Goal: Transaction & Acquisition: Book appointment/travel/reservation

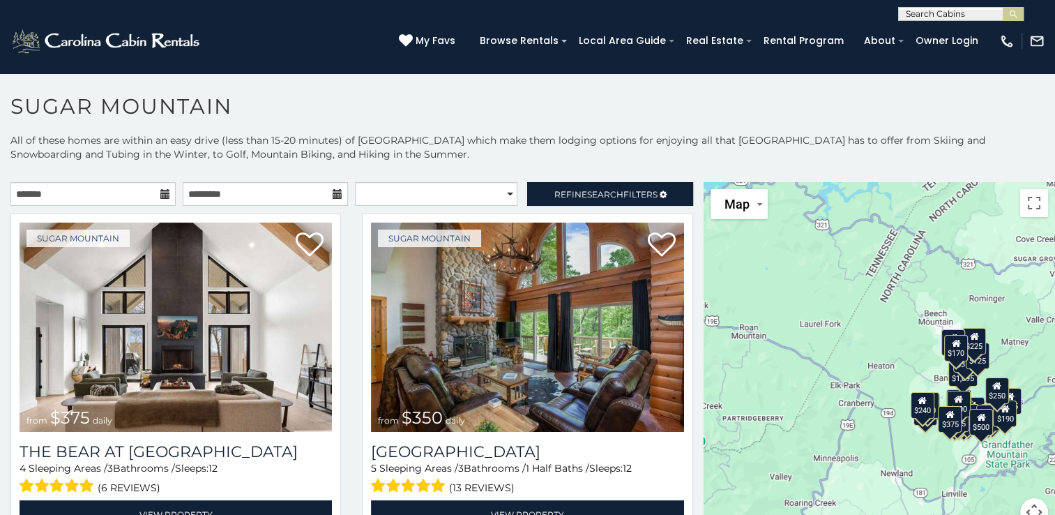
click at [160, 197] on icon at bounding box center [165, 194] width 10 height 10
click at [163, 189] on icon at bounding box center [165, 194] width 10 height 10
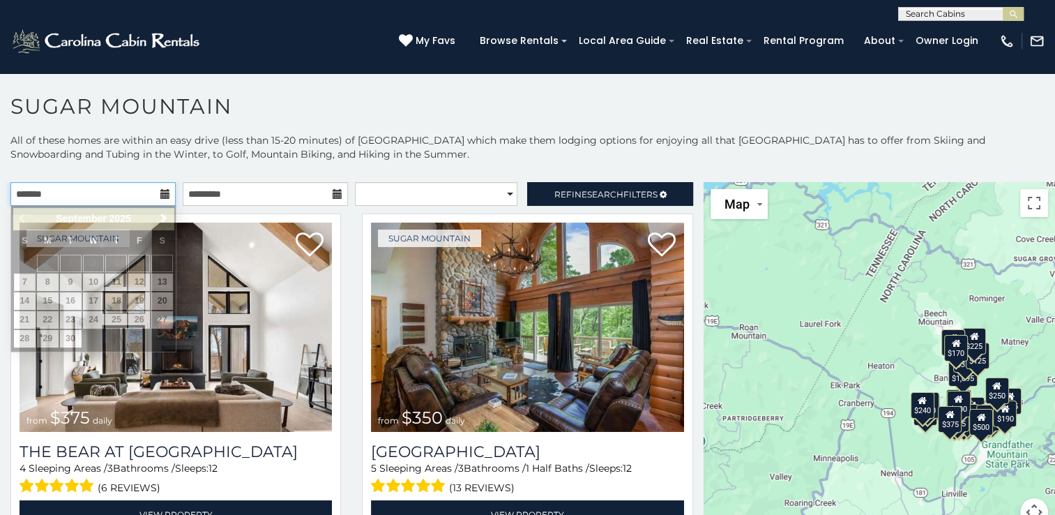
click at [133, 198] on input "text" at bounding box center [92, 194] width 165 height 24
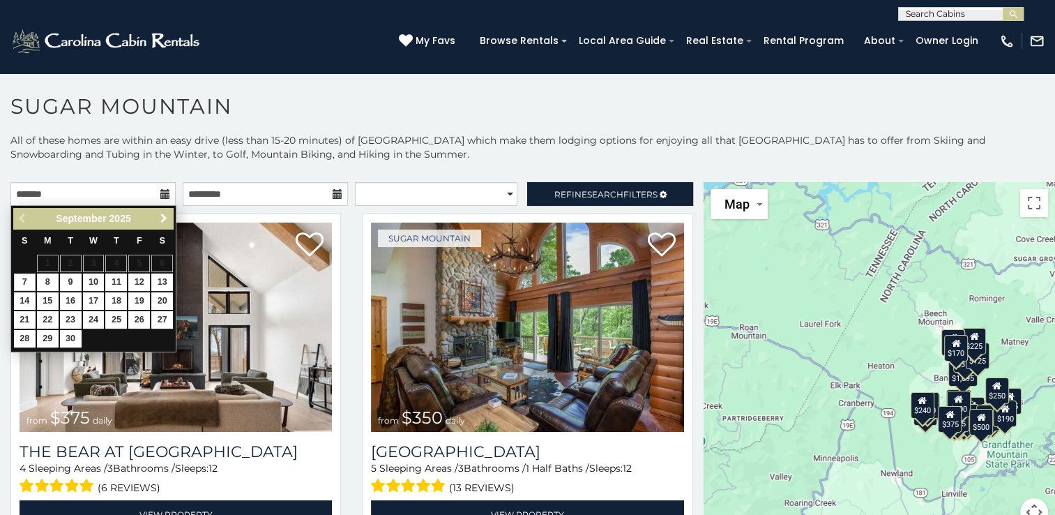
click at [163, 213] on span "Next" at bounding box center [163, 218] width 11 height 11
click at [120, 294] on link "16" at bounding box center [116, 300] width 22 height 17
type input "**********"
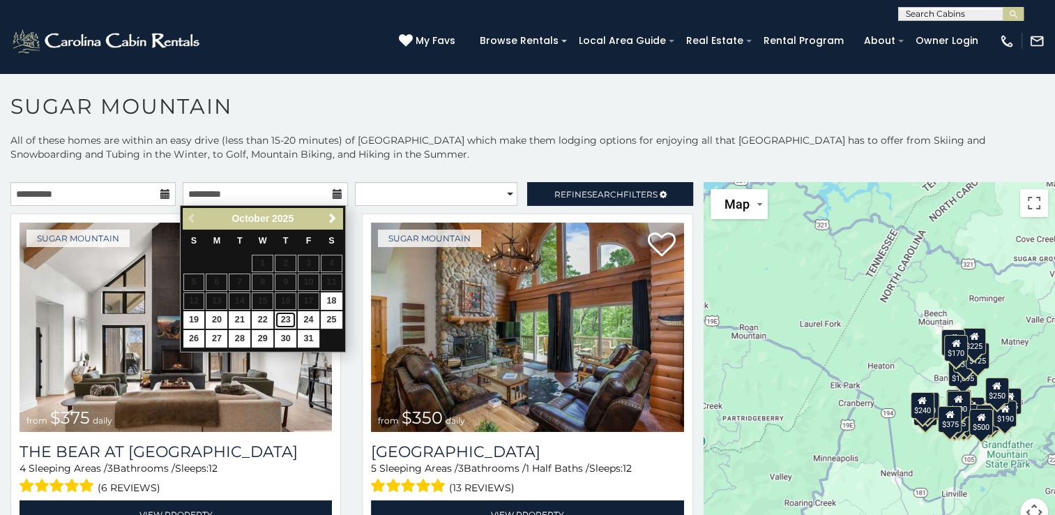
click at [283, 316] on link "23" at bounding box center [286, 319] width 22 height 17
type input "**********"
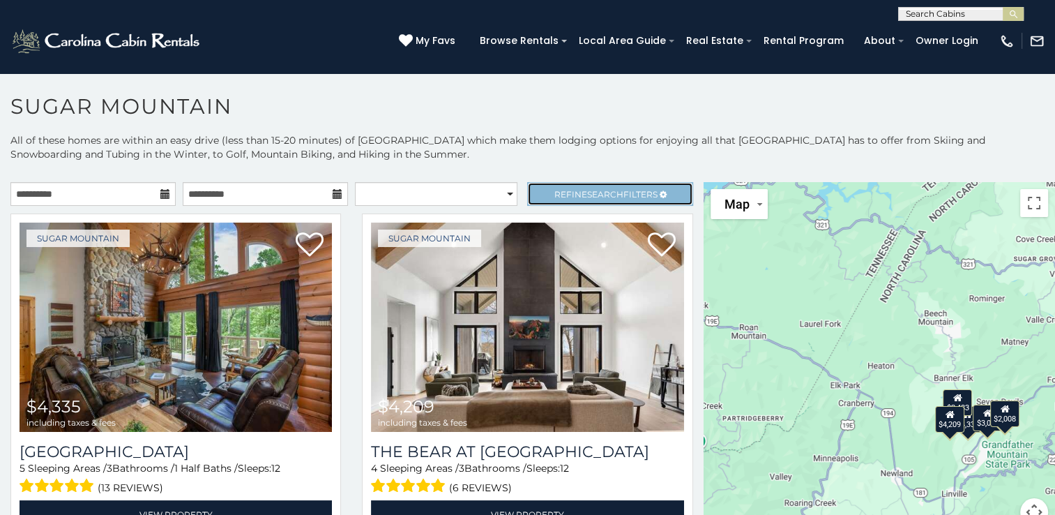
click at [628, 191] on span "Refine Search Filters" at bounding box center [606, 194] width 103 height 10
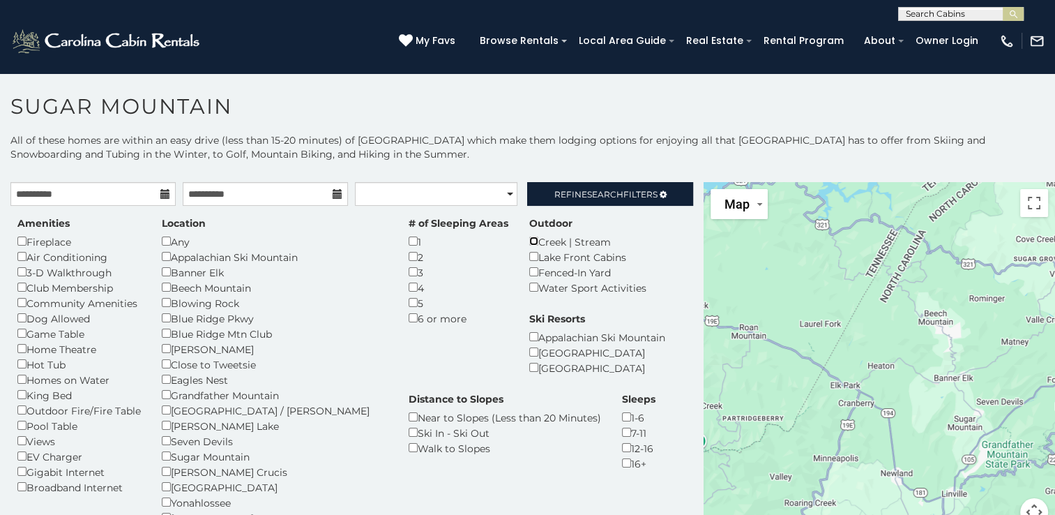
scroll to position [70, 0]
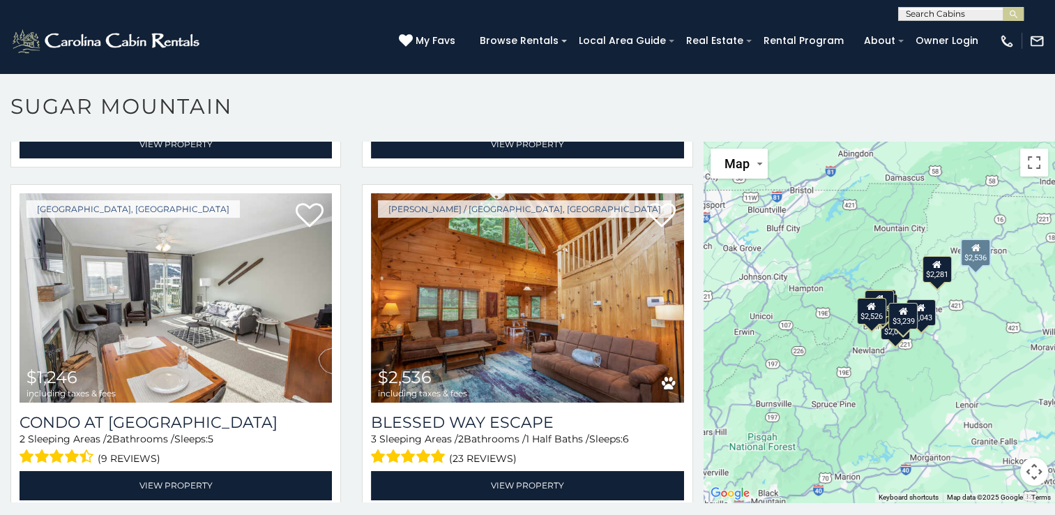
scroll to position [7, 0]
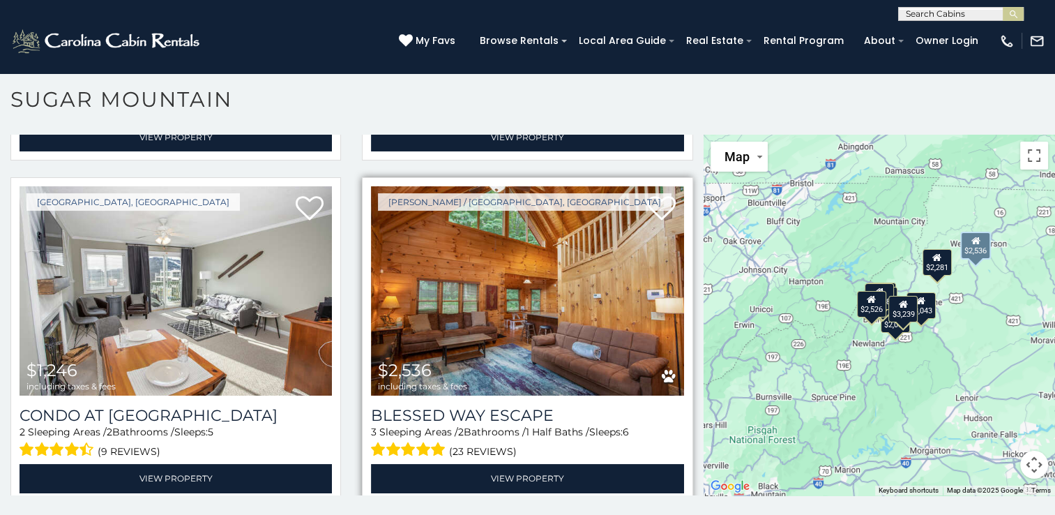
click at [492, 298] on img at bounding box center [527, 290] width 312 height 209
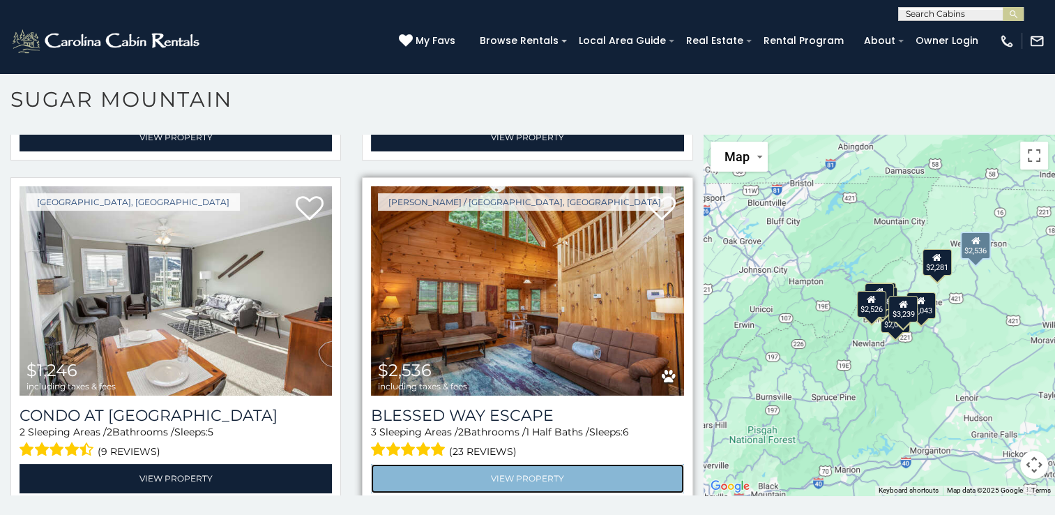
click at [499, 464] on link "View Property" at bounding box center [527, 478] width 312 height 29
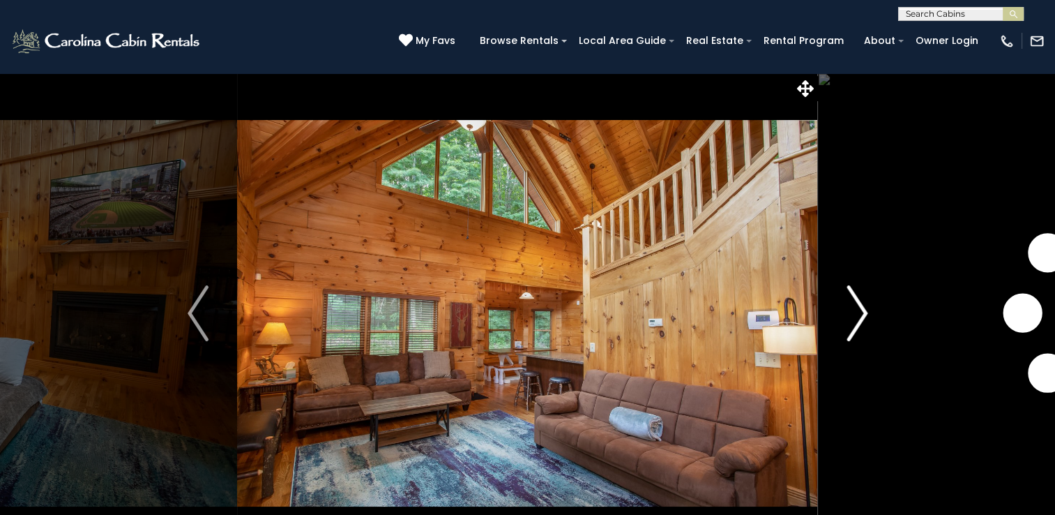
click at [862, 317] on img "Next" at bounding box center [857, 313] width 21 height 56
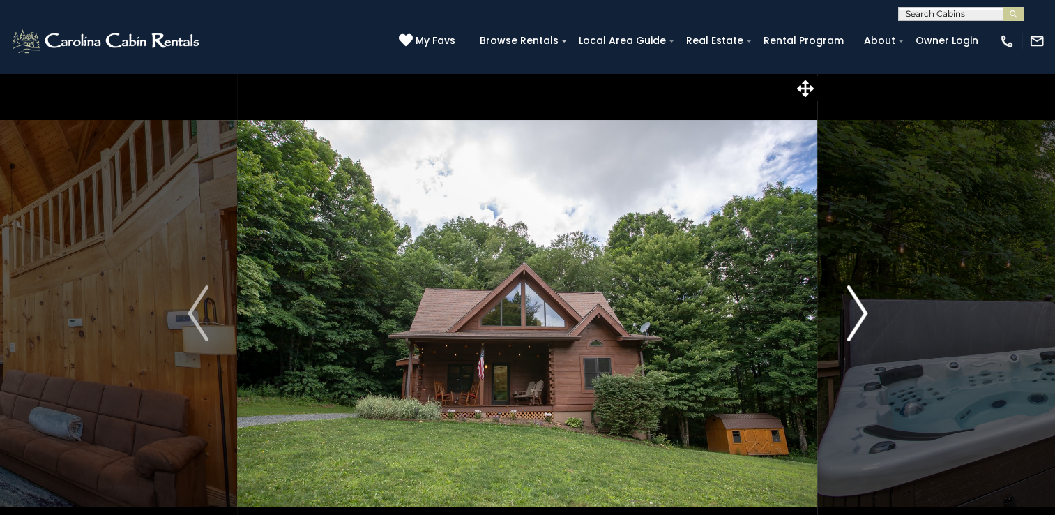
click at [862, 317] on img "Next" at bounding box center [857, 313] width 21 height 56
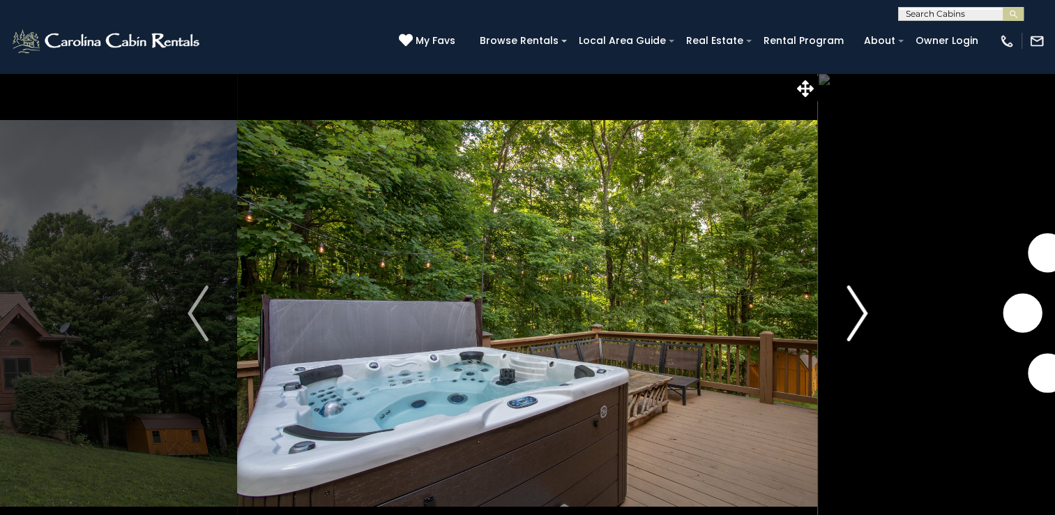
click at [862, 317] on img "Next" at bounding box center [857, 313] width 21 height 56
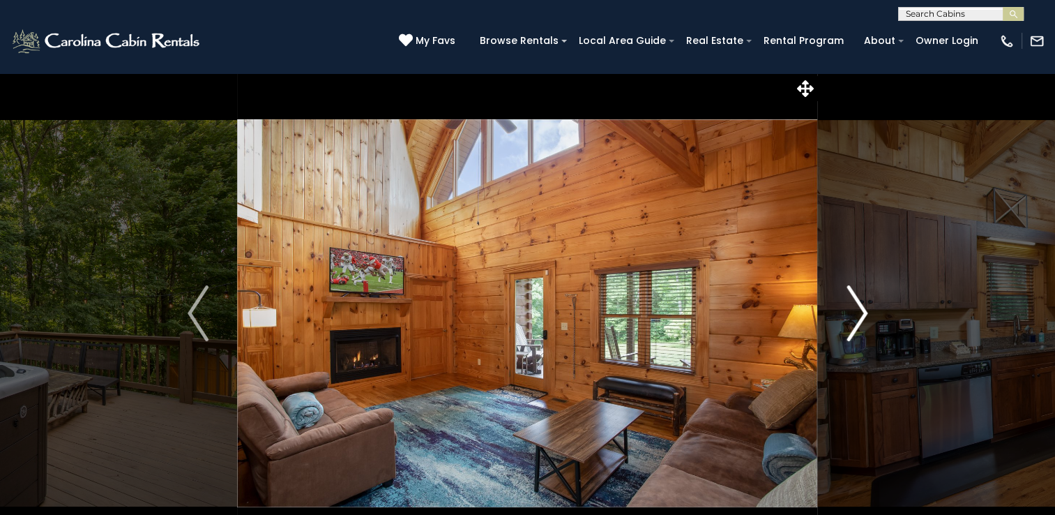
click at [862, 317] on img "Next" at bounding box center [857, 313] width 21 height 56
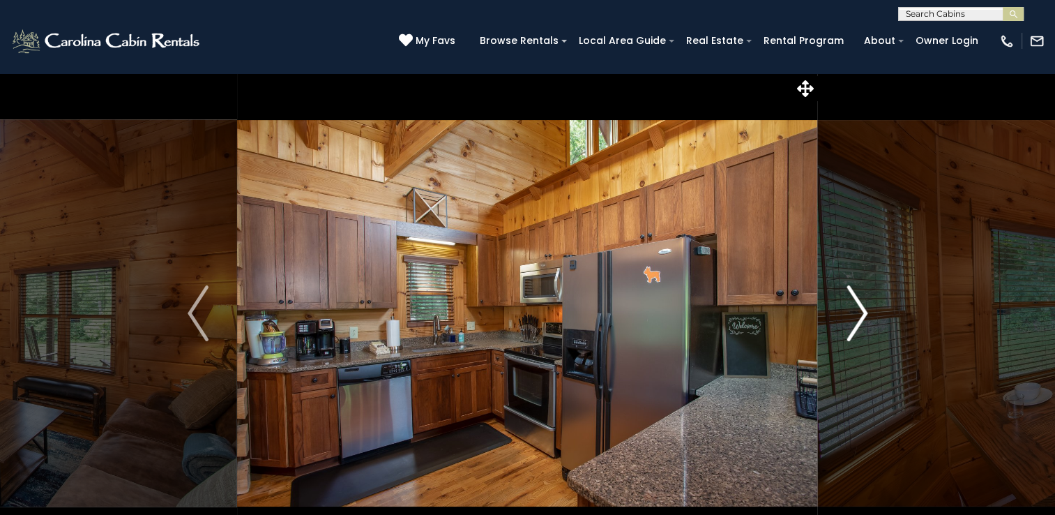
click at [862, 317] on img "Next" at bounding box center [857, 313] width 21 height 56
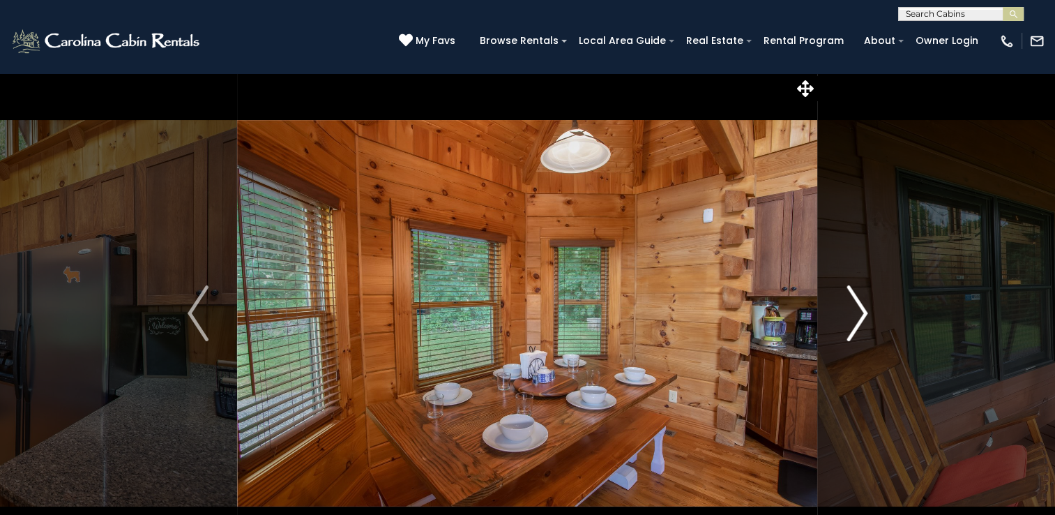
click at [862, 317] on img "Next" at bounding box center [857, 313] width 21 height 56
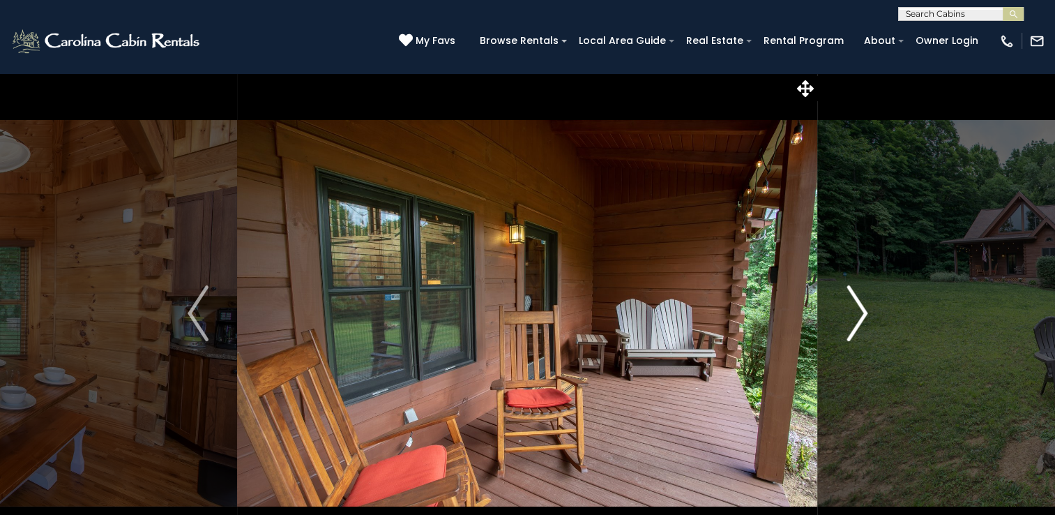
click at [862, 317] on img "Next" at bounding box center [857, 313] width 21 height 56
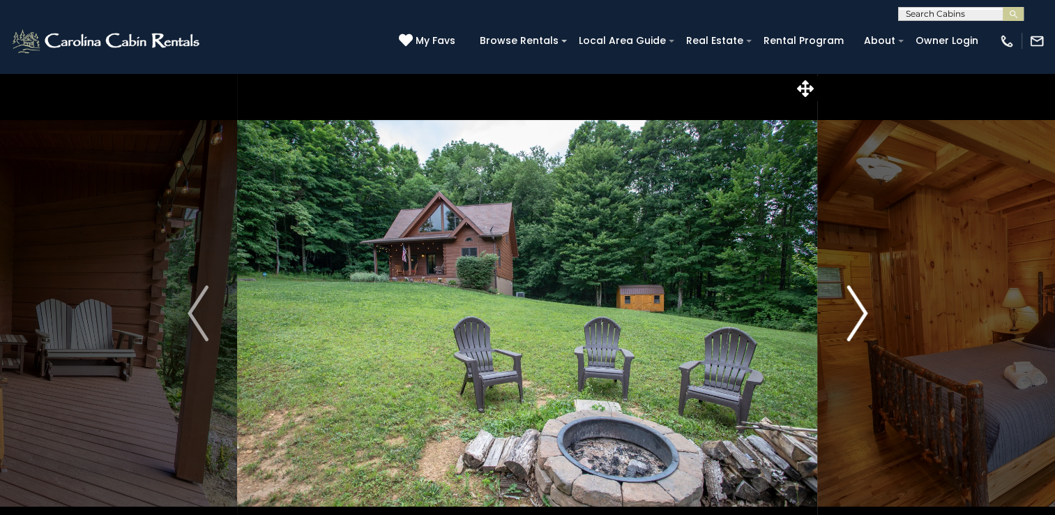
click at [862, 317] on img "Next" at bounding box center [857, 313] width 21 height 56
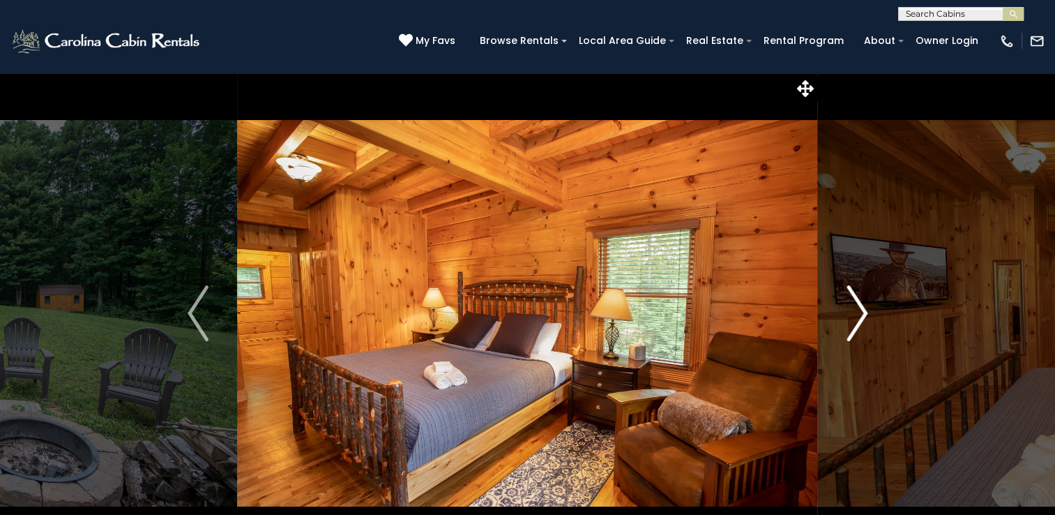
click at [862, 317] on img "Next" at bounding box center [857, 313] width 21 height 56
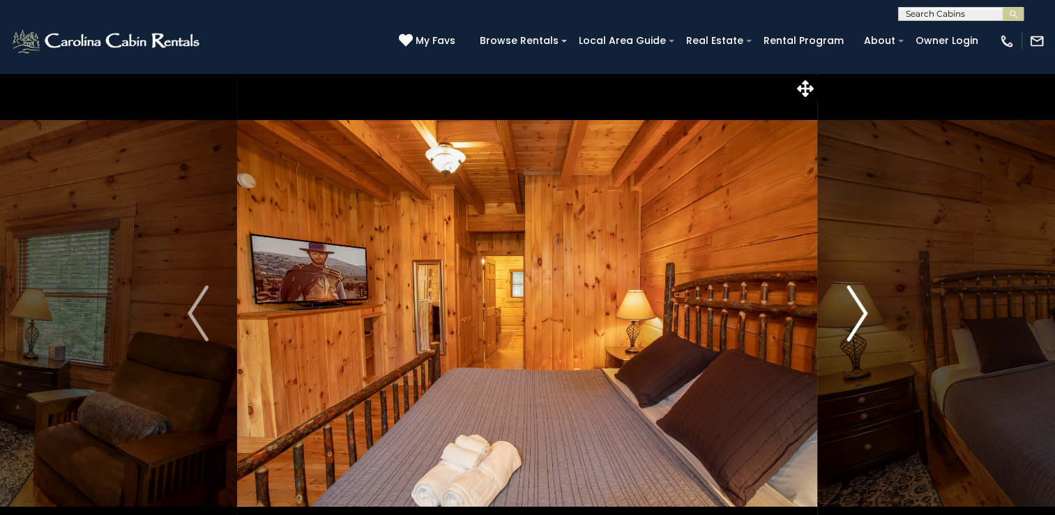
click at [862, 317] on img "Next" at bounding box center [857, 313] width 21 height 56
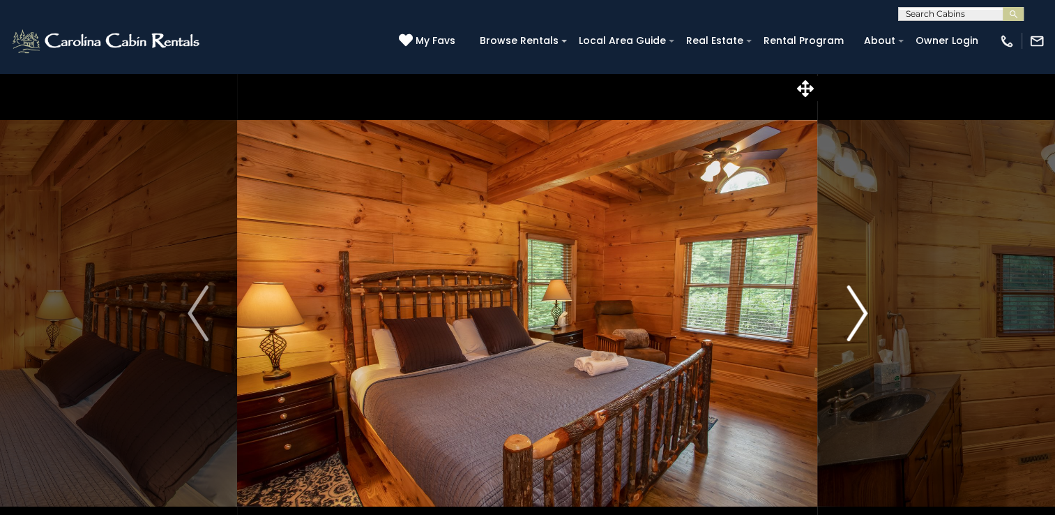
click at [862, 317] on img "Next" at bounding box center [857, 313] width 21 height 56
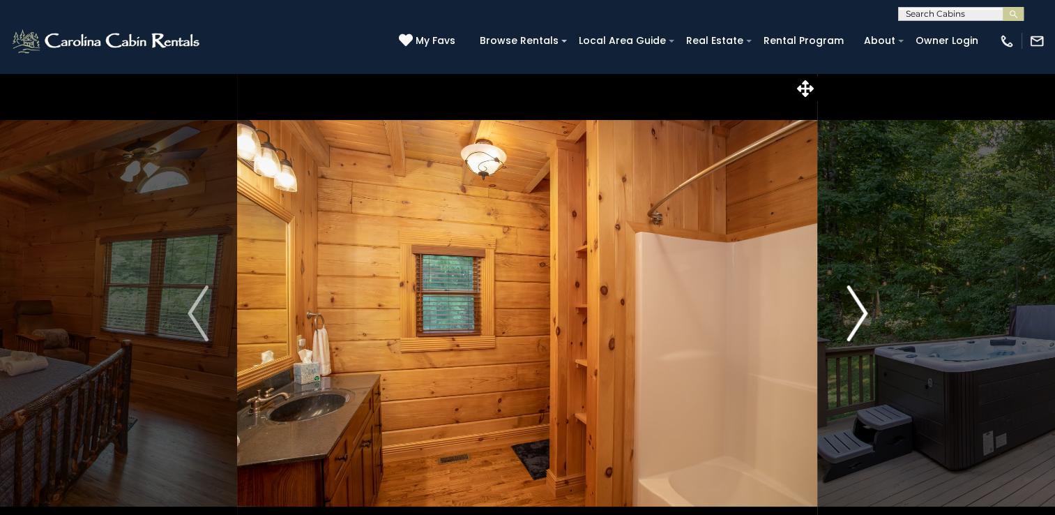
click at [862, 317] on img "Next" at bounding box center [857, 313] width 21 height 56
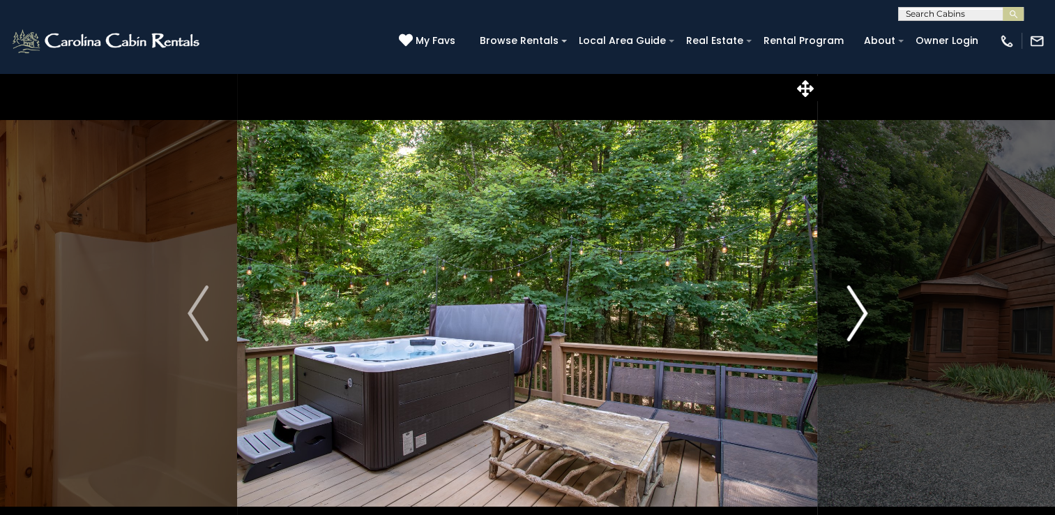
click at [862, 317] on img "Next" at bounding box center [857, 313] width 21 height 56
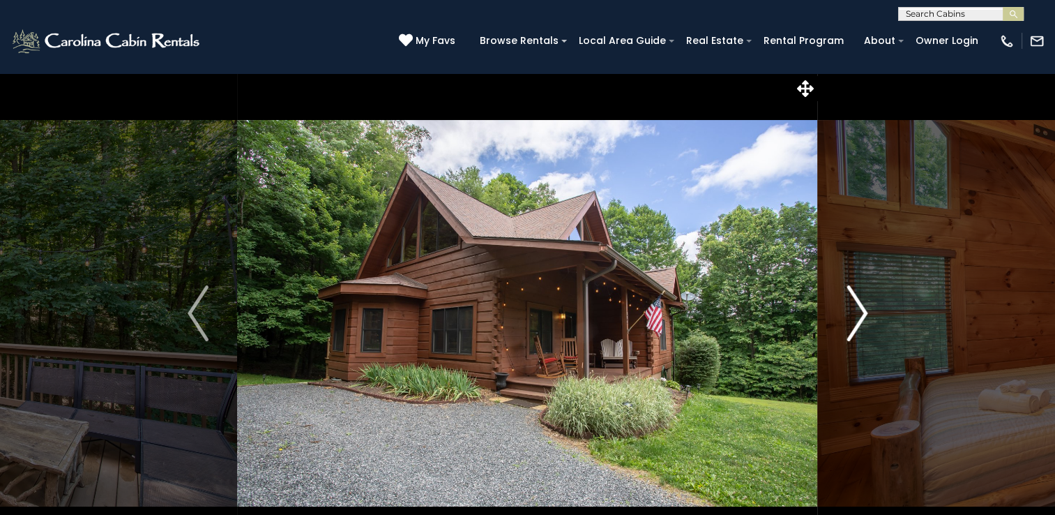
click at [862, 317] on img "Next" at bounding box center [857, 313] width 21 height 56
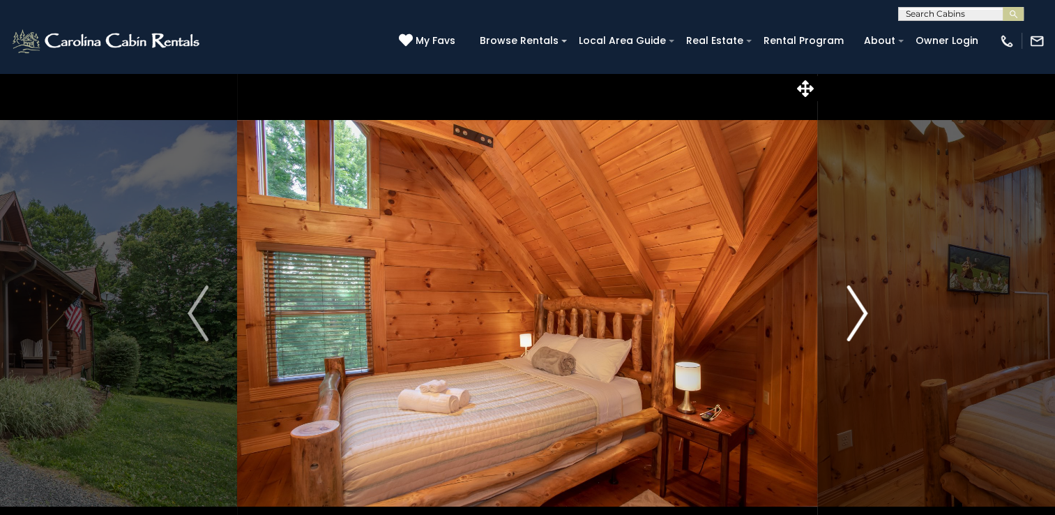
click at [862, 317] on img "Next" at bounding box center [857, 313] width 21 height 56
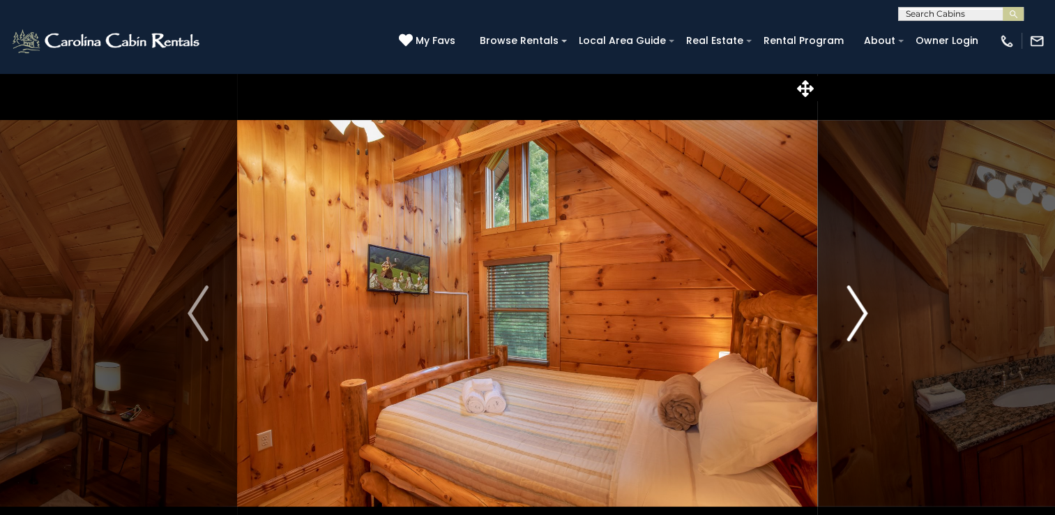
click at [862, 317] on img "Next" at bounding box center [857, 313] width 21 height 56
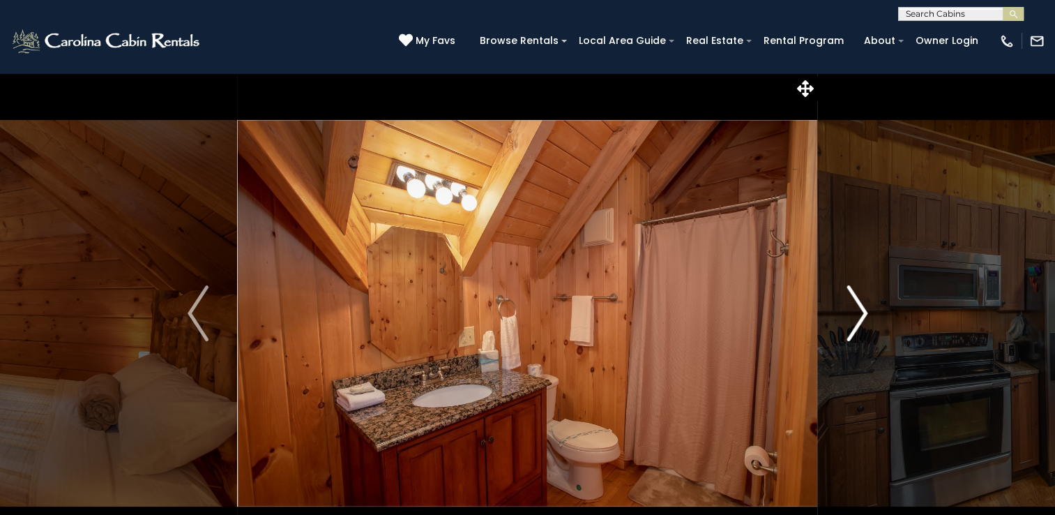
click at [862, 317] on img "Next" at bounding box center [857, 313] width 21 height 56
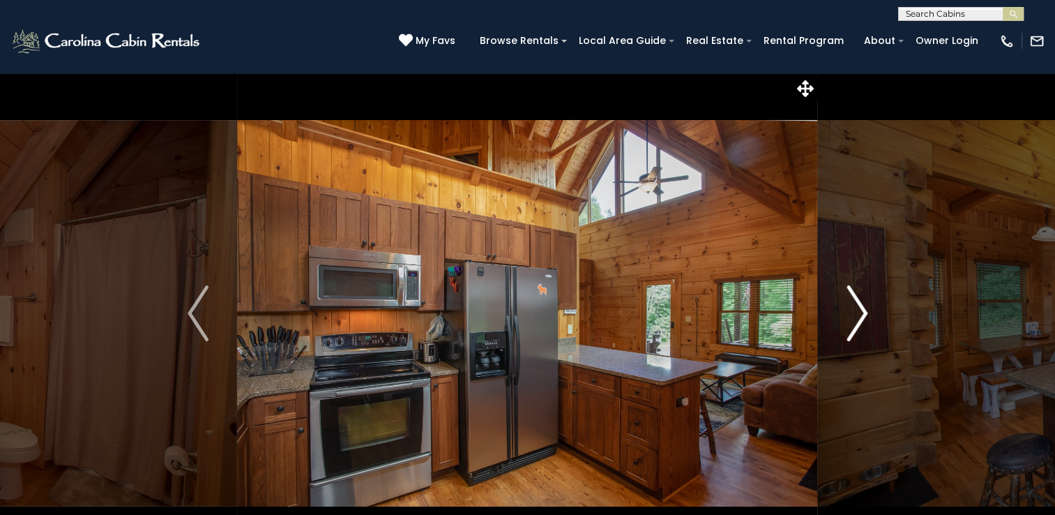
click at [862, 317] on img "Next" at bounding box center [857, 313] width 21 height 56
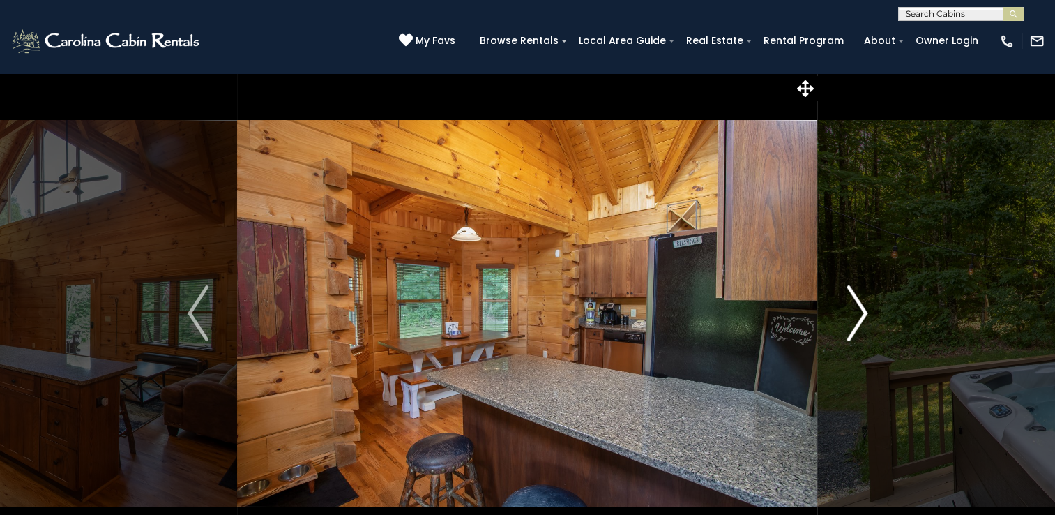
click at [862, 317] on img "Next" at bounding box center [857, 313] width 21 height 56
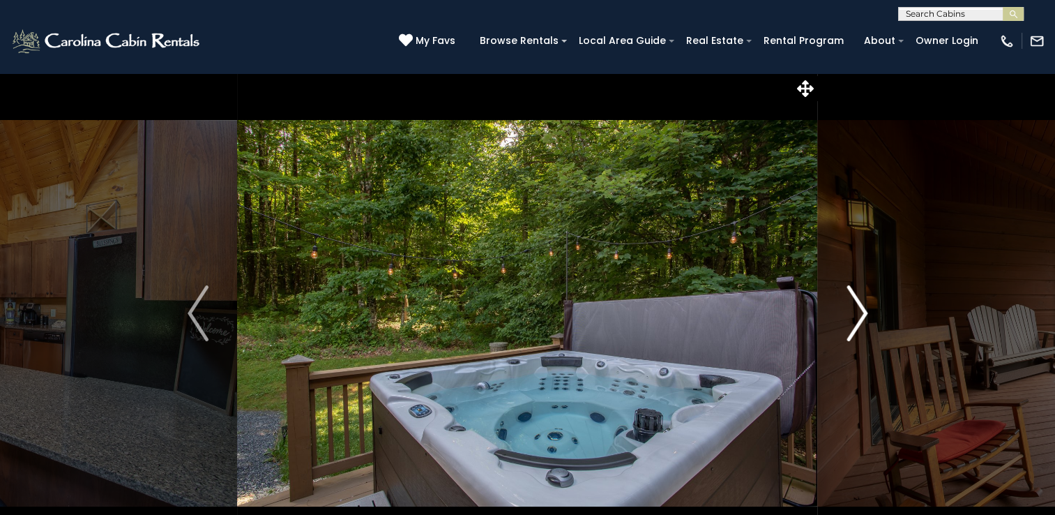
click at [862, 317] on img "Next" at bounding box center [857, 313] width 21 height 56
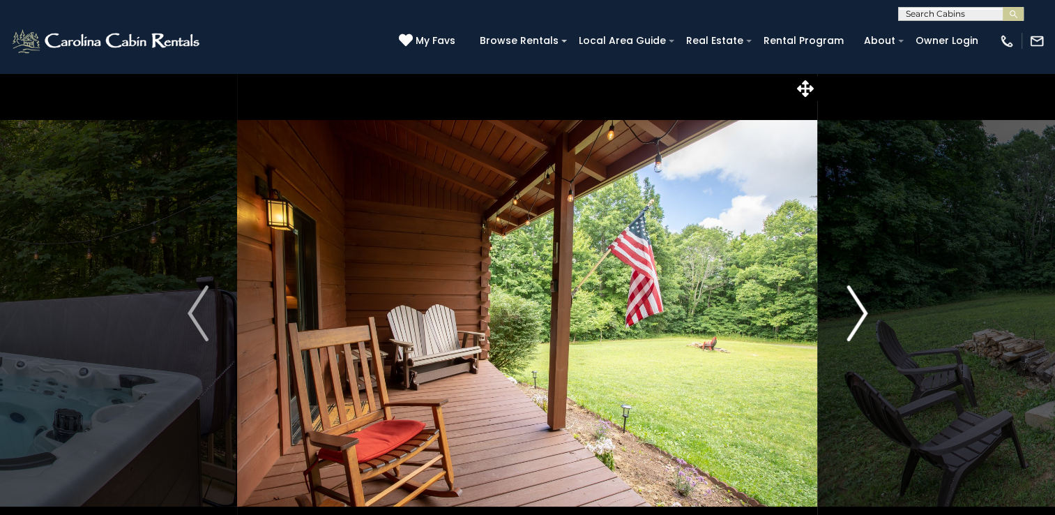
click at [862, 317] on img "Next" at bounding box center [857, 313] width 21 height 56
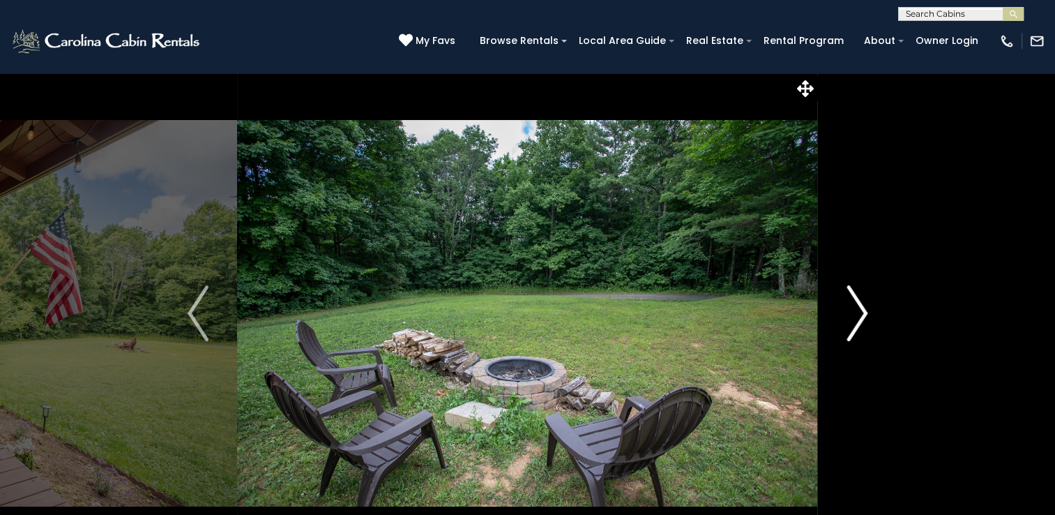
click at [862, 317] on img "Next" at bounding box center [857, 313] width 21 height 56
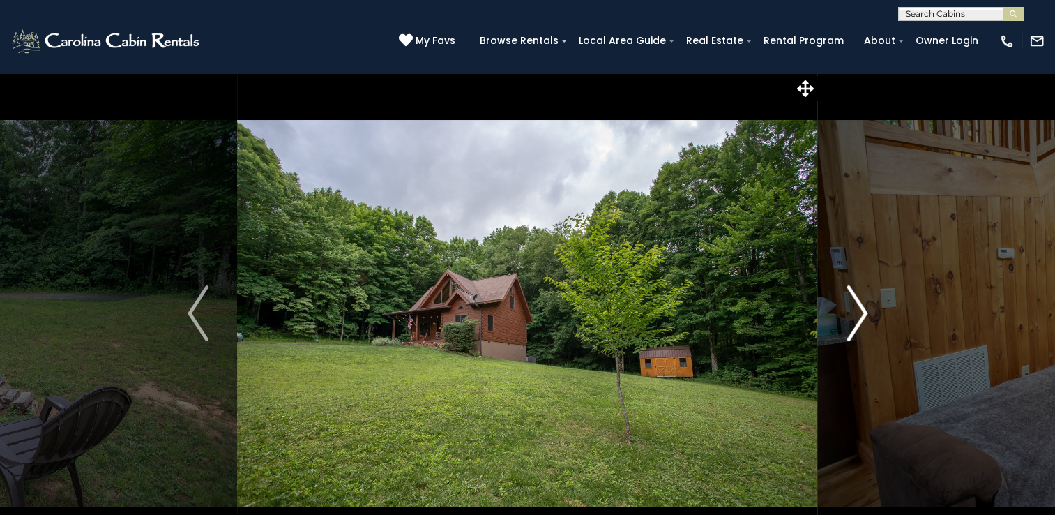
click at [862, 317] on img "Next" at bounding box center [857, 313] width 21 height 56
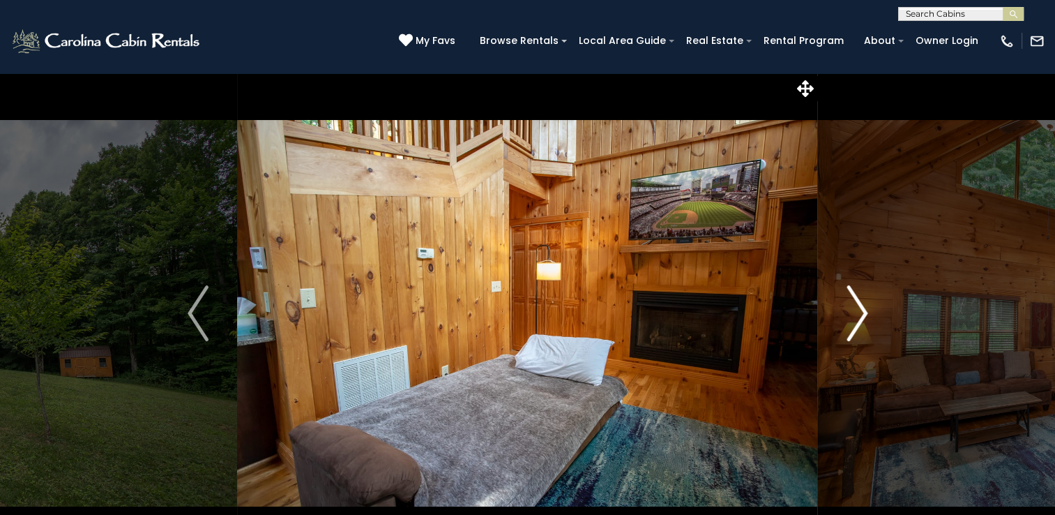
click at [862, 317] on img "Next" at bounding box center [857, 313] width 21 height 56
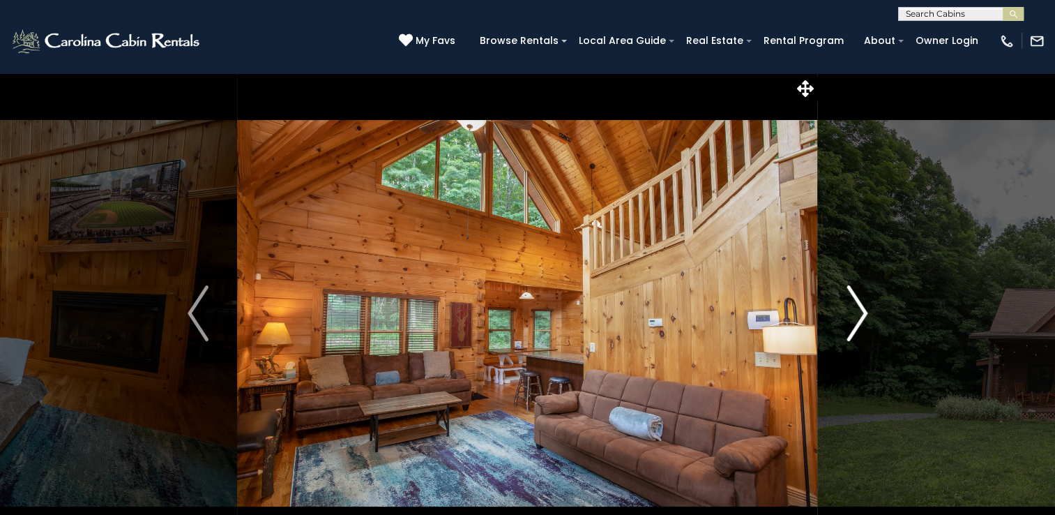
click at [862, 317] on img "Next" at bounding box center [857, 313] width 21 height 56
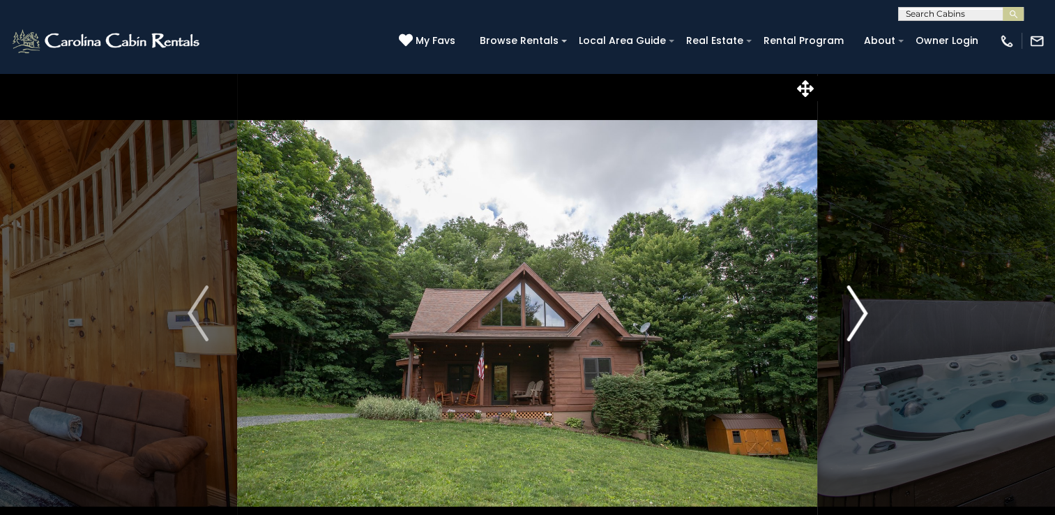
click at [862, 317] on img "Next" at bounding box center [857, 313] width 21 height 56
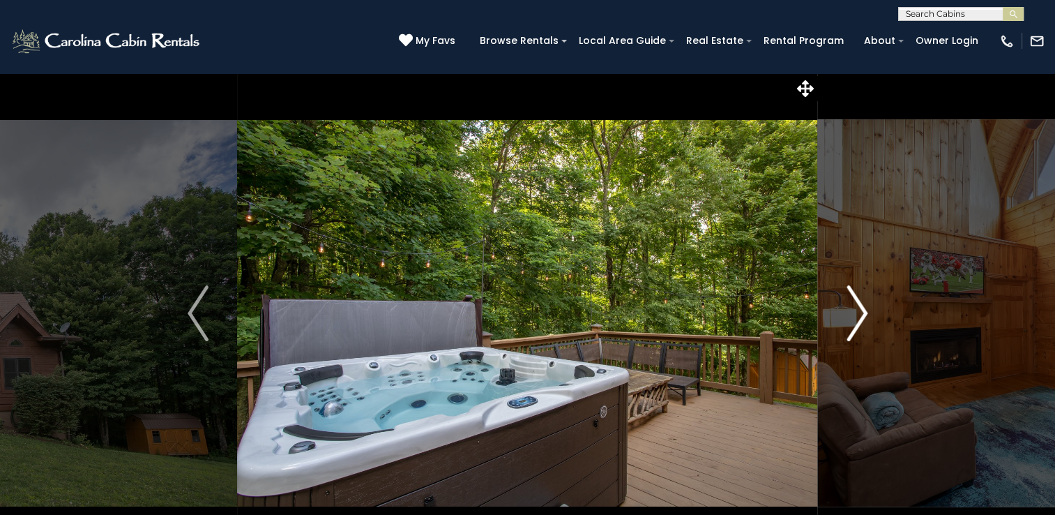
click at [862, 317] on img "Next" at bounding box center [857, 313] width 21 height 56
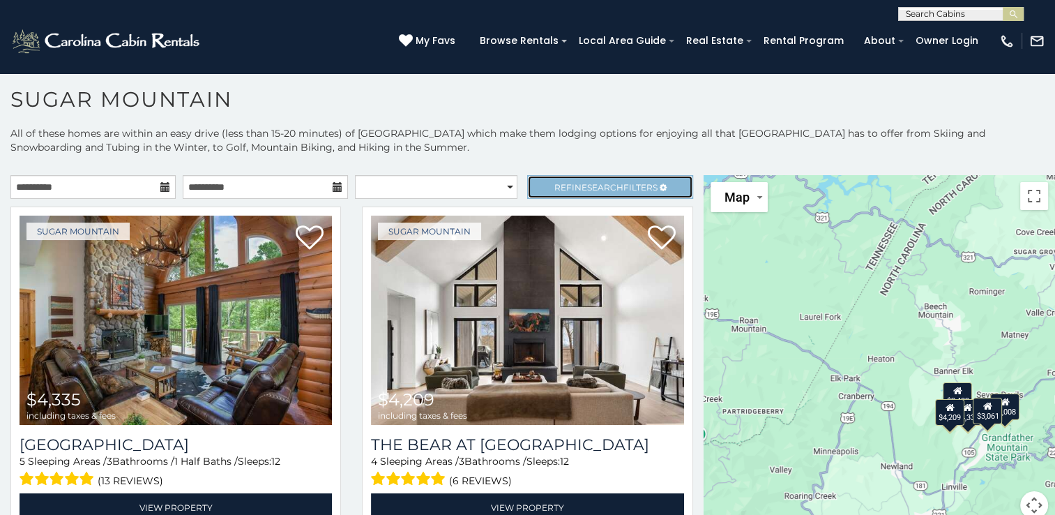
click at [603, 185] on span "Search" at bounding box center [605, 187] width 36 height 10
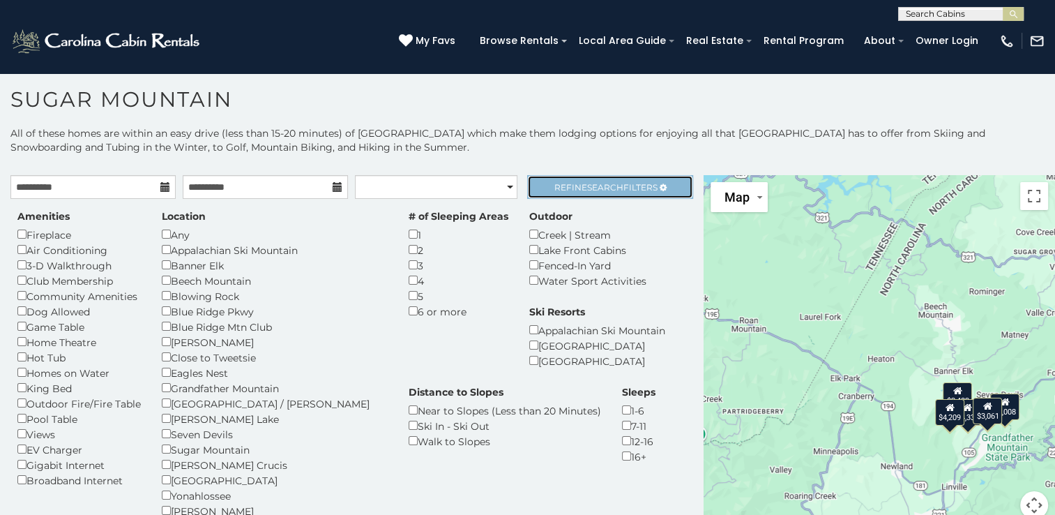
click at [603, 185] on span "Search" at bounding box center [605, 187] width 36 height 10
click at [617, 188] on span "Refine Search Filters" at bounding box center [606, 187] width 103 height 10
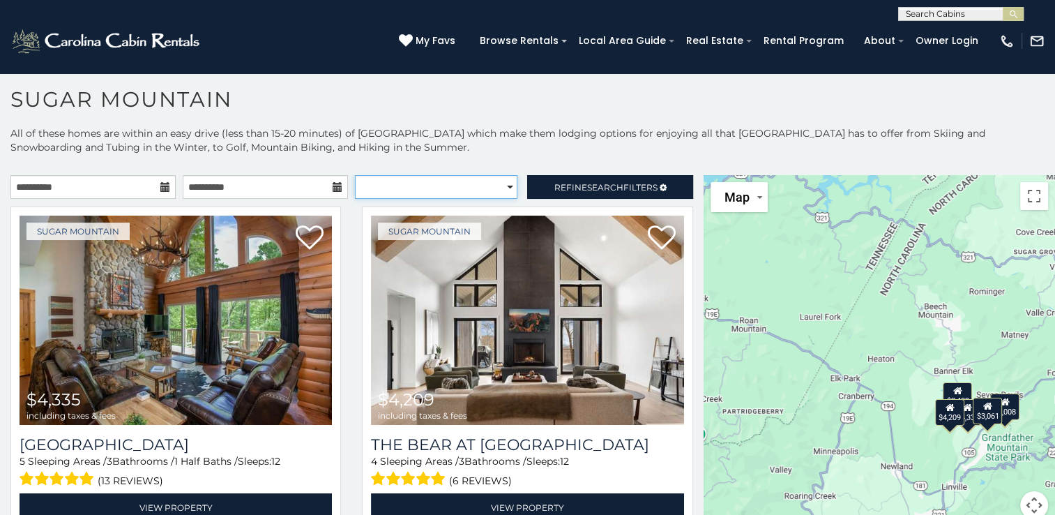
click at [389, 183] on select "**********" at bounding box center [436, 187] width 163 height 24
click at [355, 175] on select "**********" at bounding box center [436, 187] width 163 height 24
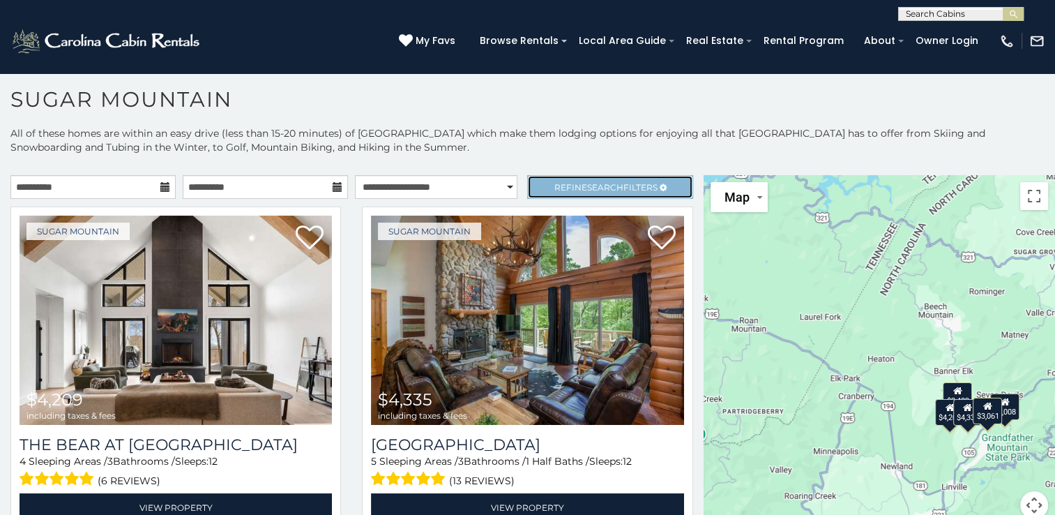
click at [549, 179] on link "Refine Search Filters" at bounding box center [609, 187] width 165 height 24
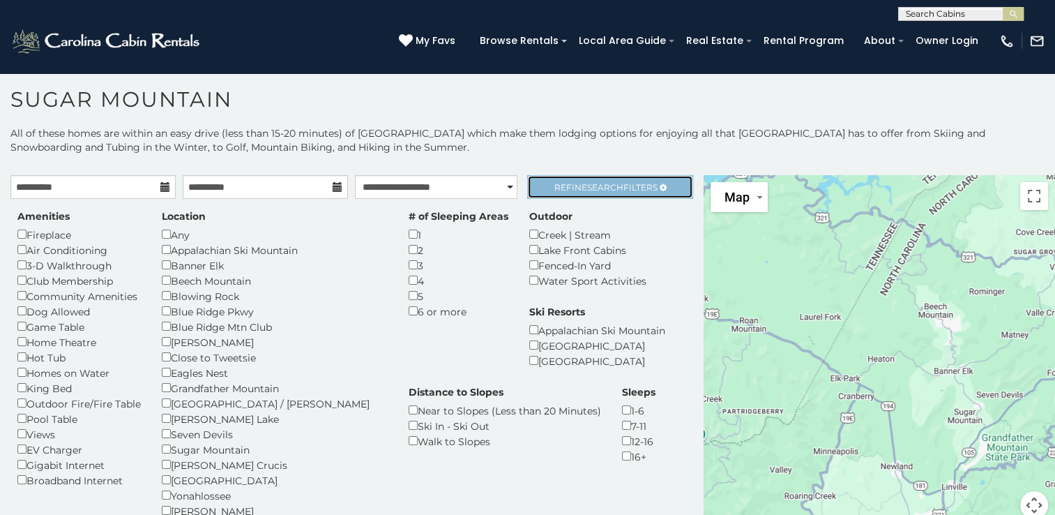
click at [614, 183] on span "Refine Search Filters" at bounding box center [606, 187] width 103 height 10
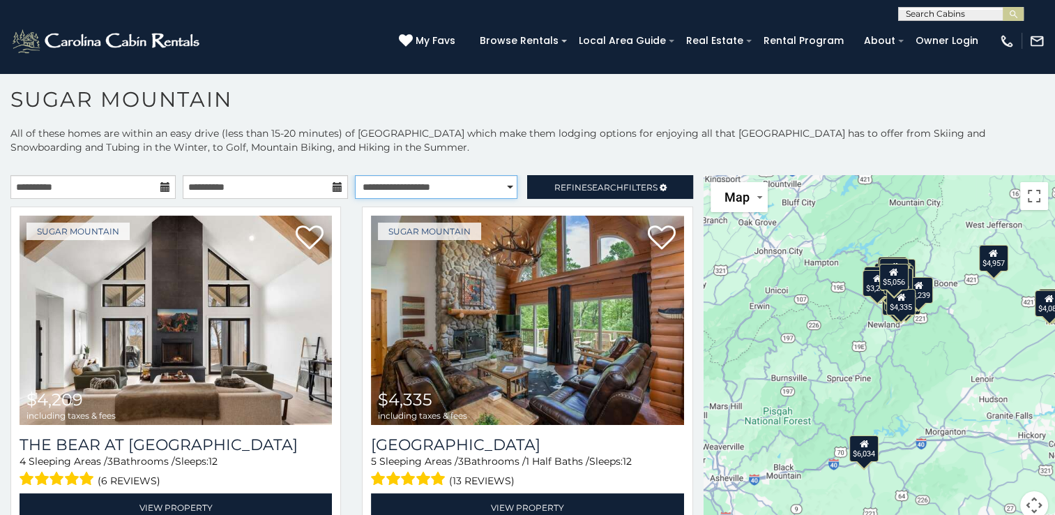
click at [481, 190] on select "**********" at bounding box center [436, 187] width 163 height 24
click at [355, 175] on select "**********" at bounding box center [436, 187] width 163 height 24
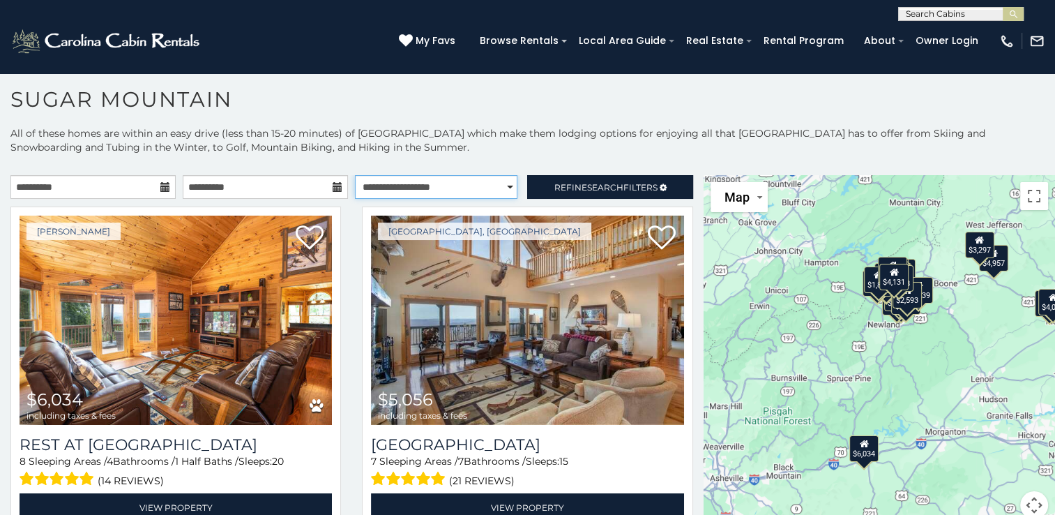
click at [460, 182] on select "**********" at bounding box center [436, 187] width 163 height 24
select select "*********"
click at [355, 175] on select "**********" at bounding box center [436, 187] width 163 height 24
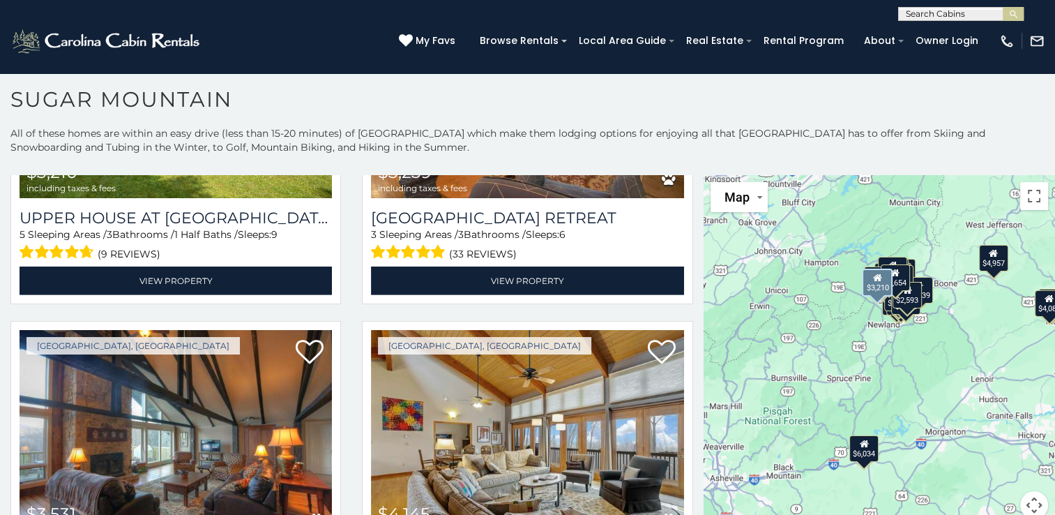
scroll to position [4394, 0]
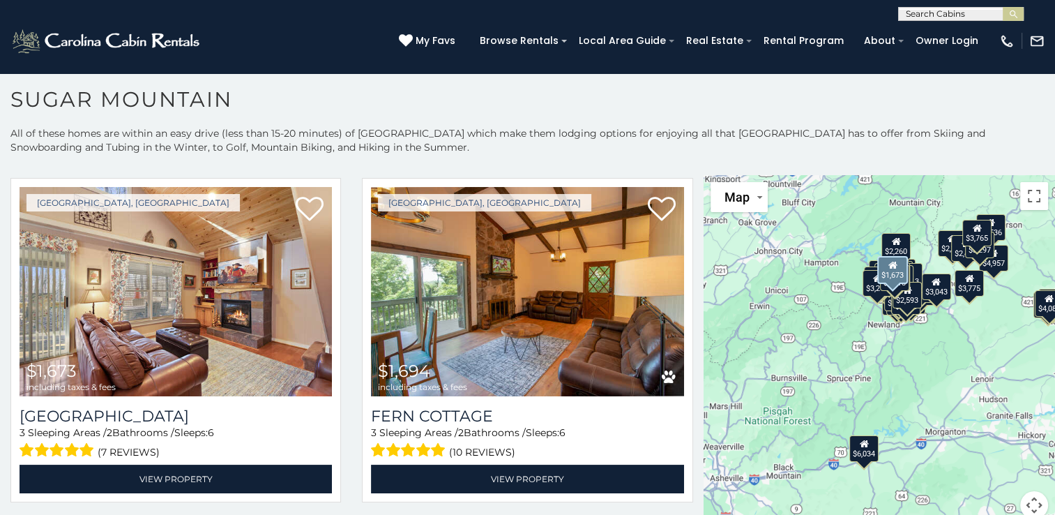
scroll to position [5220, 0]
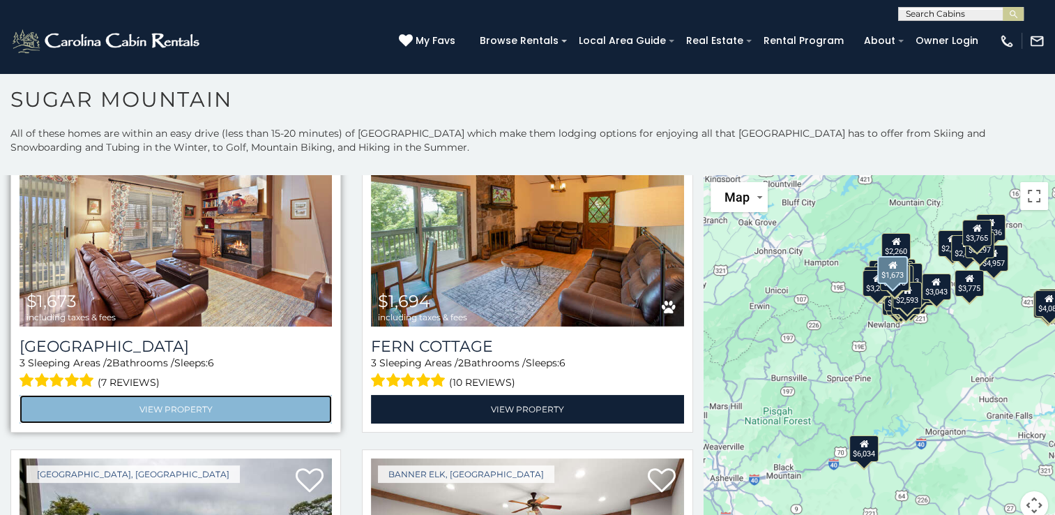
click at [227, 395] on link "View Property" at bounding box center [176, 409] width 312 height 29
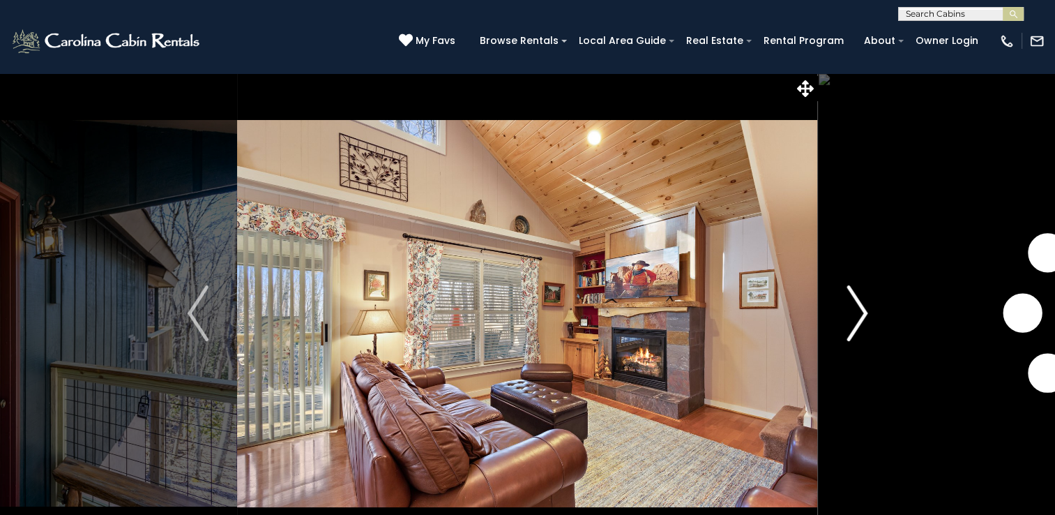
click at [862, 315] on img "Next" at bounding box center [857, 313] width 21 height 56
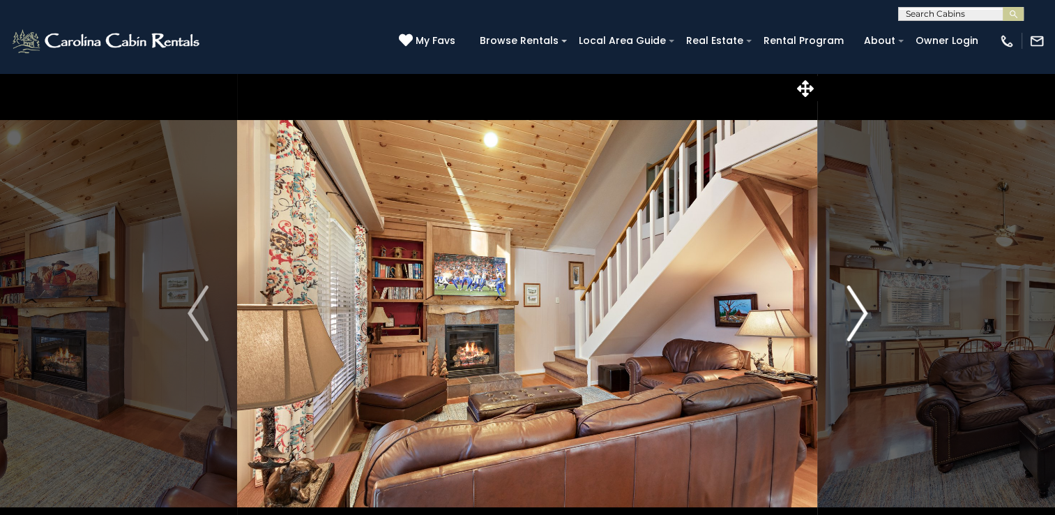
click at [862, 315] on img "Next" at bounding box center [857, 313] width 21 height 56
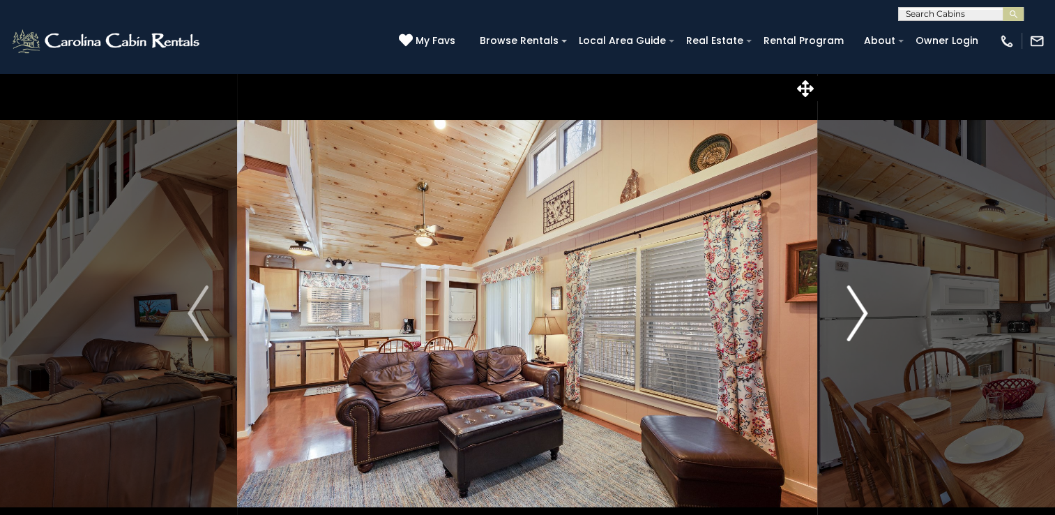
click at [862, 315] on img "Next" at bounding box center [857, 313] width 21 height 56
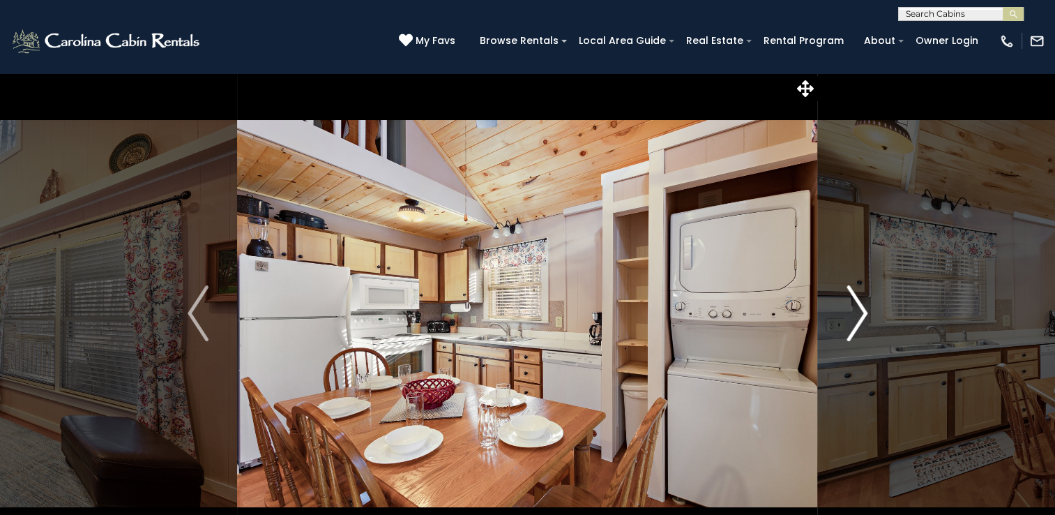
click at [862, 315] on img "Next" at bounding box center [857, 313] width 21 height 56
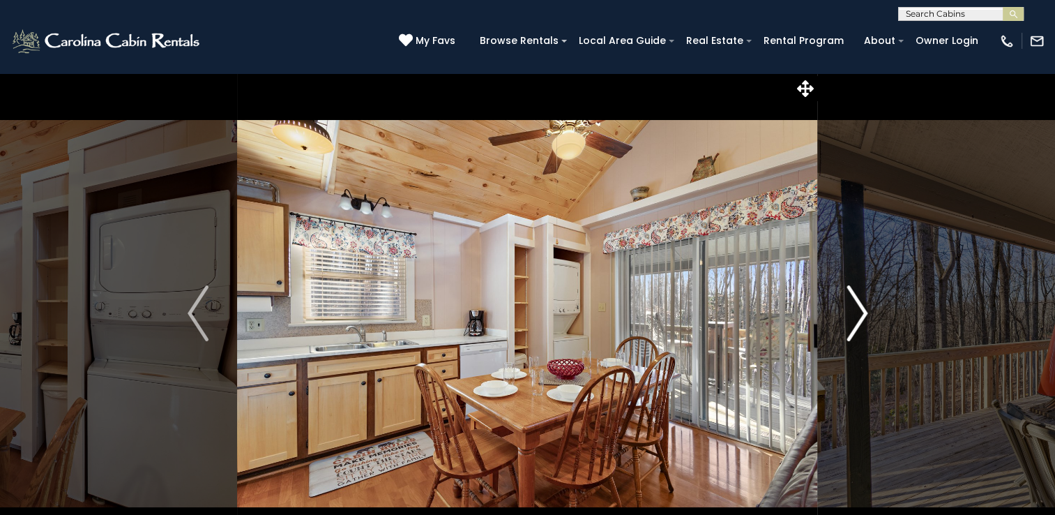
click at [862, 315] on img "Next" at bounding box center [857, 313] width 21 height 56
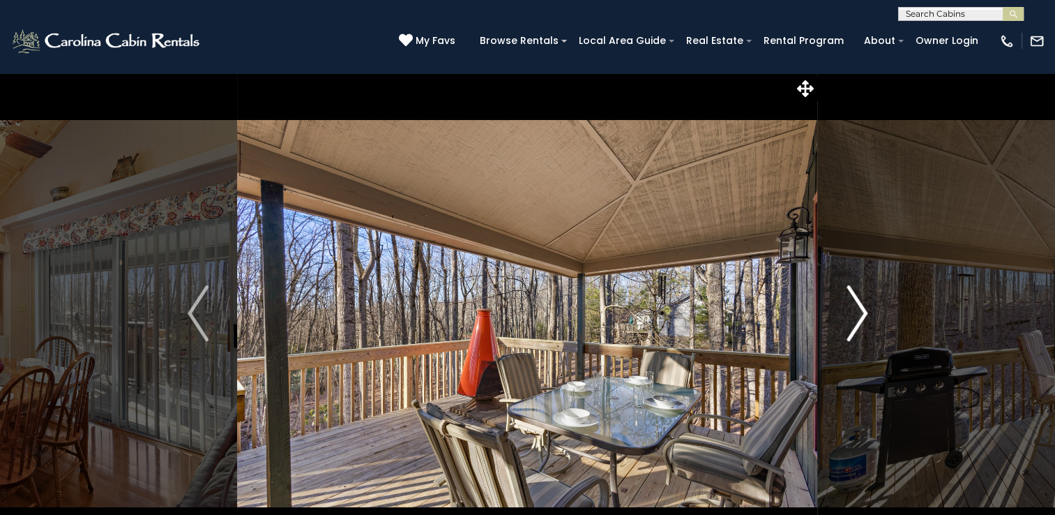
click at [862, 315] on img "Next" at bounding box center [857, 313] width 21 height 56
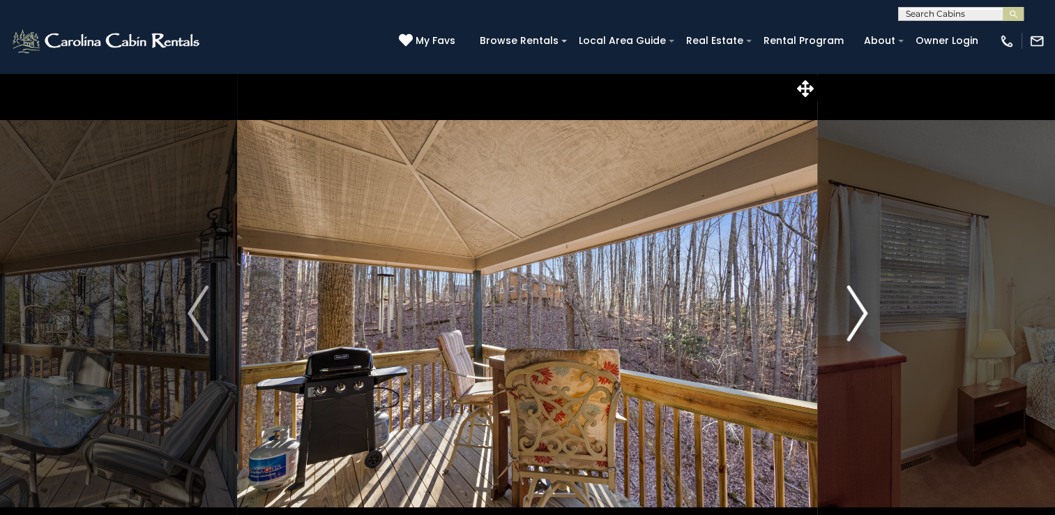
click at [862, 315] on img "Next" at bounding box center [857, 313] width 21 height 56
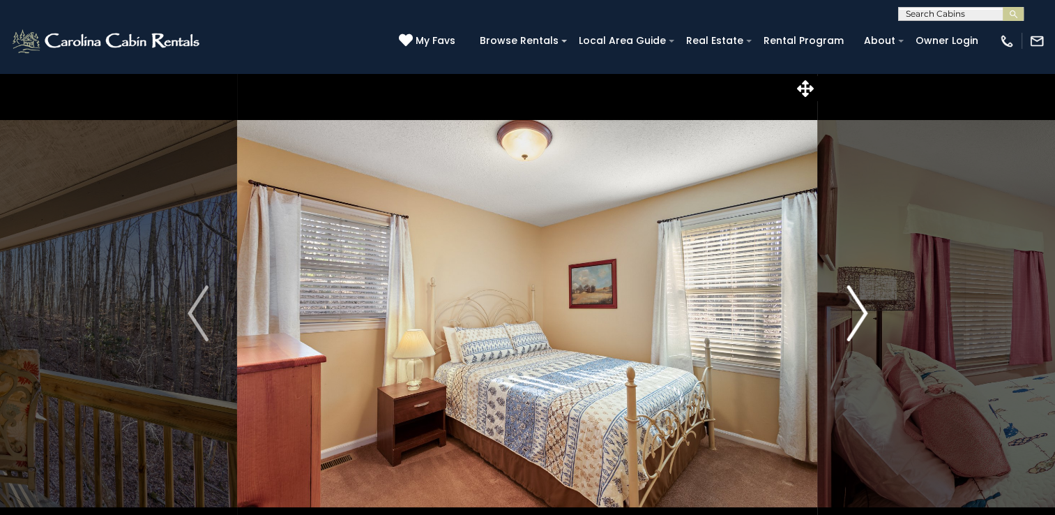
click at [862, 315] on img "Next" at bounding box center [857, 313] width 21 height 56
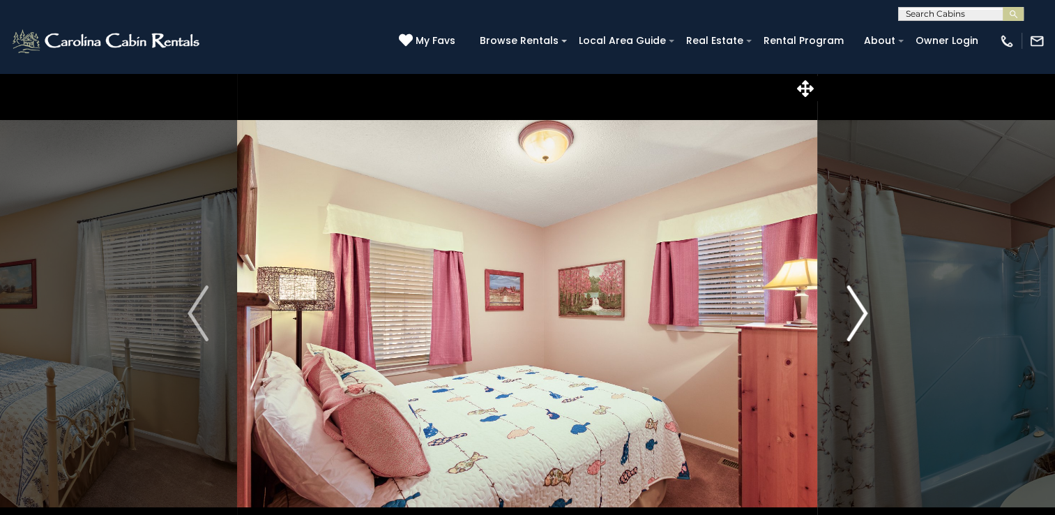
click at [862, 315] on img "Next" at bounding box center [857, 313] width 21 height 56
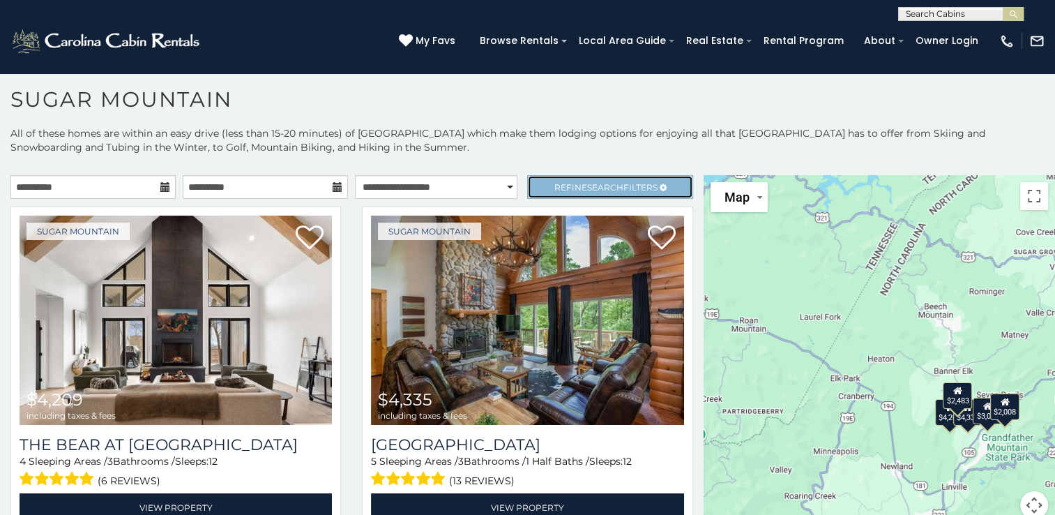
click at [587, 182] on span "Search" at bounding box center [605, 187] width 36 height 10
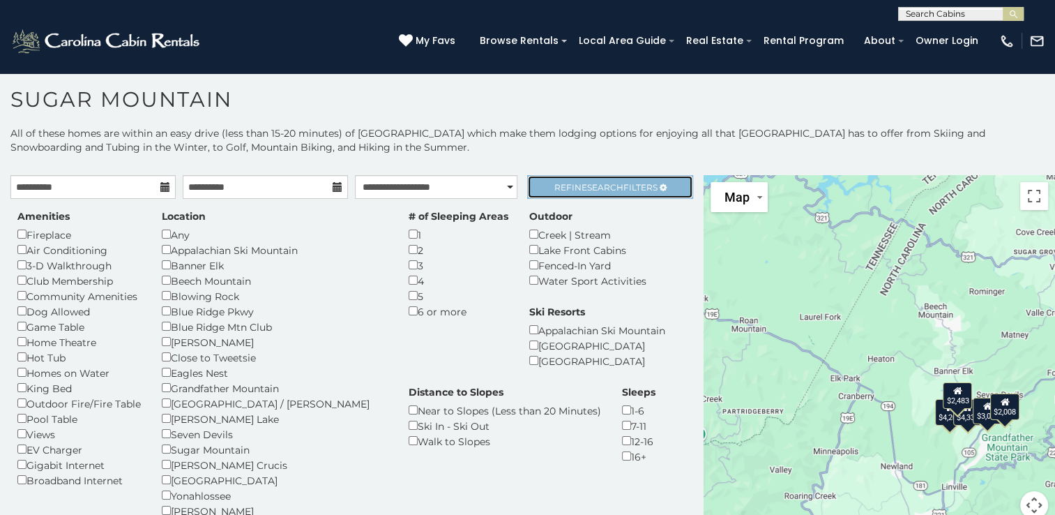
click at [605, 186] on span "Search" at bounding box center [605, 187] width 36 height 10
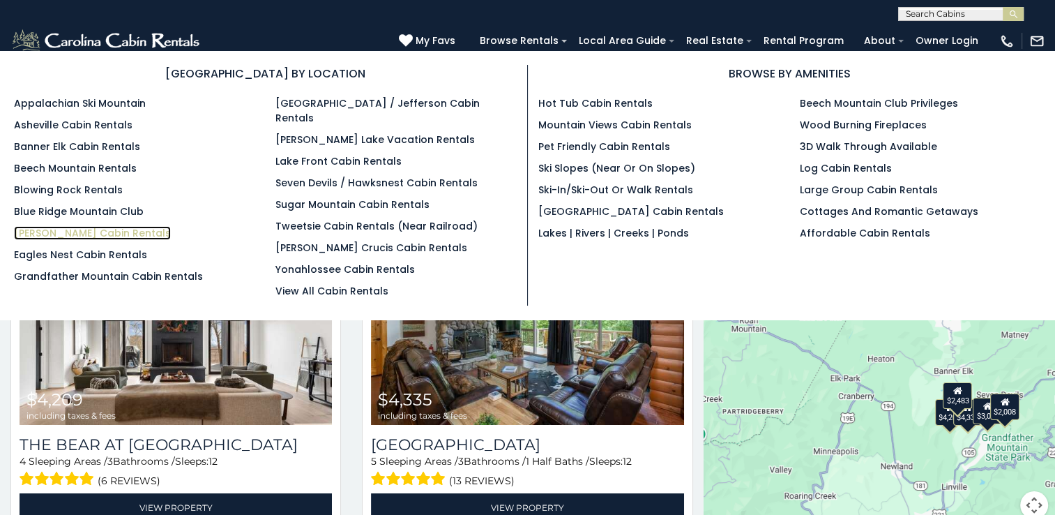
click at [89, 232] on link "[PERSON_NAME] Cabin Rentals" at bounding box center [92, 233] width 157 height 14
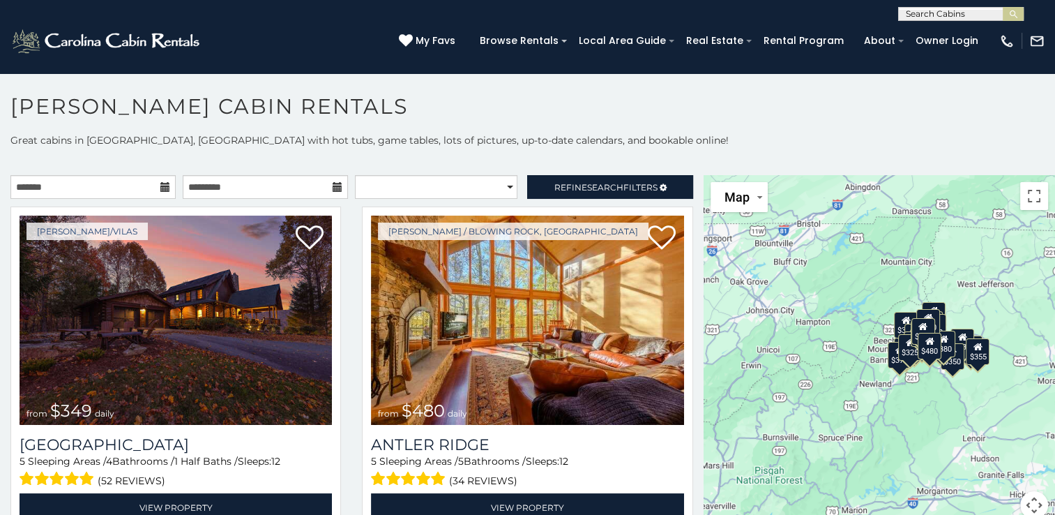
click at [162, 186] on icon at bounding box center [165, 187] width 10 height 10
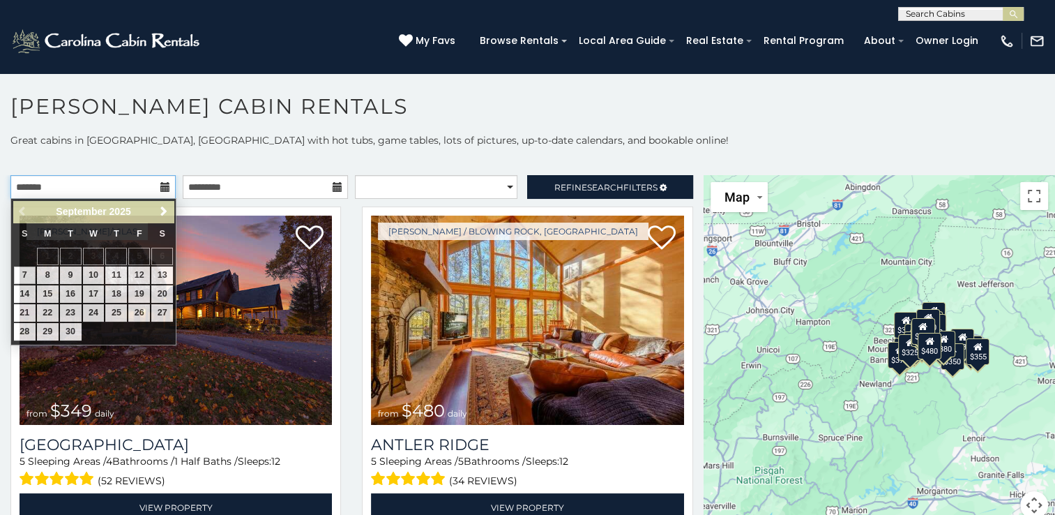
click at [133, 181] on input "text" at bounding box center [92, 187] width 165 height 24
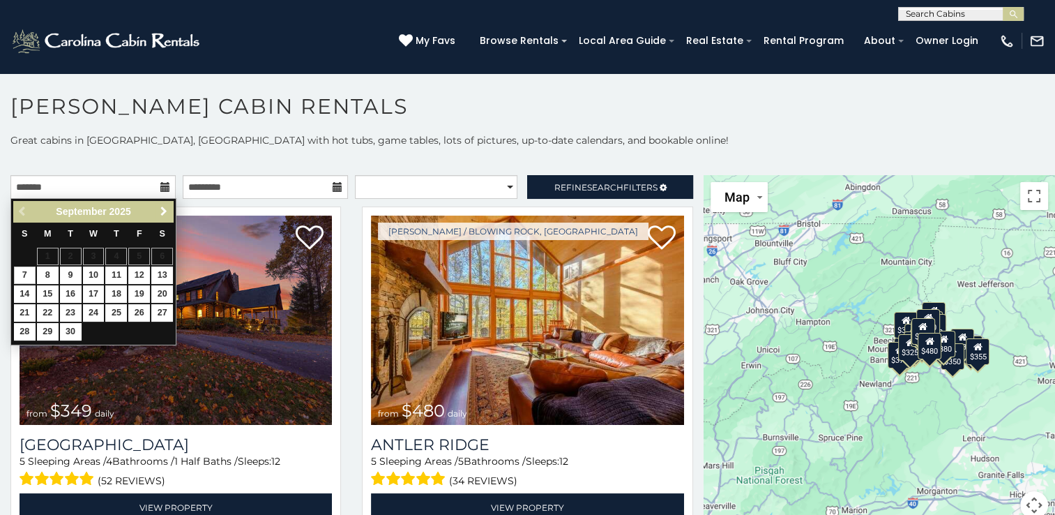
click at [167, 210] on span "Next" at bounding box center [163, 211] width 11 height 11
click at [118, 292] on link "16" at bounding box center [116, 293] width 22 height 17
type input "**********"
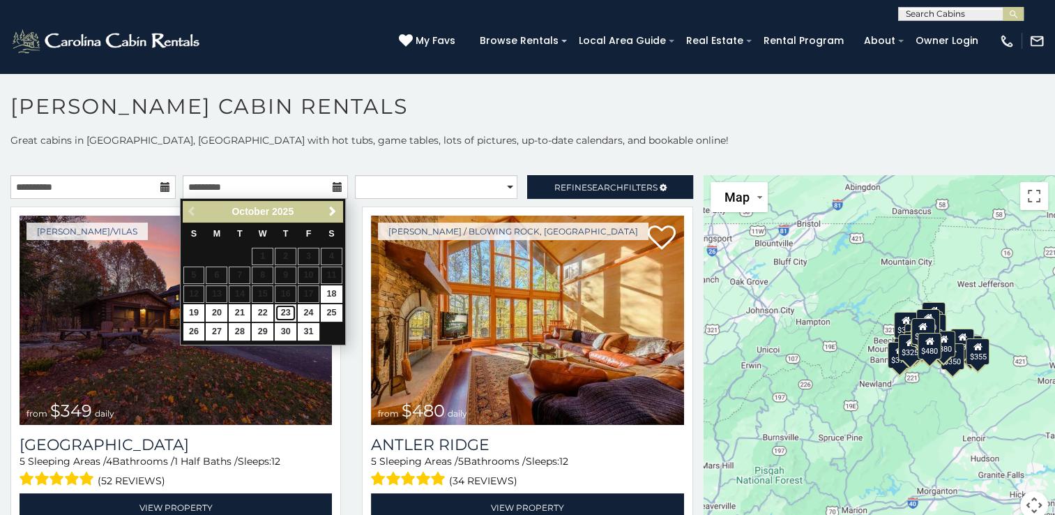
click at [288, 310] on link "23" at bounding box center [286, 312] width 22 height 17
type input "**********"
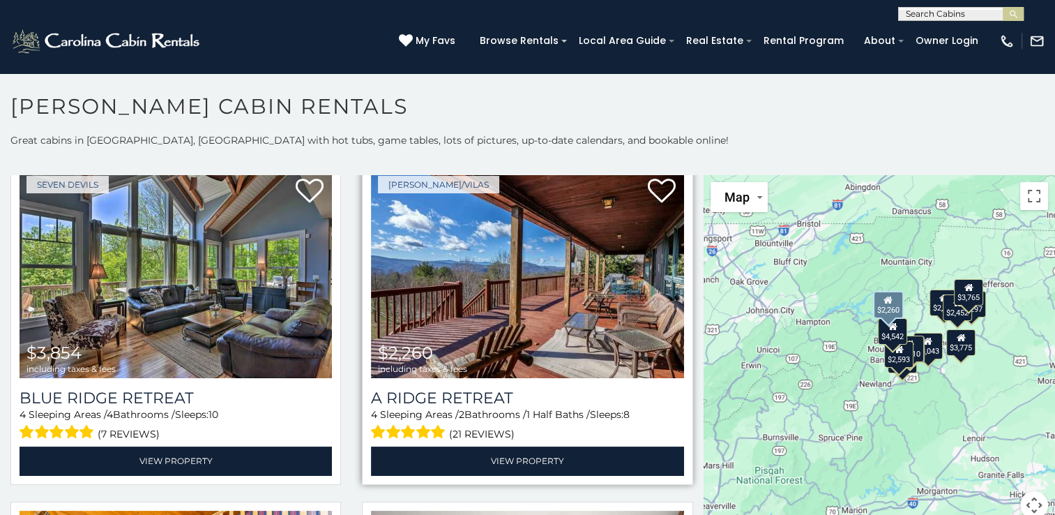
scroll to position [70, 0]
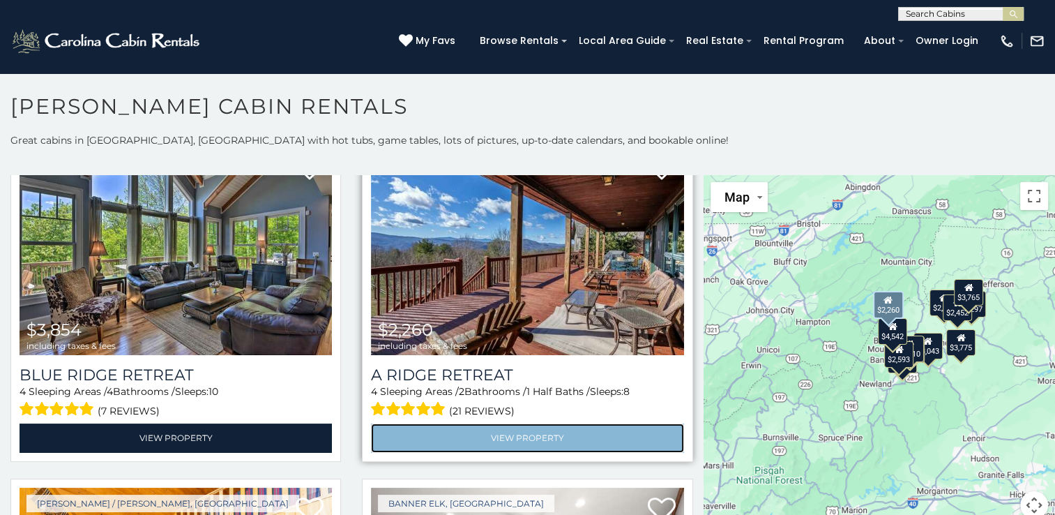
click at [532, 435] on link "View Property" at bounding box center [527, 437] width 312 height 29
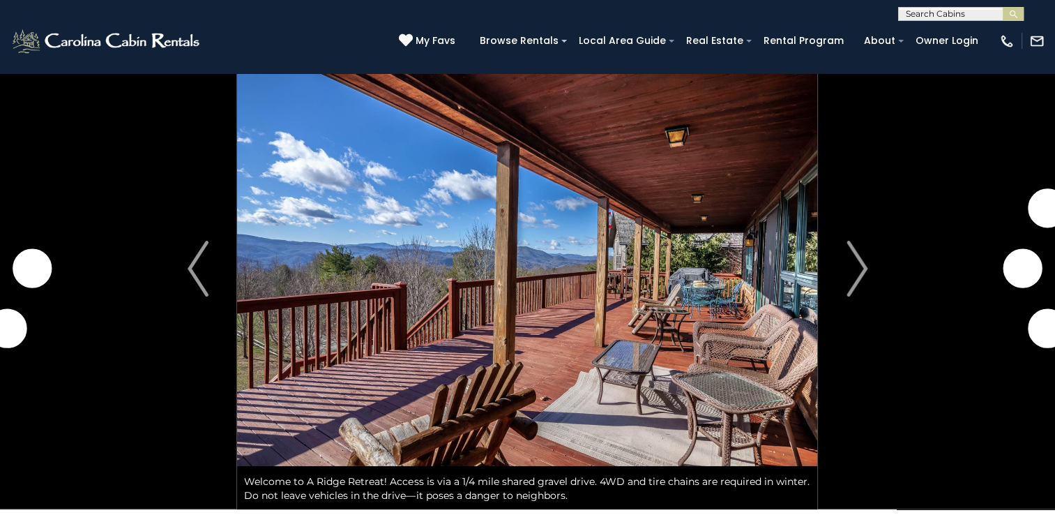
scroll to position [70, 0]
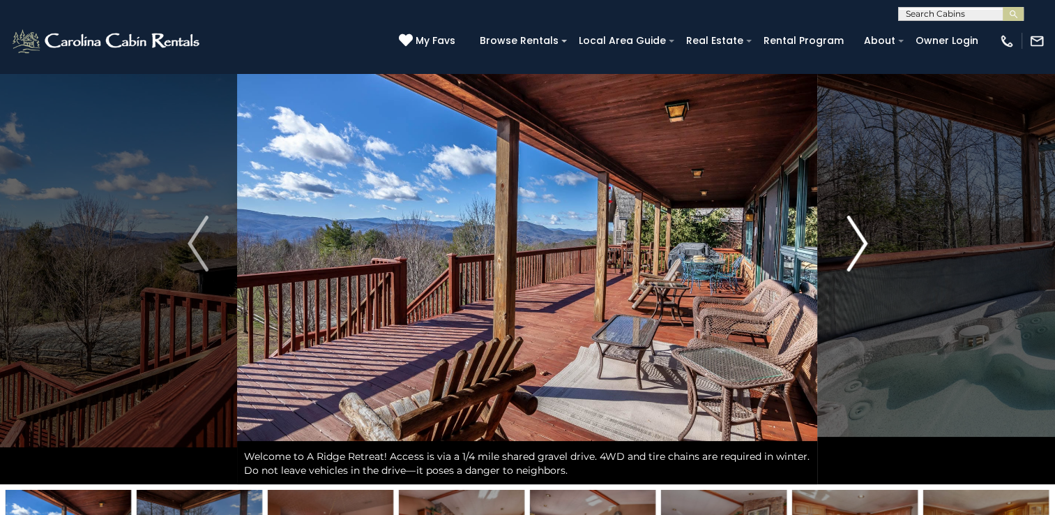
click at [861, 240] on img "Next" at bounding box center [857, 244] width 21 height 56
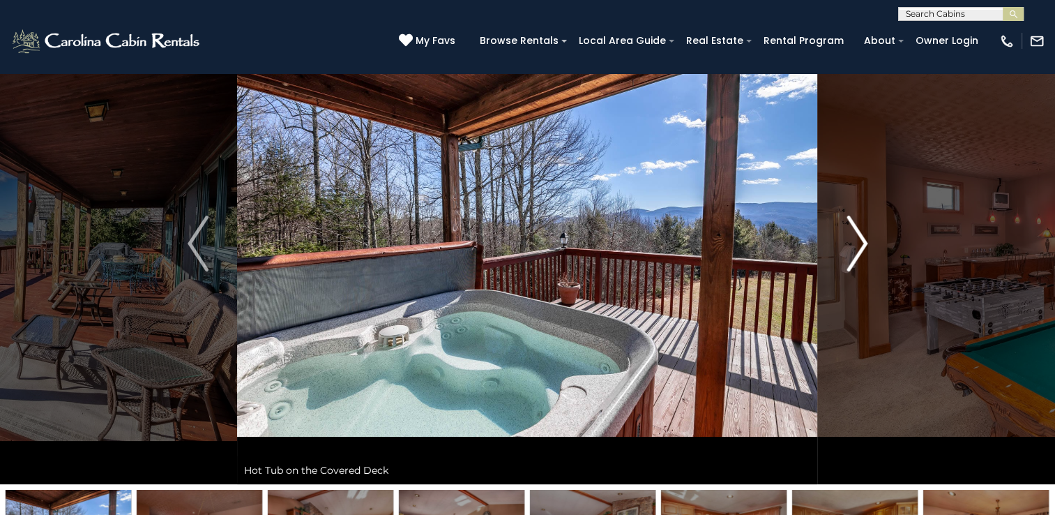
click at [861, 240] on img "Next" at bounding box center [857, 244] width 21 height 56
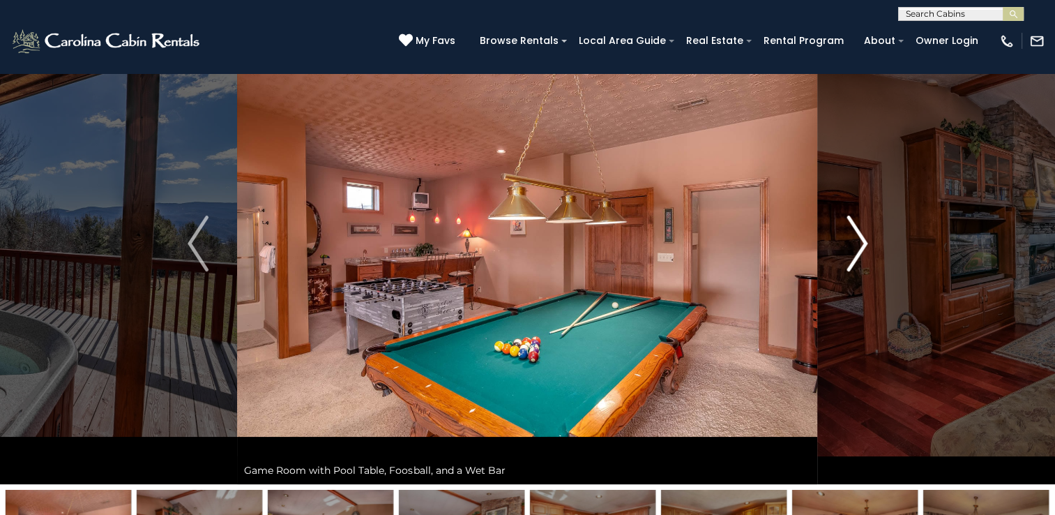
click at [859, 239] on img "Next" at bounding box center [857, 244] width 21 height 56
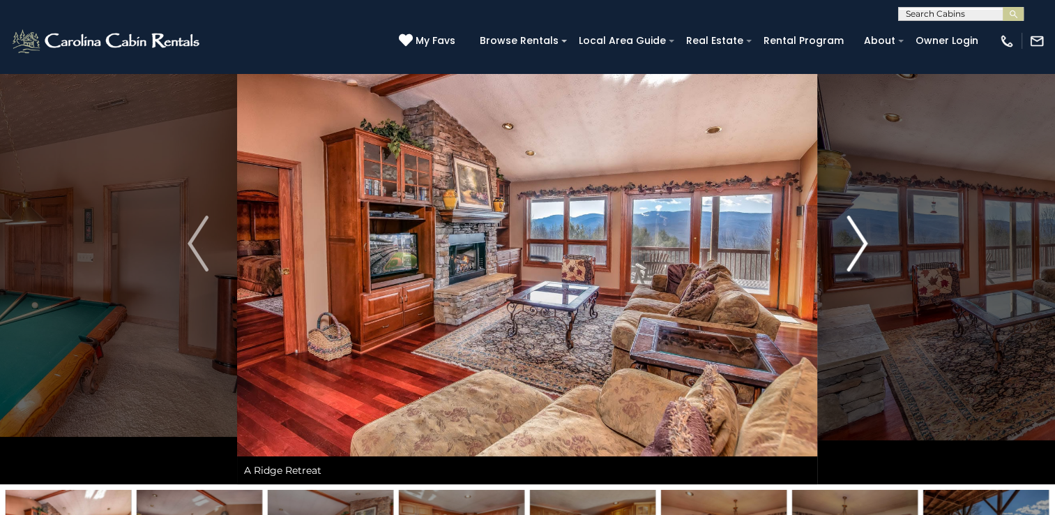
click at [859, 239] on img "Next" at bounding box center [857, 244] width 21 height 56
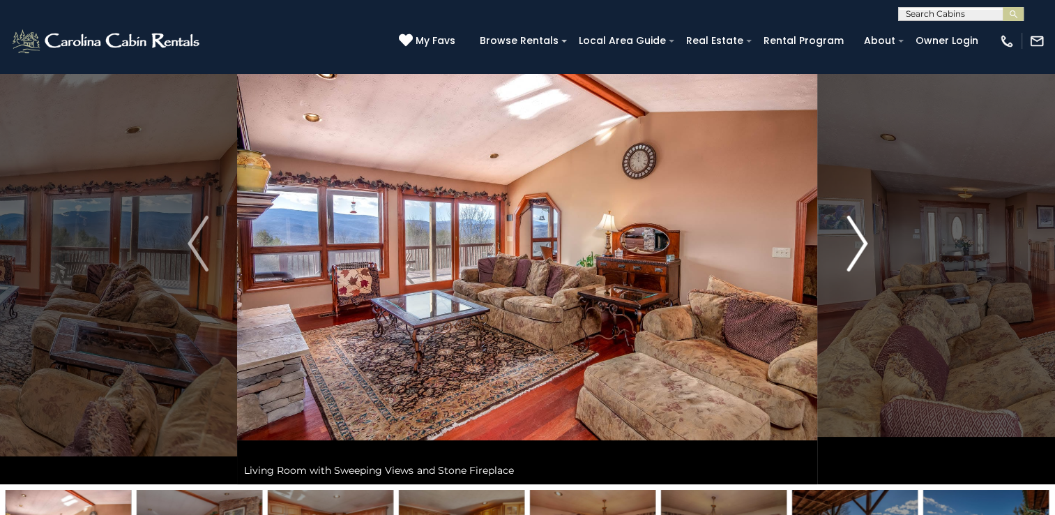
click at [859, 239] on img "Next" at bounding box center [857, 244] width 21 height 56
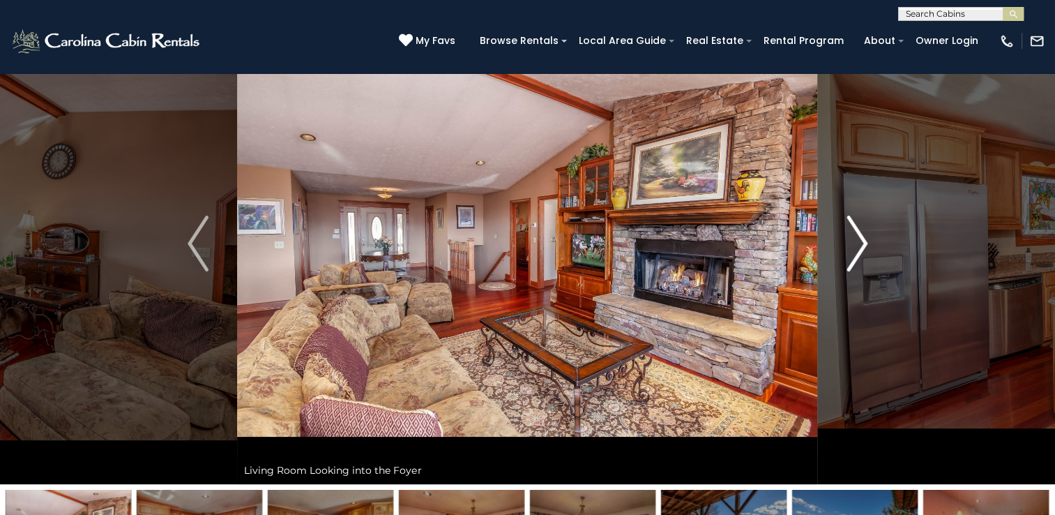
click at [859, 239] on img "Next" at bounding box center [857, 244] width 21 height 56
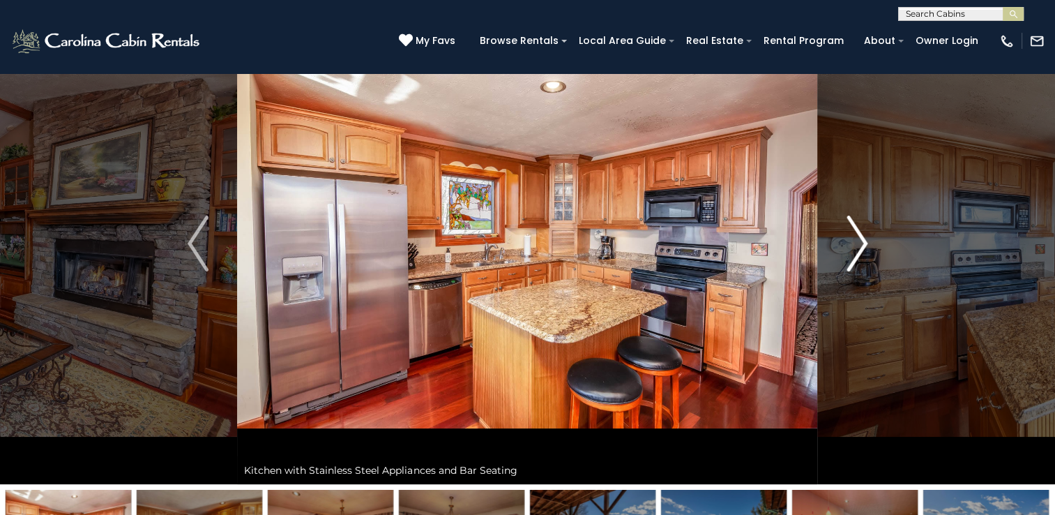
click at [859, 239] on img "Next" at bounding box center [857, 244] width 21 height 56
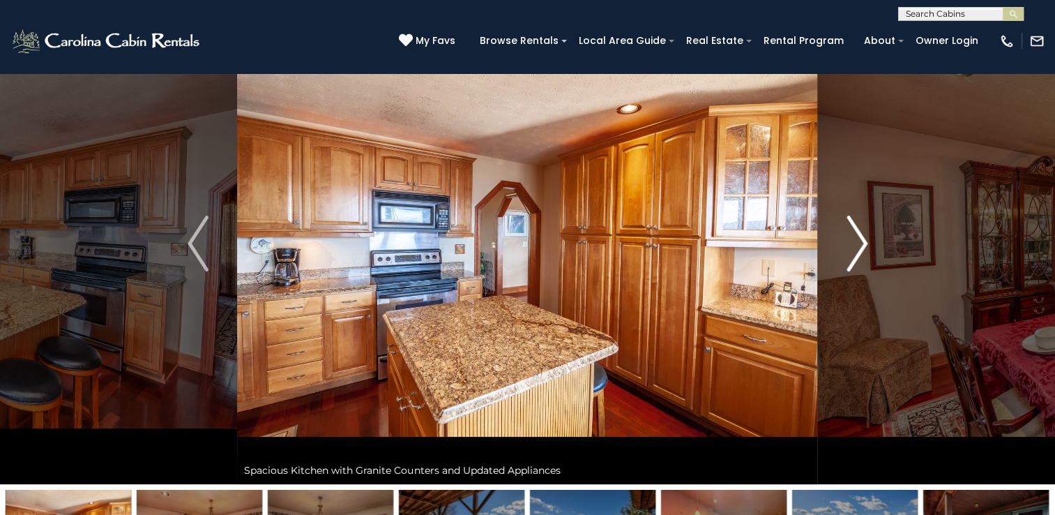
click at [859, 239] on img "Next" at bounding box center [857, 244] width 21 height 56
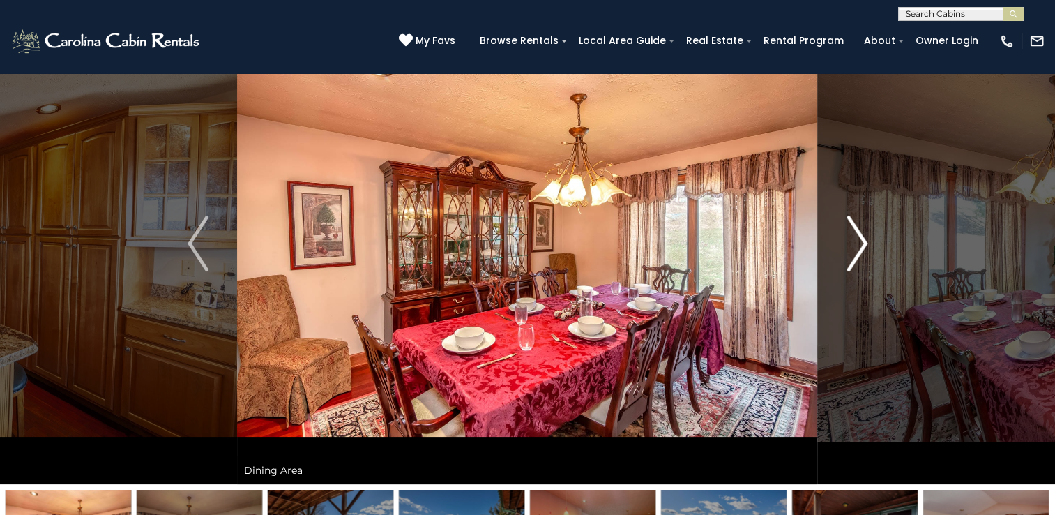
click at [859, 239] on img "Next" at bounding box center [857, 244] width 21 height 56
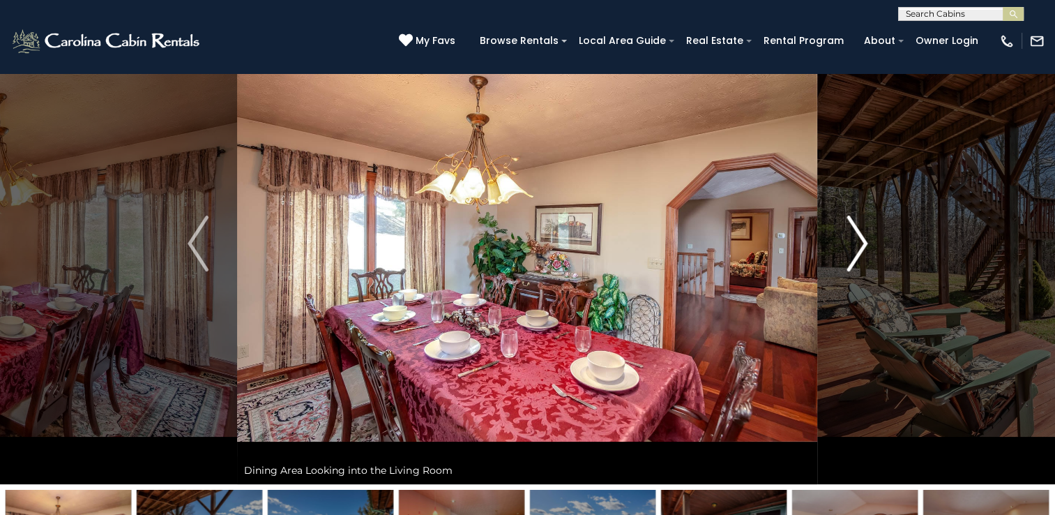
click at [859, 239] on img "Next" at bounding box center [857, 244] width 21 height 56
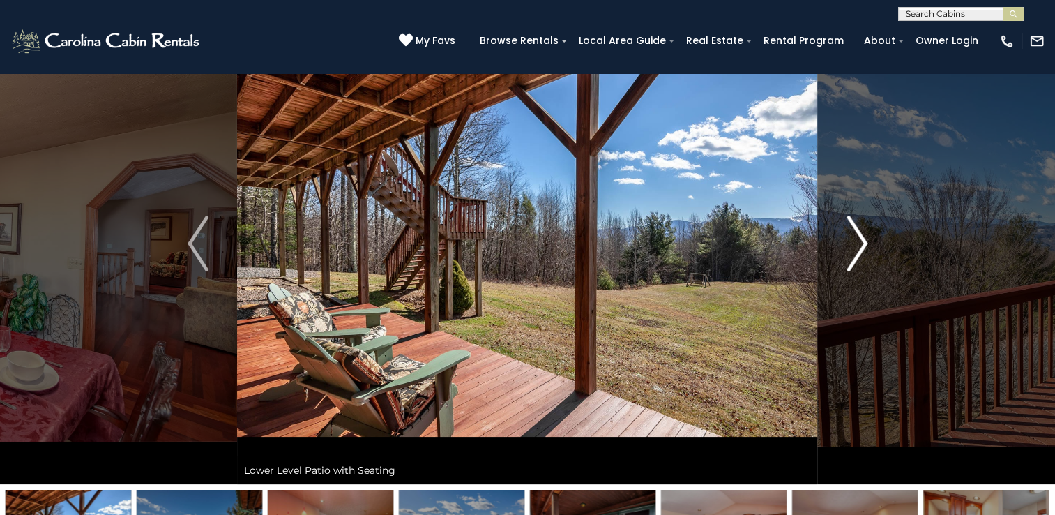
click at [859, 239] on img "Next" at bounding box center [857, 244] width 21 height 56
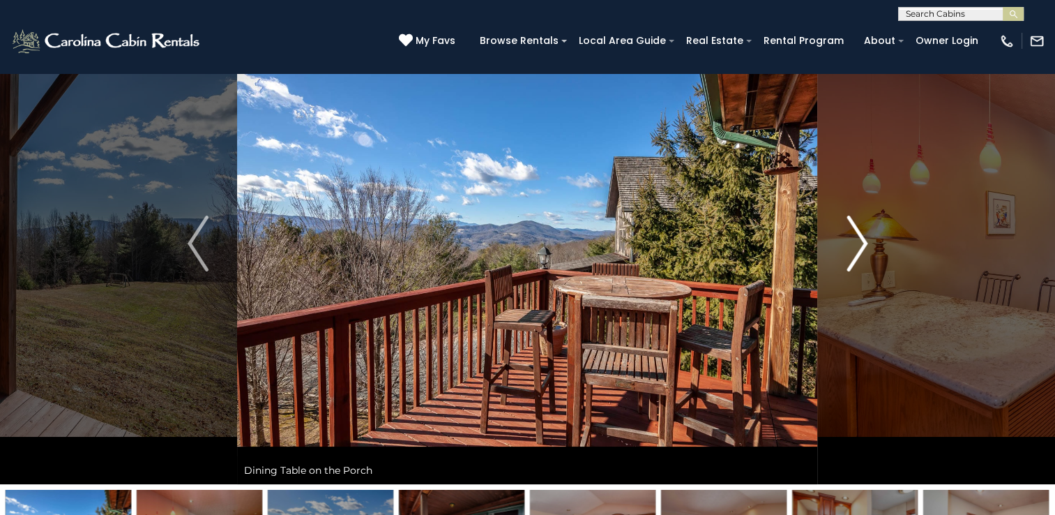
click at [859, 239] on img "Next" at bounding box center [857, 244] width 21 height 56
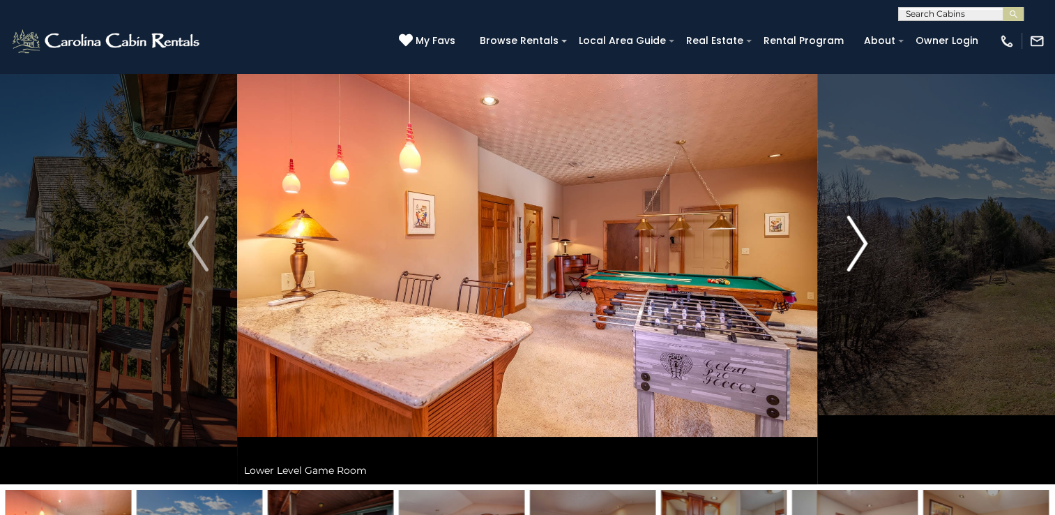
click at [859, 239] on img "Next" at bounding box center [857, 244] width 21 height 56
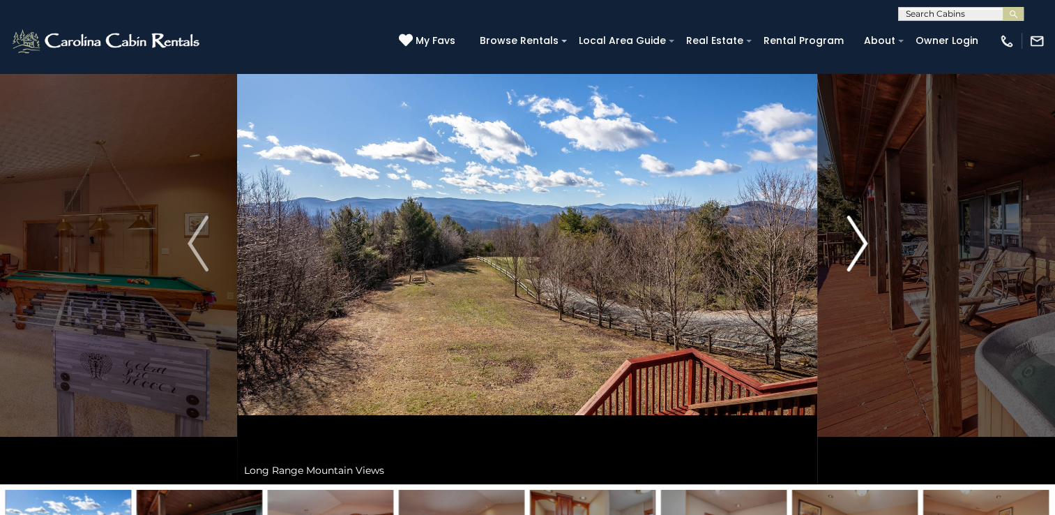
click at [859, 239] on img "Next" at bounding box center [857, 244] width 21 height 56
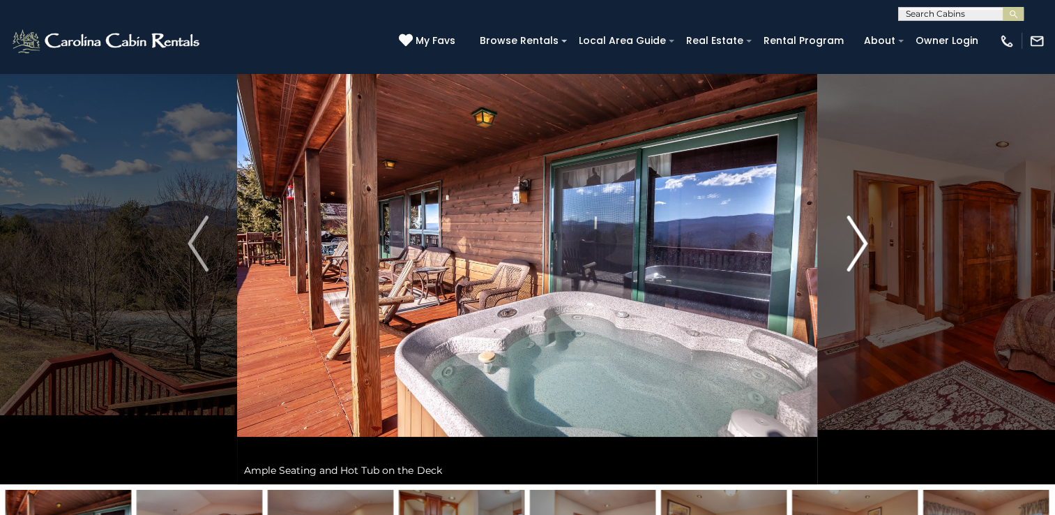
click at [855, 241] on img "Next" at bounding box center [857, 244] width 21 height 56
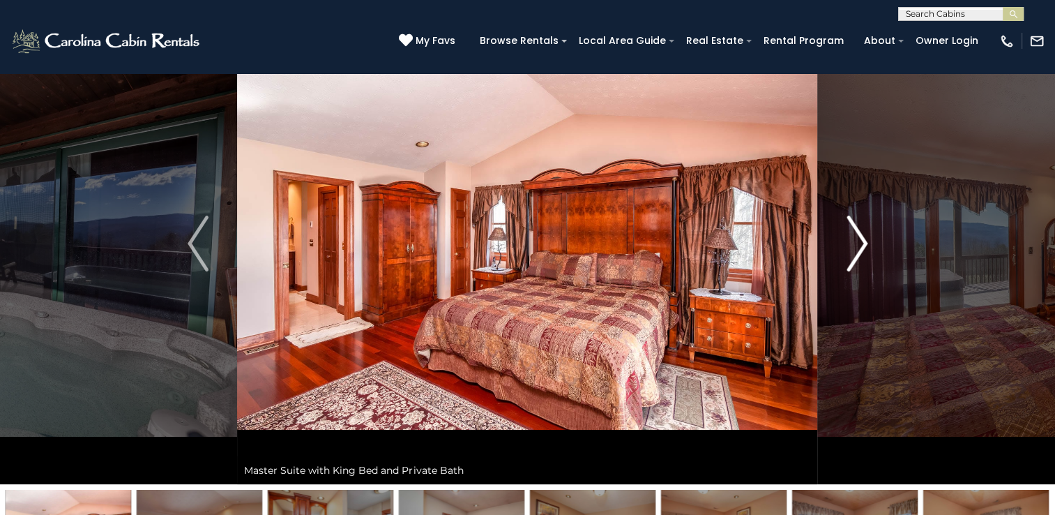
click at [855, 241] on img "Next" at bounding box center [857, 244] width 21 height 56
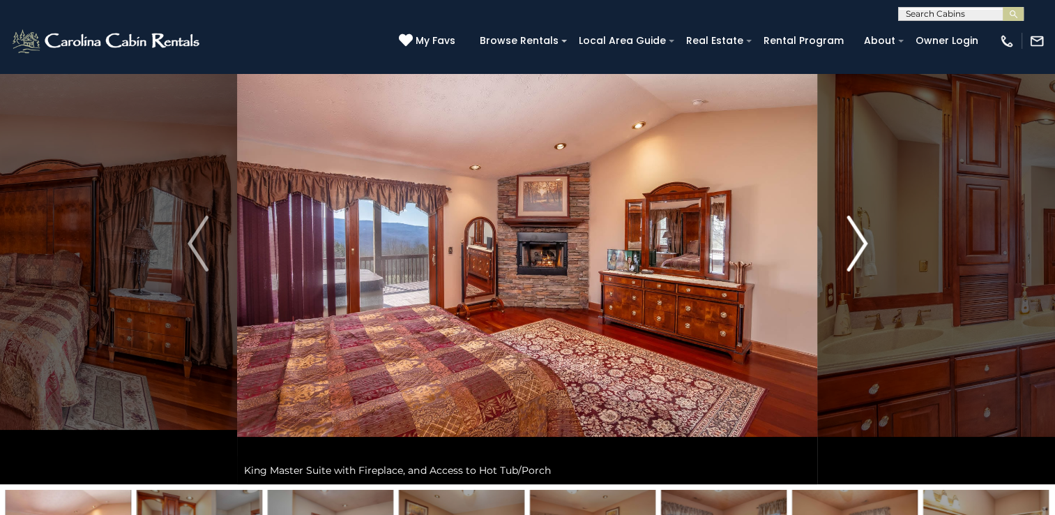
click at [855, 241] on img "Next" at bounding box center [857, 244] width 21 height 56
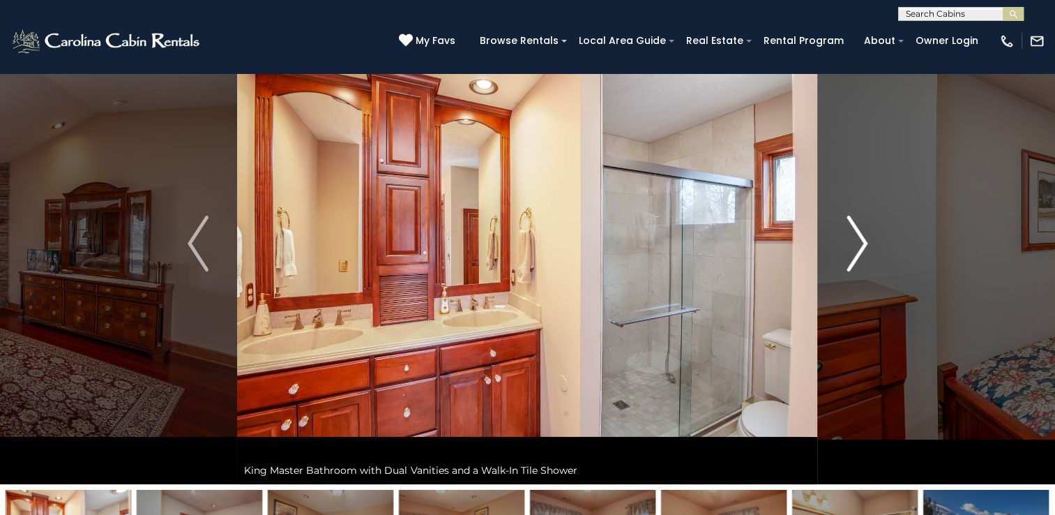
click at [852, 241] on img "Next" at bounding box center [857, 244] width 21 height 56
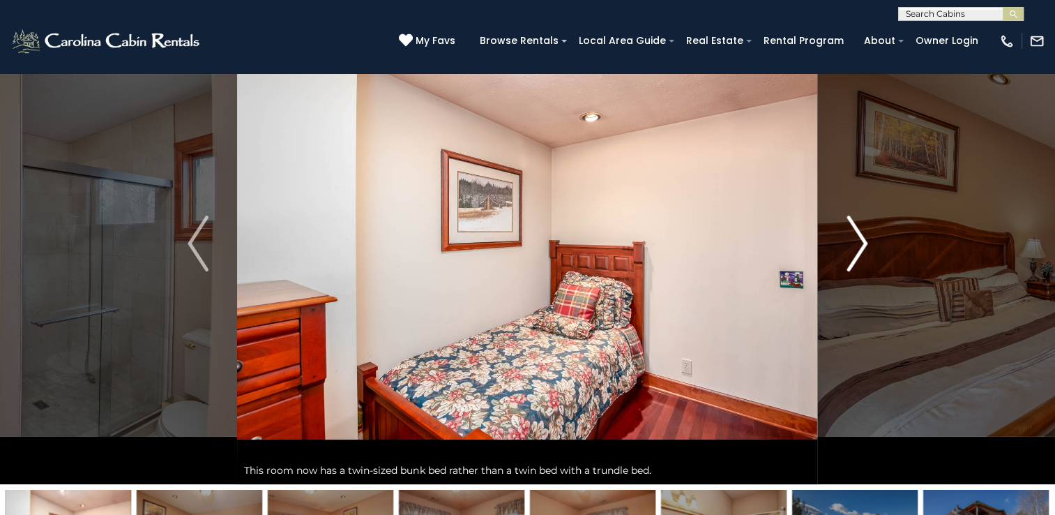
click at [852, 241] on img "Next" at bounding box center [857, 244] width 21 height 56
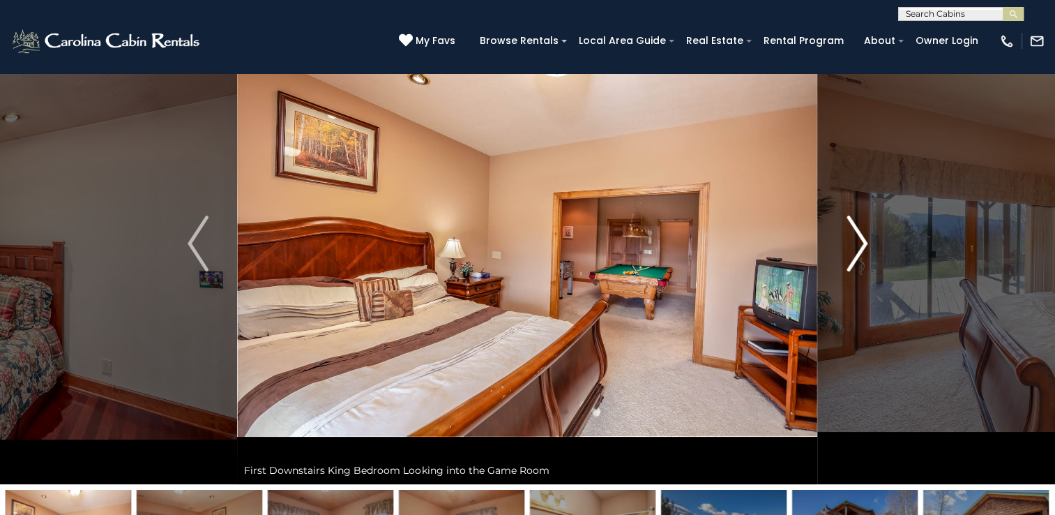
click at [850, 241] on img "Next" at bounding box center [857, 244] width 21 height 56
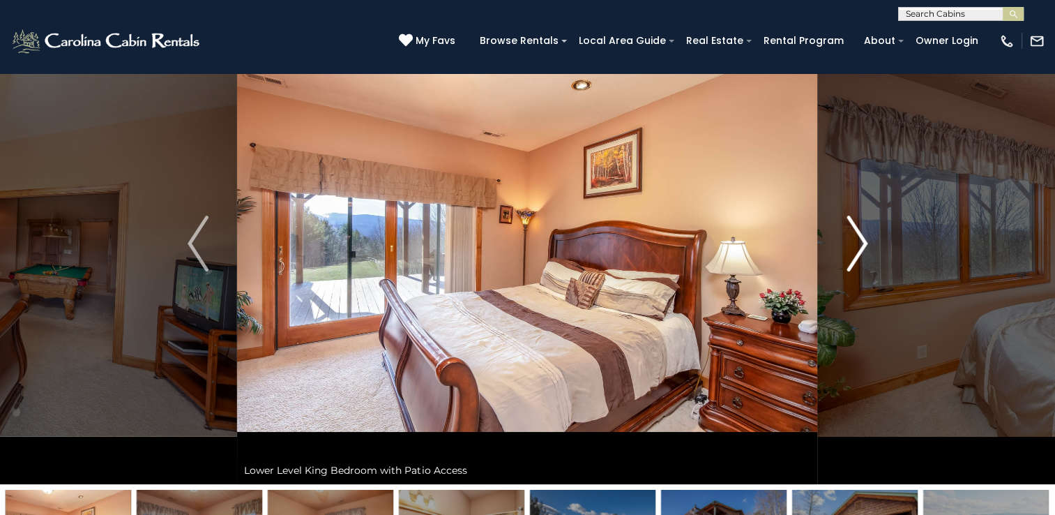
click at [850, 241] on img "Next" at bounding box center [857, 244] width 21 height 56
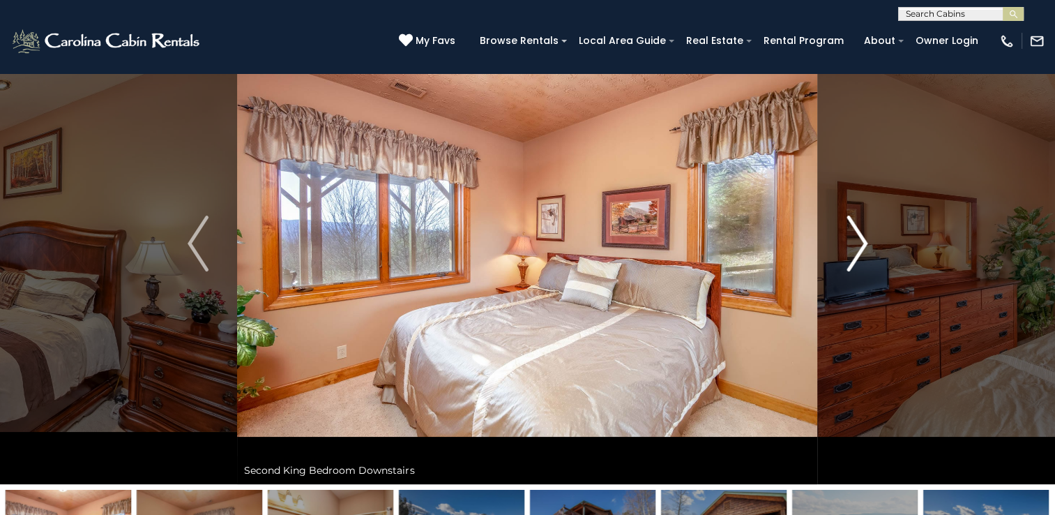
click at [850, 241] on img "Next" at bounding box center [857, 244] width 21 height 56
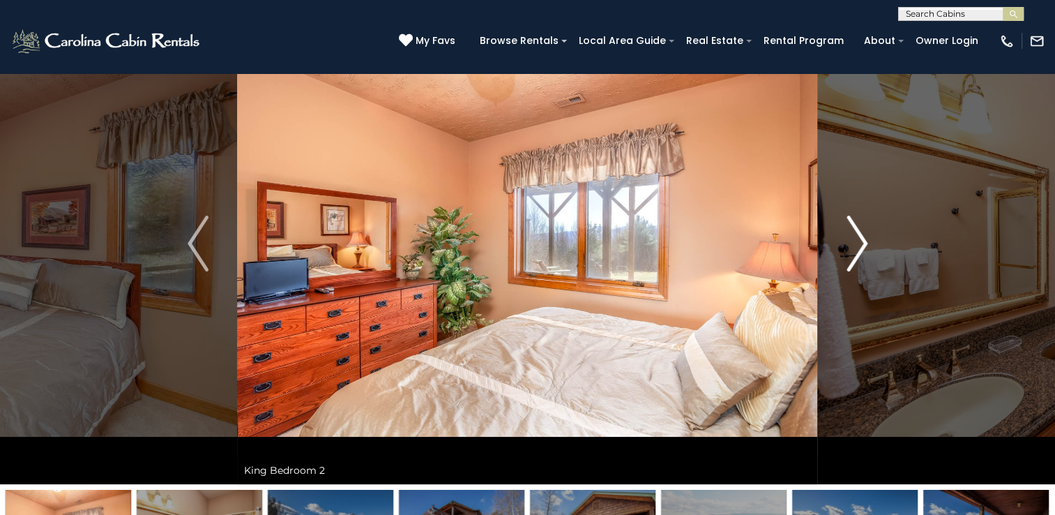
click at [850, 241] on img "Next" at bounding box center [857, 244] width 21 height 56
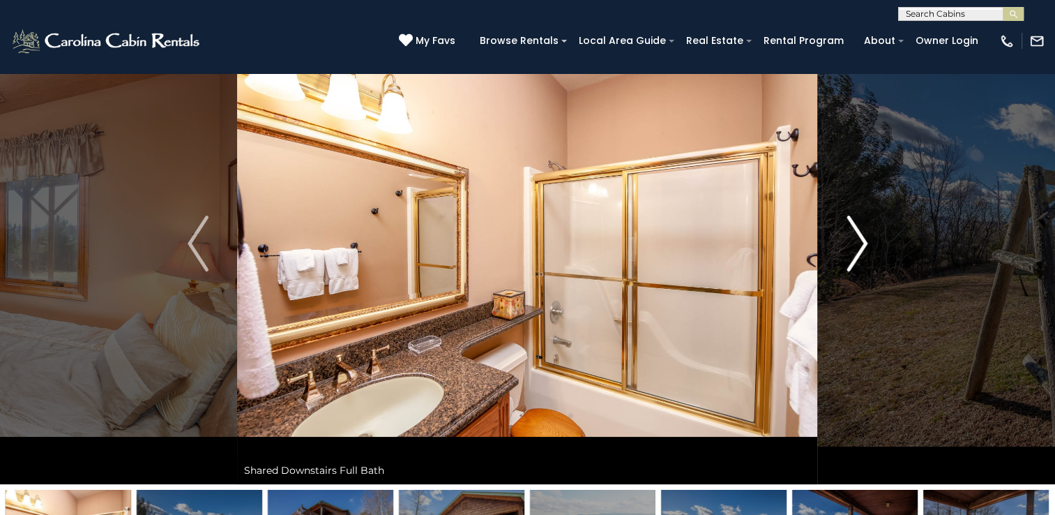
click at [850, 241] on img "Next" at bounding box center [857, 244] width 21 height 56
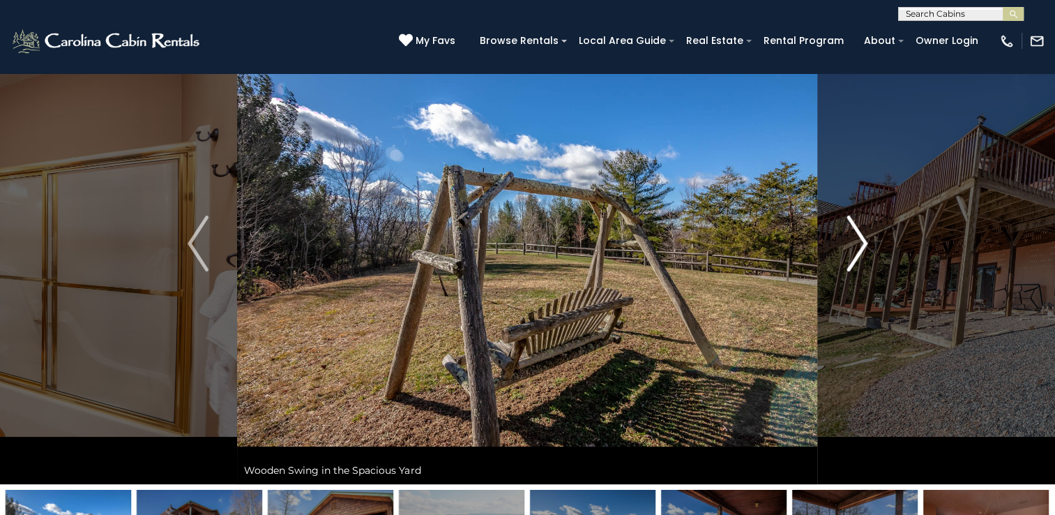
click at [850, 241] on img "Next" at bounding box center [857, 244] width 21 height 56
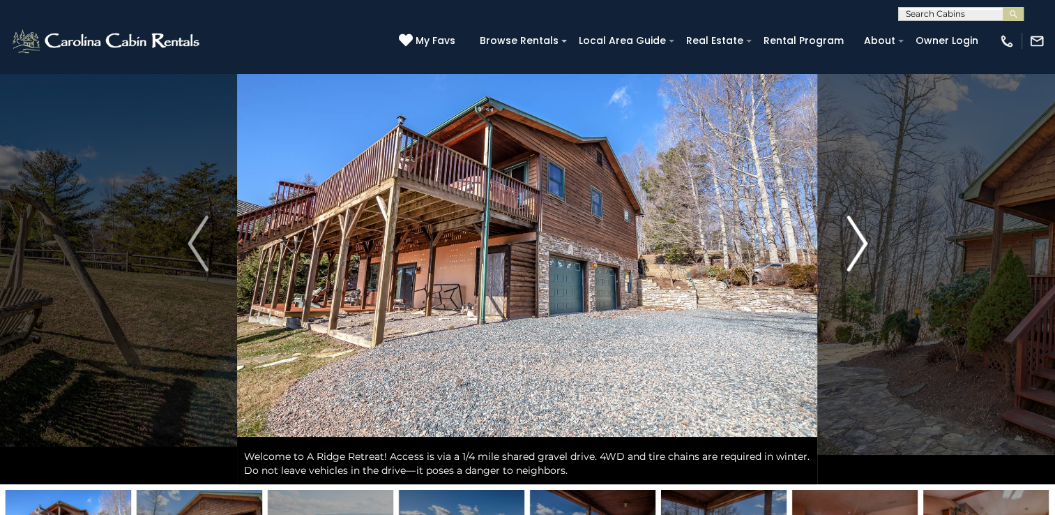
click at [850, 241] on img "Next" at bounding box center [857, 244] width 21 height 56
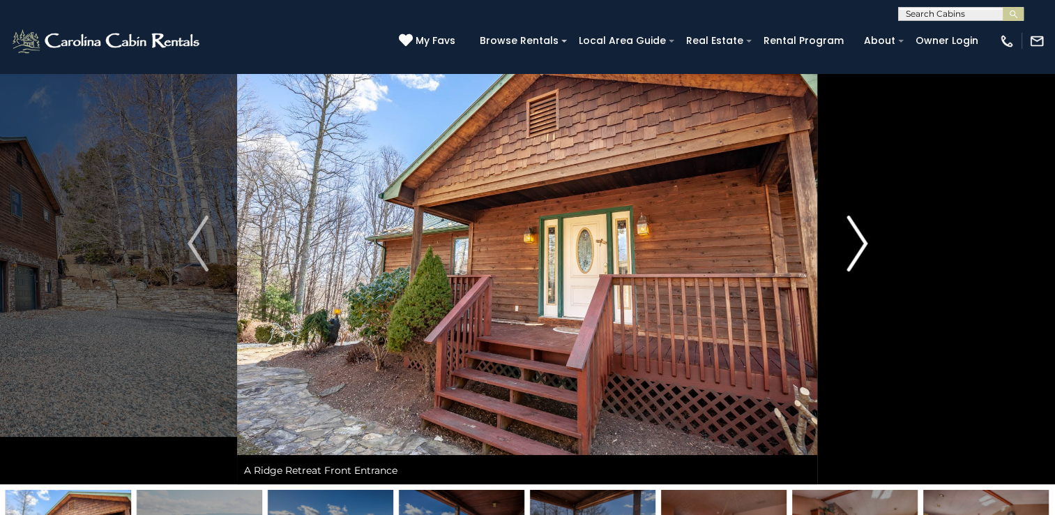
click at [850, 241] on img "Next" at bounding box center [857, 244] width 21 height 56
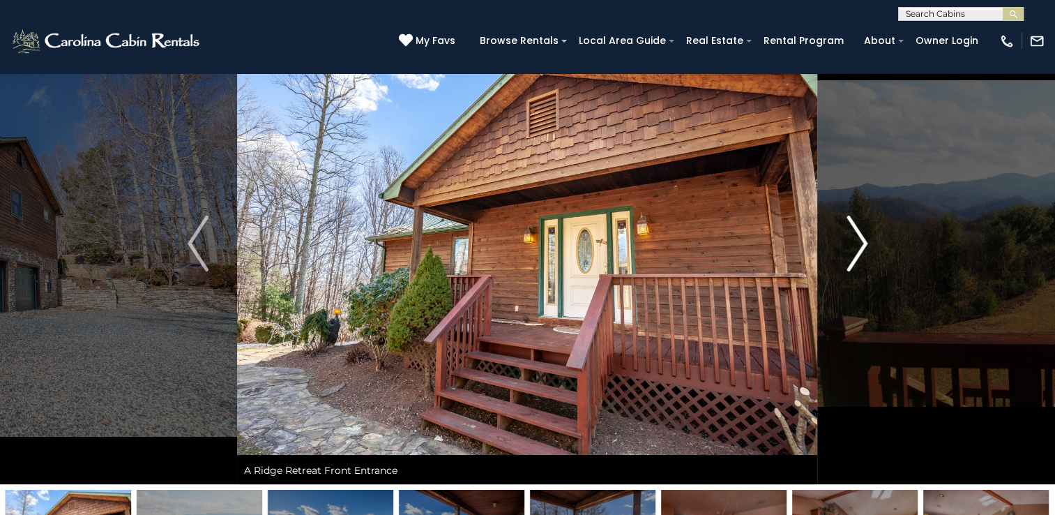
click at [850, 241] on img "Next" at bounding box center [857, 244] width 21 height 56
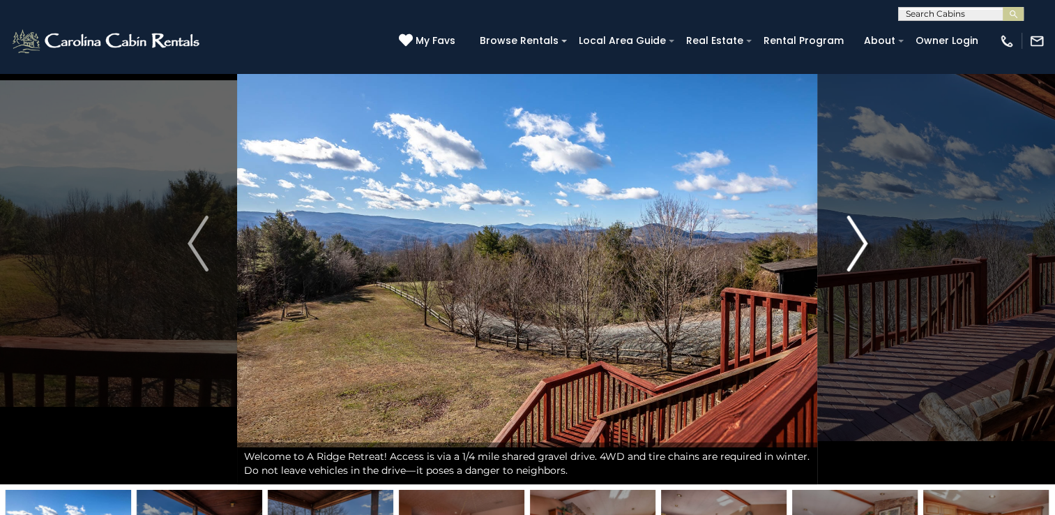
click at [849, 241] on img "Next" at bounding box center [857, 244] width 21 height 56
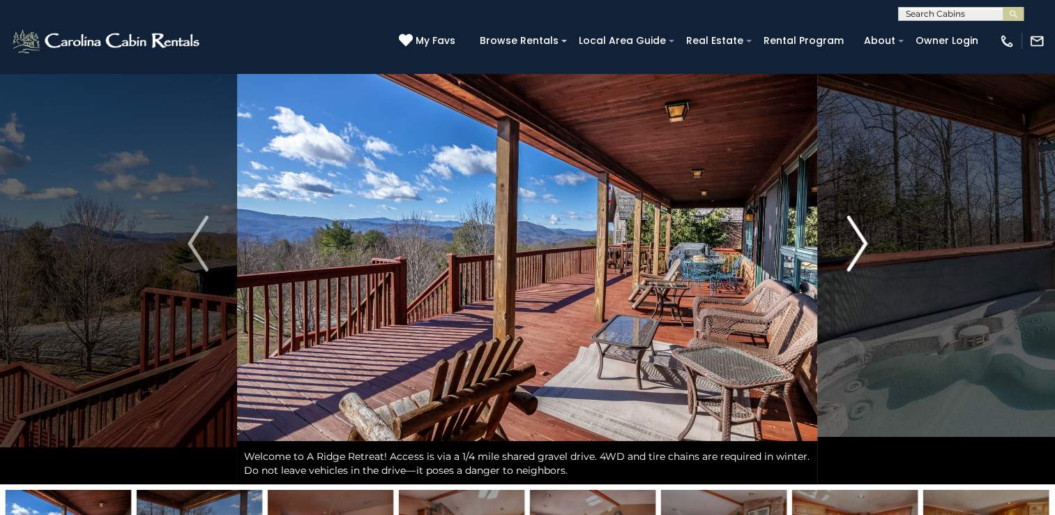
click at [849, 241] on img "Next" at bounding box center [857, 244] width 21 height 56
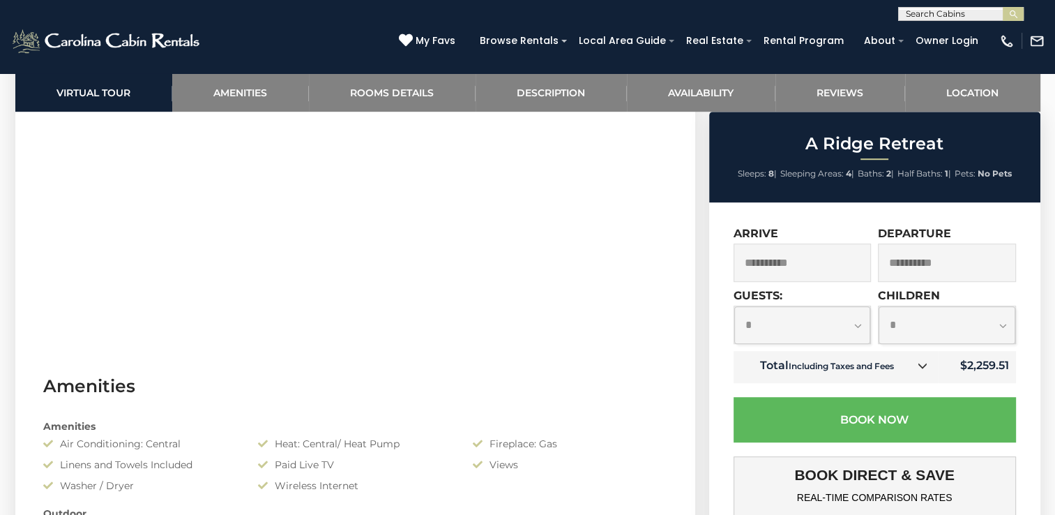
scroll to position [907, 0]
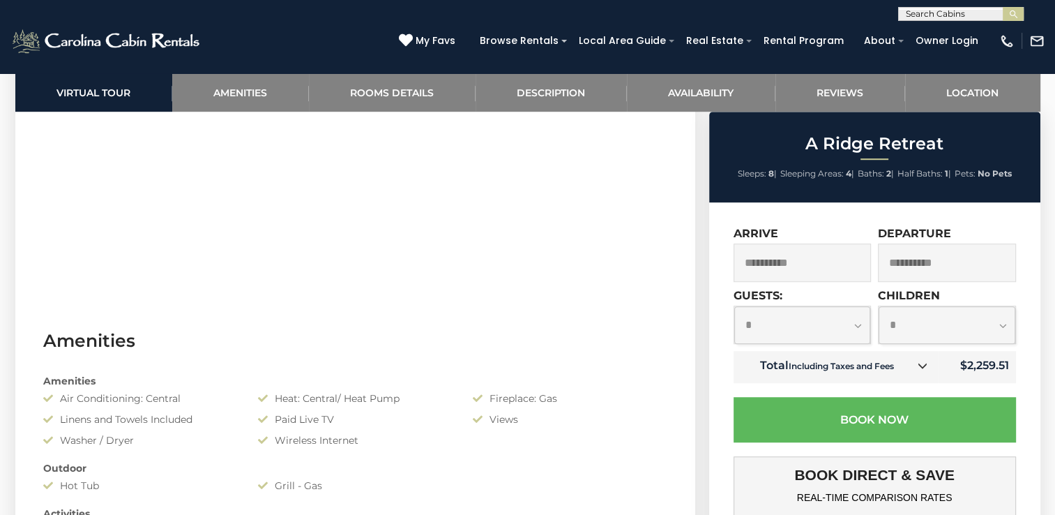
click at [851, 324] on select "**********" at bounding box center [802, 324] width 137 height 37
select select "*"
click at [734, 307] on select "**********" at bounding box center [802, 324] width 137 height 37
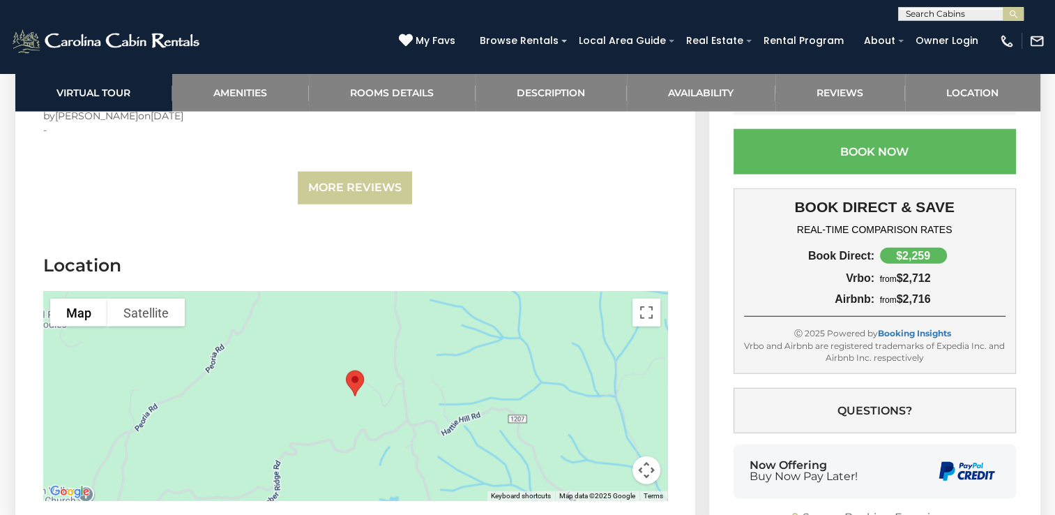
scroll to position [3488, 0]
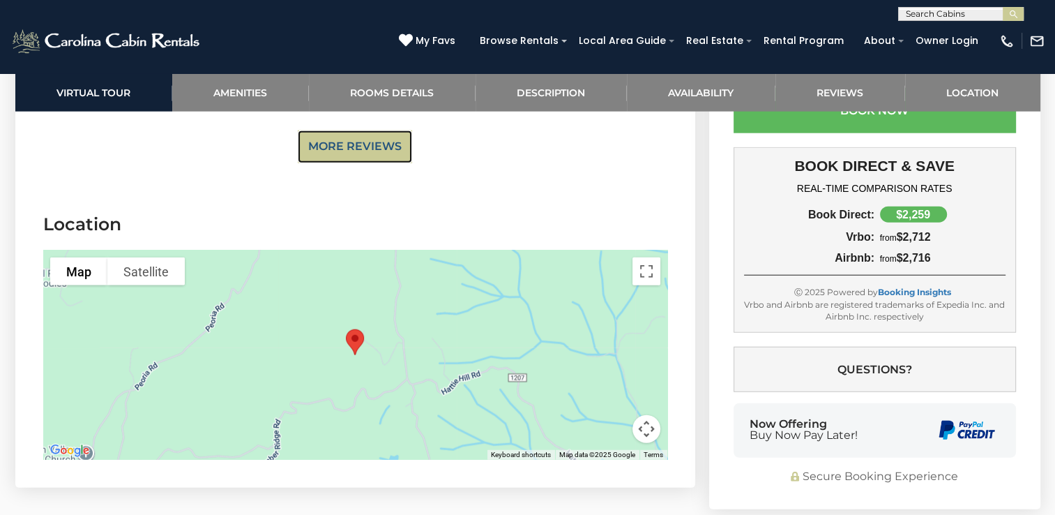
click at [377, 150] on link "More Reviews" at bounding box center [355, 146] width 114 height 33
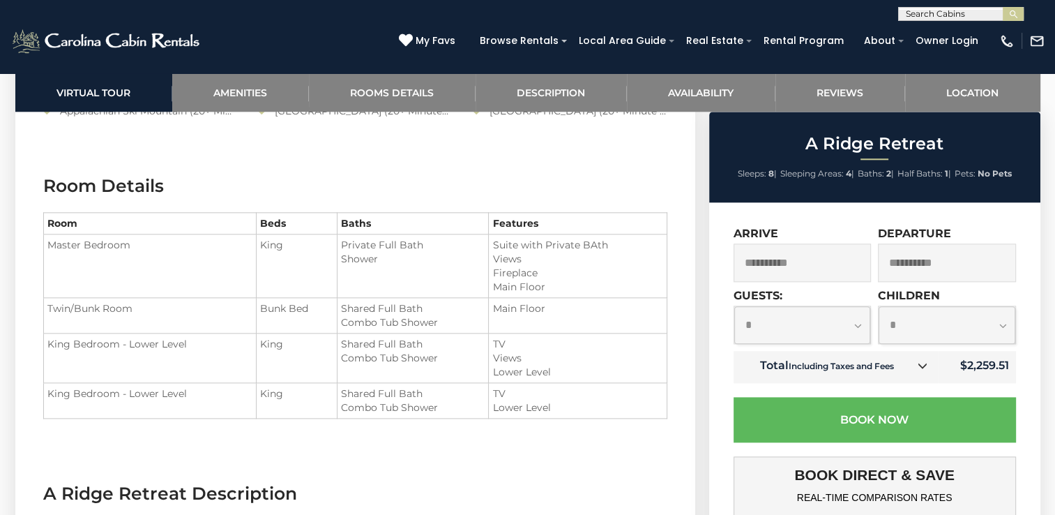
scroll to position [1325, 0]
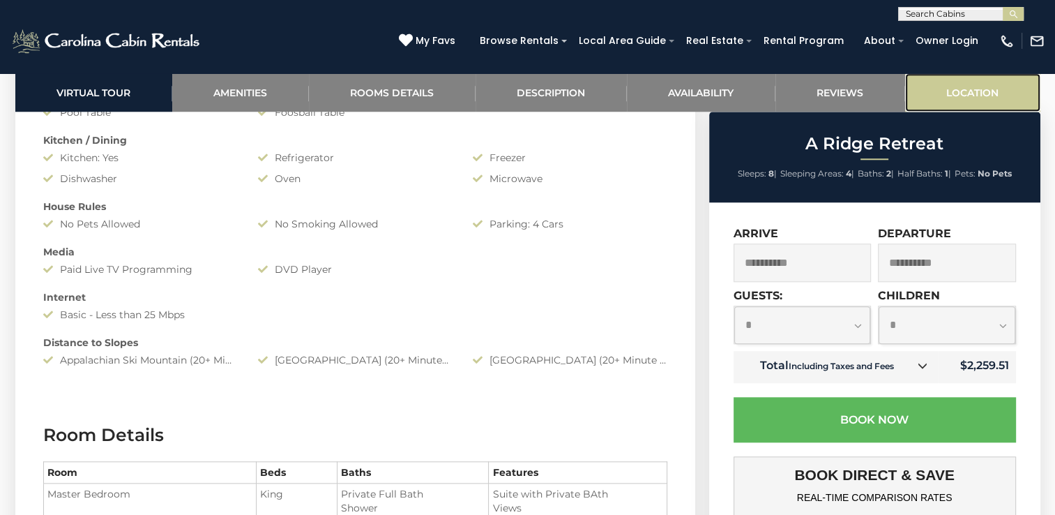
click at [975, 88] on link "Location" at bounding box center [972, 92] width 135 height 38
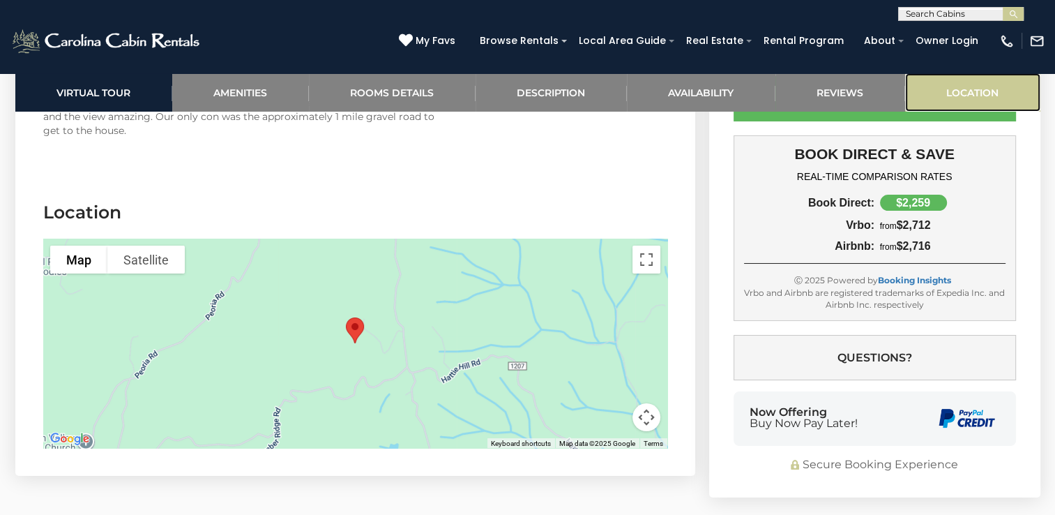
scroll to position [5217, 0]
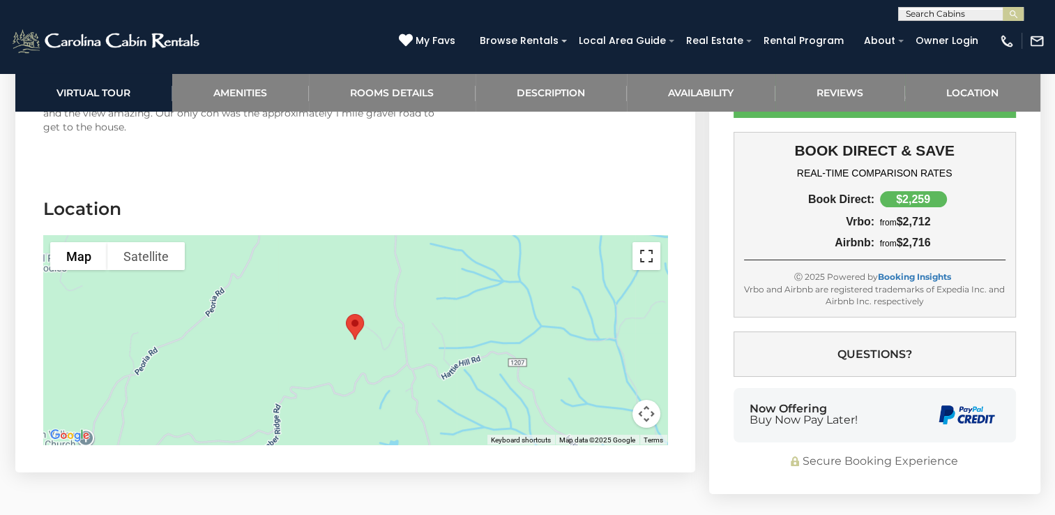
click at [648, 242] on button "Toggle fullscreen view" at bounding box center [647, 256] width 28 height 28
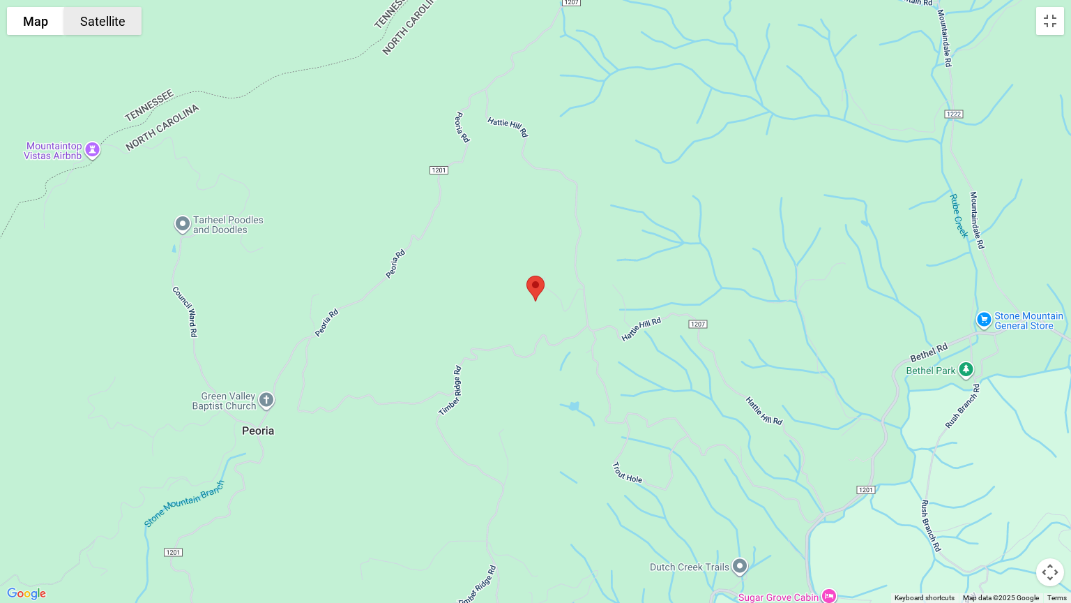
click at [121, 22] on button "Satellite" at bounding box center [102, 21] width 77 height 28
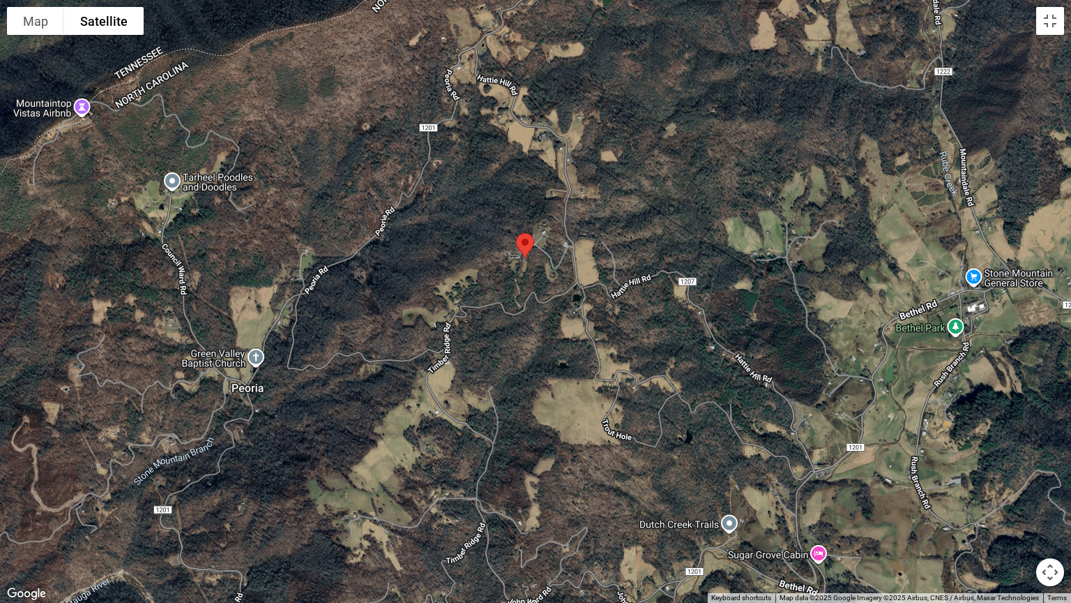
drag, startPoint x: 795, startPoint y: 490, endPoint x: 785, endPoint y: 444, distance: 46.5
click at [785, 444] on div at bounding box center [535, 301] width 1071 height 603
click at [1052, 514] on button "Map camera controls" at bounding box center [1051, 572] width 28 height 28
click at [1018, 499] on button "Zoom in" at bounding box center [1016, 502] width 28 height 28
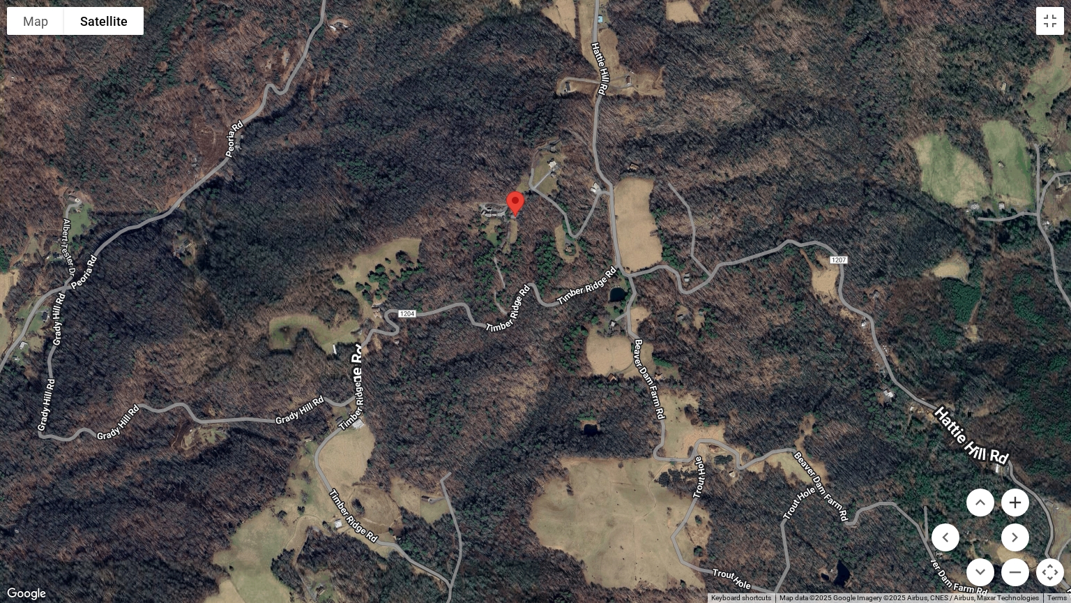
click at [1018, 499] on button "Zoom in" at bounding box center [1016, 502] width 28 height 28
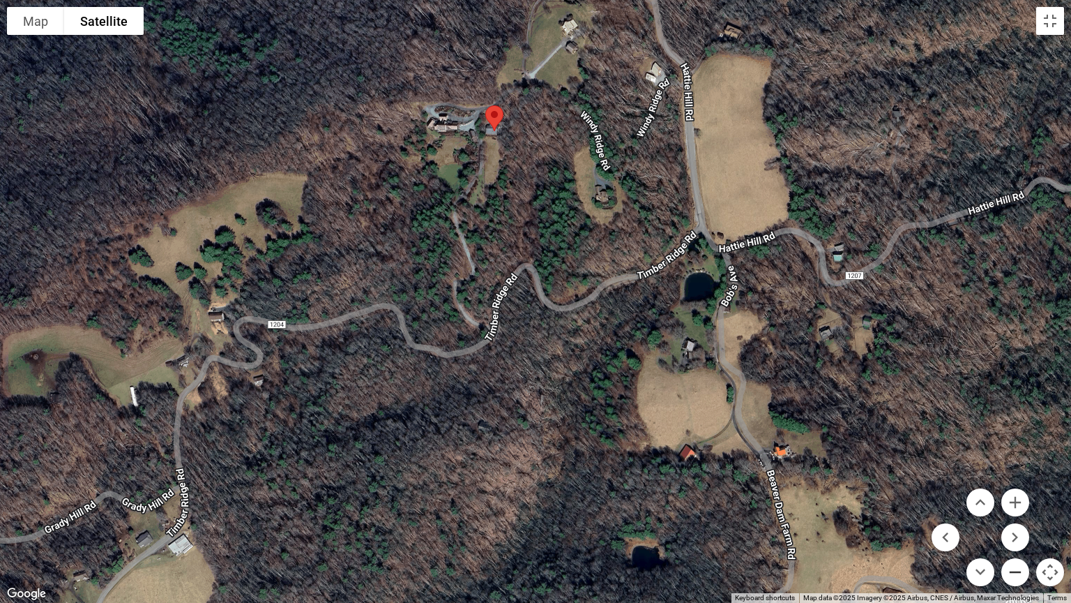
click at [1018, 514] on button "Zoom out" at bounding box center [1016, 572] width 28 height 28
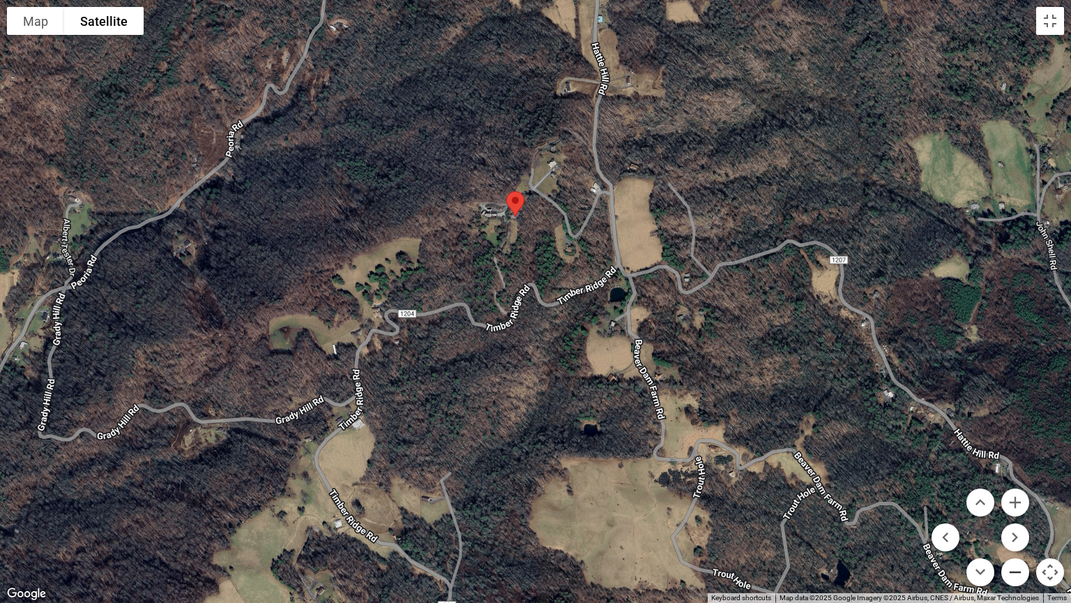
click at [1018, 514] on button "Zoom out" at bounding box center [1016, 572] width 28 height 28
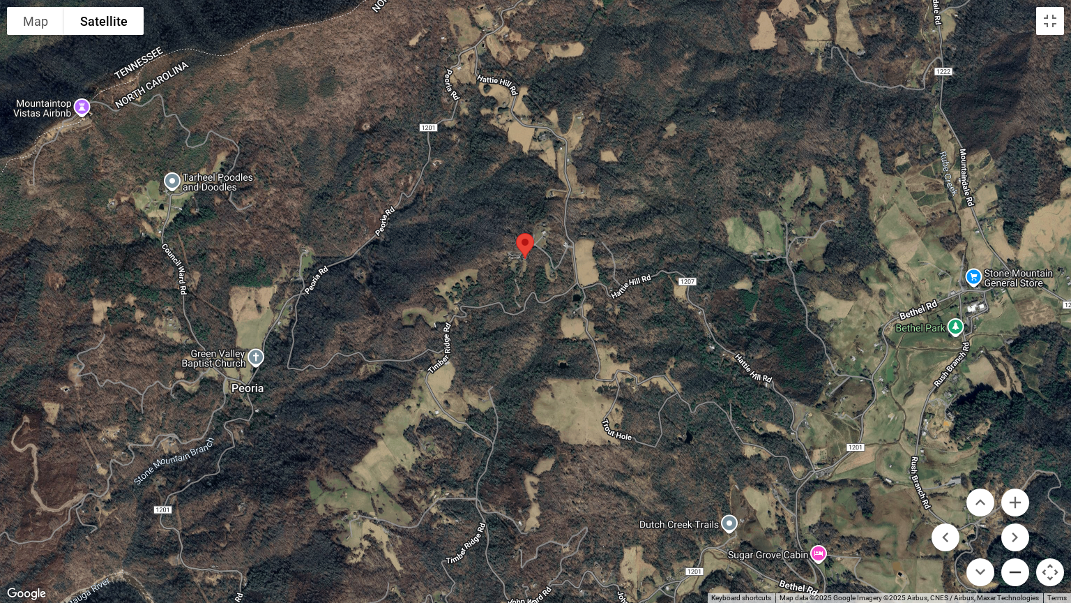
click at [1018, 514] on button "Zoom out" at bounding box center [1016, 572] width 28 height 28
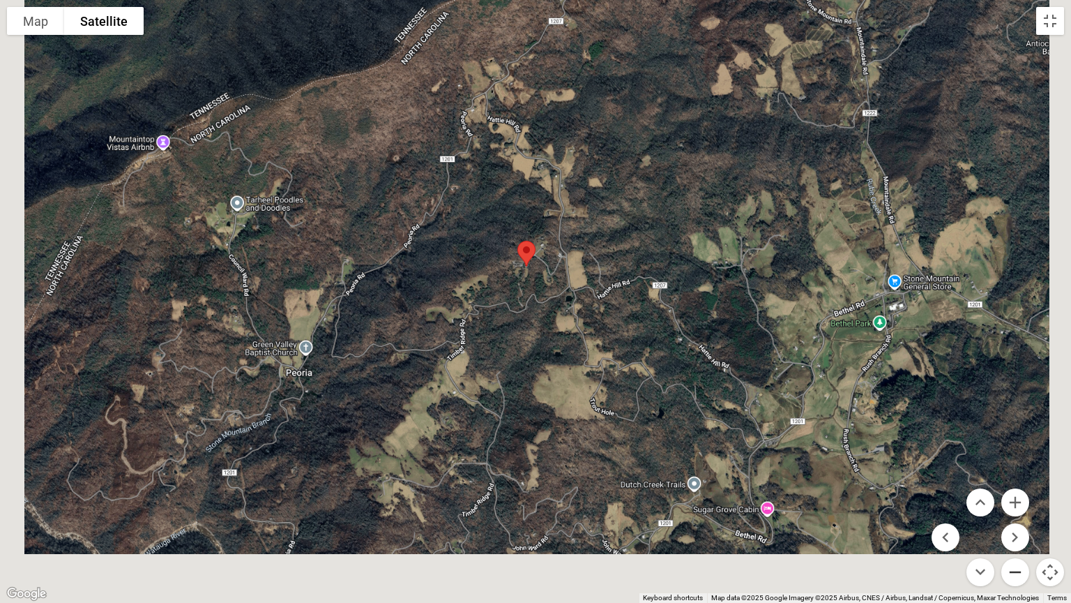
click at [1018, 514] on button "Zoom out" at bounding box center [1016, 572] width 28 height 28
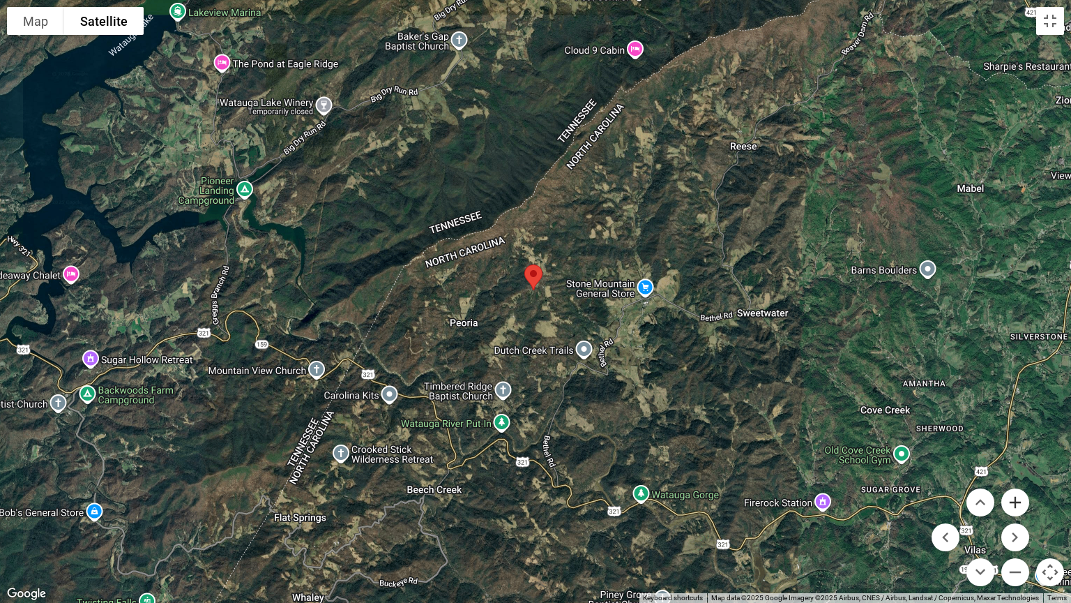
click at [1013, 496] on button "Zoom in" at bounding box center [1016, 502] width 28 height 28
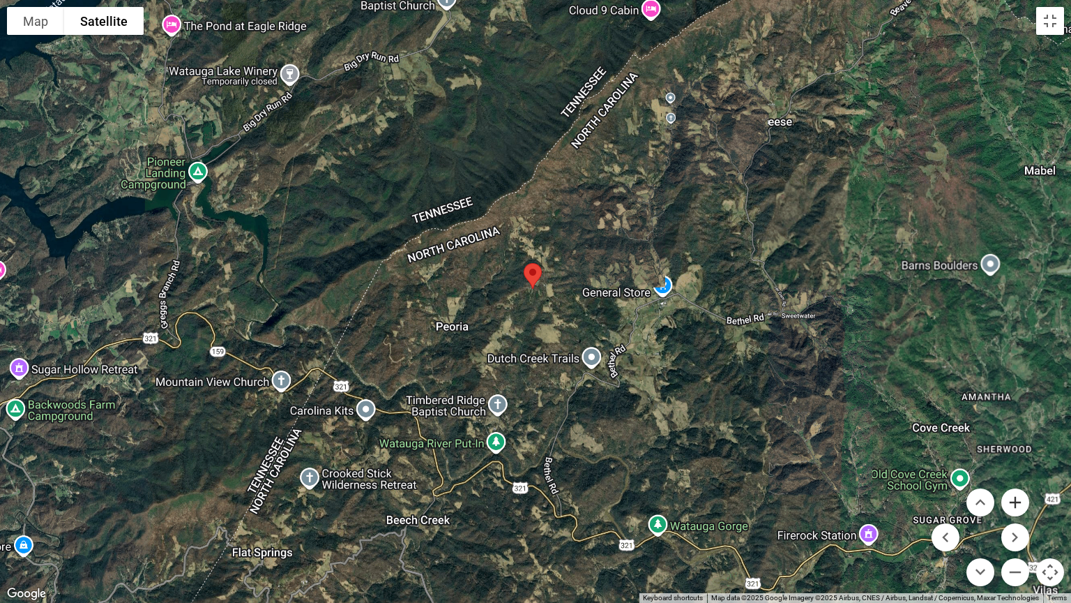
click at [1013, 496] on button "Zoom in" at bounding box center [1016, 502] width 28 height 28
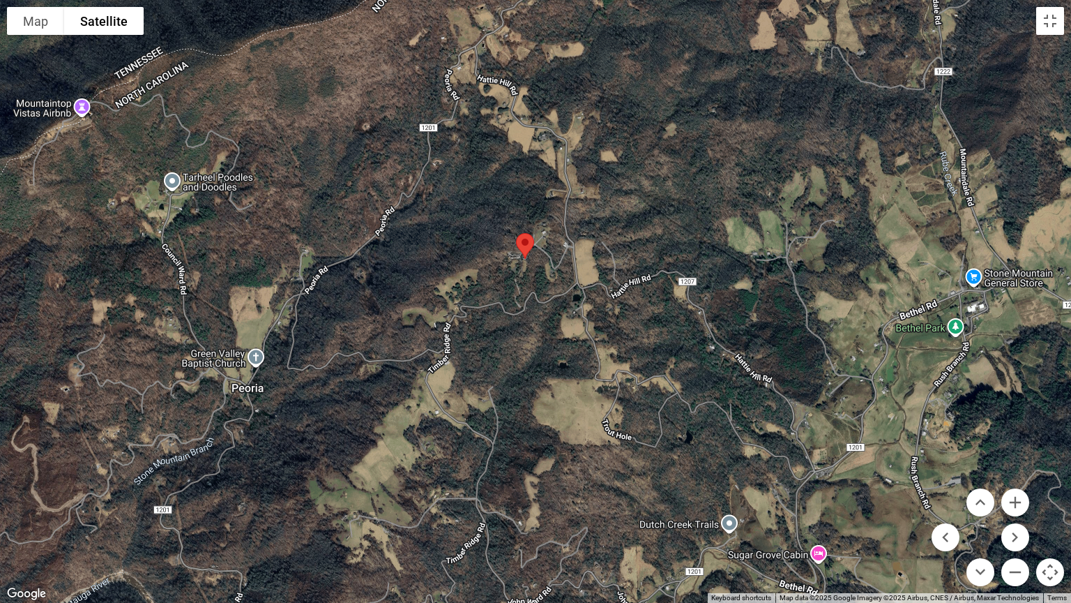
drag, startPoint x: 715, startPoint y: 467, endPoint x: 715, endPoint y: 455, distance: 11.9
click at [715, 456] on div at bounding box center [535, 301] width 1071 height 603
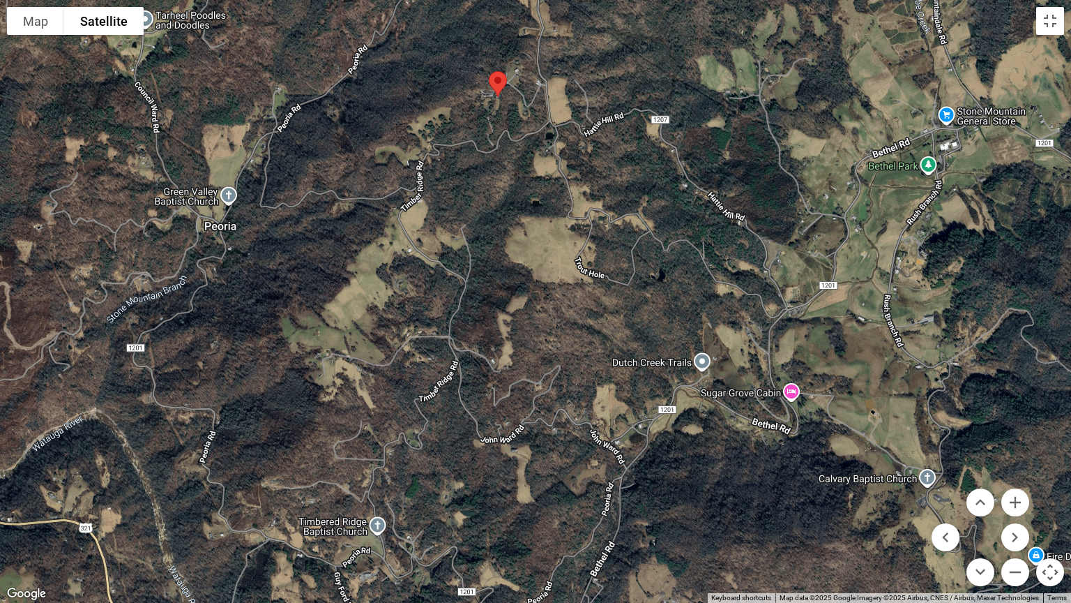
drag, startPoint x: 714, startPoint y: 437, endPoint x: 699, endPoint y: 287, distance: 150.7
click at [699, 287] on div at bounding box center [535, 301] width 1071 height 603
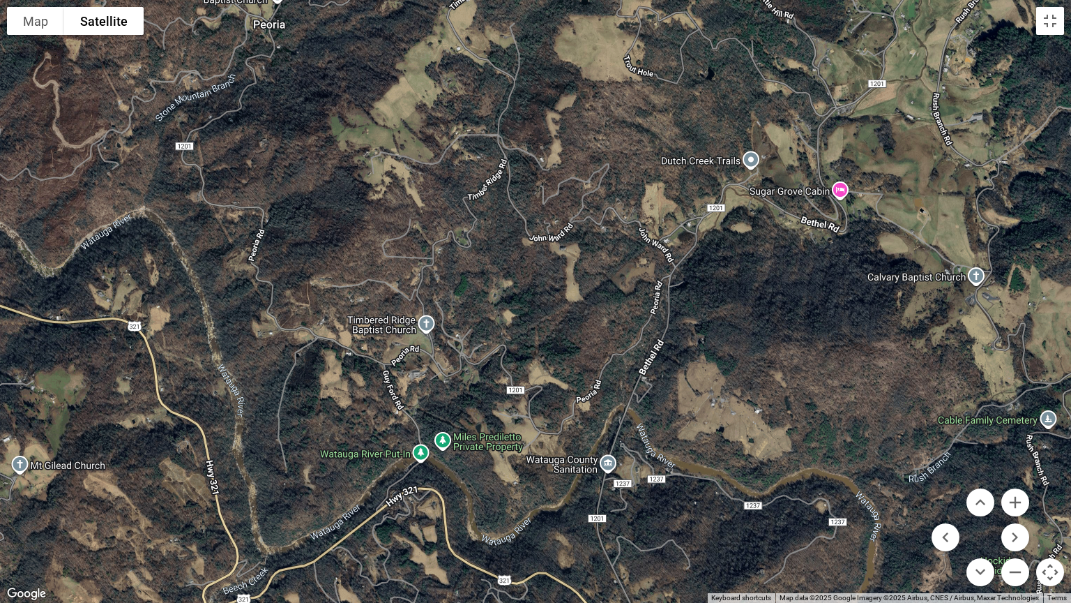
drag, startPoint x: 722, startPoint y: 505, endPoint x: 755, endPoint y: 318, distance: 189.9
click at [755, 318] on div at bounding box center [535, 301] width 1071 height 603
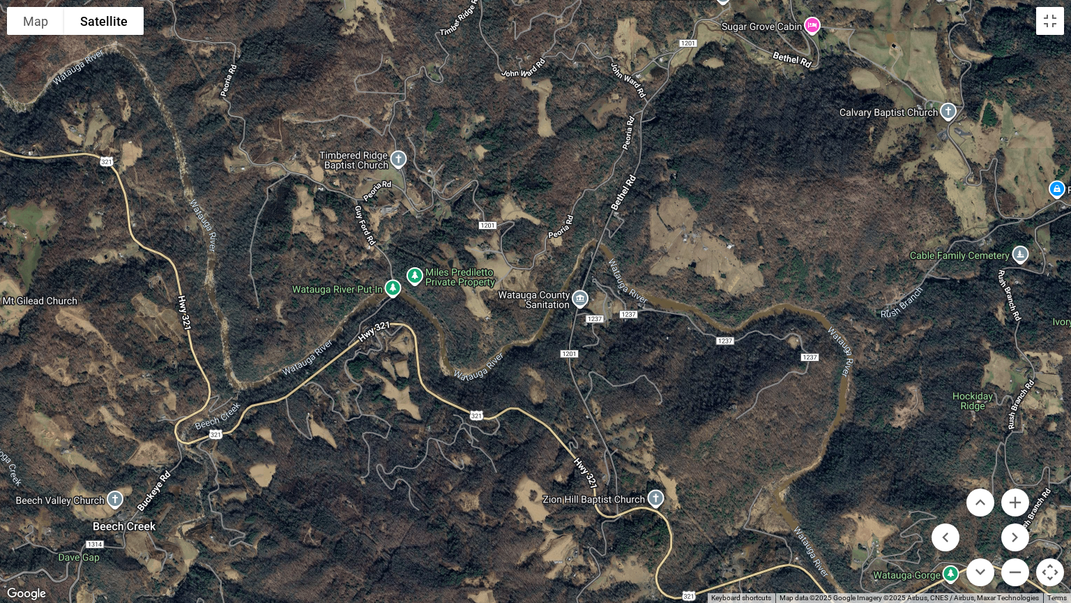
drag, startPoint x: 753, startPoint y: 491, endPoint x: 725, endPoint y: 340, distance: 153.9
click at [725, 340] on div at bounding box center [535, 301] width 1071 height 603
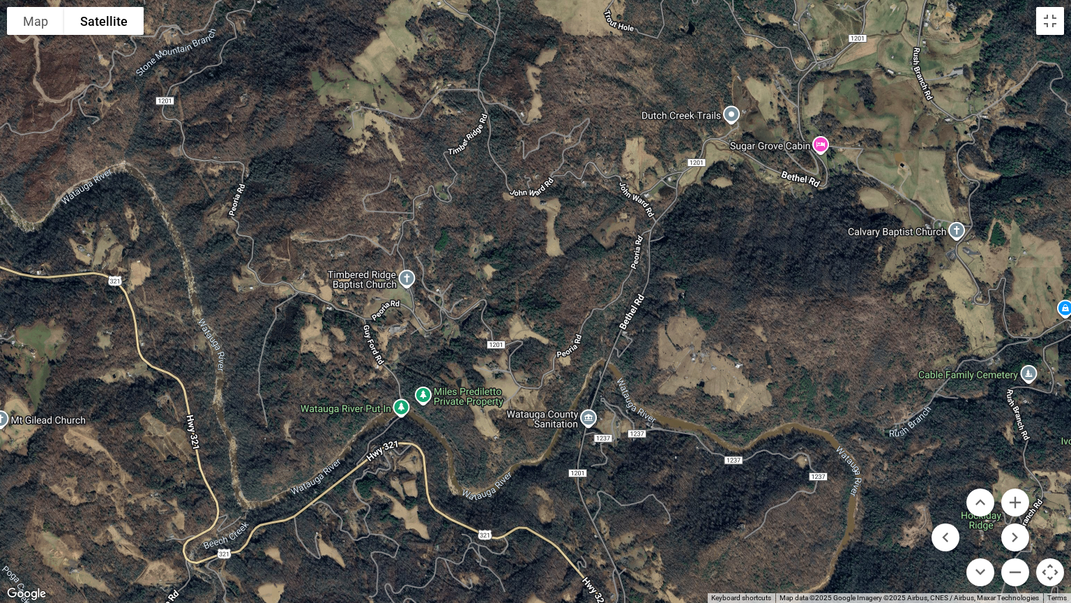
drag, startPoint x: 725, startPoint y: 340, endPoint x: 732, endPoint y: 474, distance: 134.8
click at [732, 474] on div at bounding box center [535, 301] width 1071 height 603
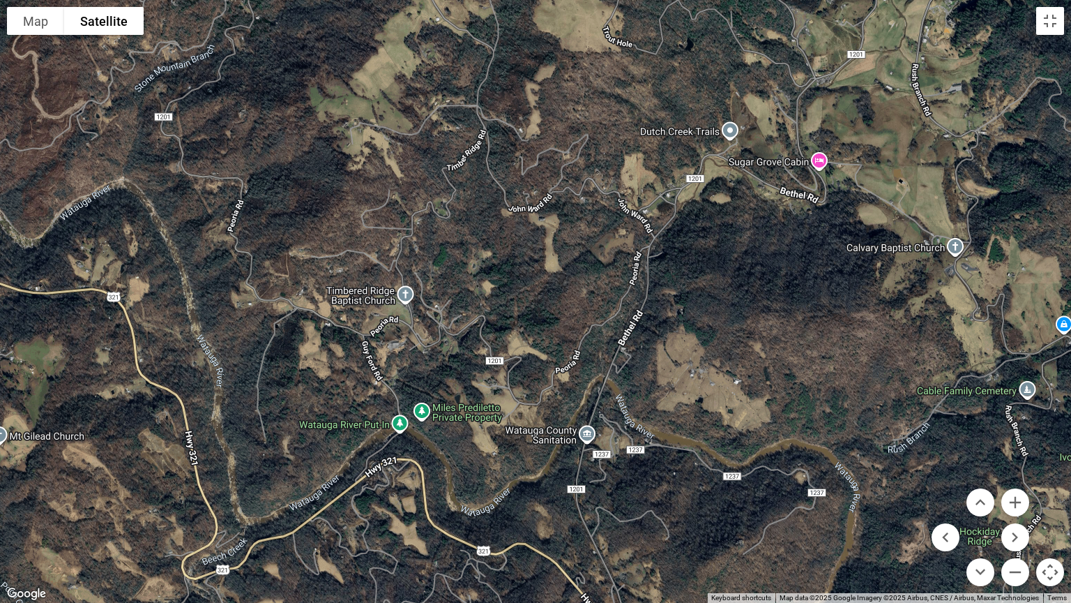
drag, startPoint x: 654, startPoint y: 325, endPoint x: 656, endPoint y: 336, distance: 10.6
click at [655, 329] on div at bounding box center [535, 301] width 1071 height 603
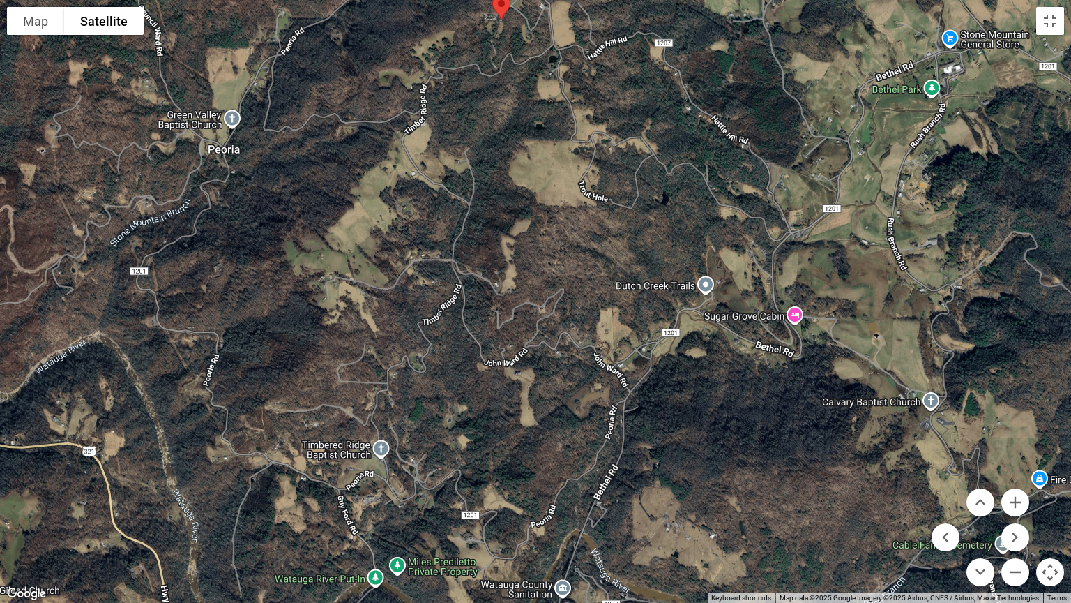
drag, startPoint x: 656, startPoint y: 336, endPoint x: 631, endPoint y: 485, distance: 152.1
click at [631, 485] on div at bounding box center [535, 301] width 1071 height 603
click at [650, 367] on div at bounding box center [535, 301] width 1071 height 603
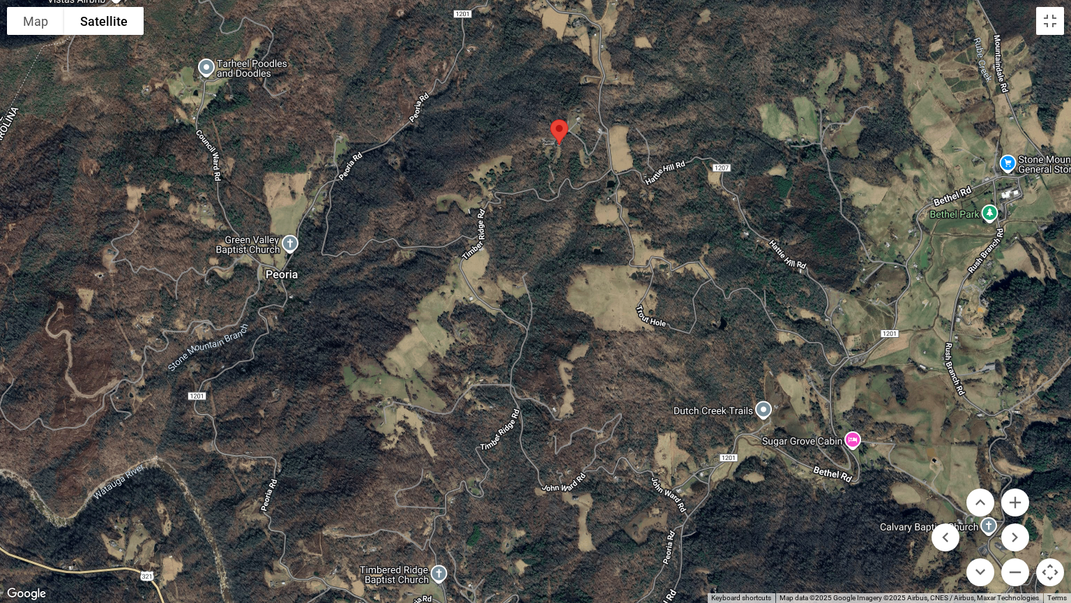
drag, startPoint x: 658, startPoint y: 378, endPoint x: 709, endPoint y: 488, distance: 121.4
click at [709, 488] on div at bounding box center [535, 301] width 1071 height 603
click at [543, 369] on div at bounding box center [535, 301] width 1071 height 603
drag, startPoint x: 543, startPoint y: 372, endPoint x: 546, endPoint y: 380, distance: 8.2
click at [544, 375] on div at bounding box center [535, 301] width 1071 height 603
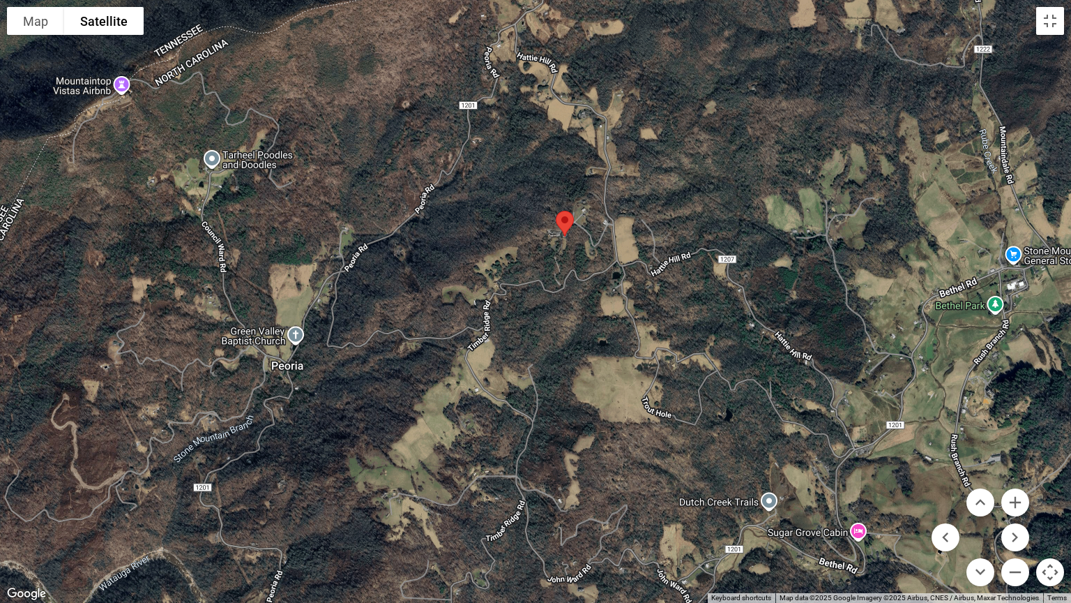
drag, startPoint x: 546, startPoint y: 380, endPoint x: 550, endPoint y: 470, distance: 90.1
click at [550, 470] on div at bounding box center [535, 301] width 1071 height 603
click at [1018, 499] on button "Zoom in" at bounding box center [1016, 502] width 28 height 28
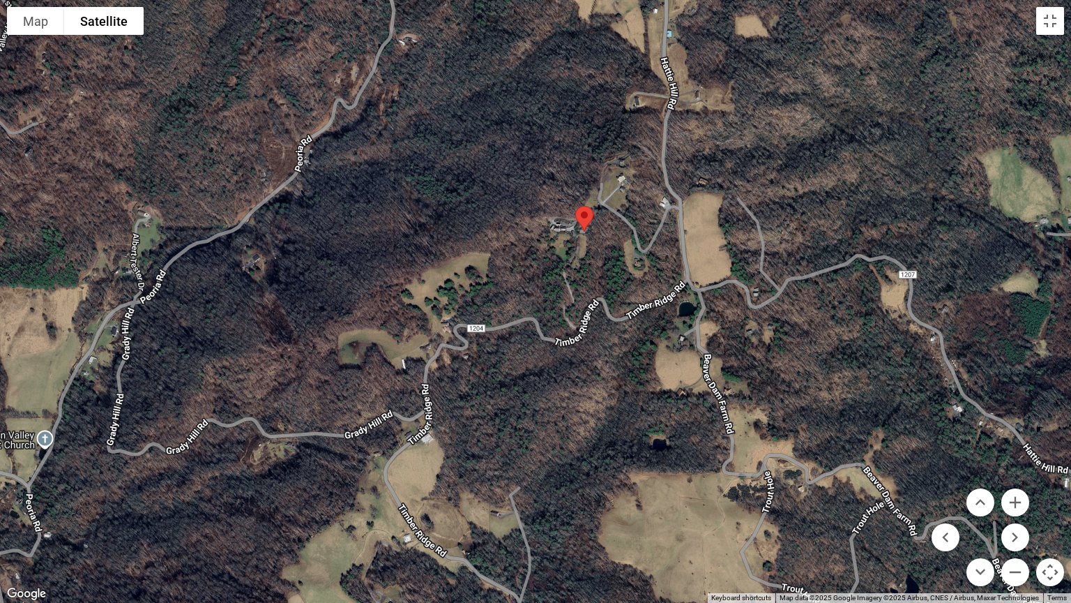
drag, startPoint x: 711, startPoint y: 224, endPoint x: 702, endPoint y: 283, distance: 60.1
click at [702, 283] on div at bounding box center [535, 301] width 1071 height 603
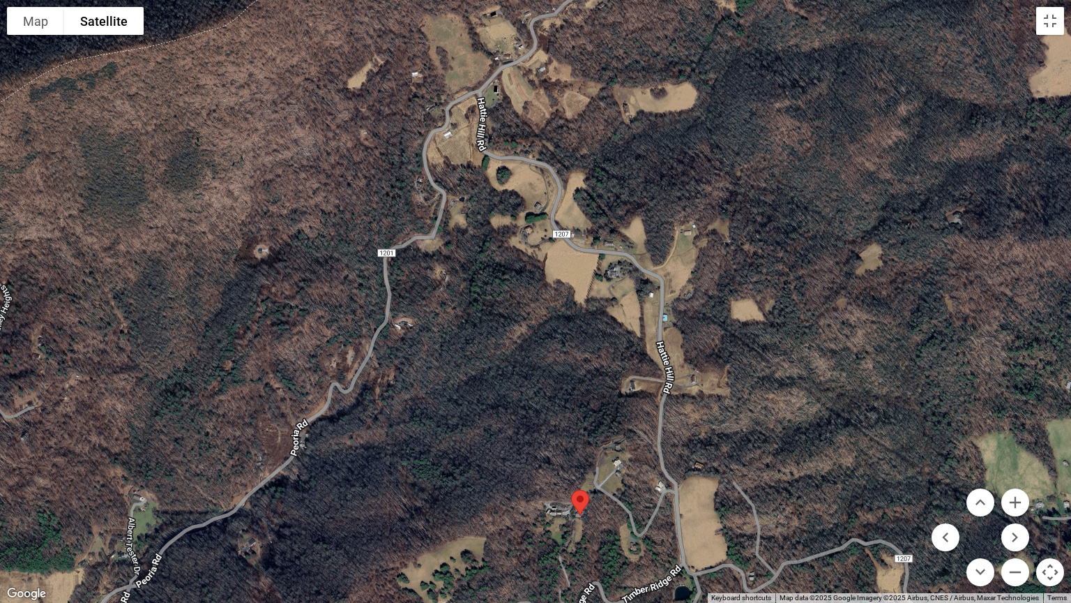
drag, startPoint x: 776, startPoint y: 229, endPoint x: 774, endPoint y: 497, distance: 267.9
click at [774, 497] on div at bounding box center [535, 301] width 1071 height 603
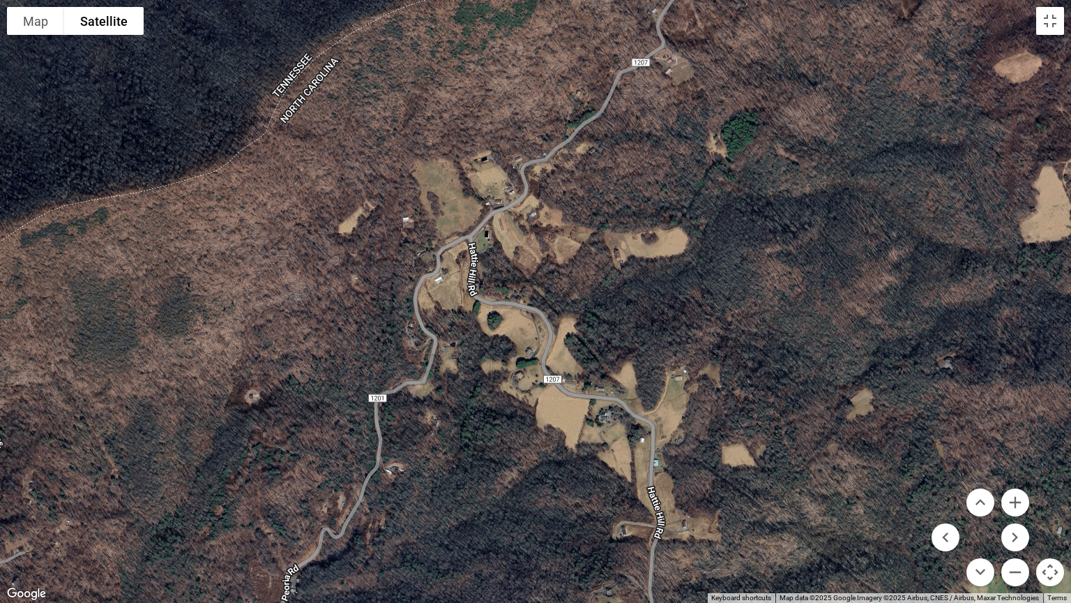
drag, startPoint x: 739, startPoint y: 304, endPoint x: 731, endPoint y: 455, distance: 151.6
click at [731, 455] on div at bounding box center [535, 301] width 1071 height 603
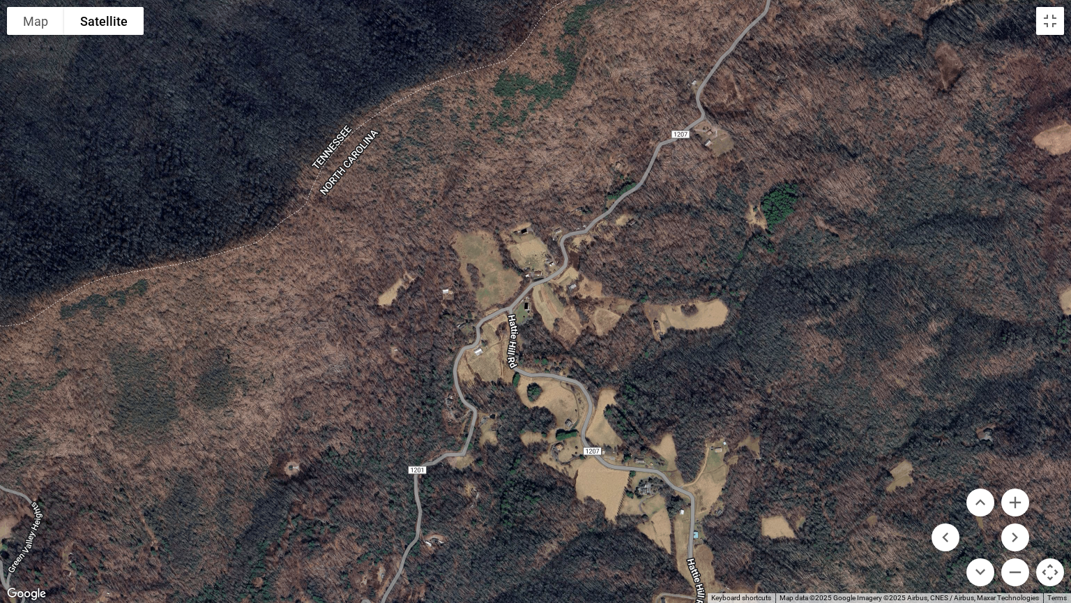
drag, startPoint x: 713, startPoint y: 261, endPoint x: 745, endPoint y: 319, distance: 66.8
click at [745, 319] on div at bounding box center [535, 301] width 1071 height 603
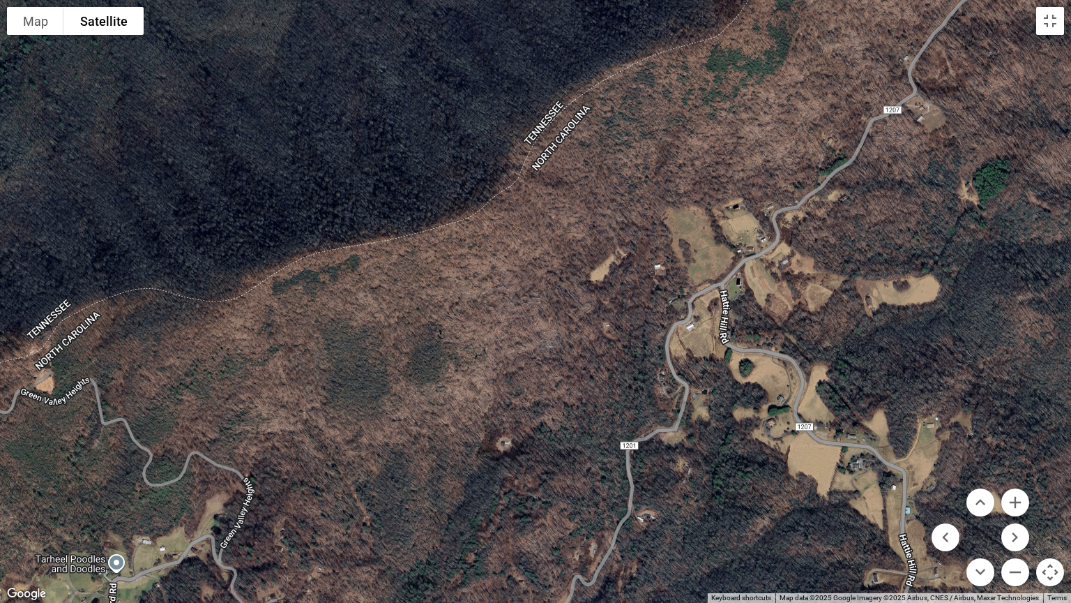
drag, startPoint x: 745, startPoint y: 320, endPoint x: 958, endPoint y: 296, distance: 214.8
click at [958, 296] on div at bounding box center [535, 301] width 1071 height 603
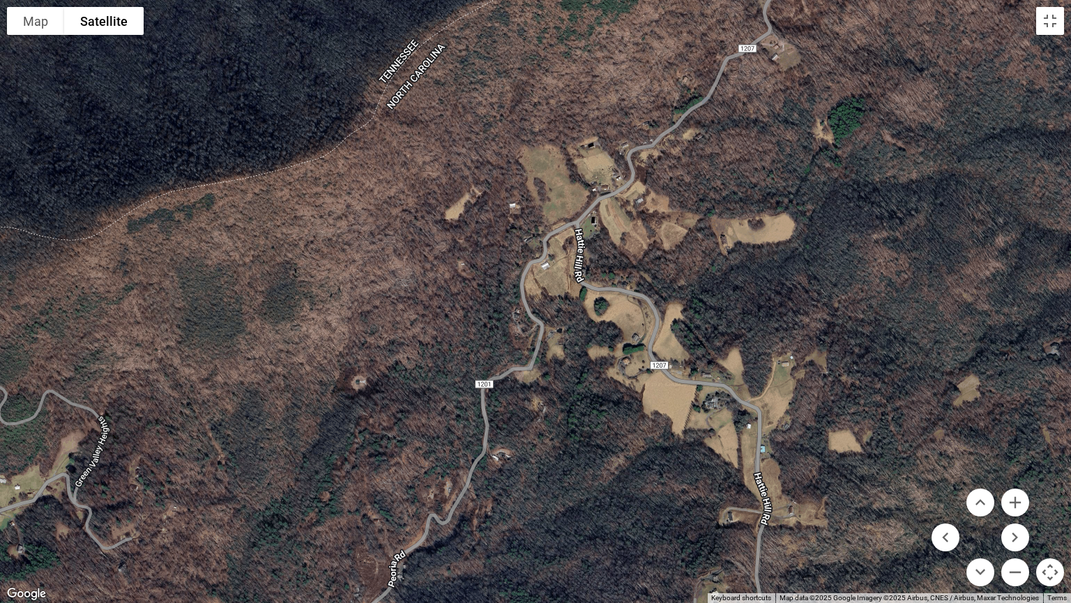
drag, startPoint x: 890, startPoint y: 346, endPoint x: 711, endPoint y: 264, distance: 196.3
click at [711, 264] on div at bounding box center [535, 301] width 1071 height 603
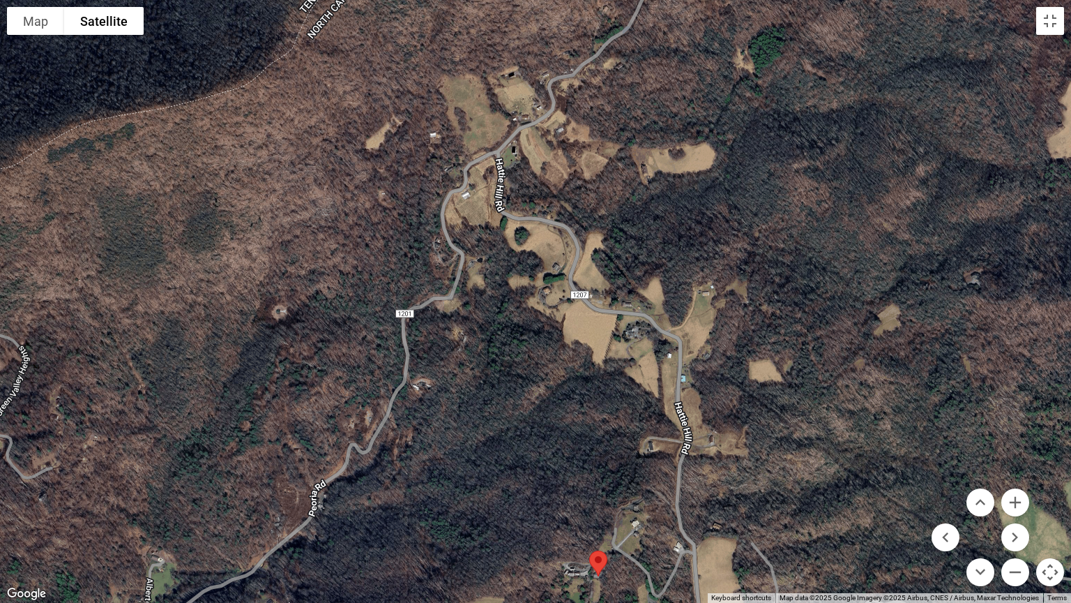
drag, startPoint x: 796, startPoint y: 365, endPoint x: 709, endPoint y: 279, distance: 122.3
click at [711, 280] on div at bounding box center [535, 301] width 1071 height 603
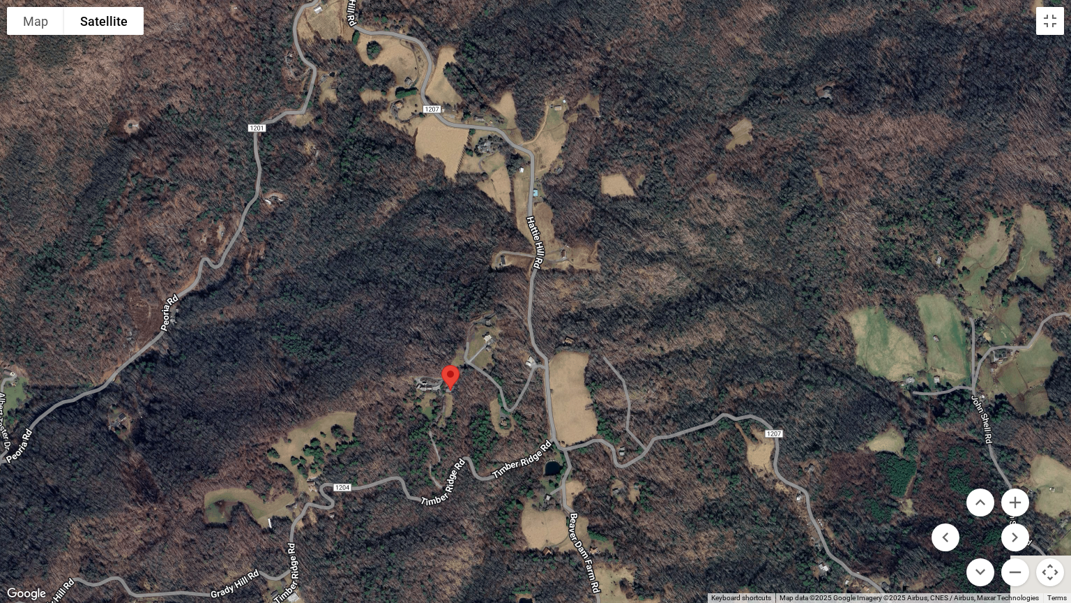
drag, startPoint x: 827, startPoint y: 402, endPoint x: 722, endPoint y: 257, distance: 178.9
click at [722, 257] on div at bounding box center [535, 301] width 1071 height 603
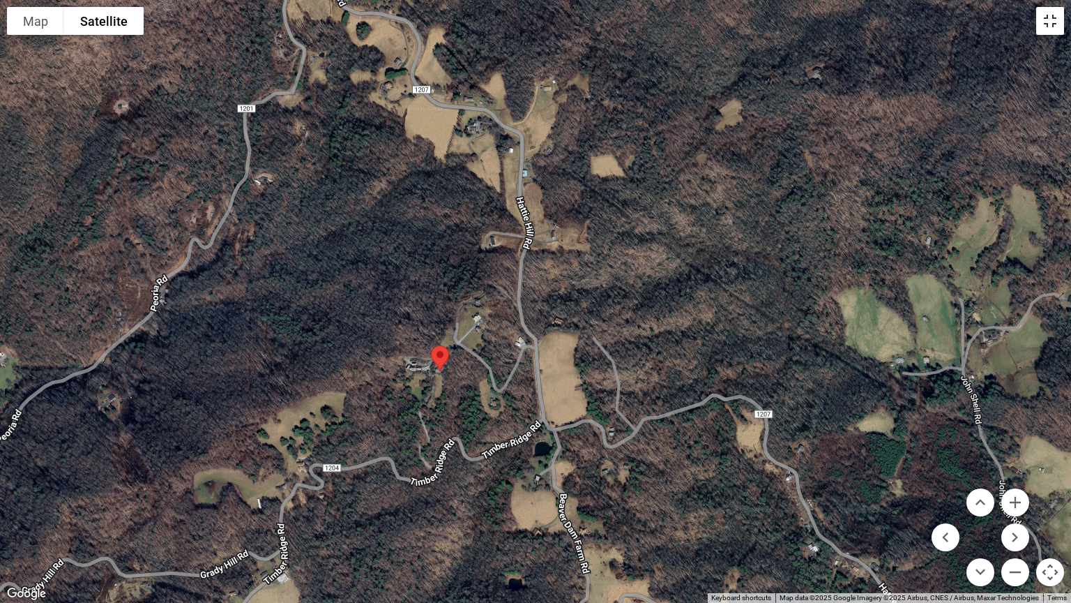
click at [1055, 24] on button "Toggle fullscreen view" at bounding box center [1051, 21] width 28 height 28
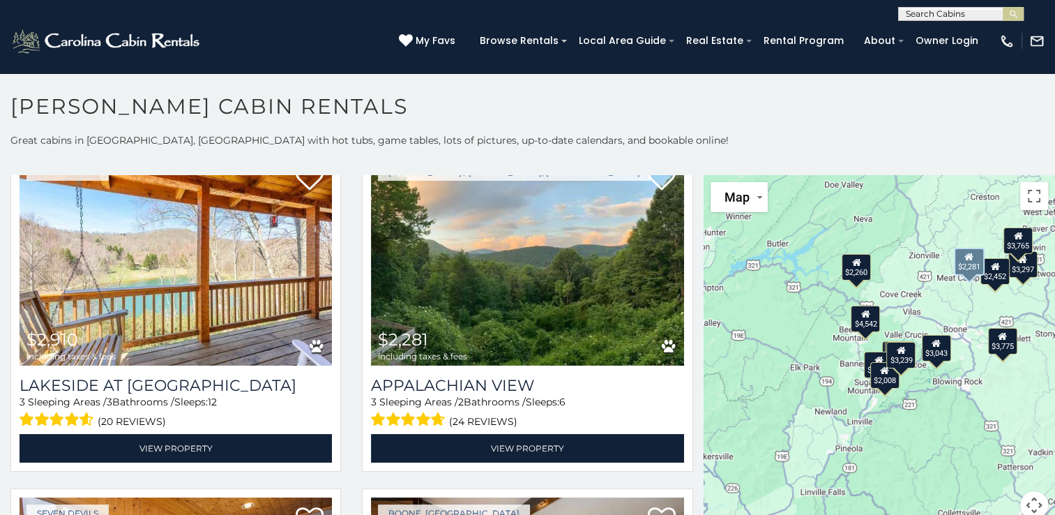
scroll to position [1116, 0]
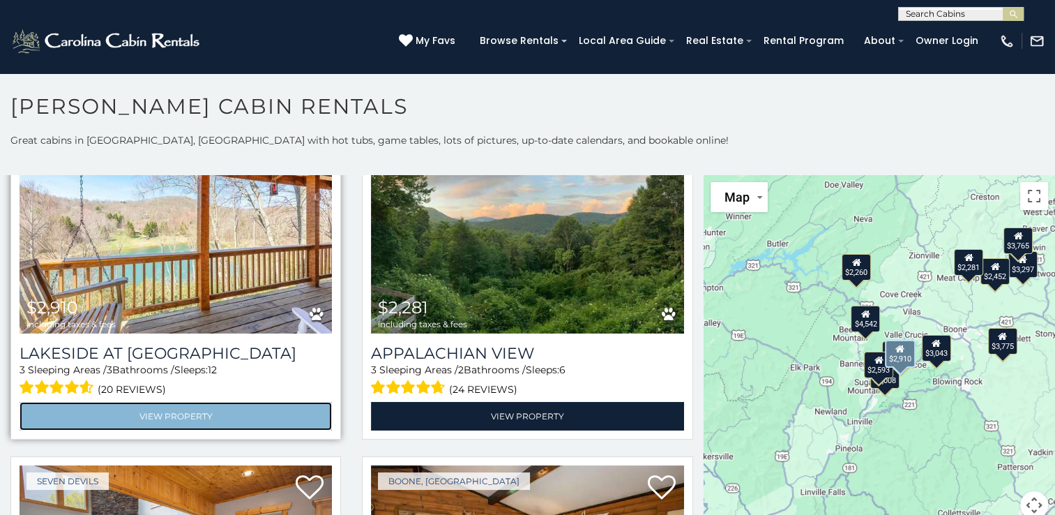
click at [201, 402] on link "View Property" at bounding box center [176, 416] width 312 height 29
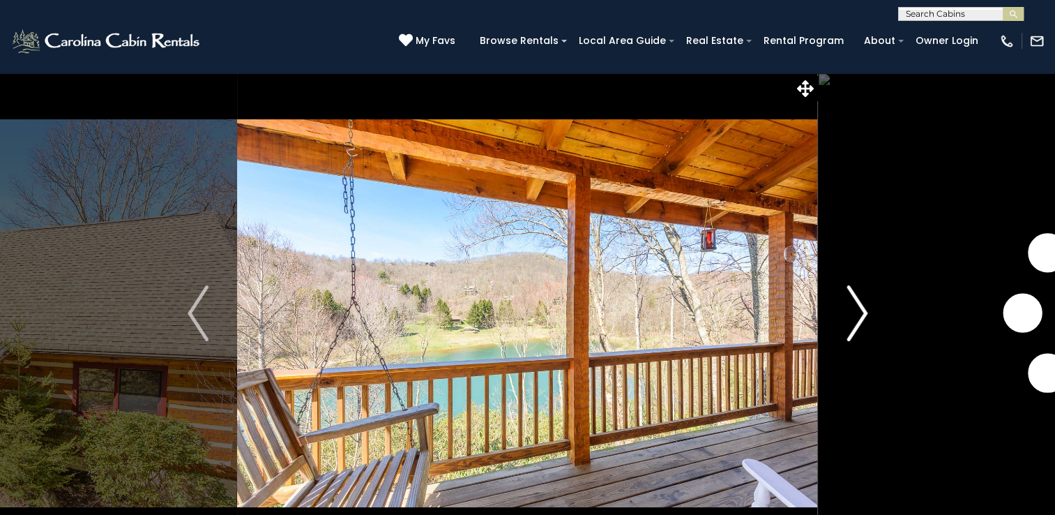
click at [864, 308] on img "Next" at bounding box center [857, 313] width 21 height 56
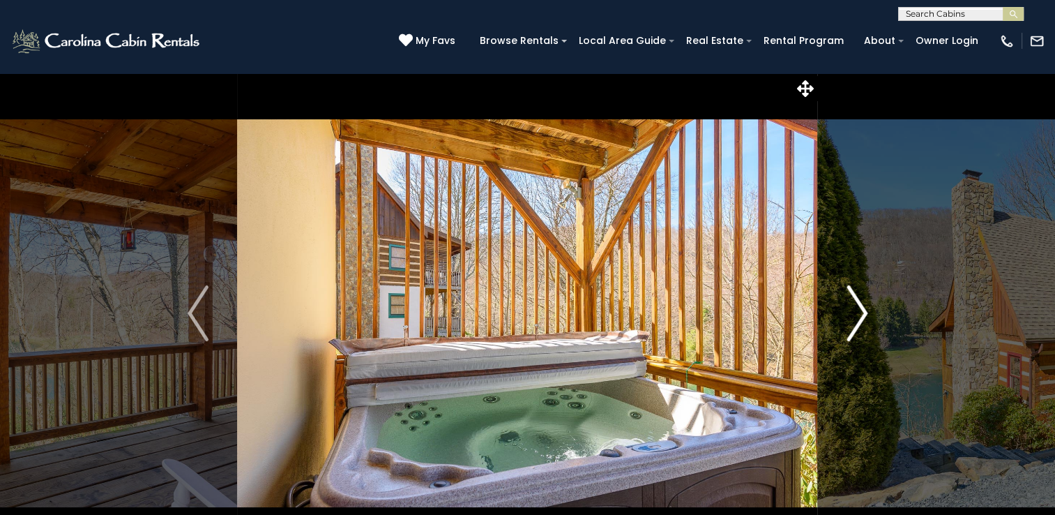
click at [862, 314] on img "Next" at bounding box center [857, 313] width 21 height 56
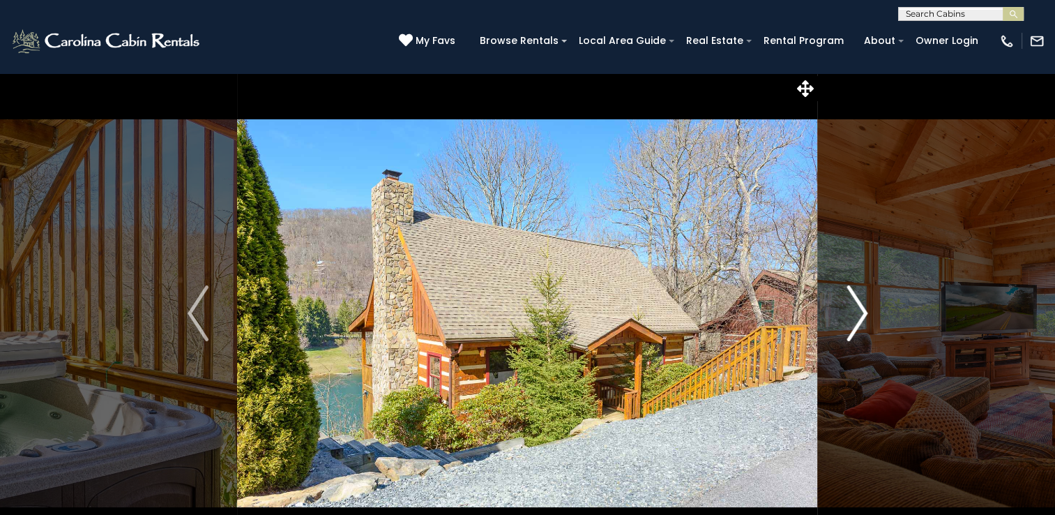
click at [862, 314] on img "Next" at bounding box center [857, 313] width 21 height 56
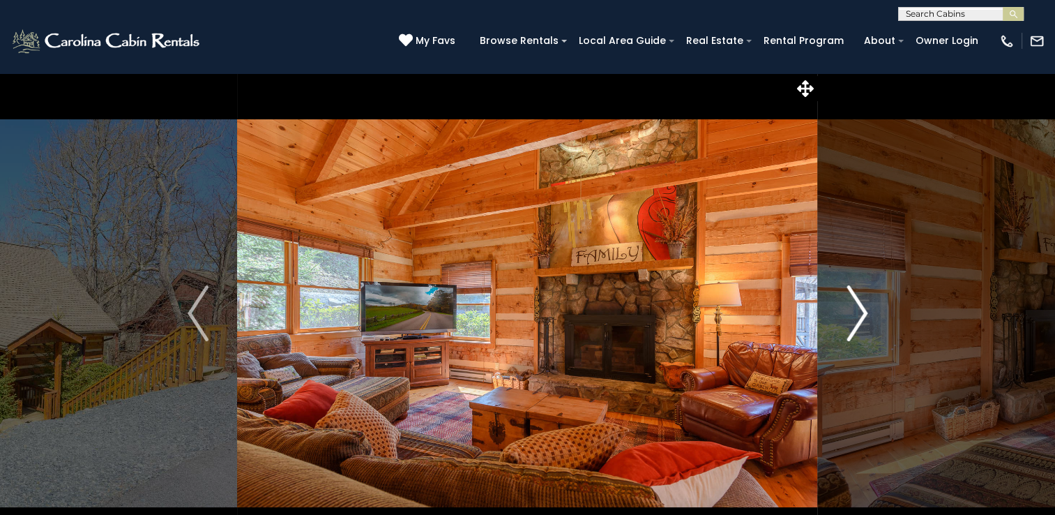
click at [862, 314] on img "Next" at bounding box center [857, 313] width 21 height 56
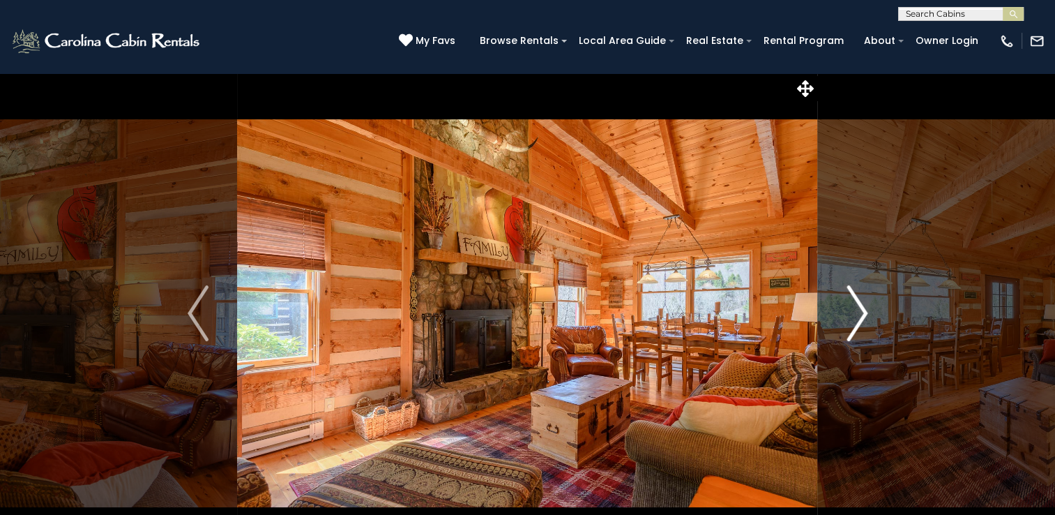
click at [862, 314] on img "Next" at bounding box center [857, 313] width 21 height 56
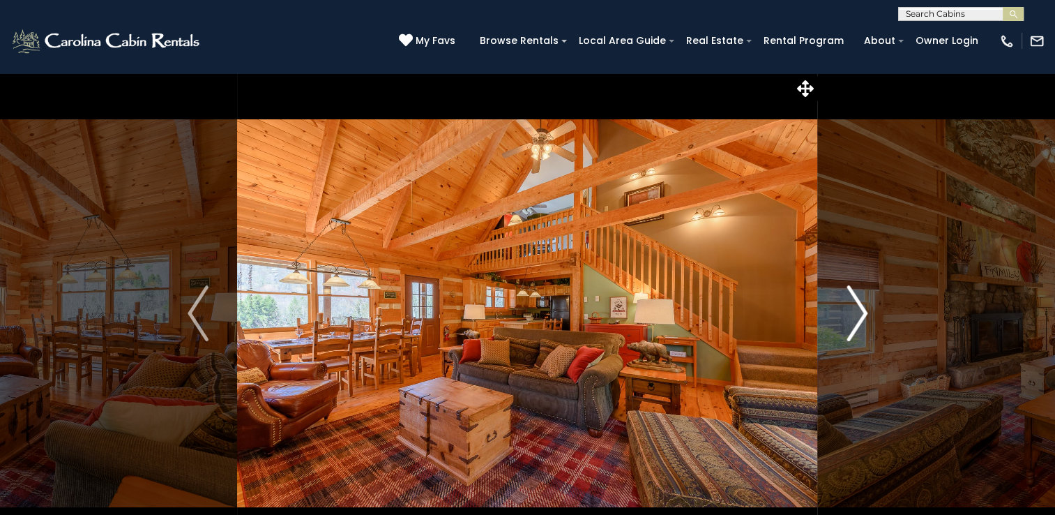
click at [862, 314] on img "Next" at bounding box center [857, 313] width 21 height 56
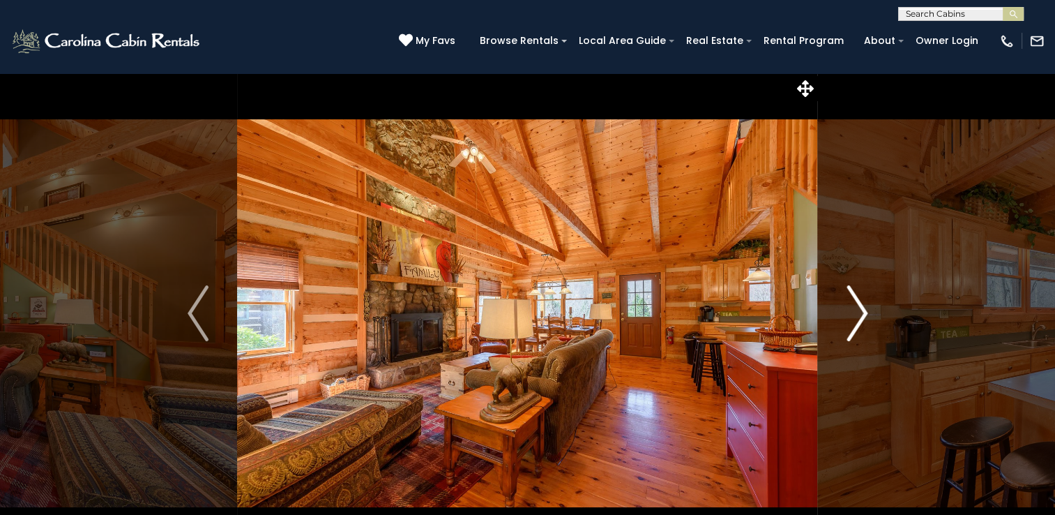
click at [862, 314] on img "Next" at bounding box center [857, 313] width 21 height 56
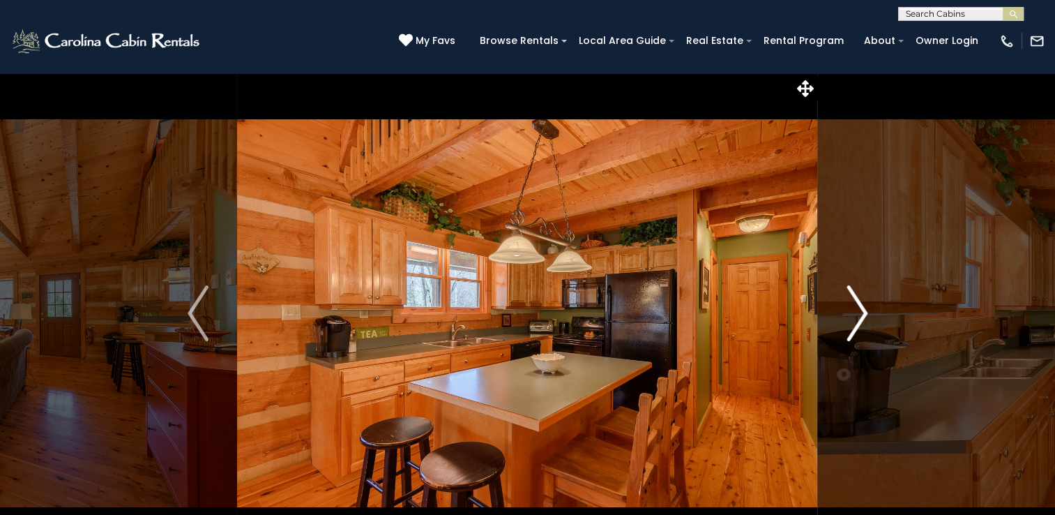
click at [862, 314] on img "Next" at bounding box center [857, 313] width 21 height 56
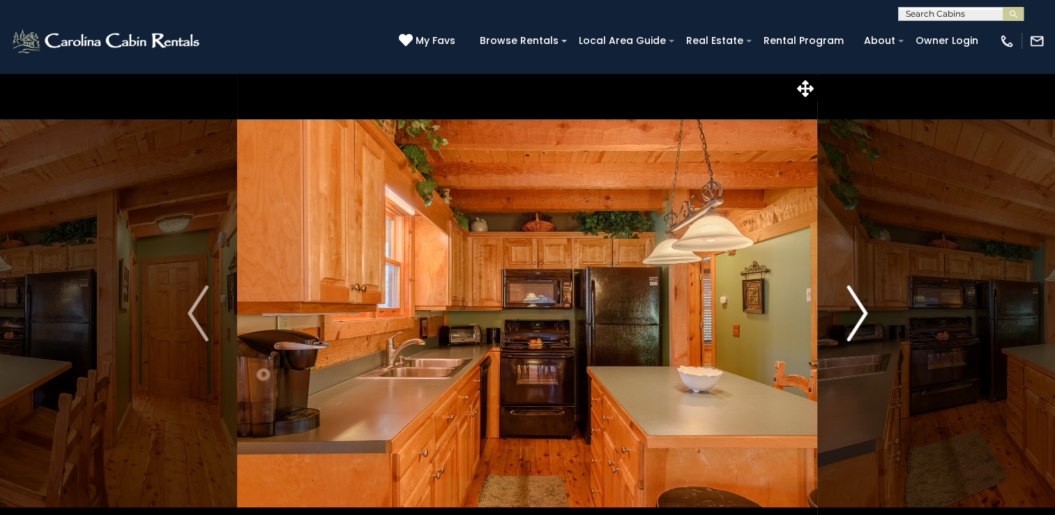
click at [862, 314] on img "Next" at bounding box center [857, 313] width 21 height 56
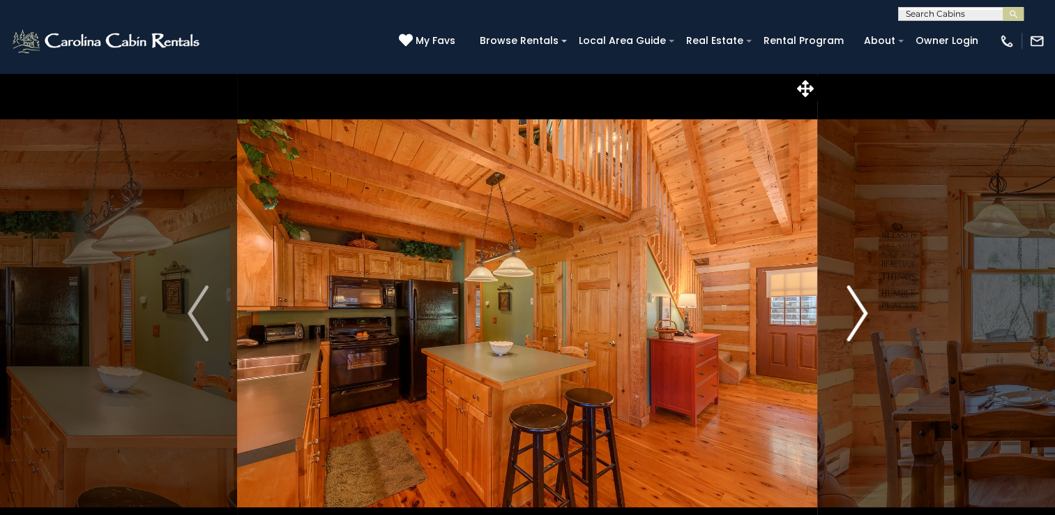
click at [862, 314] on img "Next" at bounding box center [857, 313] width 21 height 56
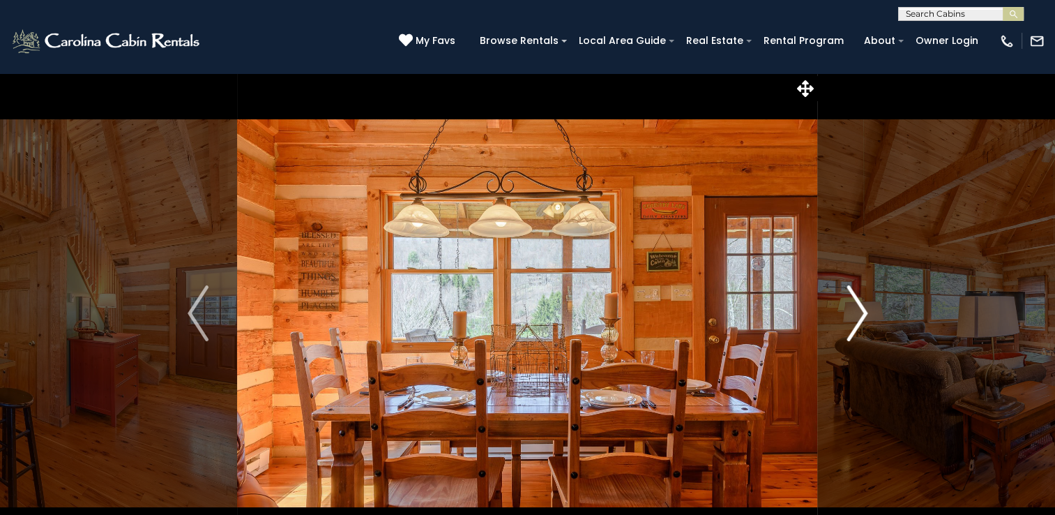
click at [862, 314] on img "Next" at bounding box center [857, 313] width 21 height 56
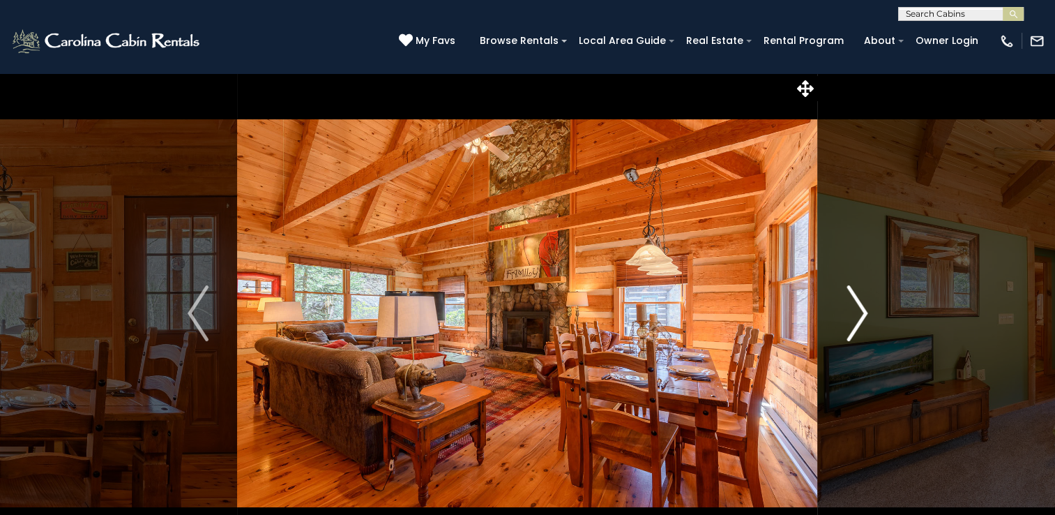
click at [862, 314] on img "Next" at bounding box center [857, 313] width 21 height 56
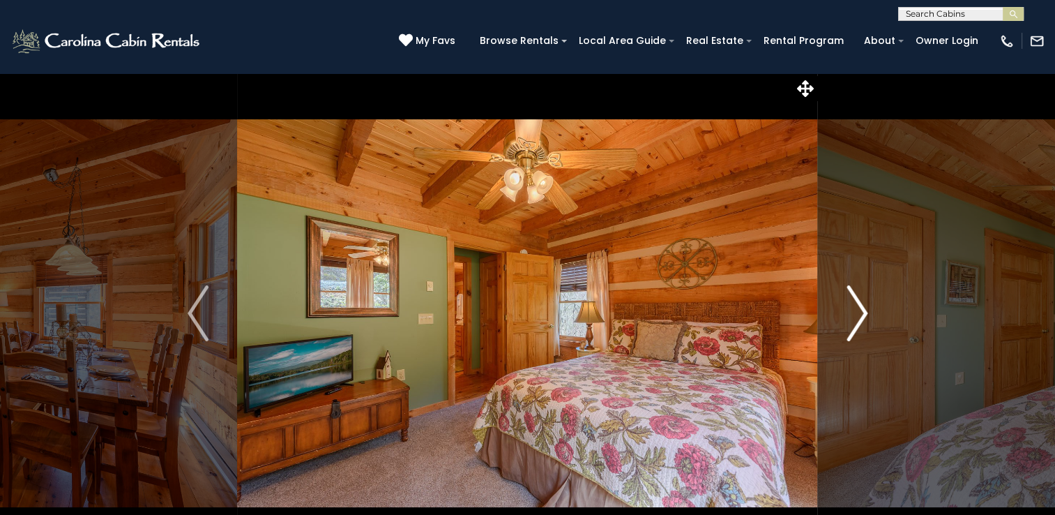
click at [862, 314] on img "Next" at bounding box center [857, 313] width 21 height 56
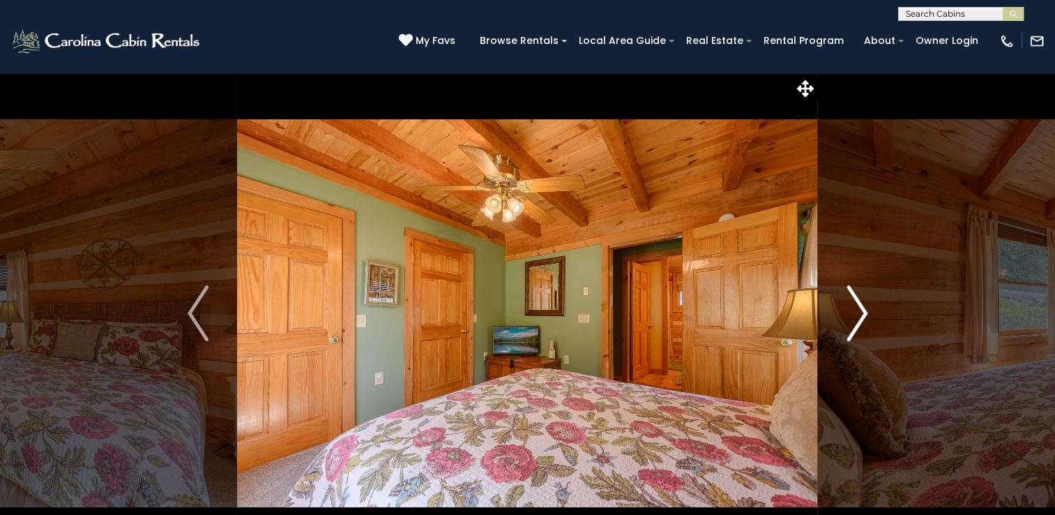
click at [862, 314] on img "Next" at bounding box center [857, 313] width 21 height 56
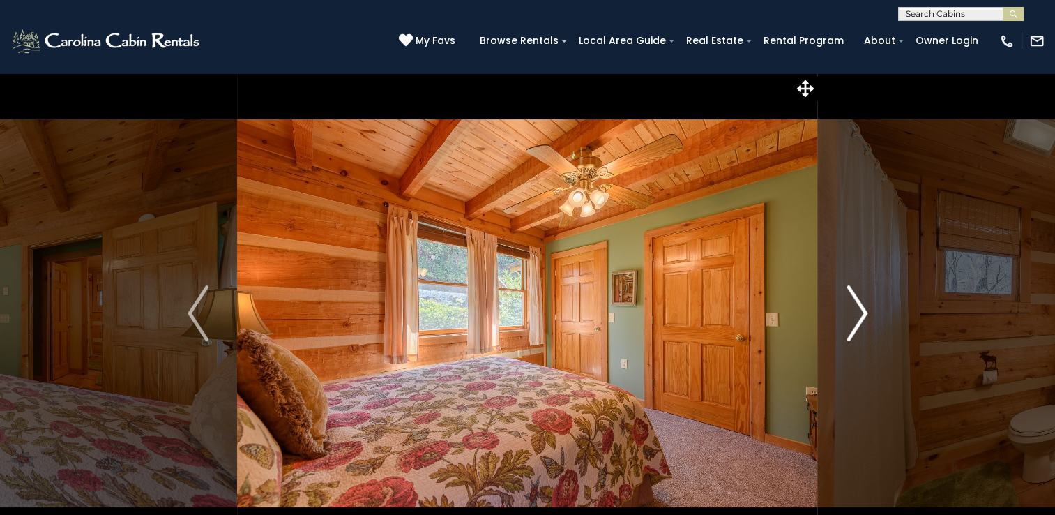
click at [862, 314] on img "Next" at bounding box center [857, 313] width 21 height 56
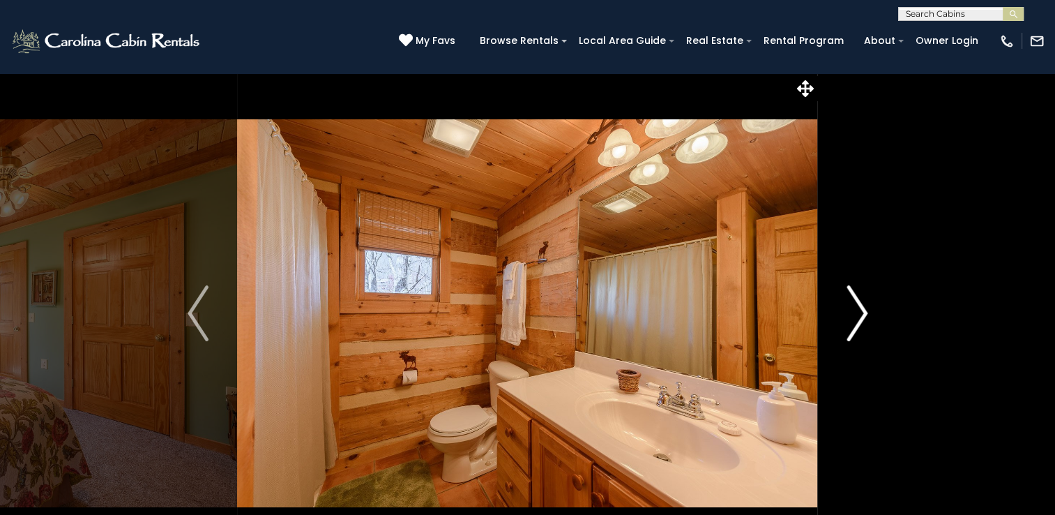
click at [862, 314] on img "Next" at bounding box center [857, 313] width 21 height 56
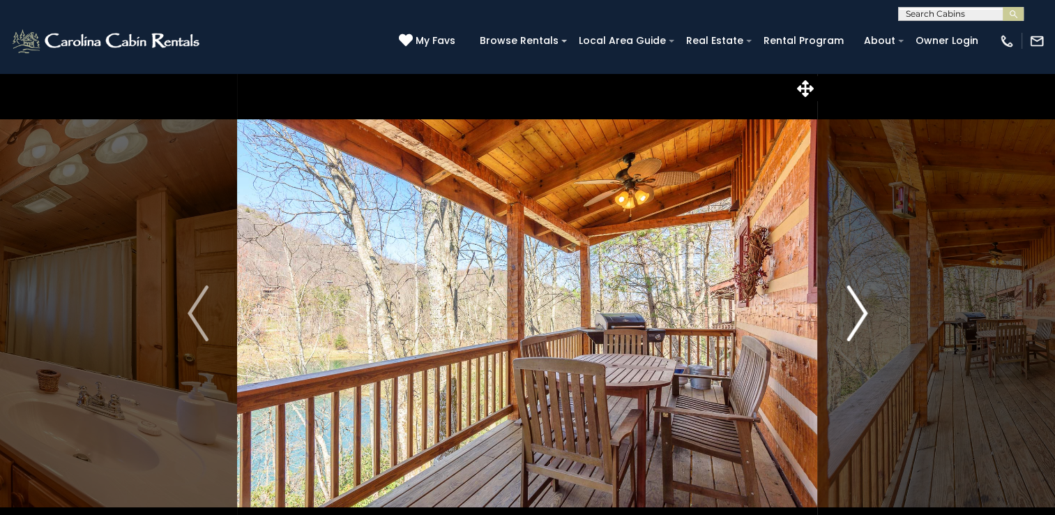
click at [862, 314] on img "Next" at bounding box center [857, 313] width 21 height 56
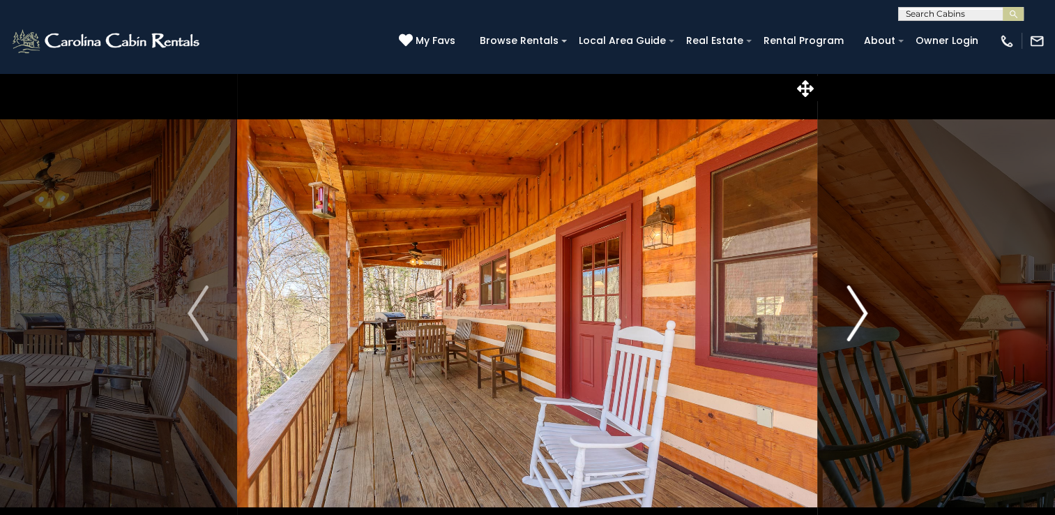
click at [862, 314] on img "Next" at bounding box center [857, 313] width 21 height 56
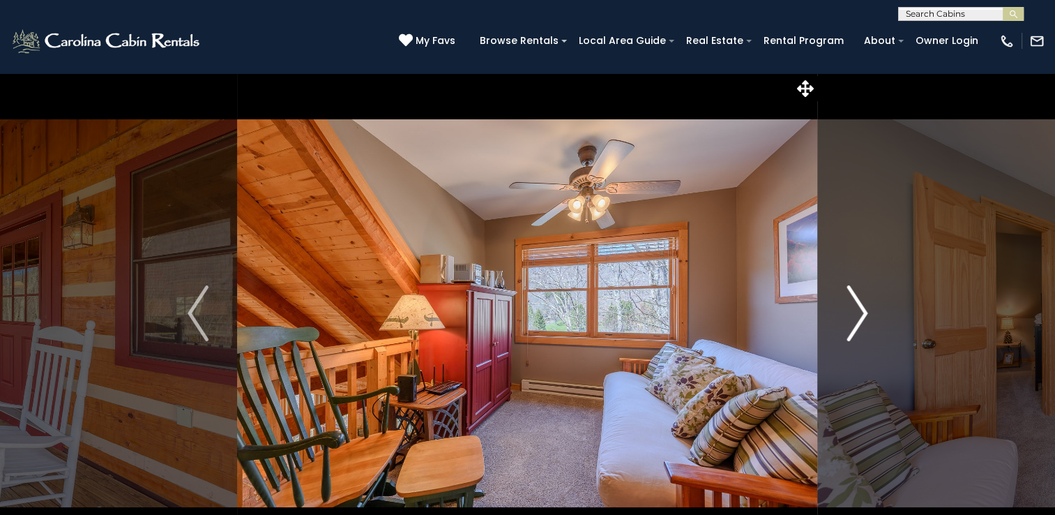
click at [862, 314] on img "Next" at bounding box center [857, 313] width 21 height 56
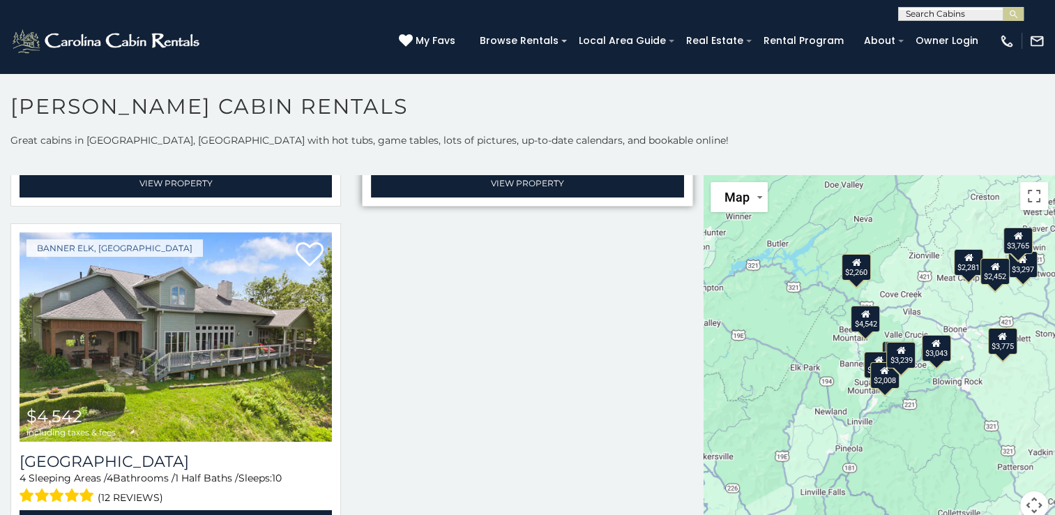
scroll to position [13, 0]
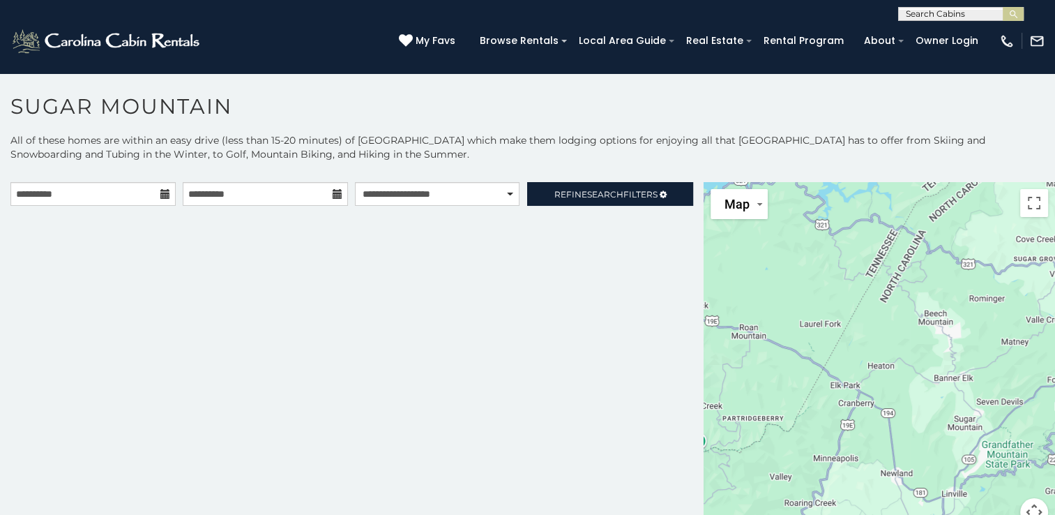
scroll to position [7, 0]
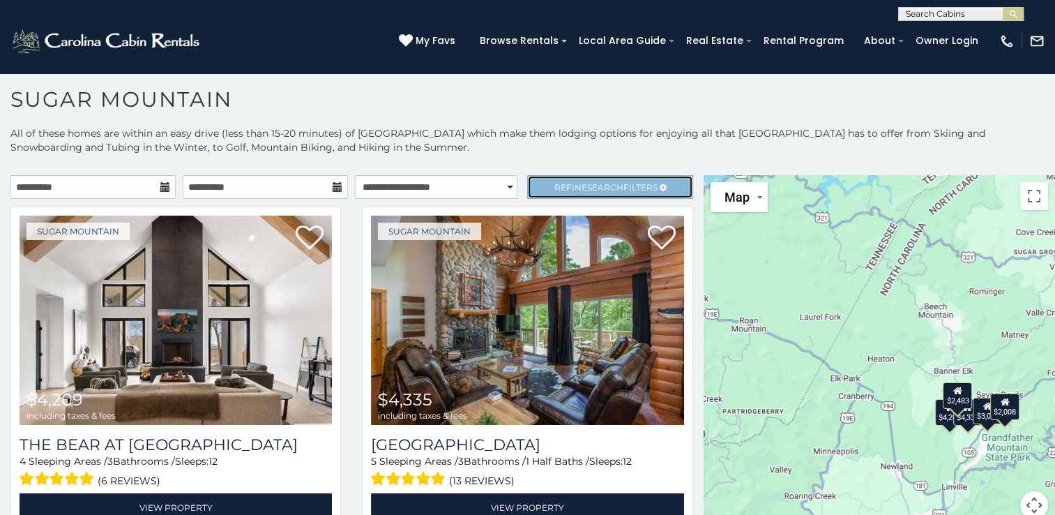
click at [587, 186] on span "Search" at bounding box center [605, 187] width 36 height 10
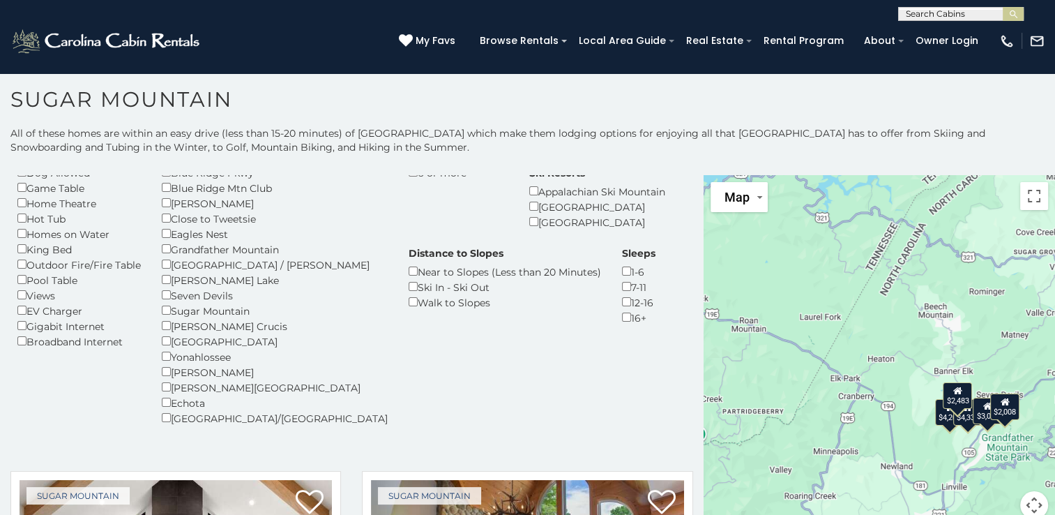
scroll to position [140, 0]
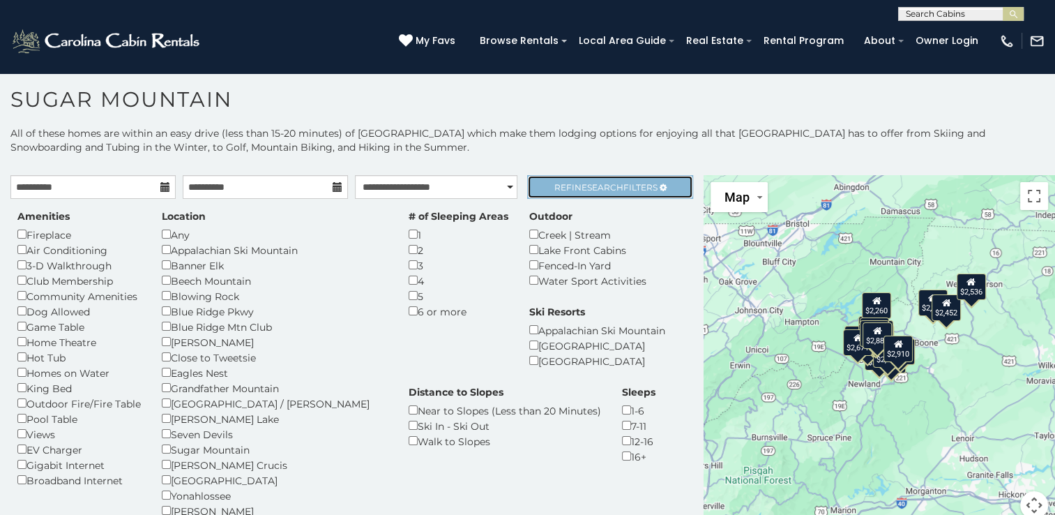
click at [573, 184] on span "Refine Search Filters" at bounding box center [606, 187] width 103 height 10
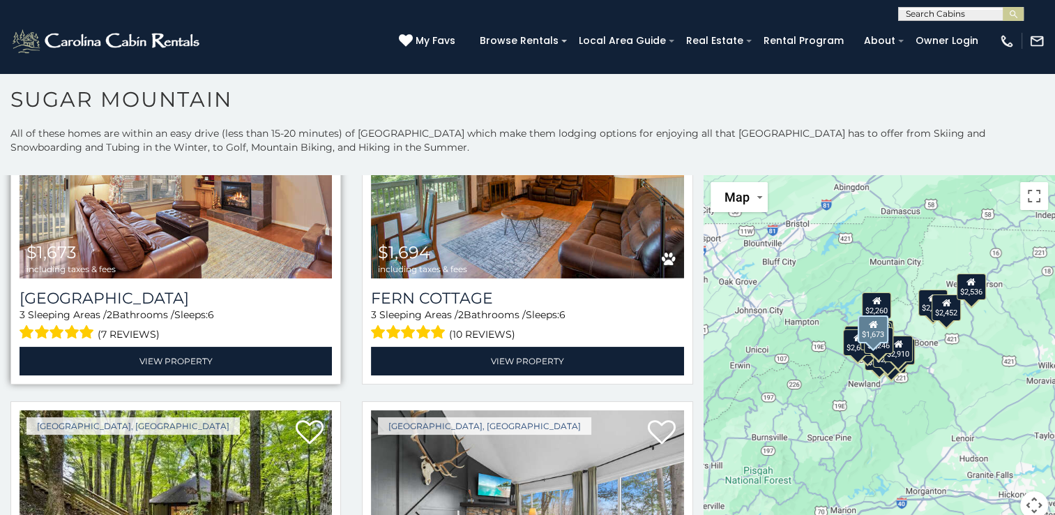
scroll to position [419, 0]
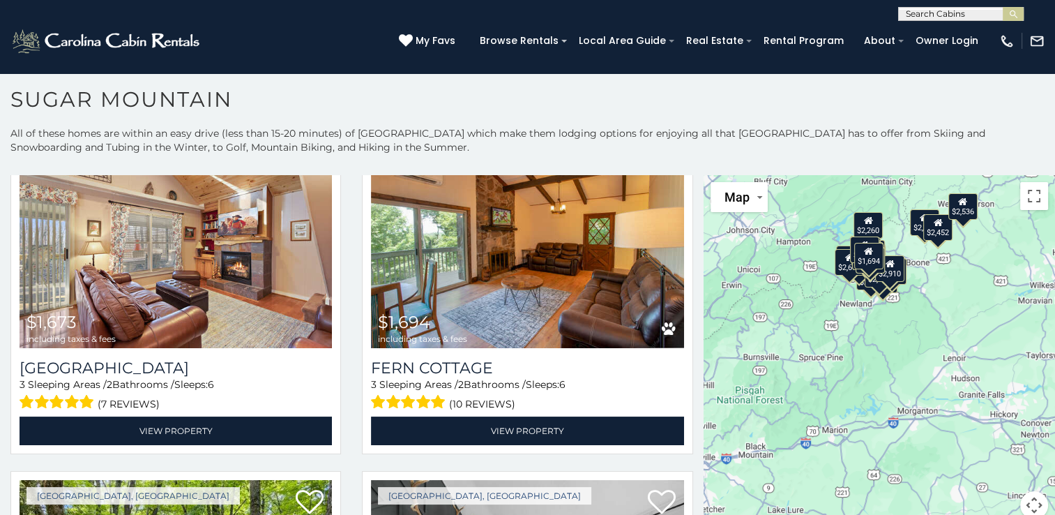
drag, startPoint x: 924, startPoint y: 387, endPoint x: 917, endPoint y: 303, distance: 84.1
click at [917, 303] on div "$1,218 $1,246 $1,673 $1,694 $1,745 $1,760 $1,892 $1,893 $2,008 $2,055 $2,193 $2…" at bounding box center [880, 355] width 352 height 361
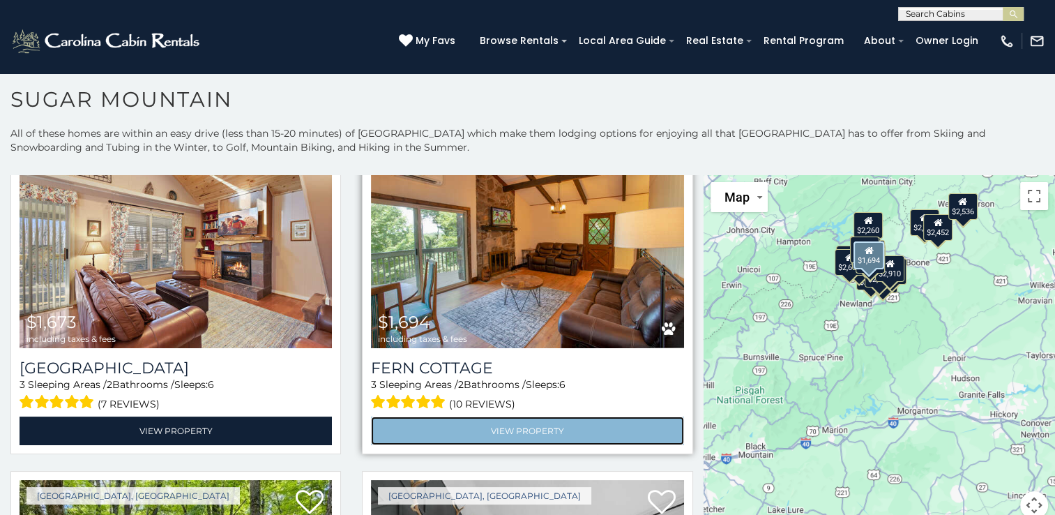
click at [507, 417] on link "View Property" at bounding box center [527, 430] width 312 height 29
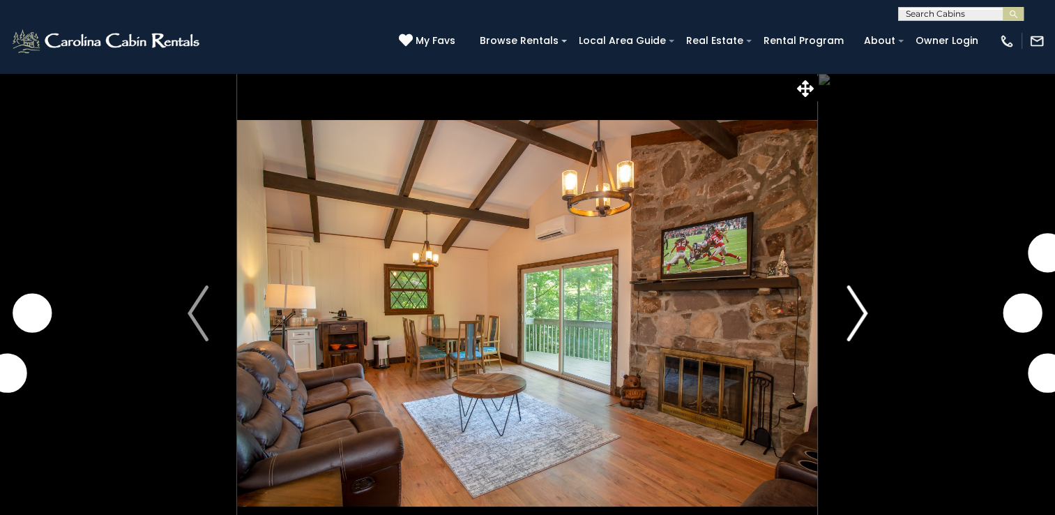
click at [861, 314] on img "Next" at bounding box center [857, 313] width 21 height 56
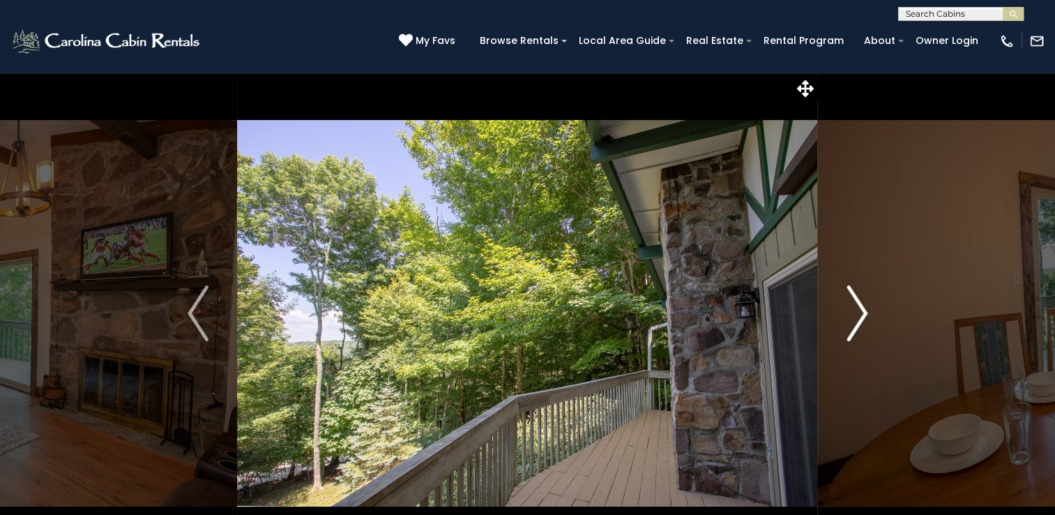
click at [860, 314] on img "Next" at bounding box center [857, 313] width 21 height 56
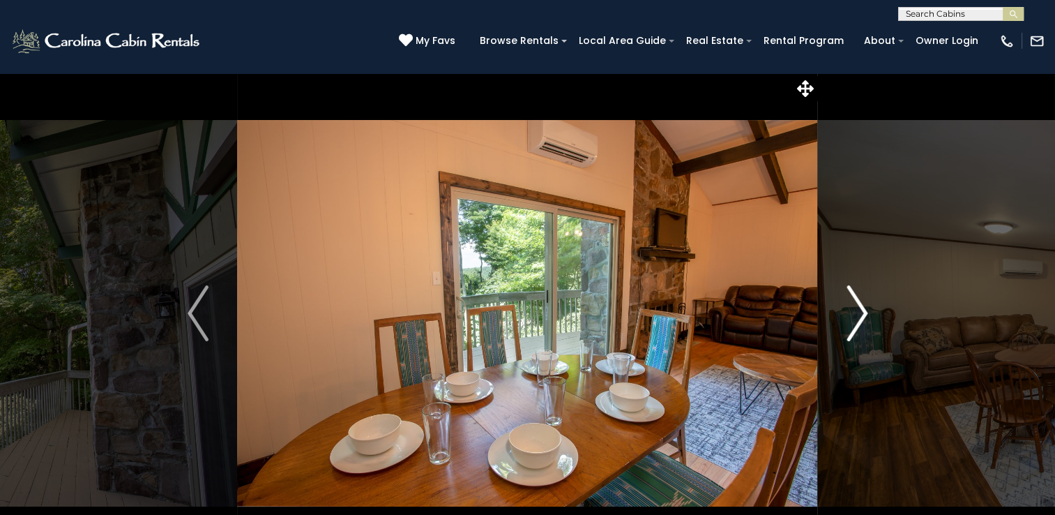
click at [859, 314] on img "Next" at bounding box center [857, 313] width 21 height 56
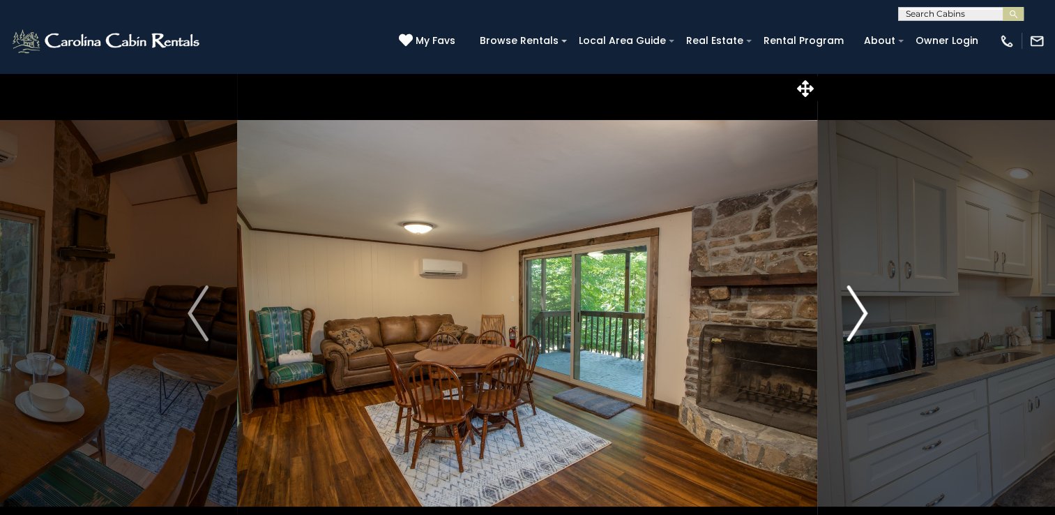
click at [859, 314] on img "Next" at bounding box center [857, 313] width 21 height 56
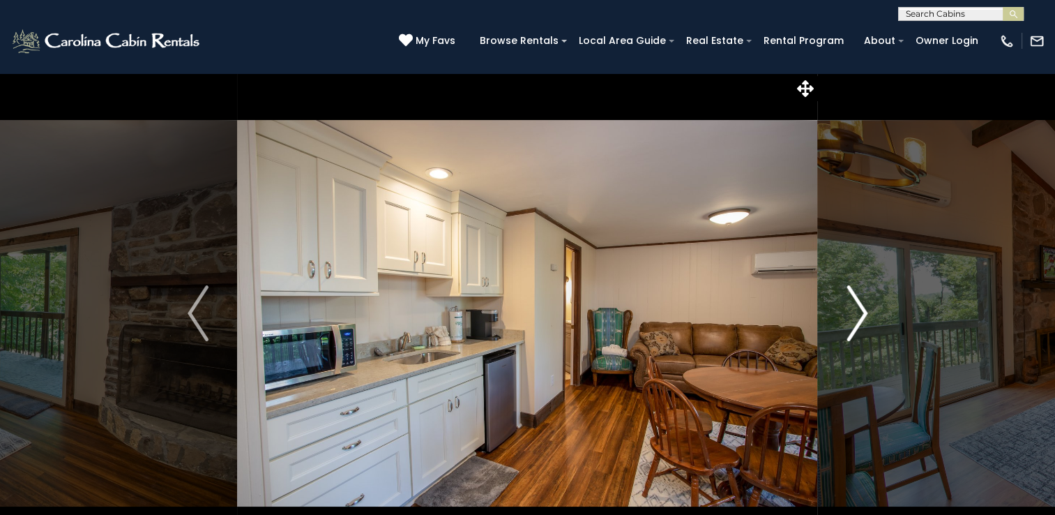
click at [859, 314] on img "Next" at bounding box center [857, 313] width 21 height 56
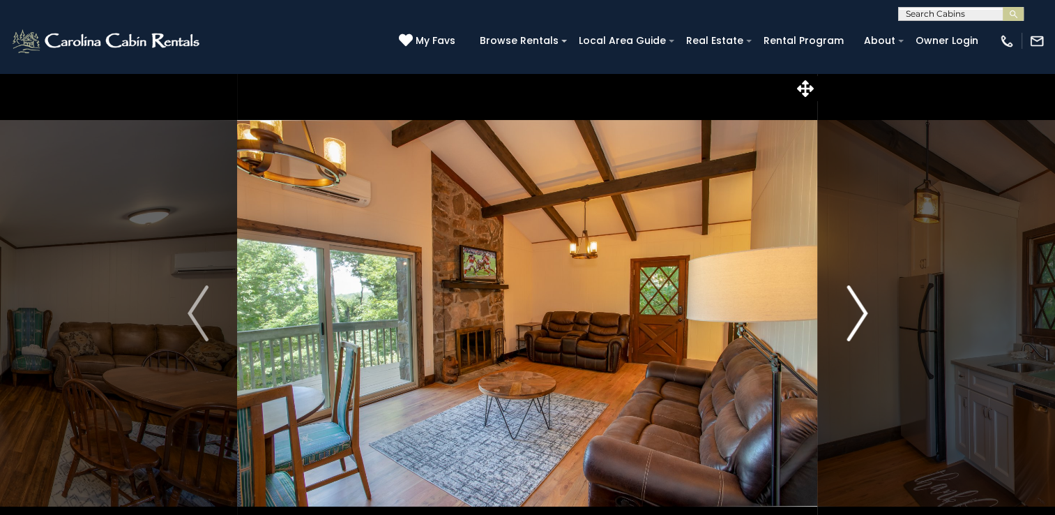
click at [859, 314] on img "Next" at bounding box center [857, 313] width 21 height 56
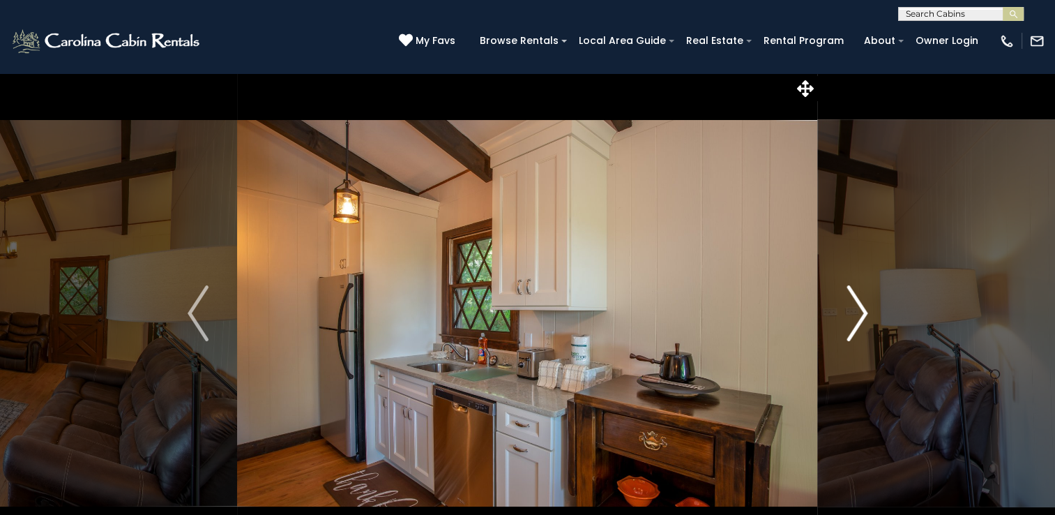
click at [859, 314] on img "Next" at bounding box center [857, 313] width 21 height 56
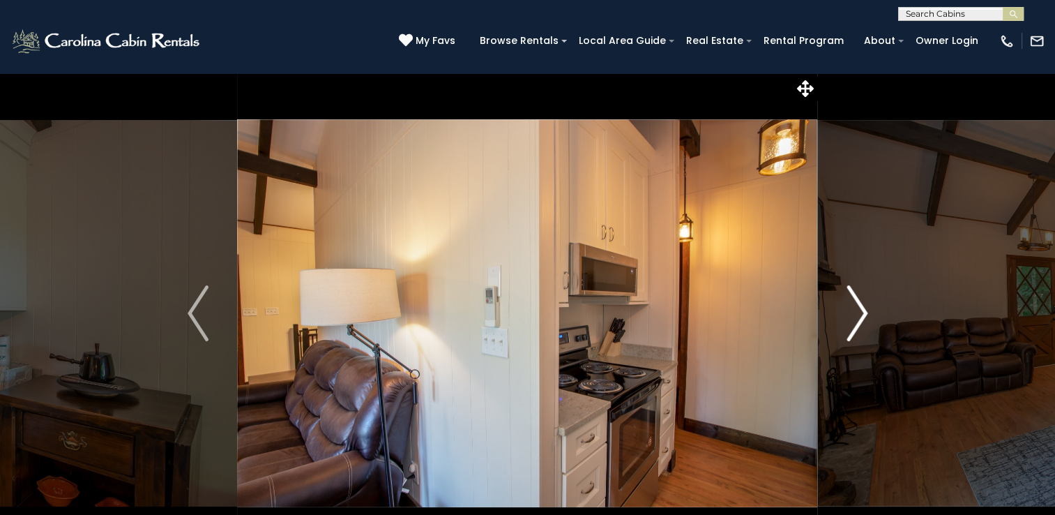
click at [859, 314] on img "Next" at bounding box center [857, 313] width 21 height 56
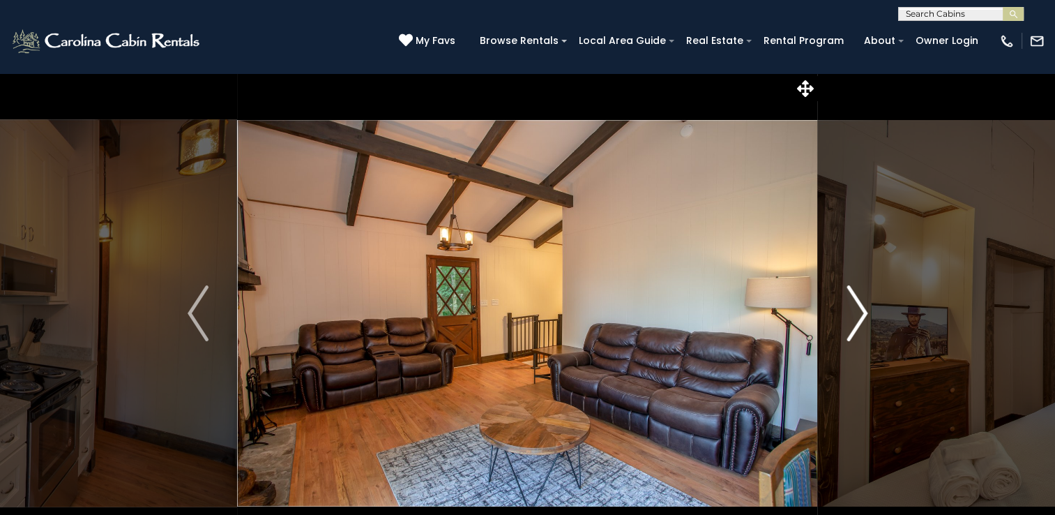
click at [859, 314] on img "Next" at bounding box center [857, 313] width 21 height 56
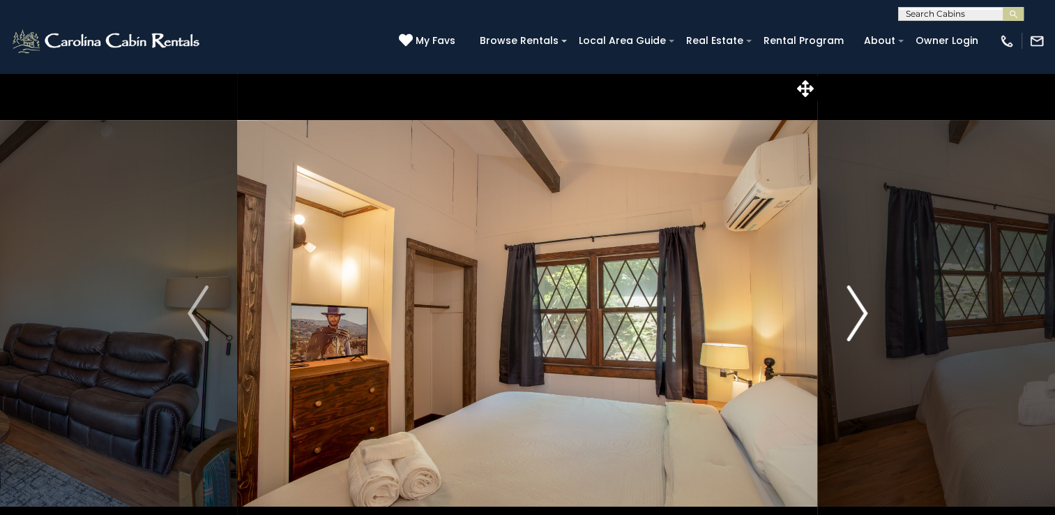
click at [859, 314] on img "Next" at bounding box center [857, 313] width 21 height 56
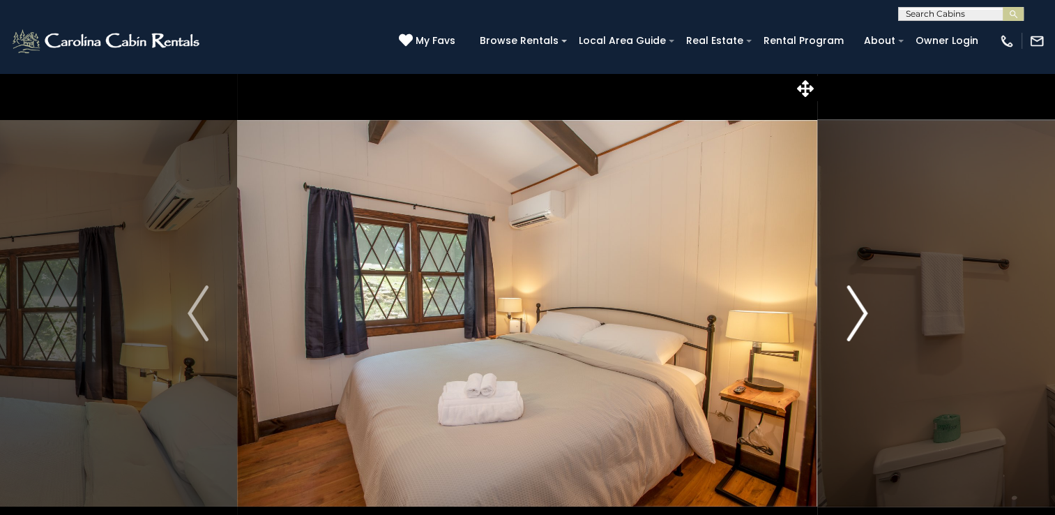
click at [859, 314] on img "Next" at bounding box center [857, 313] width 21 height 56
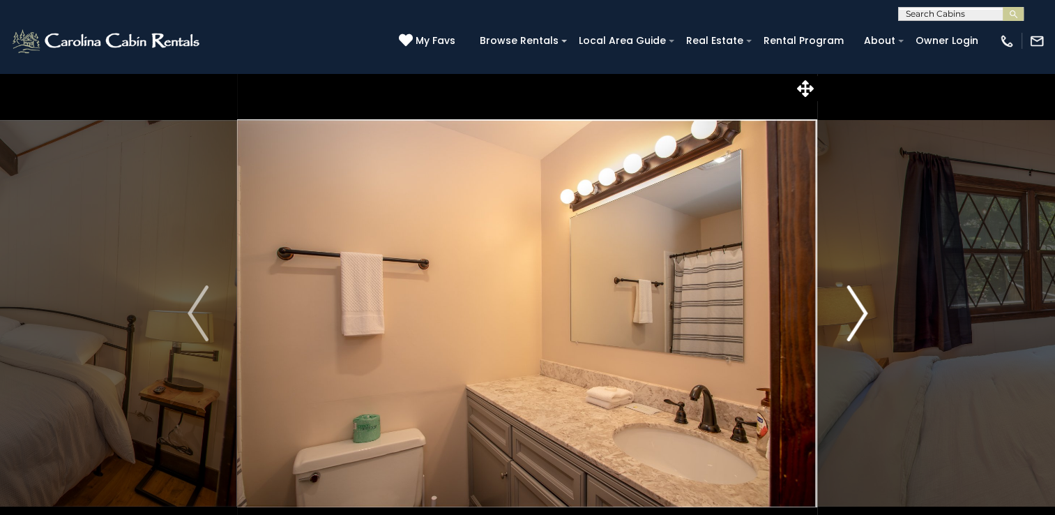
click at [859, 314] on img "Next" at bounding box center [857, 313] width 21 height 56
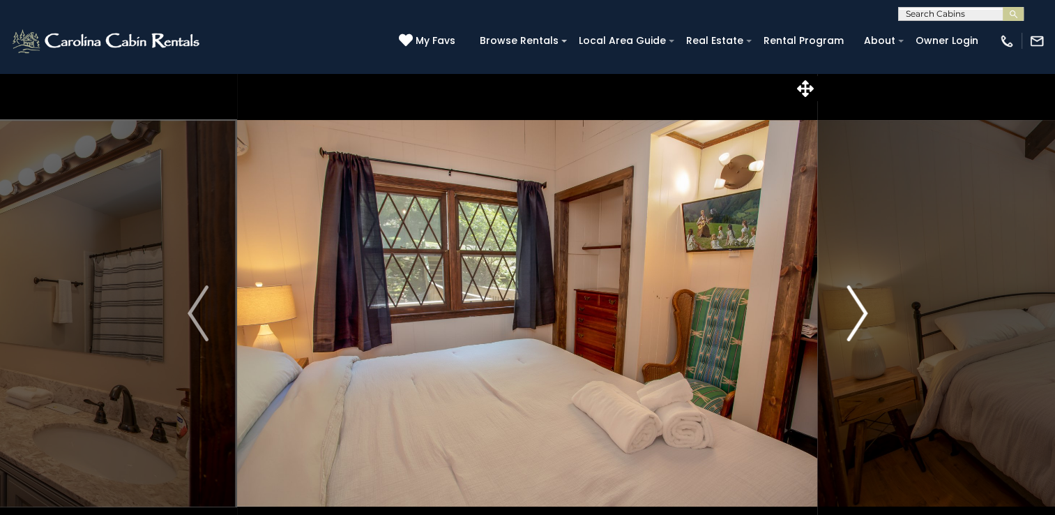
click at [859, 314] on img "Next" at bounding box center [857, 313] width 21 height 56
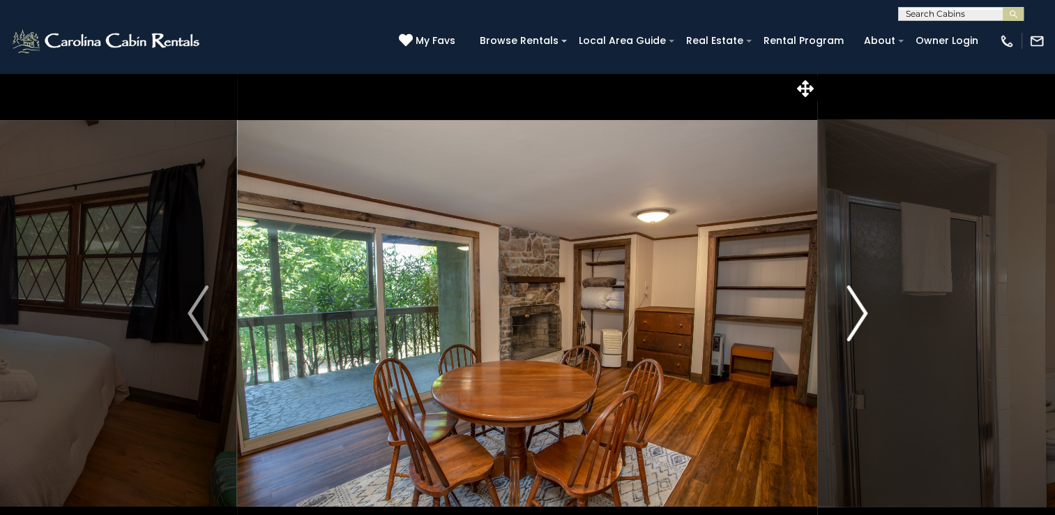
click at [859, 314] on img "Next" at bounding box center [857, 313] width 21 height 56
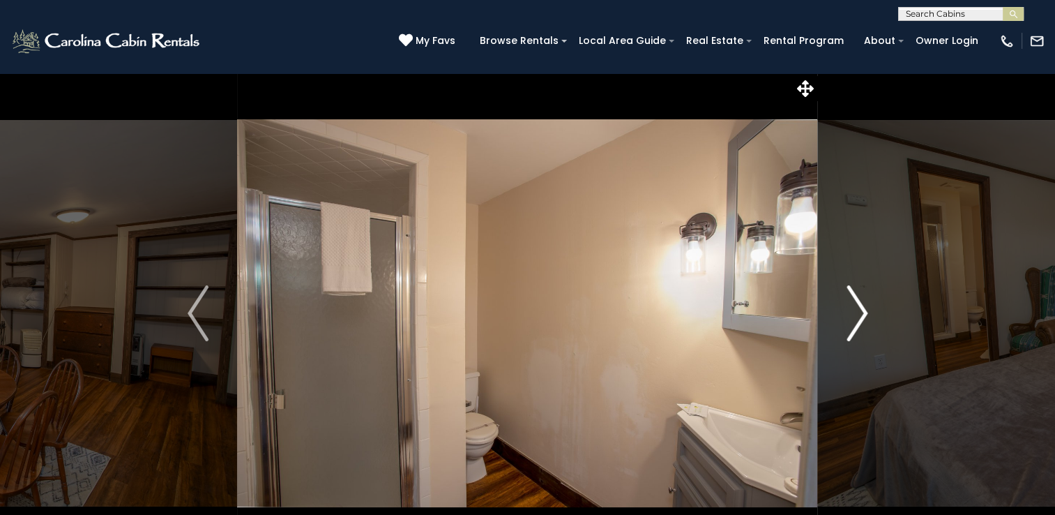
click at [859, 314] on img "Next" at bounding box center [857, 313] width 21 height 56
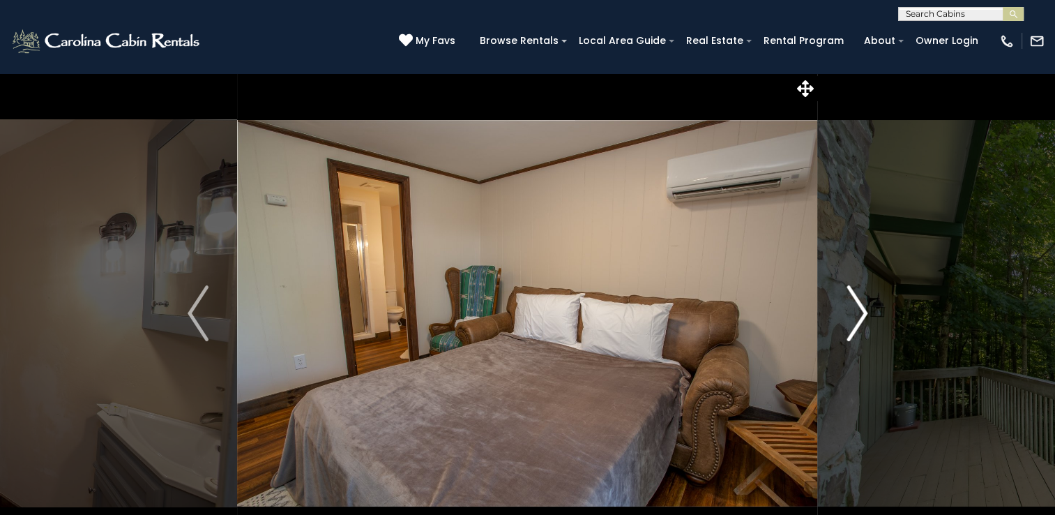
click at [859, 314] on img "Next" at bounding box center [857, 313] width 21 height 56
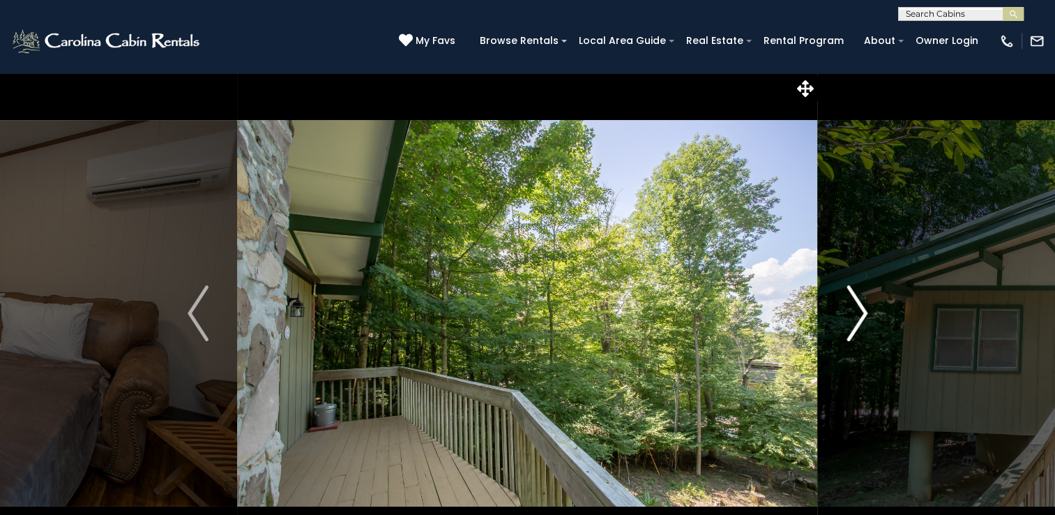
click at [859, 314] on img "Next" at bounding box center [857, 313] width 21 height 56
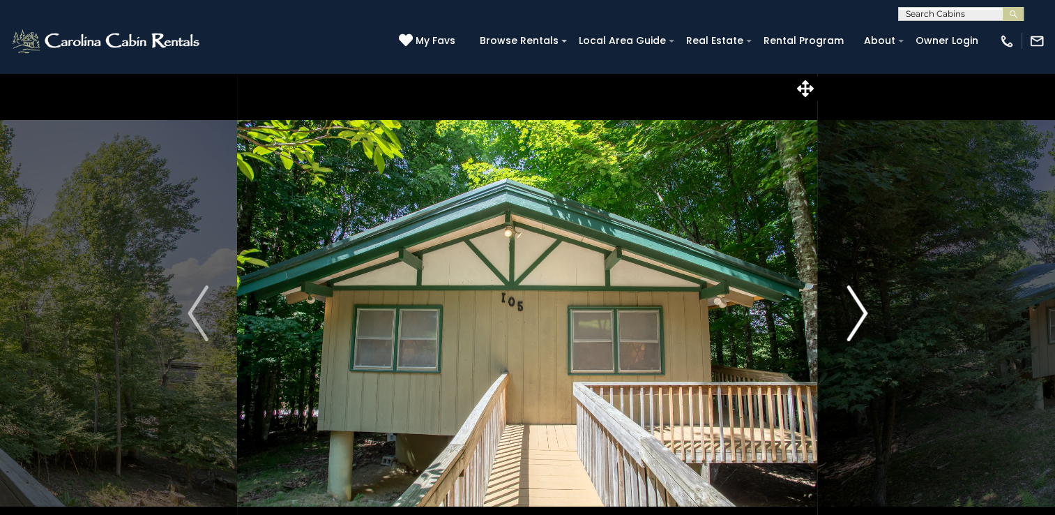
click at [859, 314] on img "Next" at bounding box center [857, 313] width 21 height 56
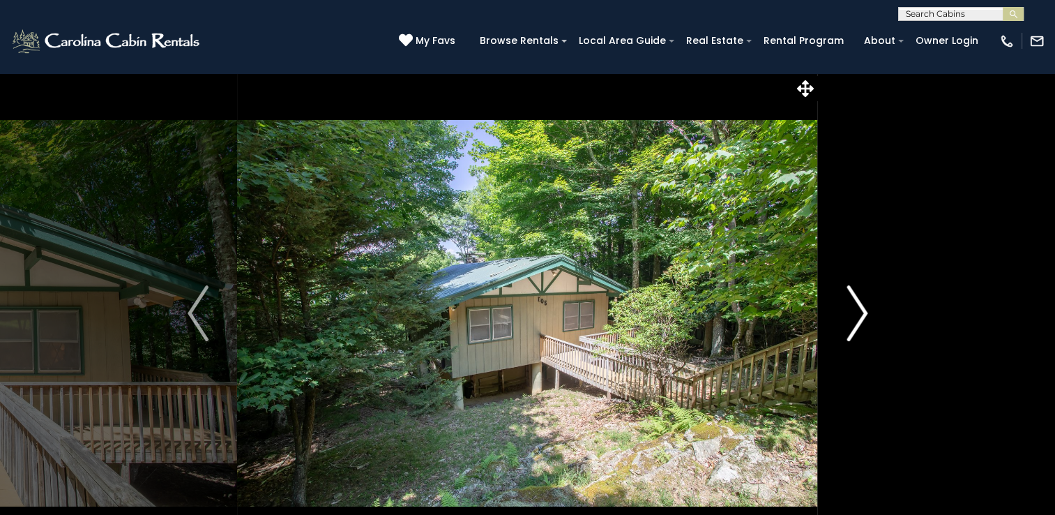
click at [859, 314] on img "Next" at bounding box center [857, 313] width 21 height 56
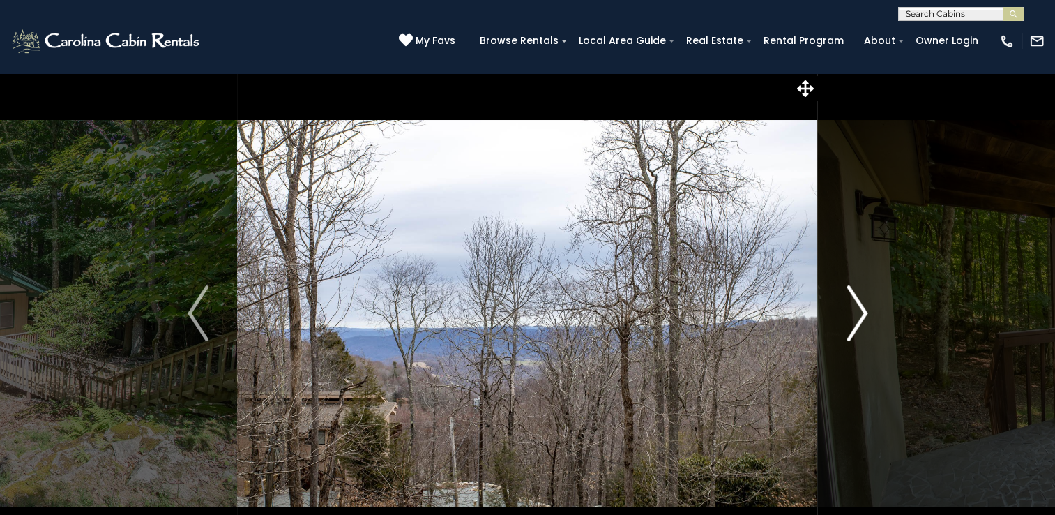
click at [859, 314] on img "Next" at bounding box center [857, 313] width 21 height 56
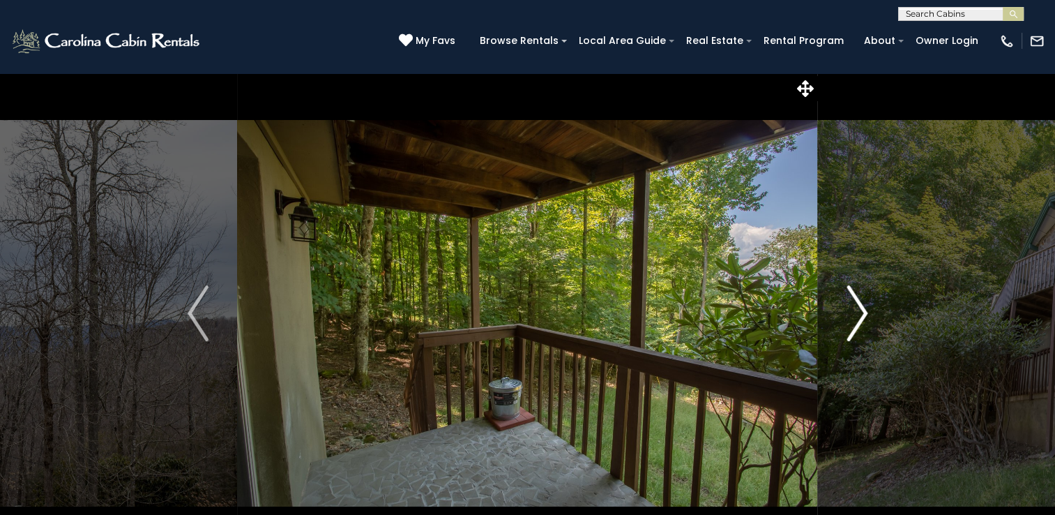
click at [859, 314] on img "Next" at bounding box center [857, 313] width 21 height 56
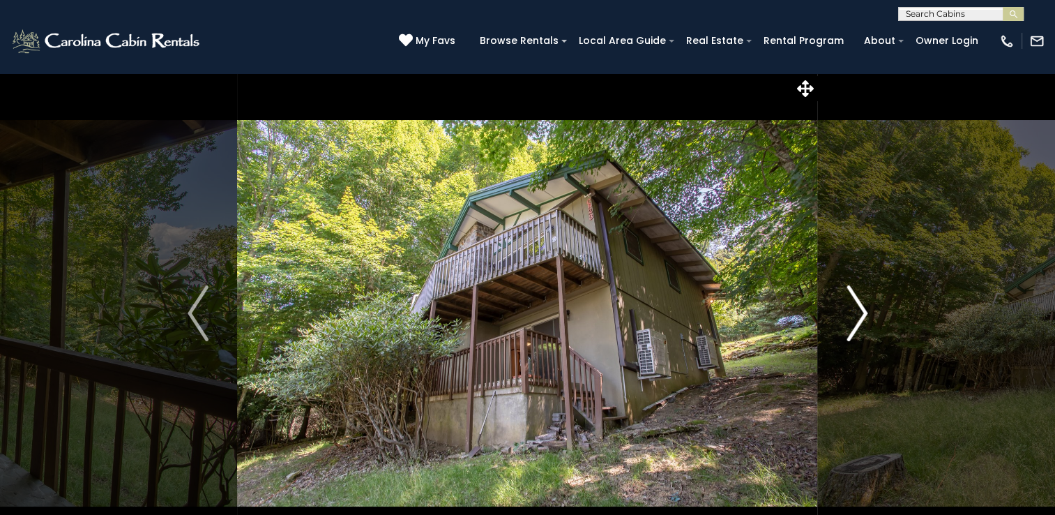
click at [859, 314] on img "Next" at bounding box center [857, 313] width 21 height 56
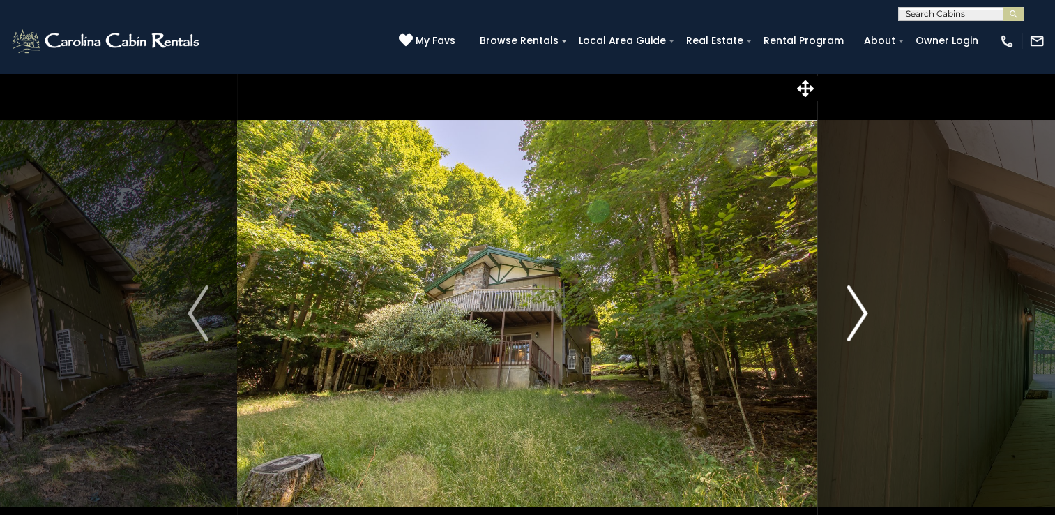
click at [859, 314] on img "Next" at bounding box center [857, 313] width 21 height 56
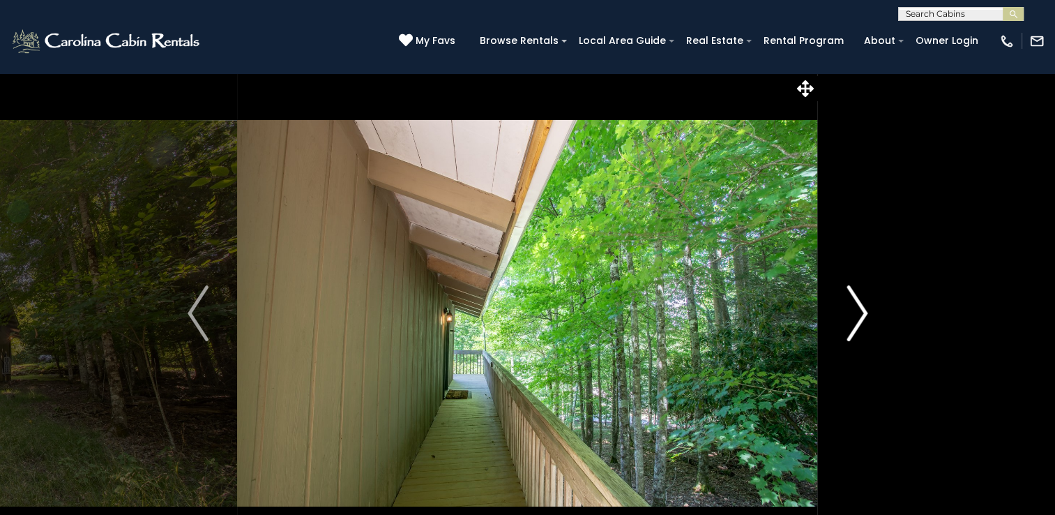
click at [859, 314] on img "Next" at bounding box center [857, 313] width 21 height 56
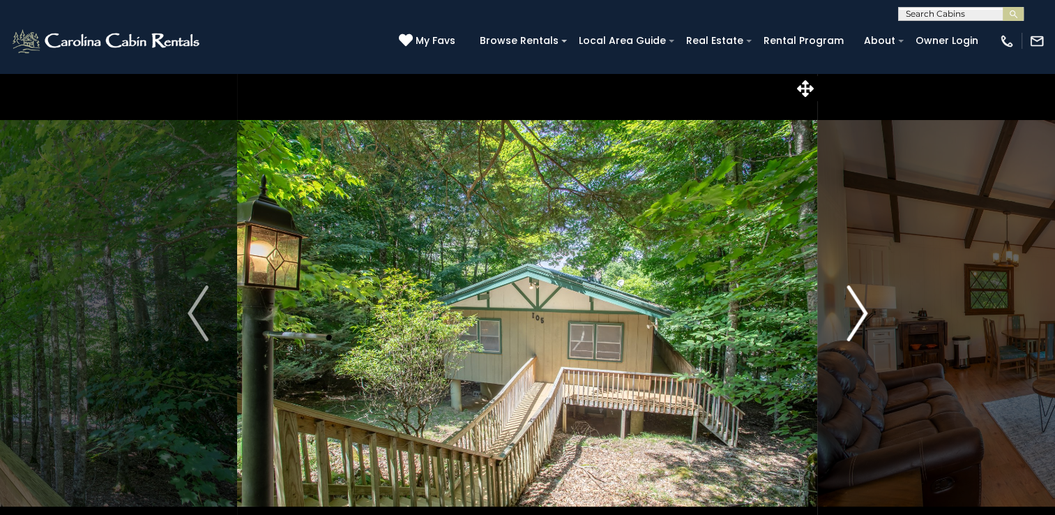
click at [859, 314] on img "Next" at bounding box center [857, 313] width 21 height 56
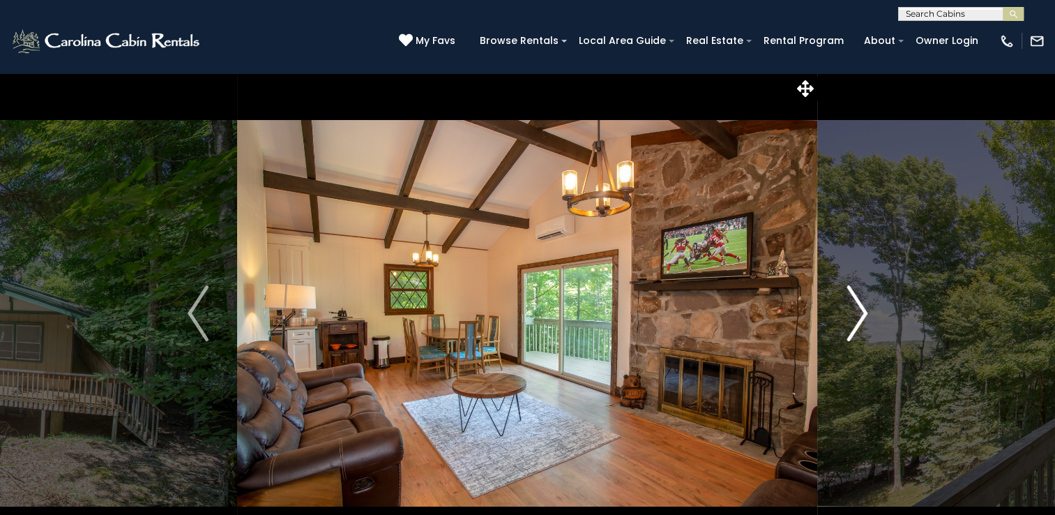
click at [859, 314] on img "Next" at bounding box center [857, 313] width 21 height 56
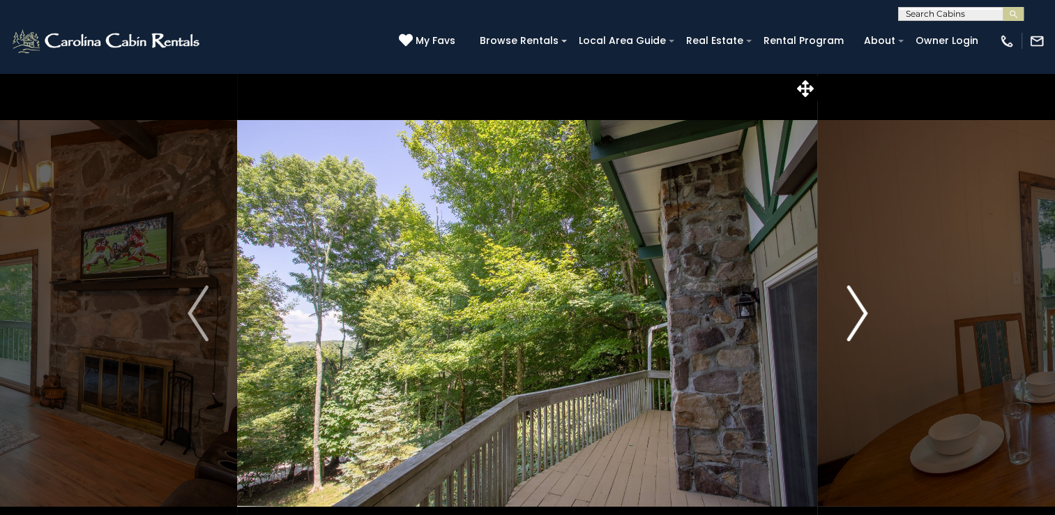
click at [859, 314] on img "Next" at bounding box center [857, 313] width 21 height 56
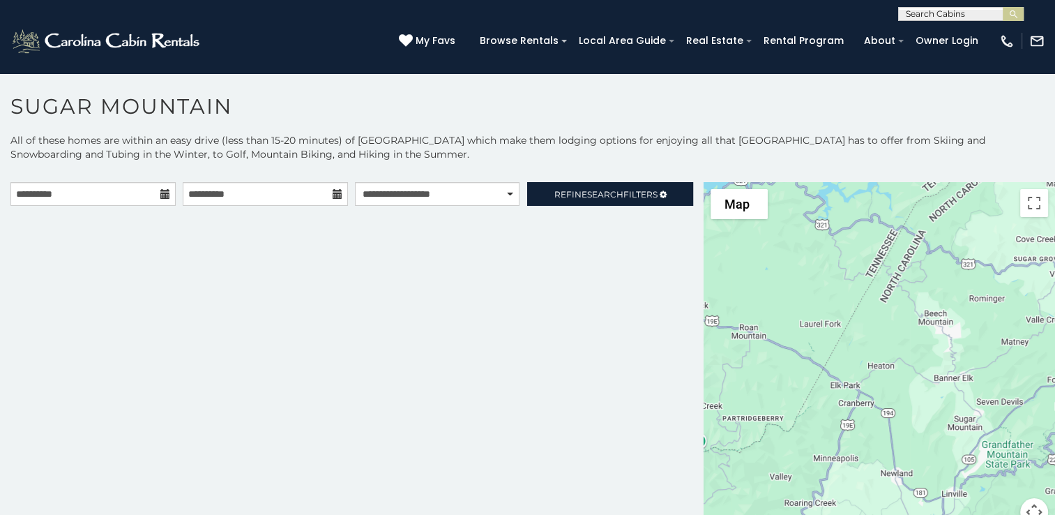
scroll to position [7, 0]
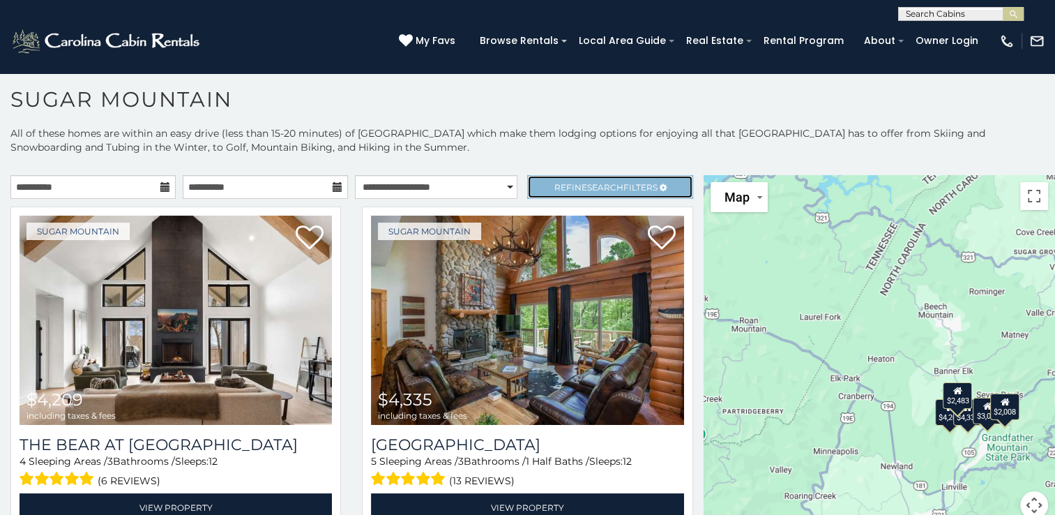
click at [603, 183] on span "Search" at bounding box center [605, 187] width 36 height 10
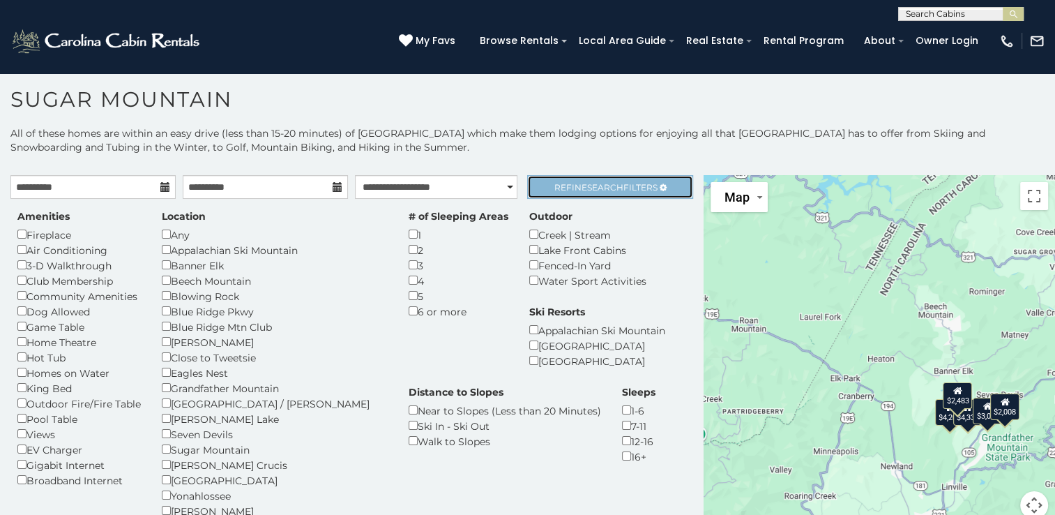
click at [599, 186] on span "Search" at bounding box center [605, 187] width 36 height 10
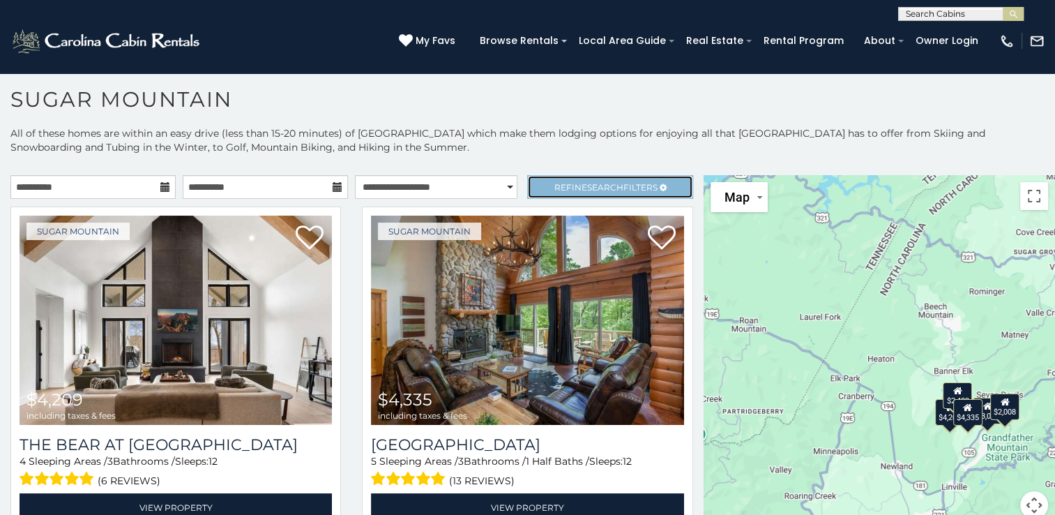
click at [577, 178] on link "Refine Search Filters" at bounding box center [609, 187] width 165 height 24
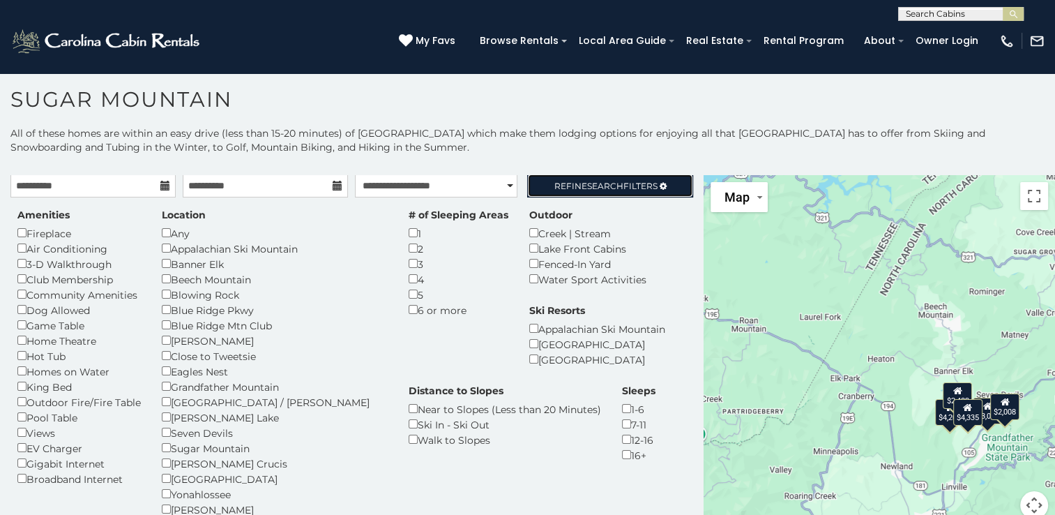
scroll to position [0, 0]
click at [598, 183] on span "Search" at bounding box center [605, 187] width 36 height 10
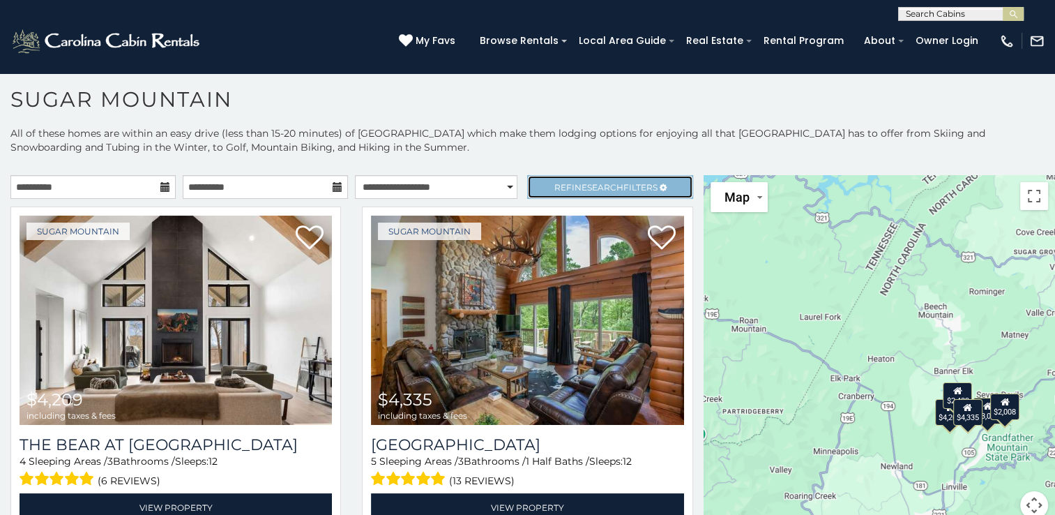
click at [600, 182] on span "Search" at bounding box center [605, 187] width 36 height 10
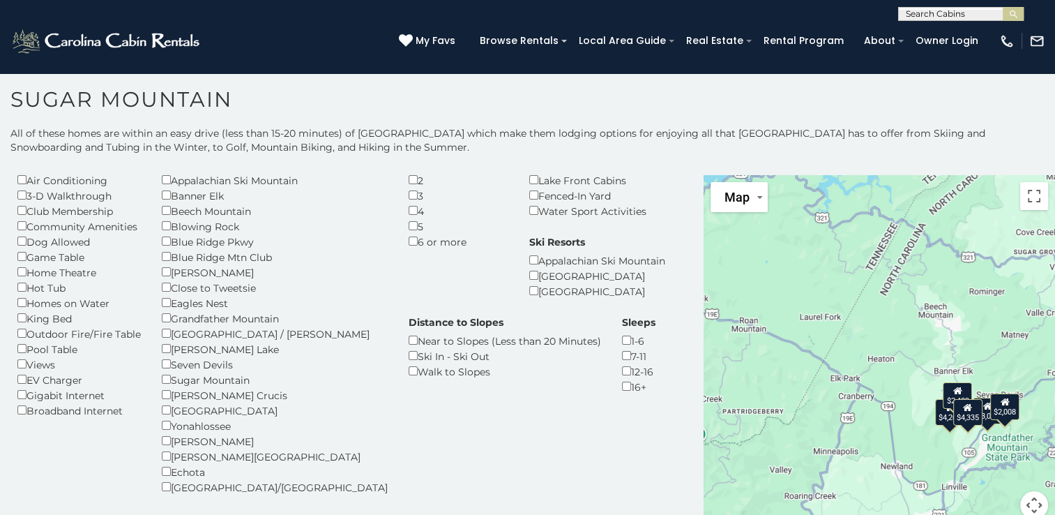
scroll to position [140, 0]
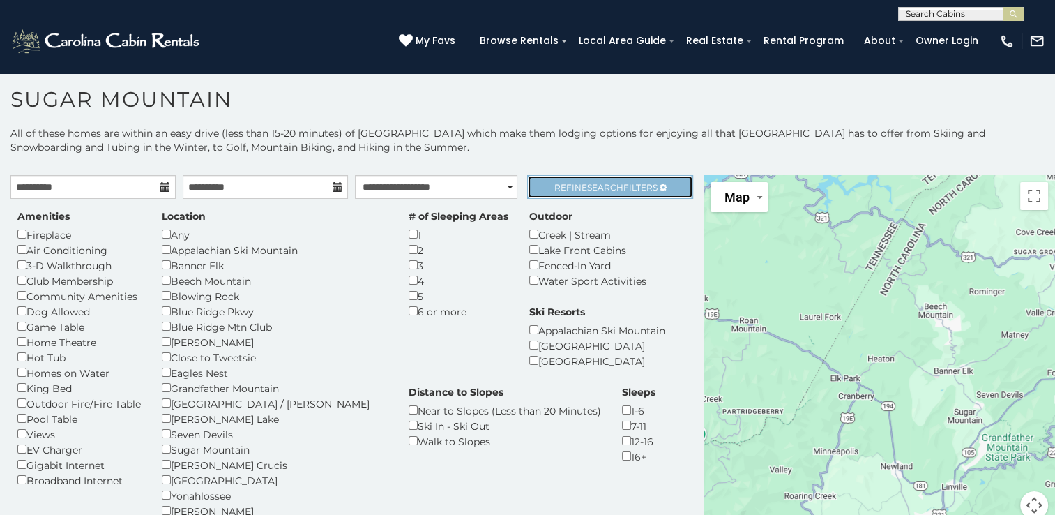
click at [599, 182] on span "Search" at bounding box center [605, 187] width 36 height 10
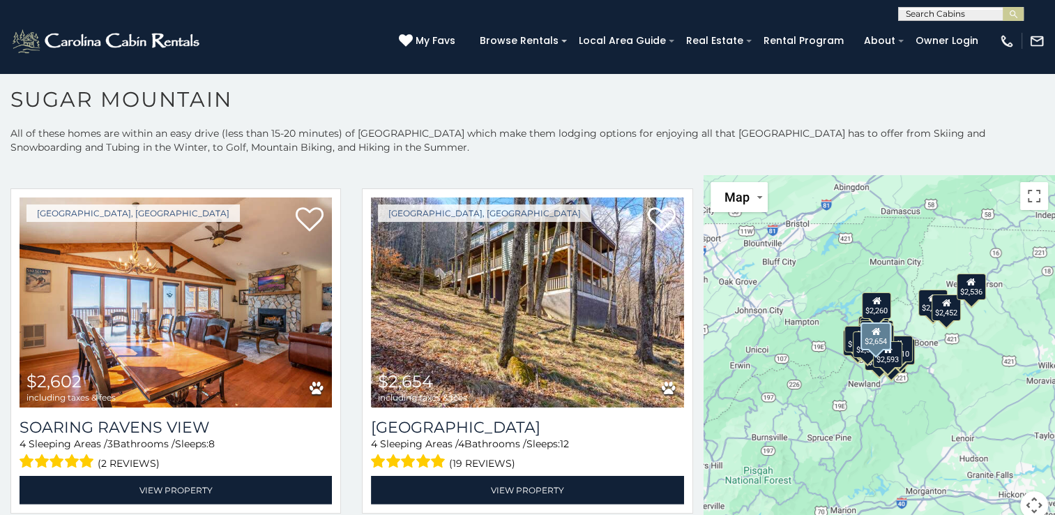
scroll to position [4185, 0]
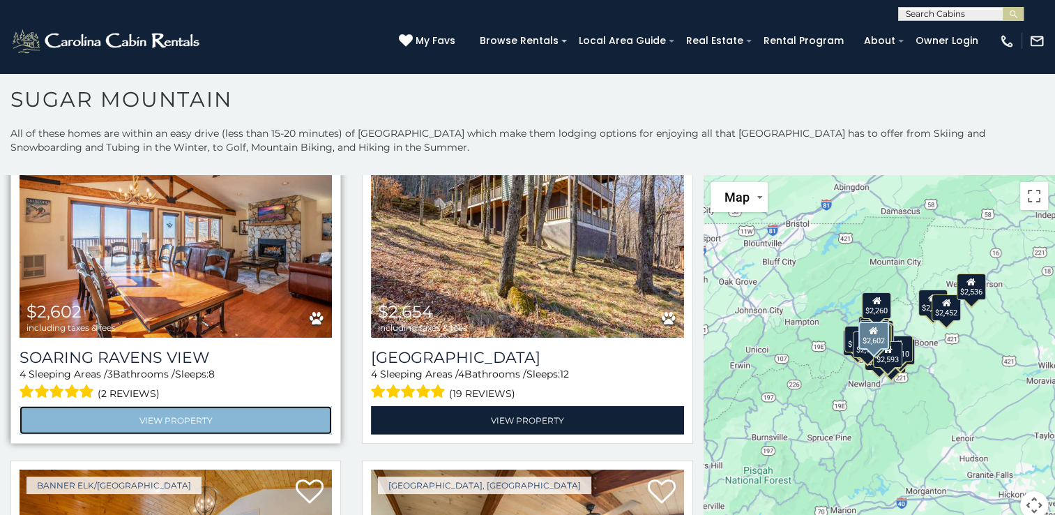
click at [204, 406] on link "View Property" at bounding box center [176, 420] width 312 height 29
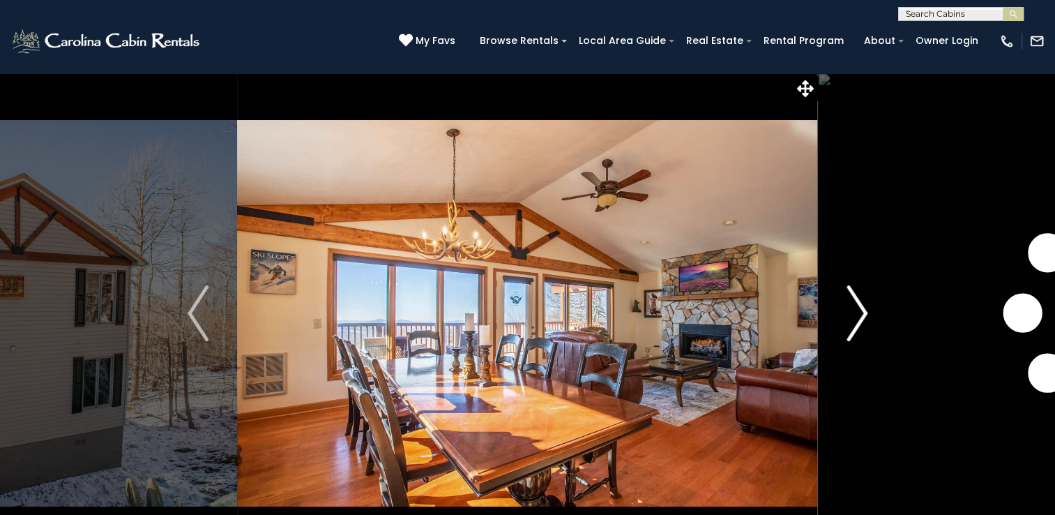
click at [871, 316] on button "Next" at bounding box center [857, 313] width 78 height 481
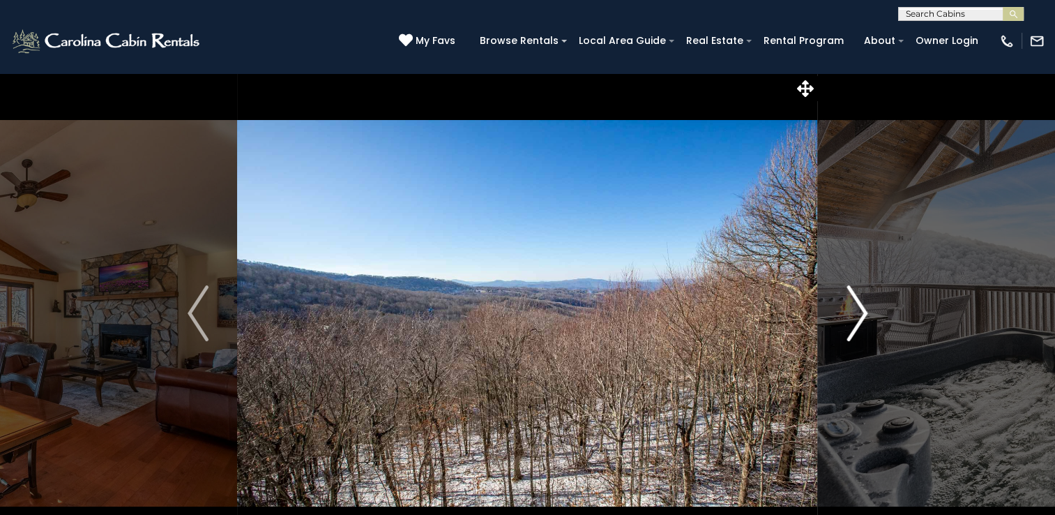
click at [870, 316] on button "Next" at bounding box center [857, 313] width 78 height 481
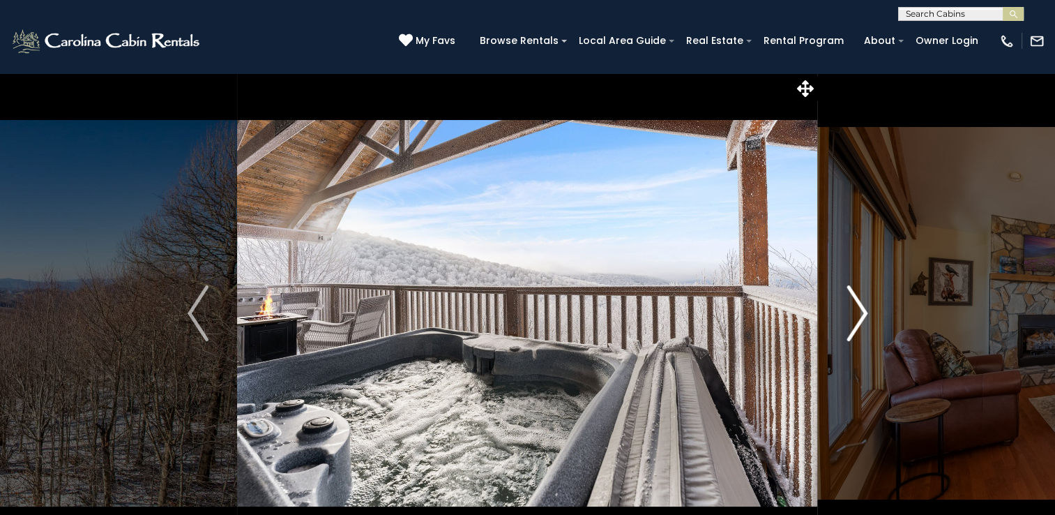
click at [870, 316] on button "Next" at bounding box center [857, 313] width 78 height 481
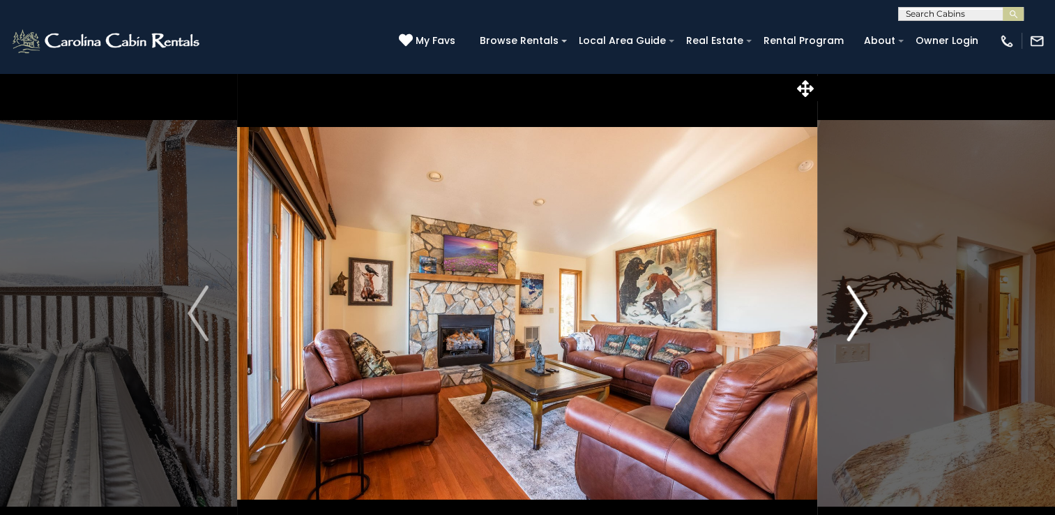
click at [868, 315] on img "Next" at bounding box center [857, 313] width 21 height 56
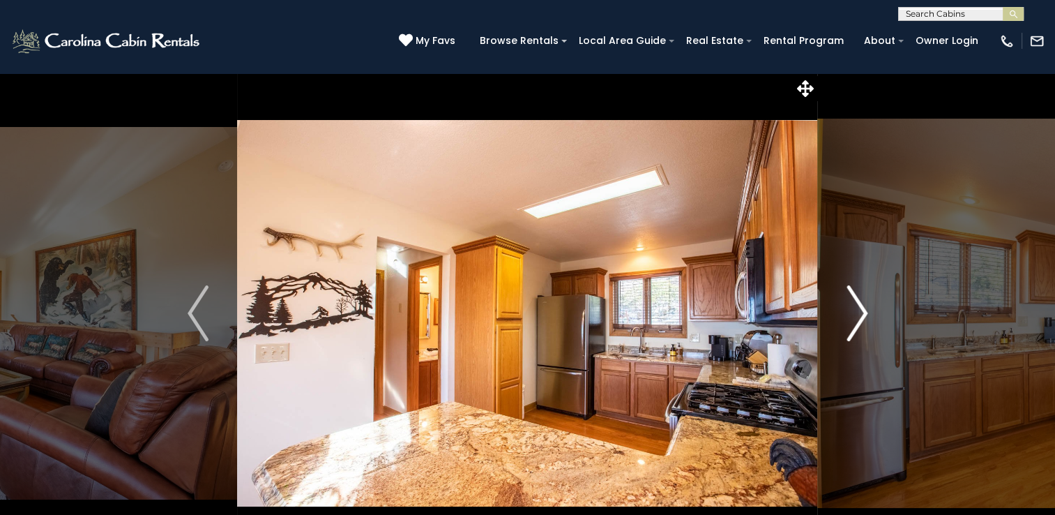
click at [865, 315] on img "Next" at bounding box center [857, 313] width 21 height 56
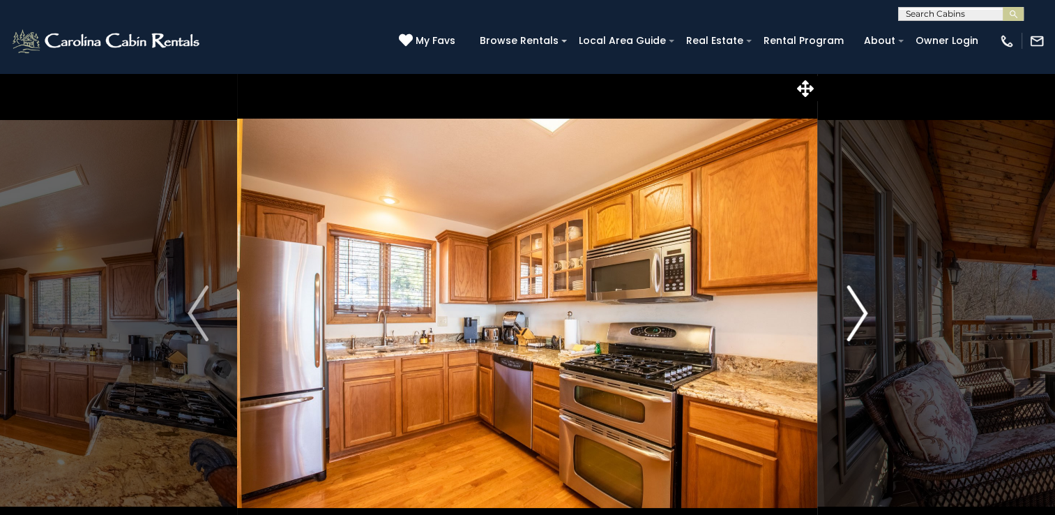
click at [865, 315] on img "Next" at bounding box center [857, 313] width 21 height 56
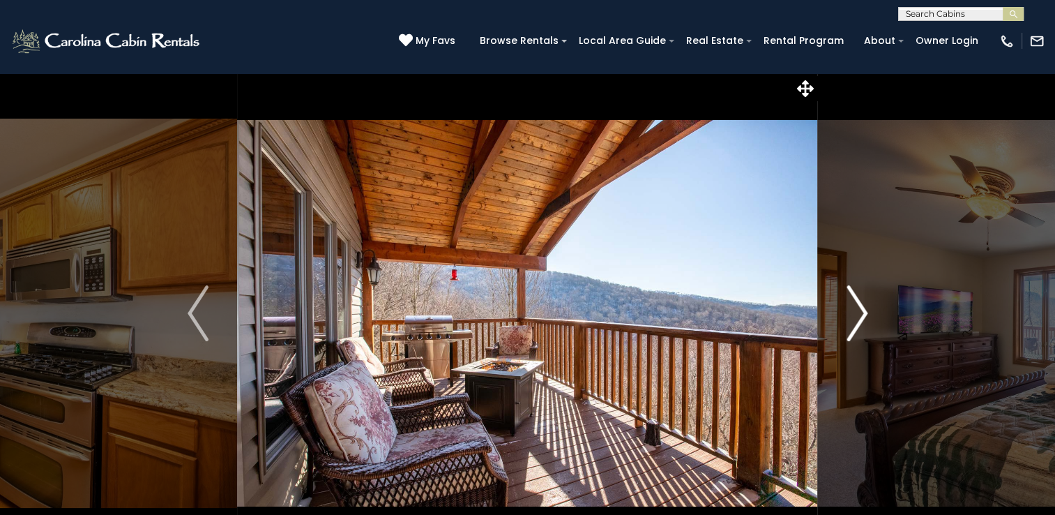
click at [865, 315] on img "Next" at bounding box center [857, 313] width 21 height 56
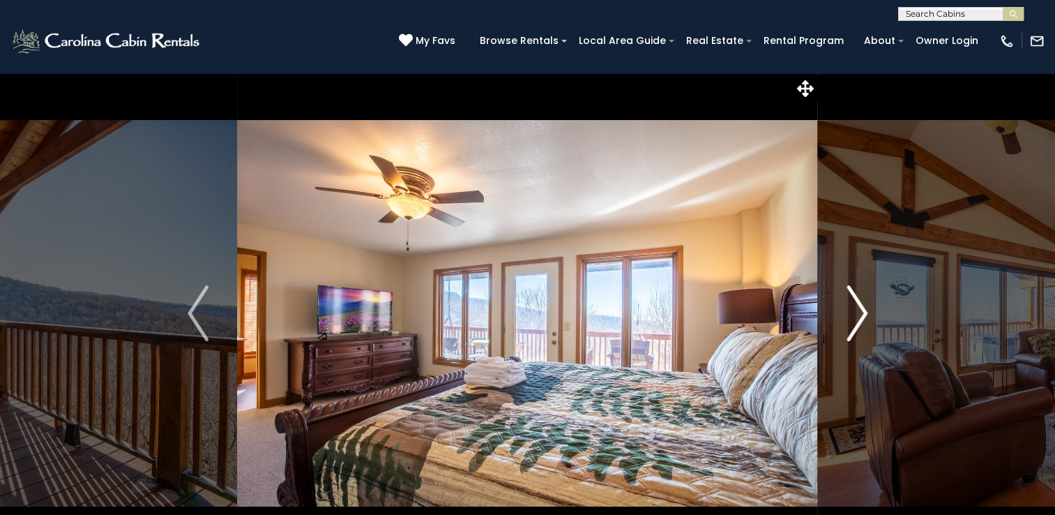
click at [865, 315] on img "Next" at bounding box center [857, 313] width 21 height 56
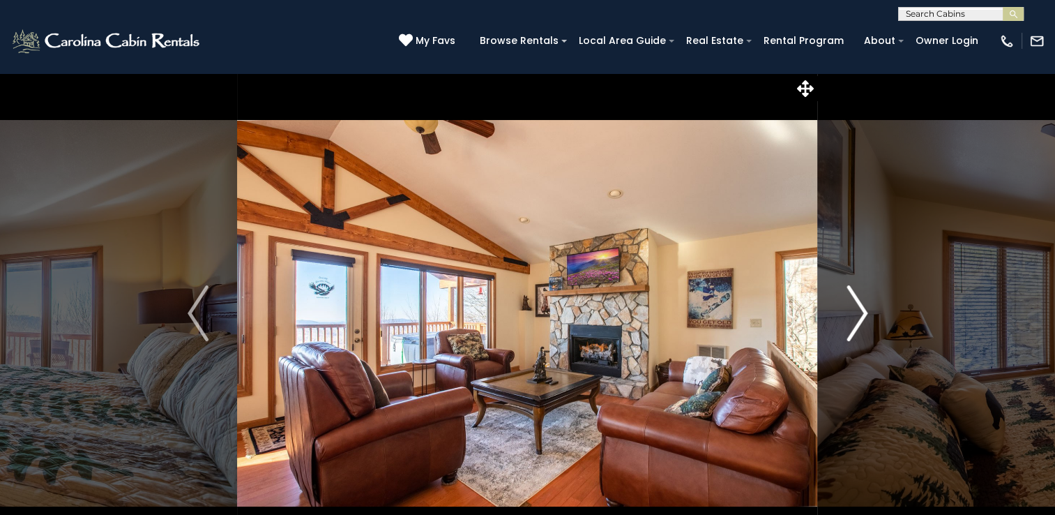
click at [865, 315] on img "Next" at bounding box center [857, 313] width 21 height 56
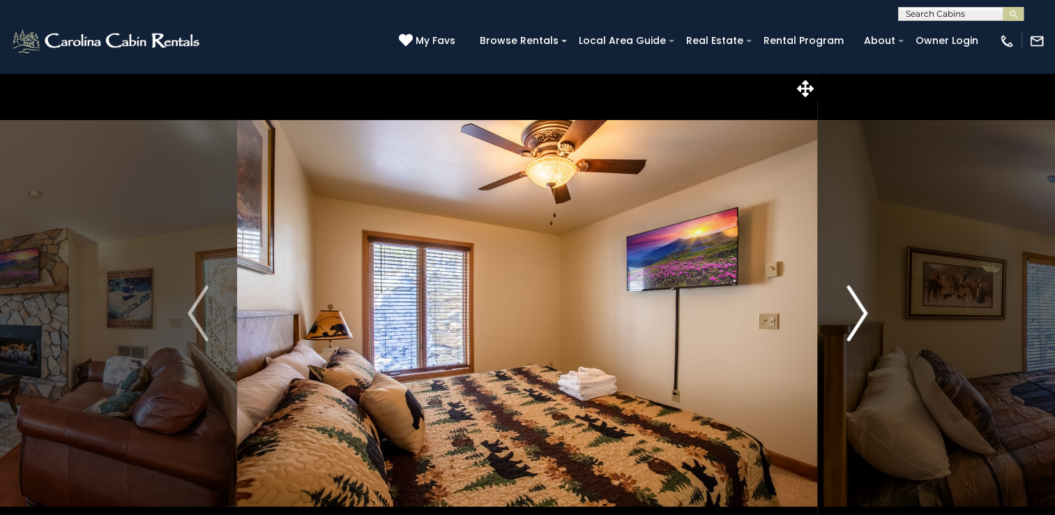
click at [865, 315] on img "Next" at bounding box center [857, 313] width 21 height 56
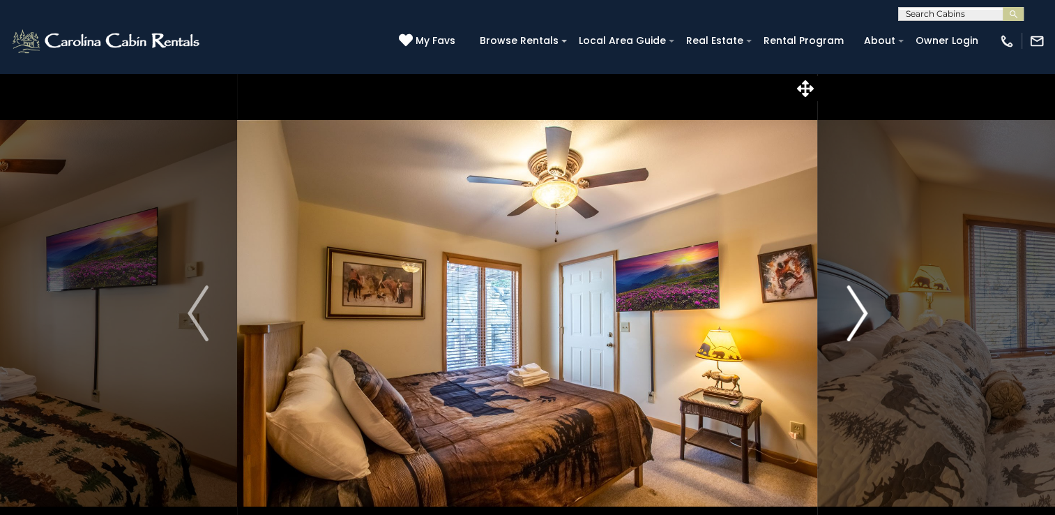
click at [865, 315] on img "Next" at bounding box center [857, 313] width 21 height 56
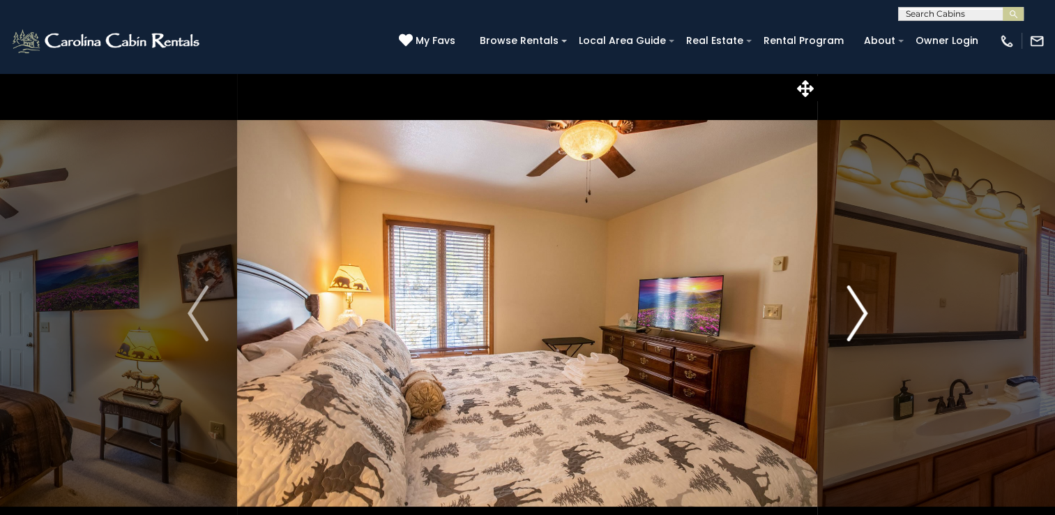
click at [865, 315] on img "Next" at bounding box center [857, 313] width 21 height 56
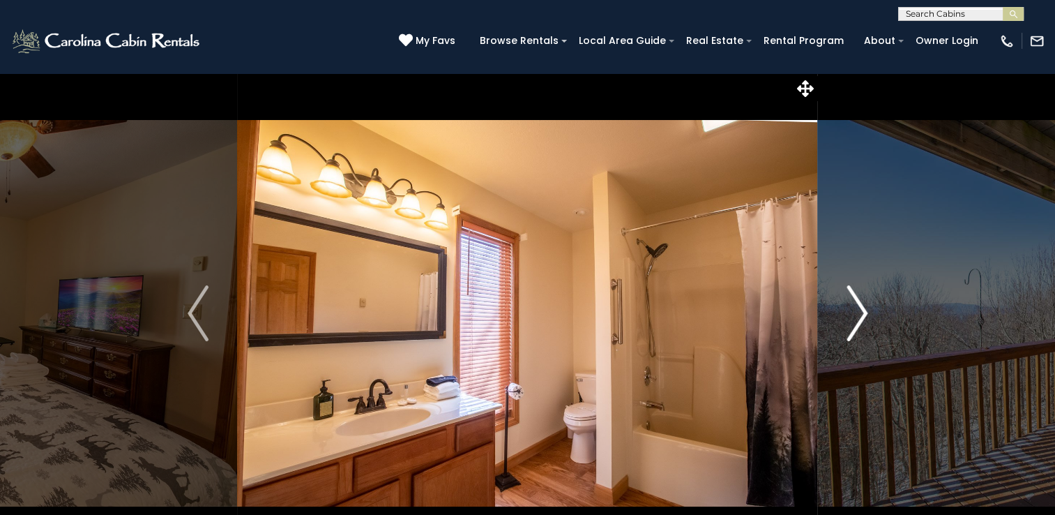
click at [865, 315] on img "Next" at bounding box center [857, 313] width 21 height 56
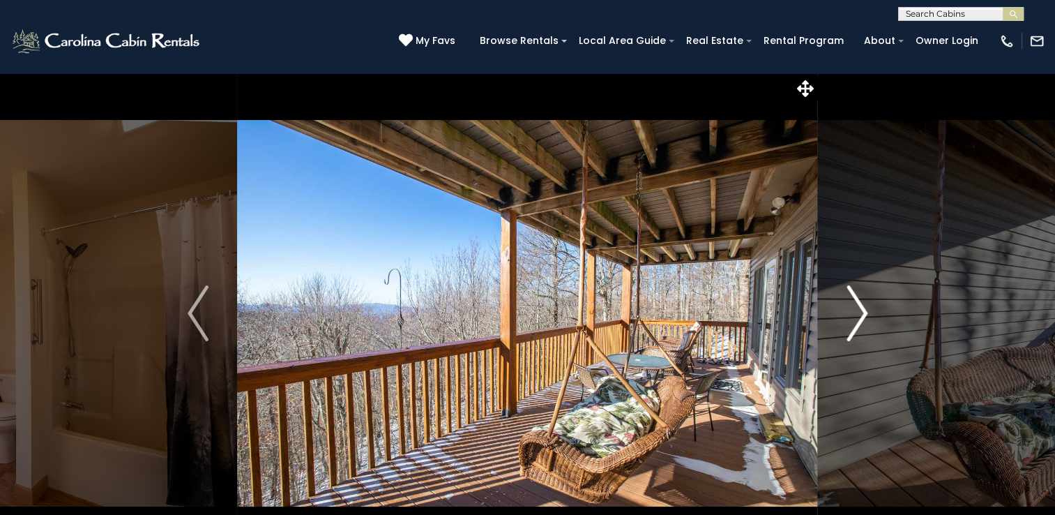
click at [865, 315] on img "Next" at bounding box center [857, 313] width 21 height 56
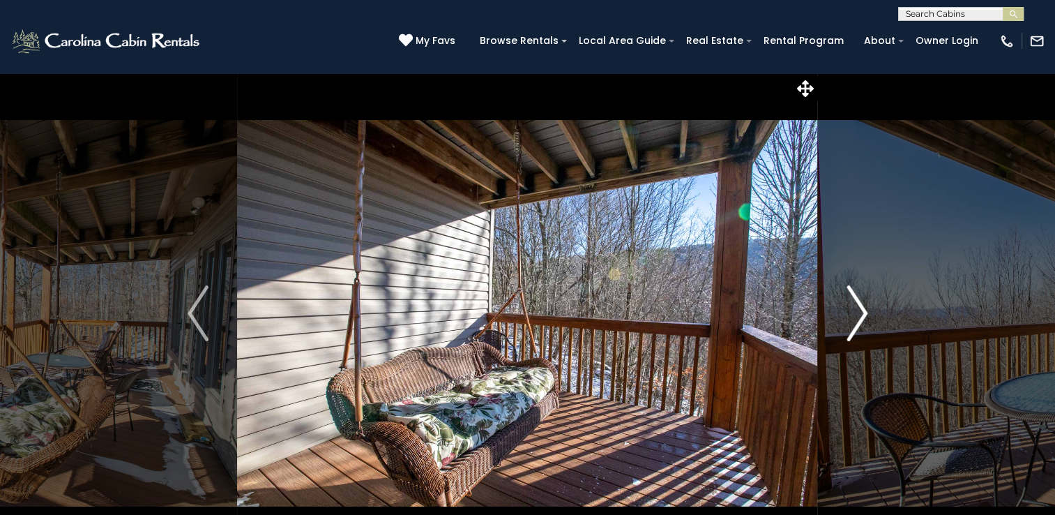
click at [865, 315] on img "Next" at bounding box center [857, 313] width 21 height 56
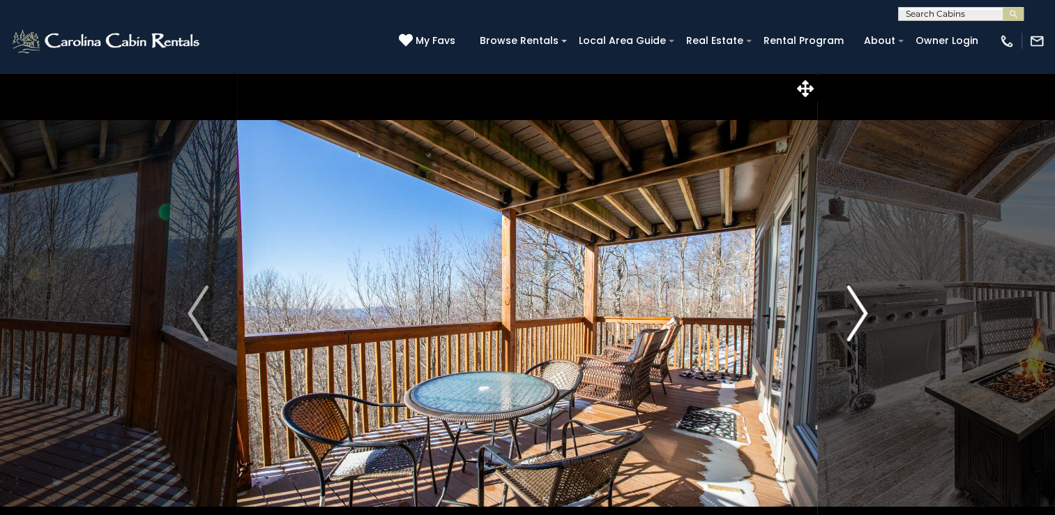
click at [865, 315] on img "Next" at bounding box center [857, 313] width 21 height 56
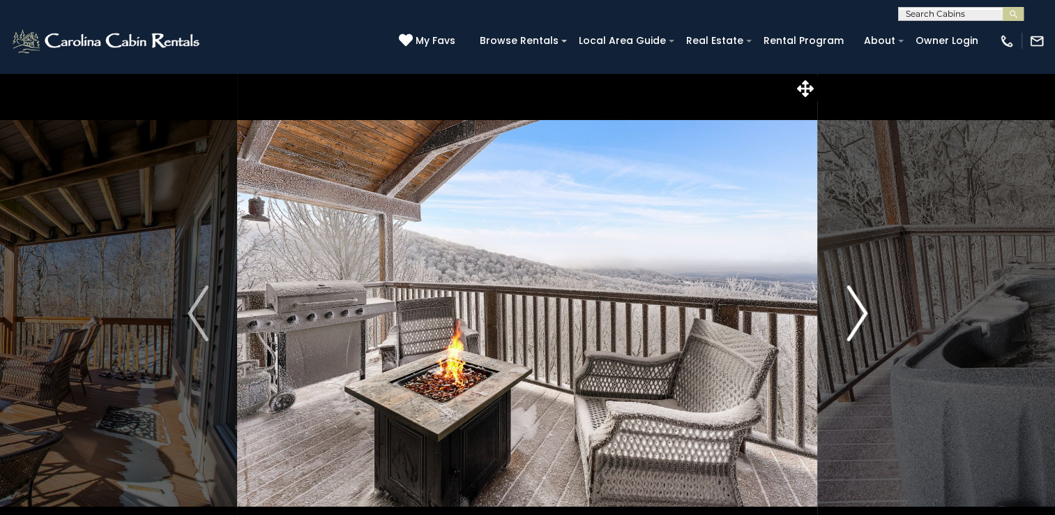
click at [865, 315] on img "Next" at bounding box center [857, 313] width 21 height 56
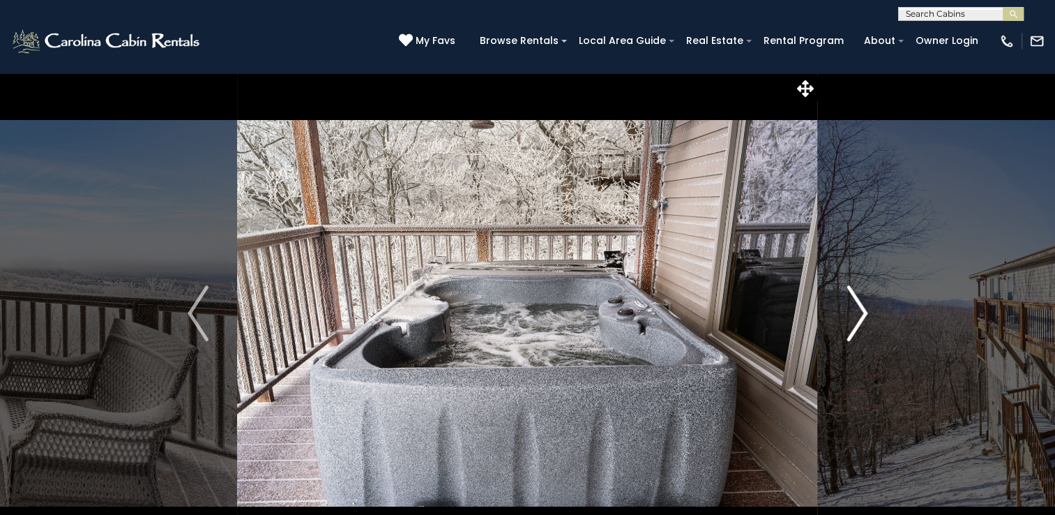
click at [865, 315] on img "Next" at bounding box center [857, 313] width 21 height 56
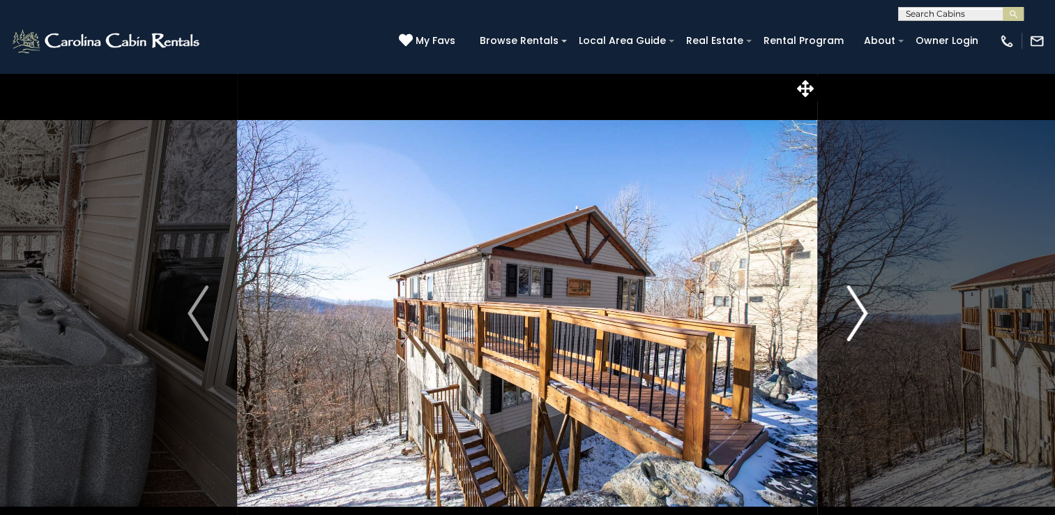
click at [865, 315] on img "Next" at bounding box center [857, 313] width 21 height 56
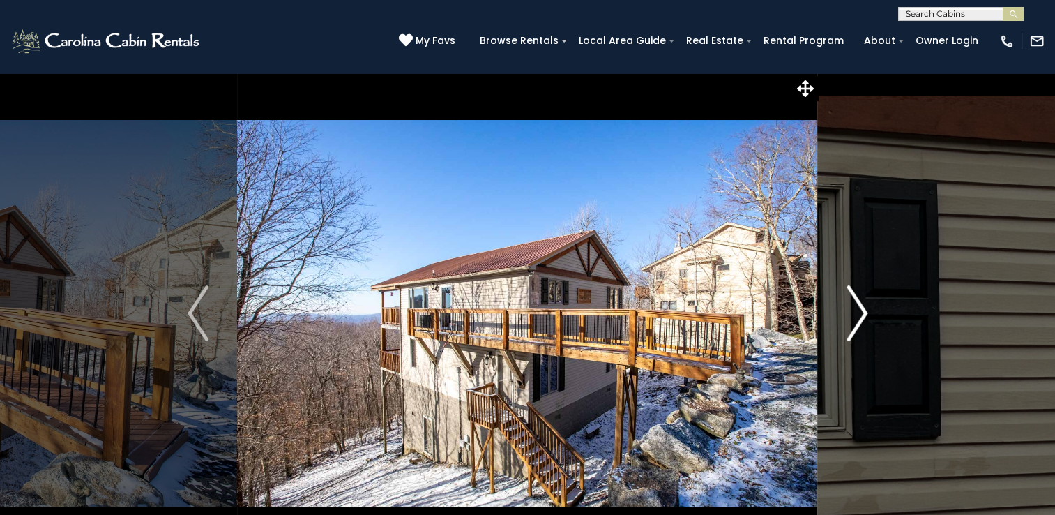
click at [865, 315] on img "Next" at bounding box center [857, 313] width 21 height 56
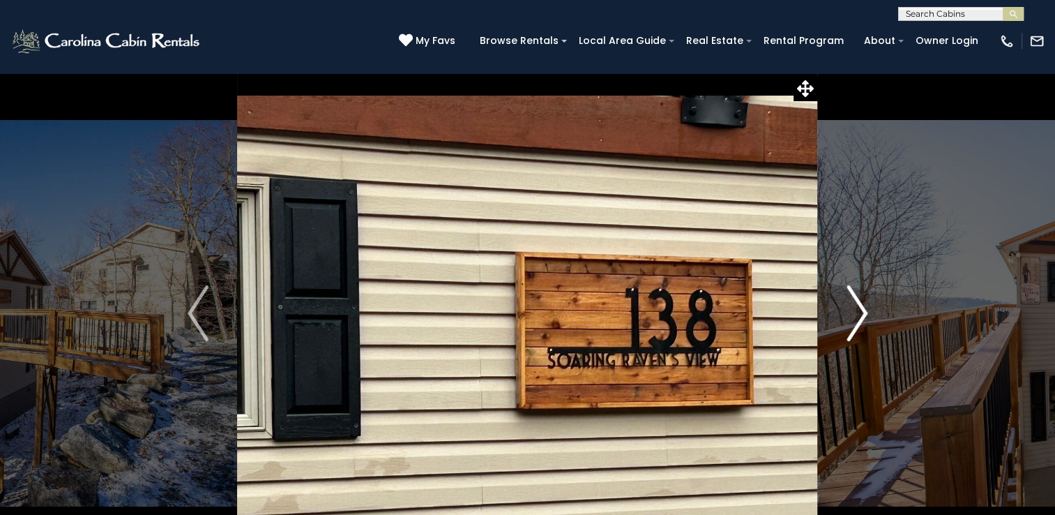
click at [862, 314] on img "Next" at bounding box center [857, 313] width 21 height 56
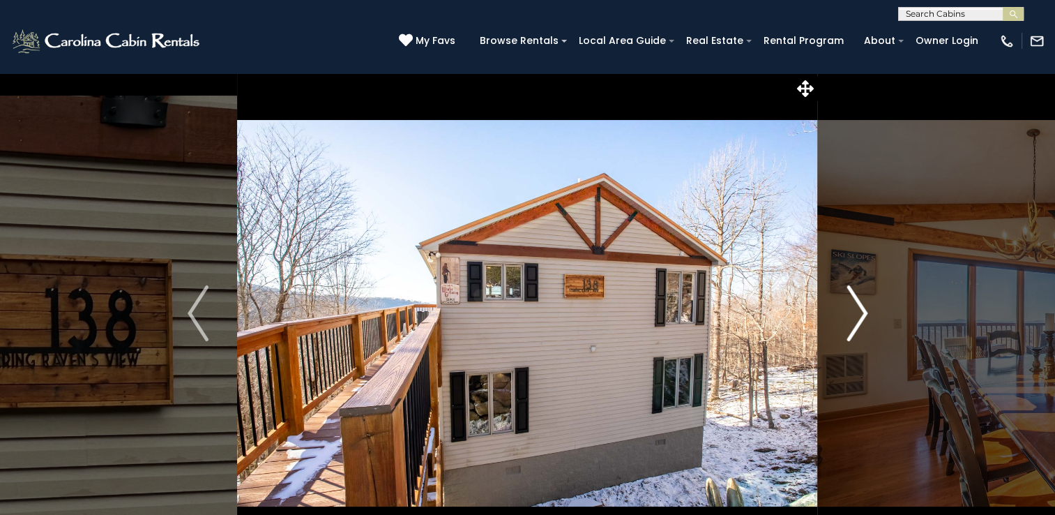
click at [862, 314] on img "Next" at bounding box center [857, 313] width 21 height 56
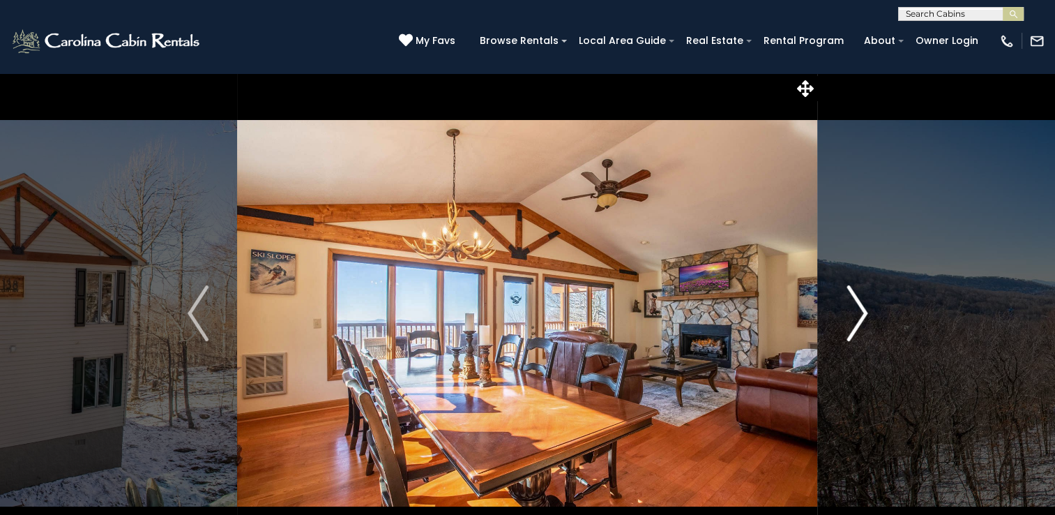
click at [862, 314] on img "Next" at bounding box center [857, 313] width 21 height 56
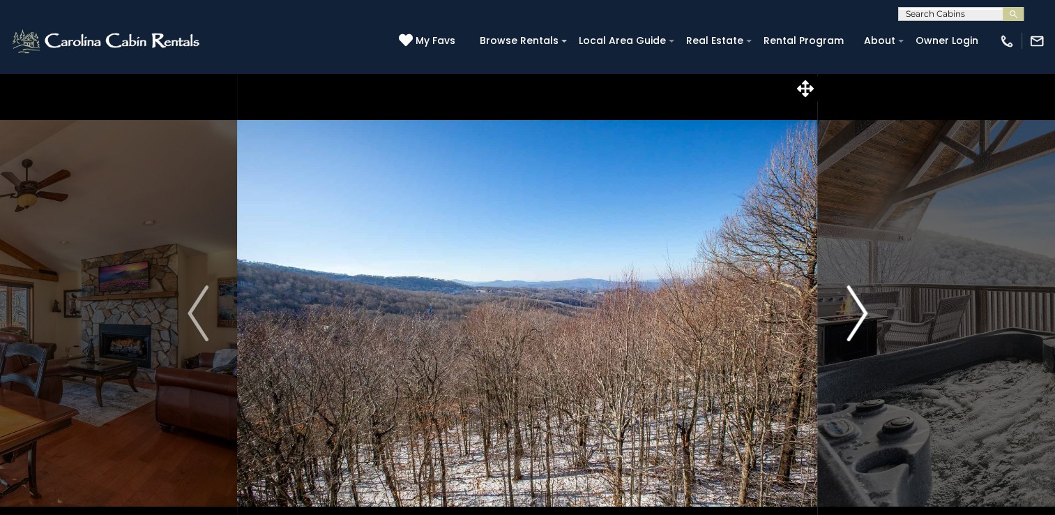
click at [862, 314] on img "Next" at bounding box center [857, 313] width 21 height 56
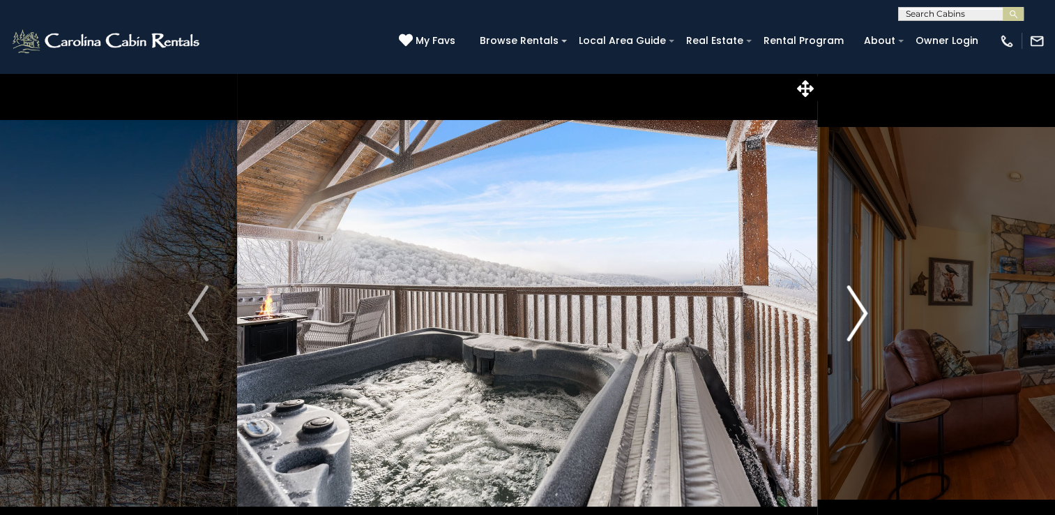
click at [862, 314] on img "Next" at bounding box center [857, 313] width 21 height 56
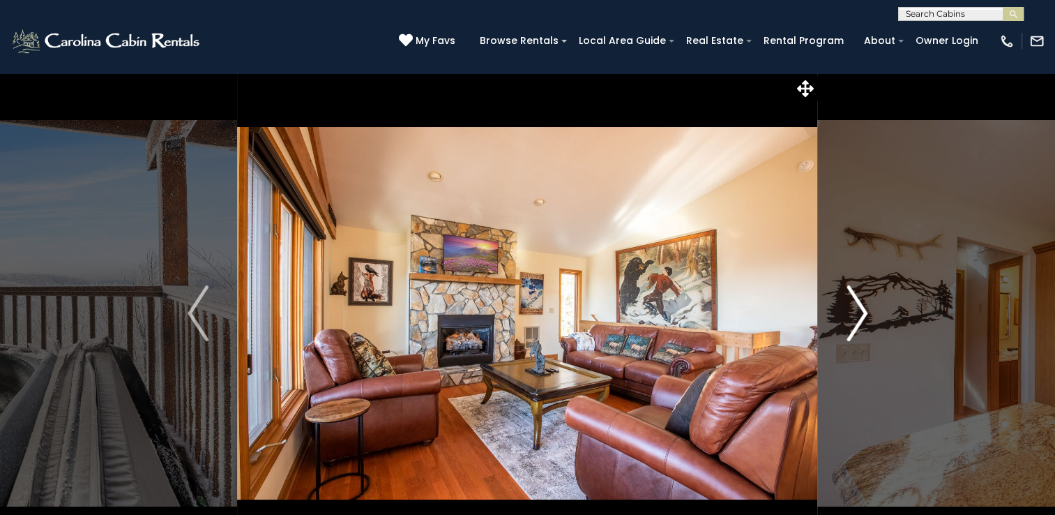
click at [862, 314] on img "Next" at bounding box center [857, 313] width 21 height 56
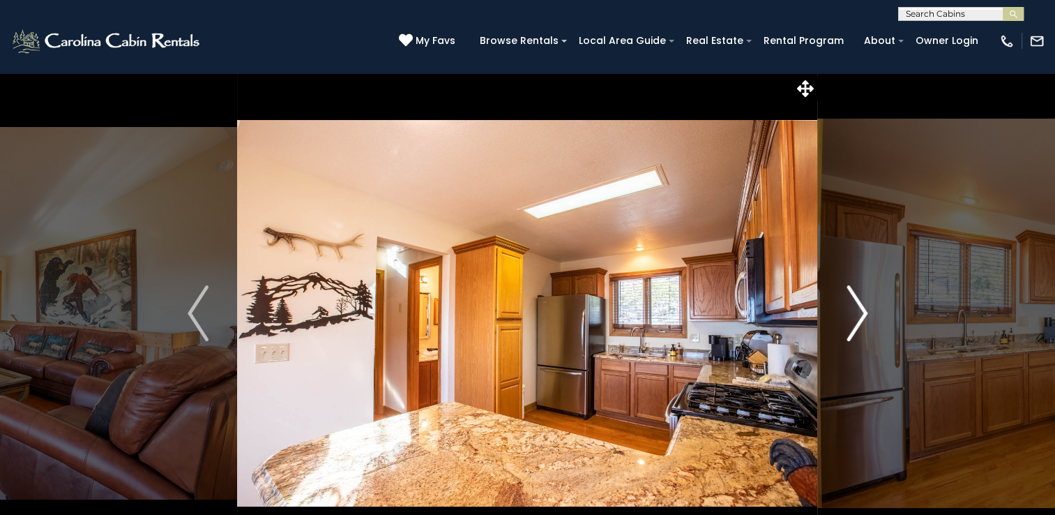
click at [861, 314] on img "Next" at bounding box center [857, 313] width 21 height 56
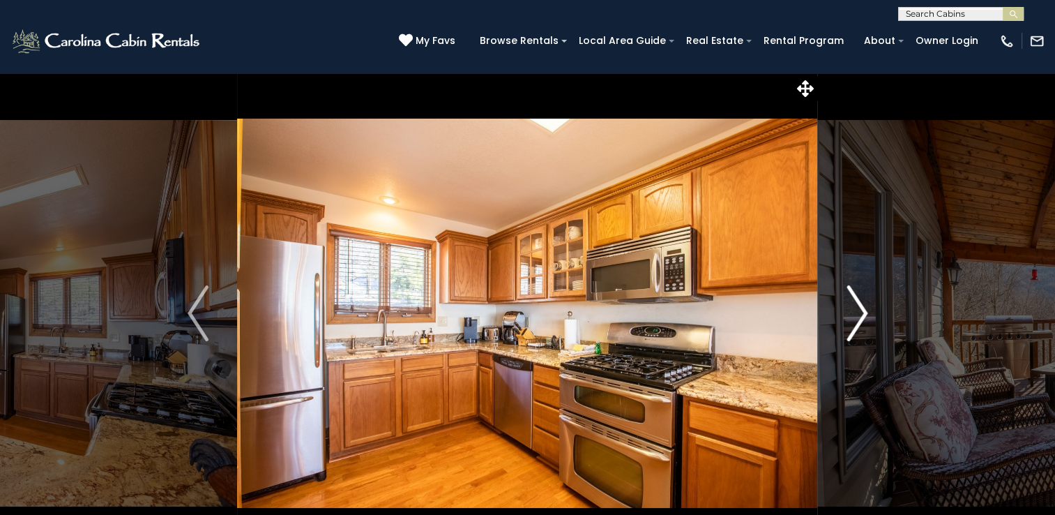
click at [861, 314] on img "Next" at bounding box center [857, 313] width 21 height 56
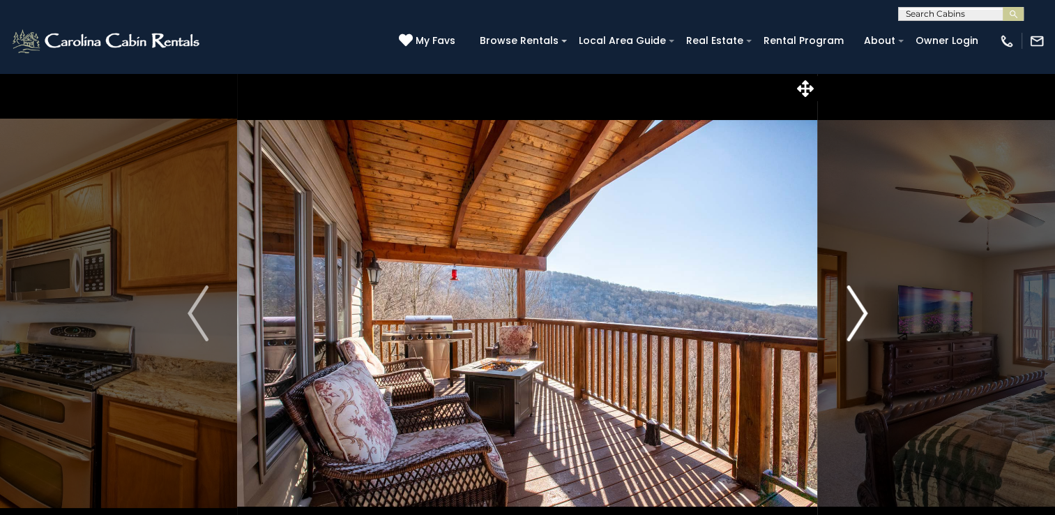
click at [861, 314] on img "Next" at bounding box center [857, 313] width 21 height 56
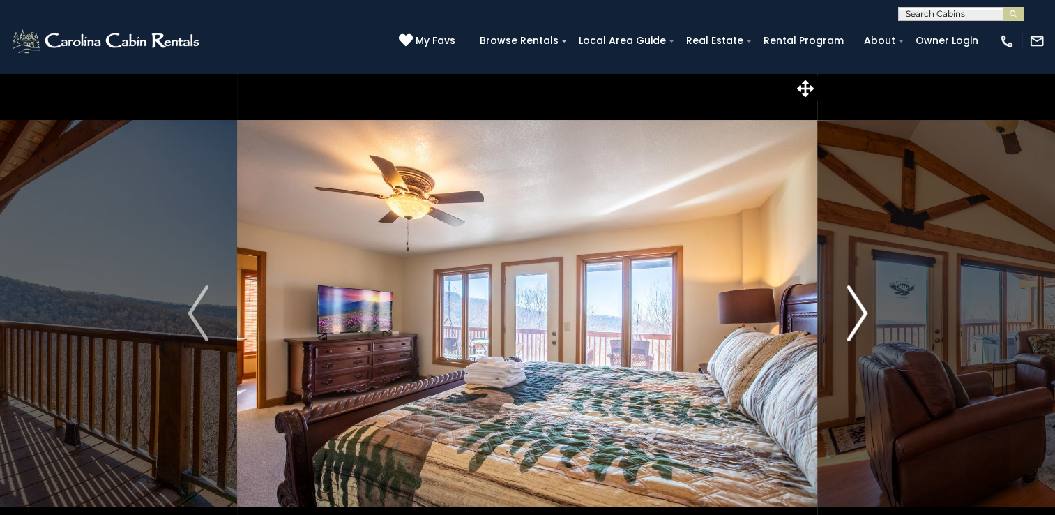
click at [861, 314] on img "Next" at bounding box center [857, 313] width 21 height 56
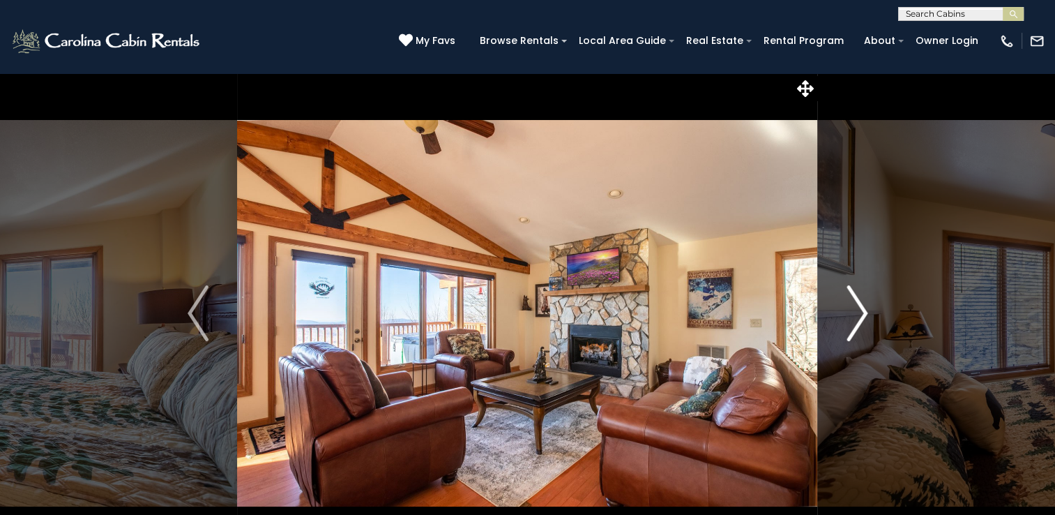
click at [861, 314] on img "Next" at bounding box center [857, 313] width 21 height 56
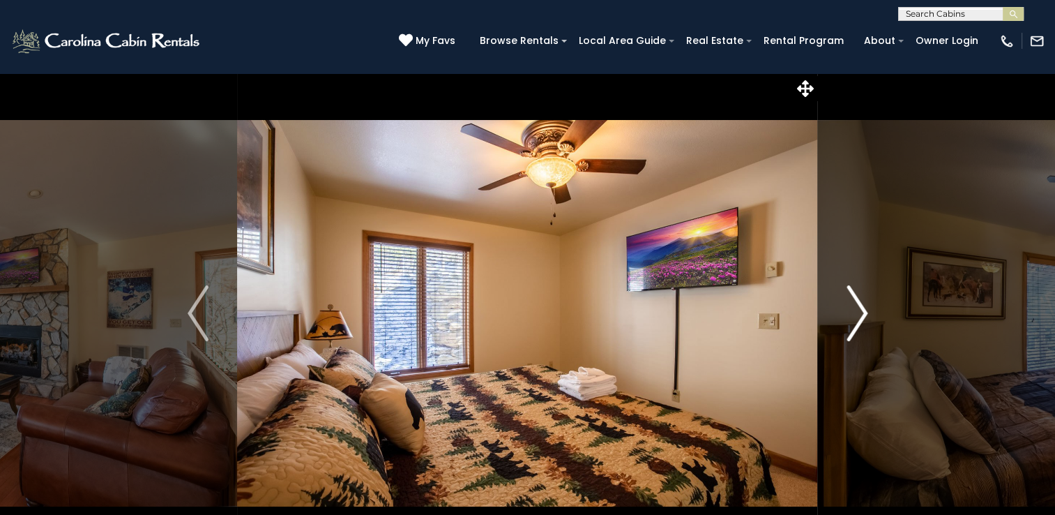
click at [861, 314] on img "Next" at bounding box center [857, 313] width 21 height 56
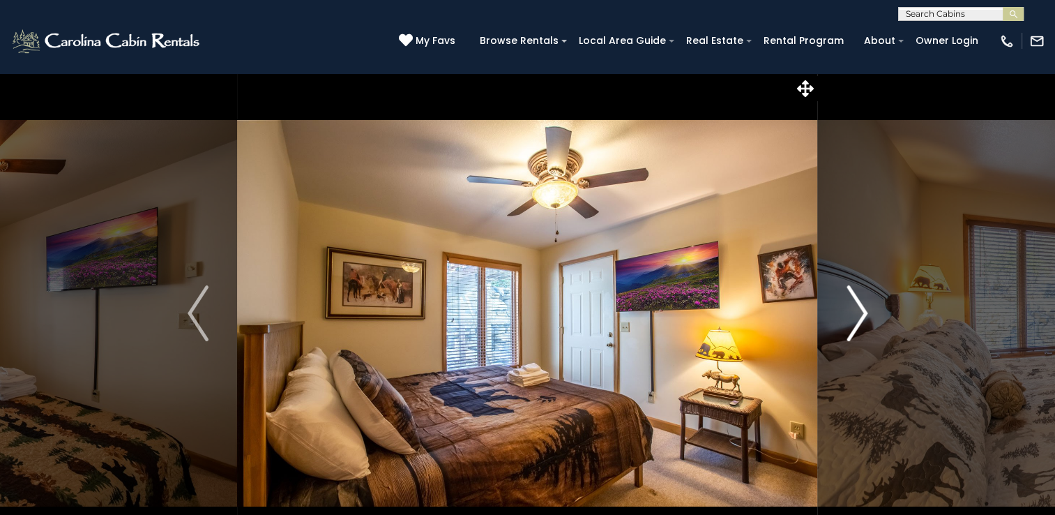
click at [861, 314] on img "Next" at bounding box center [857, 313] width 21 height 56
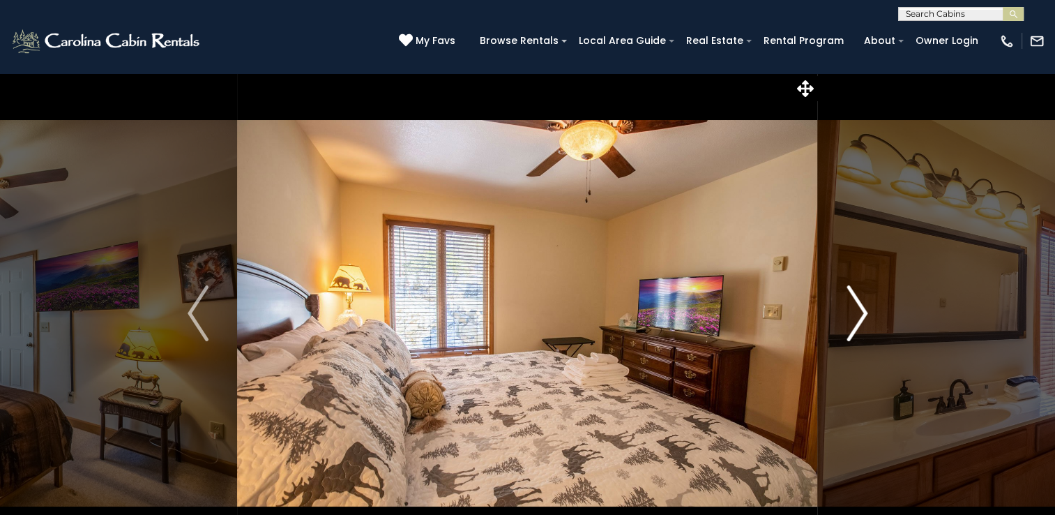
click at [861, 314] on img "Next" at bounding box center [857, 313] width 21 height 56
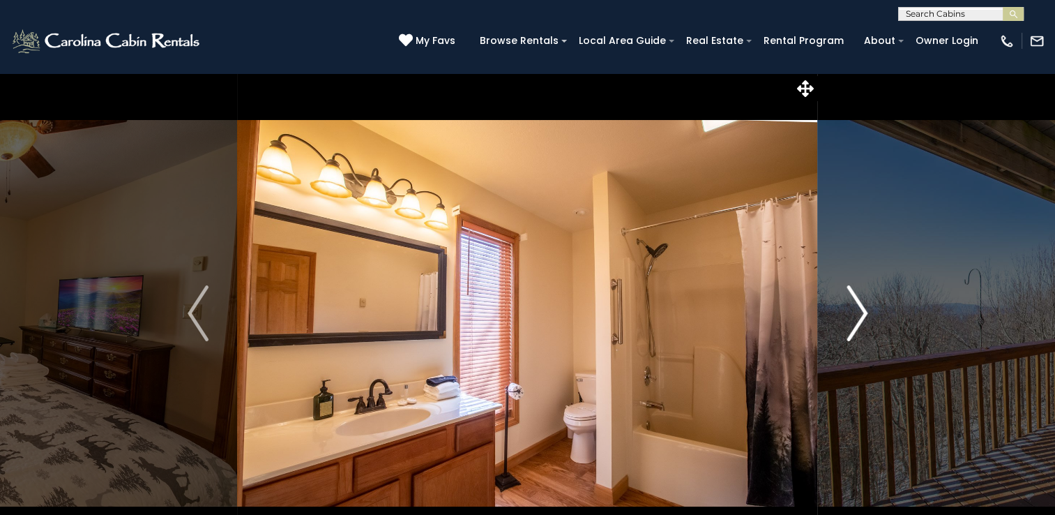
click at [861, 314] on img "Next" at bounding box center [857, 313] width 21 height 56
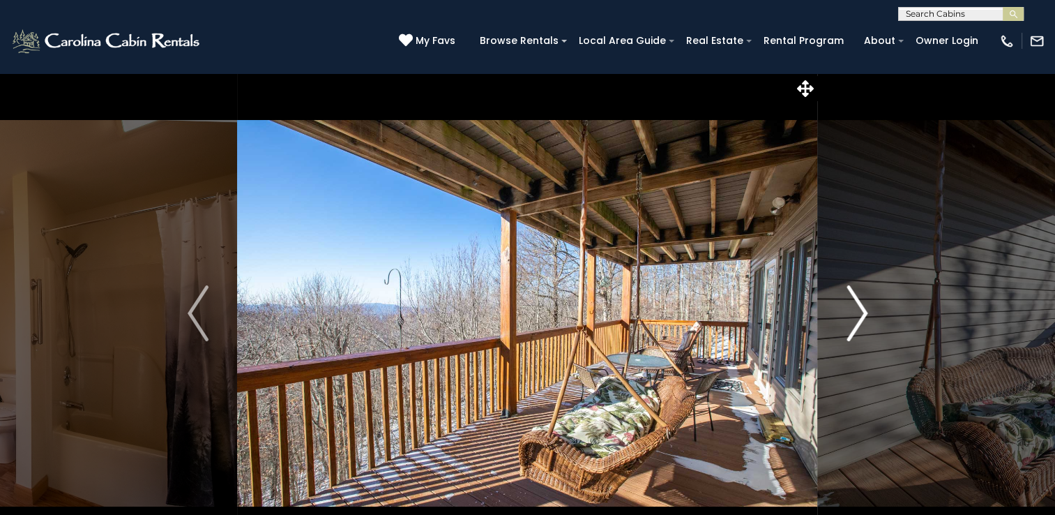
click at [861, 314] on img "Next" at bounding box center [857, 313] width 21 height 56
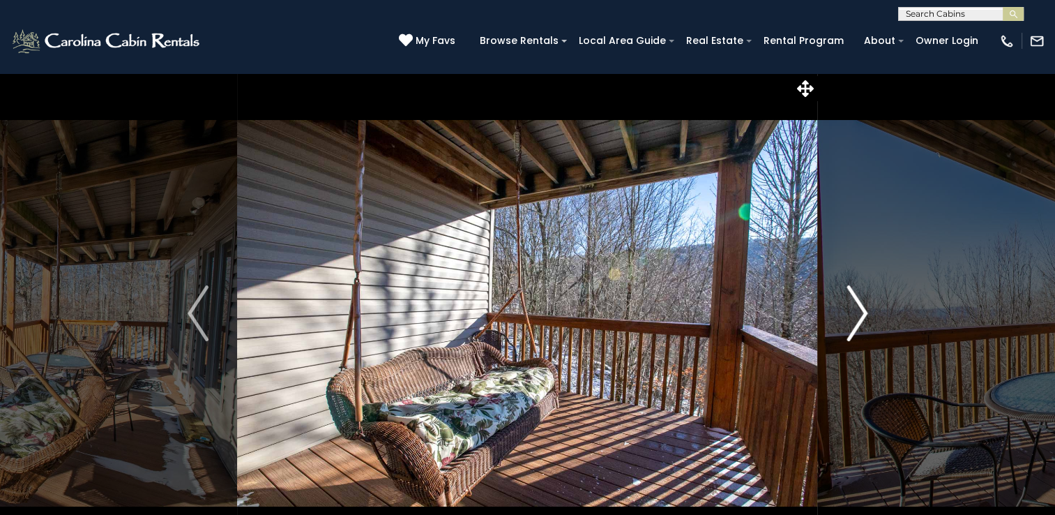
click at [861, 314] on img "Next" at bounding box center [857, 313] width 21 height 56
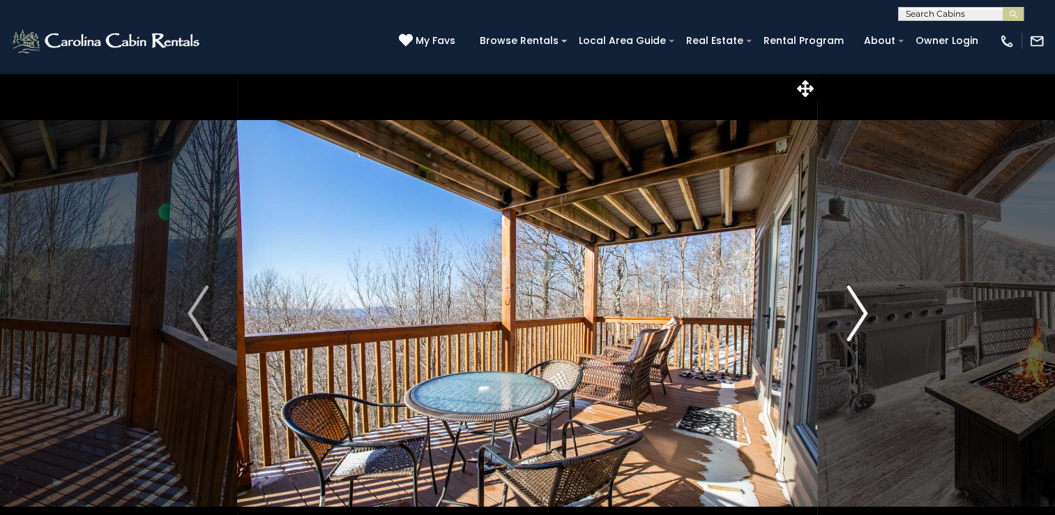
click at [861, 314] on img "Next" at bounding box center [857, 313] width 21 height 56
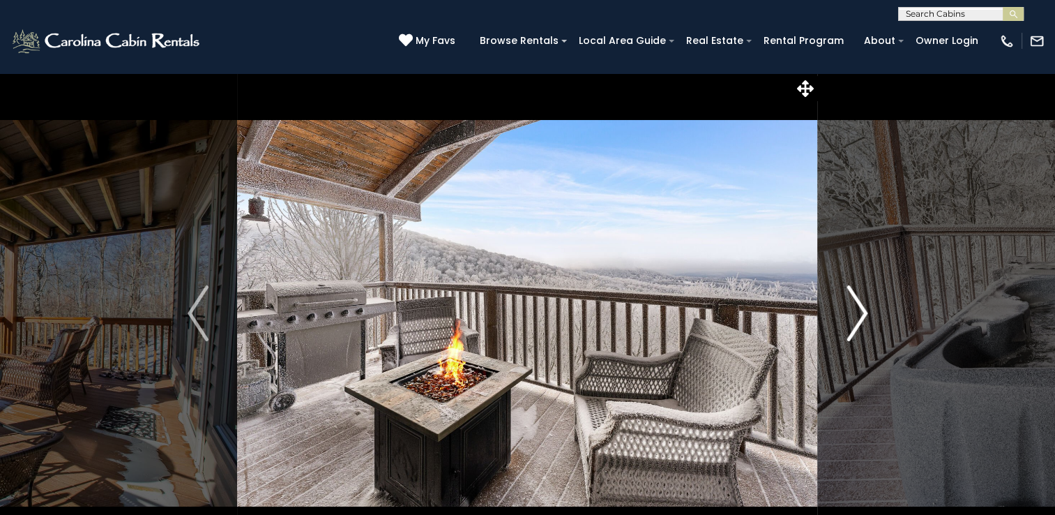
click at [861, 314] on img "Next" at bounding box center [857, 313] width 21 height 56
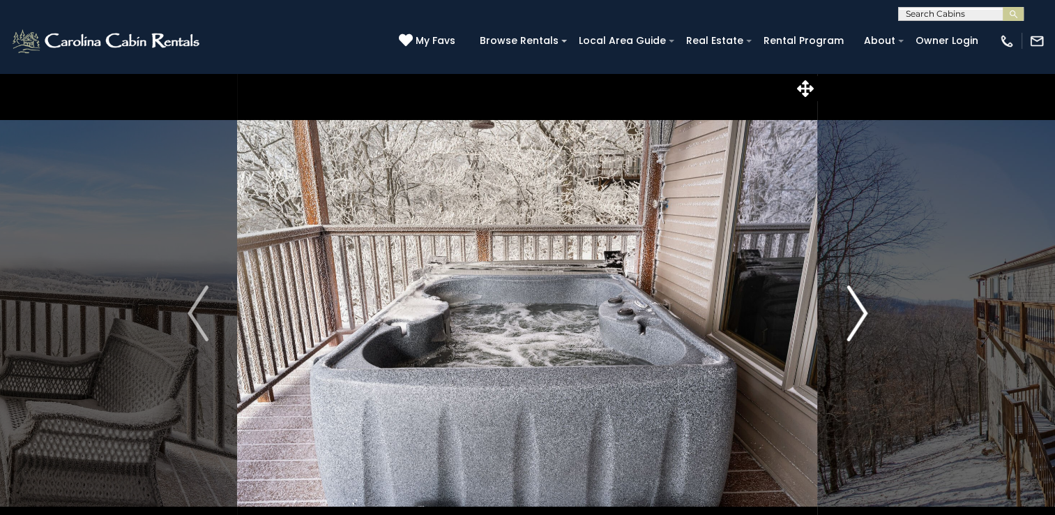
click at [861, 314] on img "Next" at bounding box center [857, 313] width 21 height 56
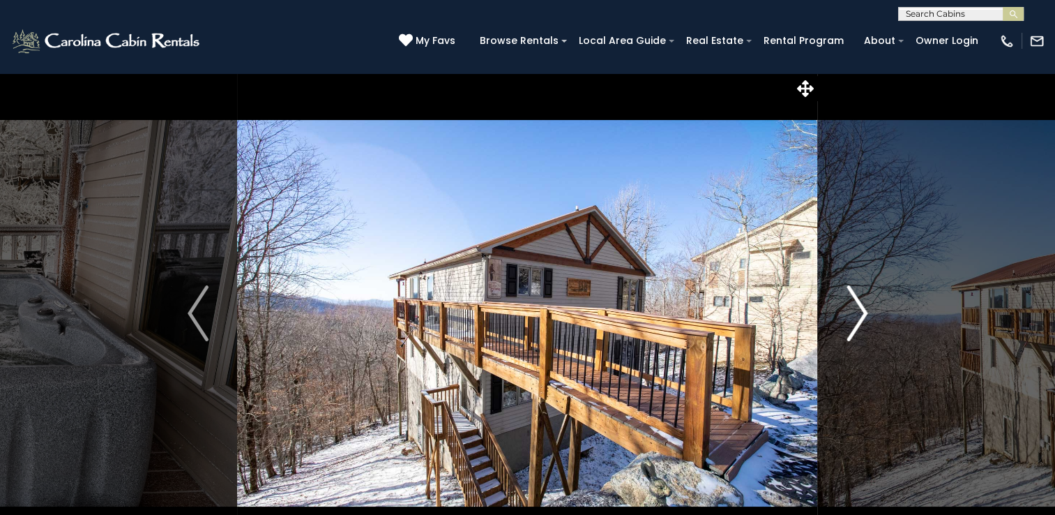
click at [861, 314] on img "Next" at bounding box center [857, 313] width 21 height 56
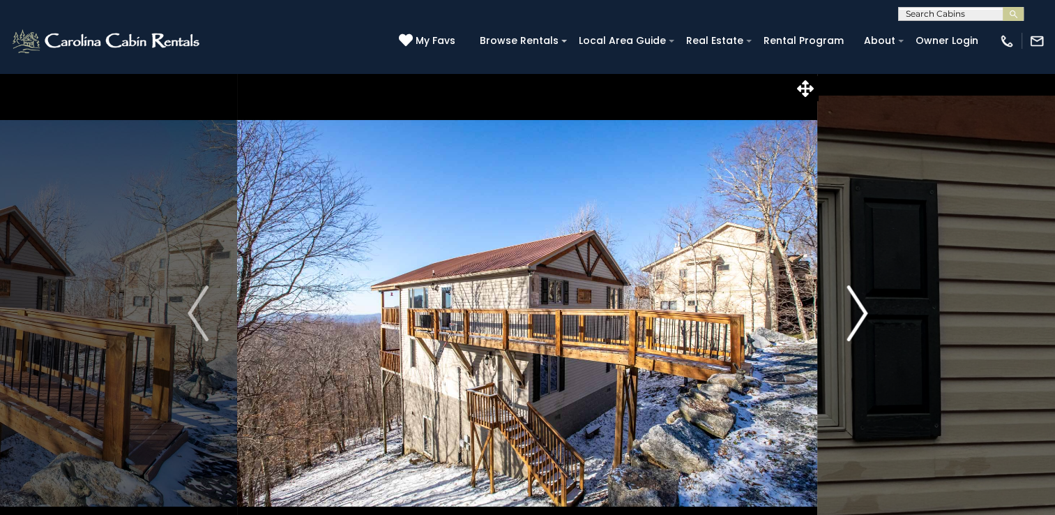
click at [861, 314] on img "Next" at bounding box center [857, 313] width 21 height 56
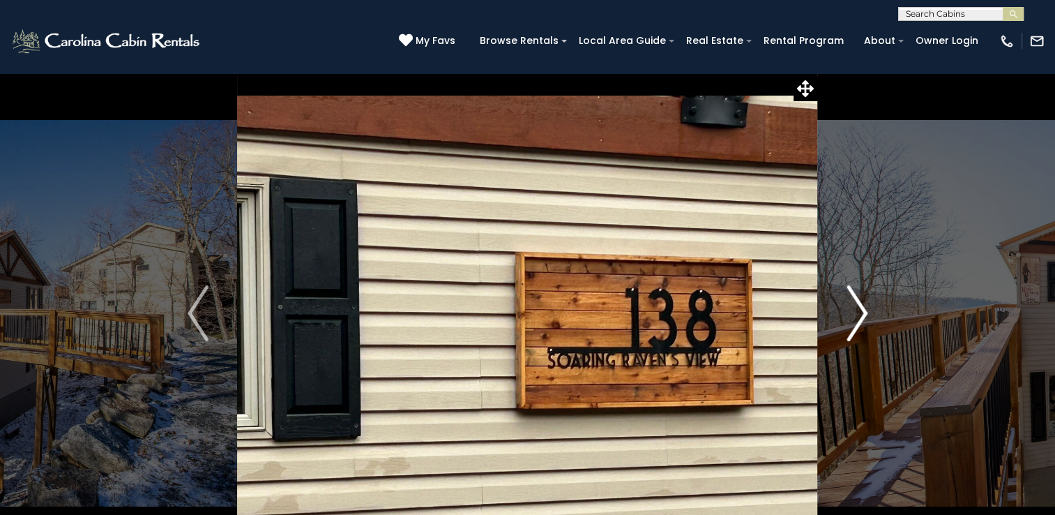
click at [861, 314] on img "Next" at bounding box center [857, 313] width 21 height 56
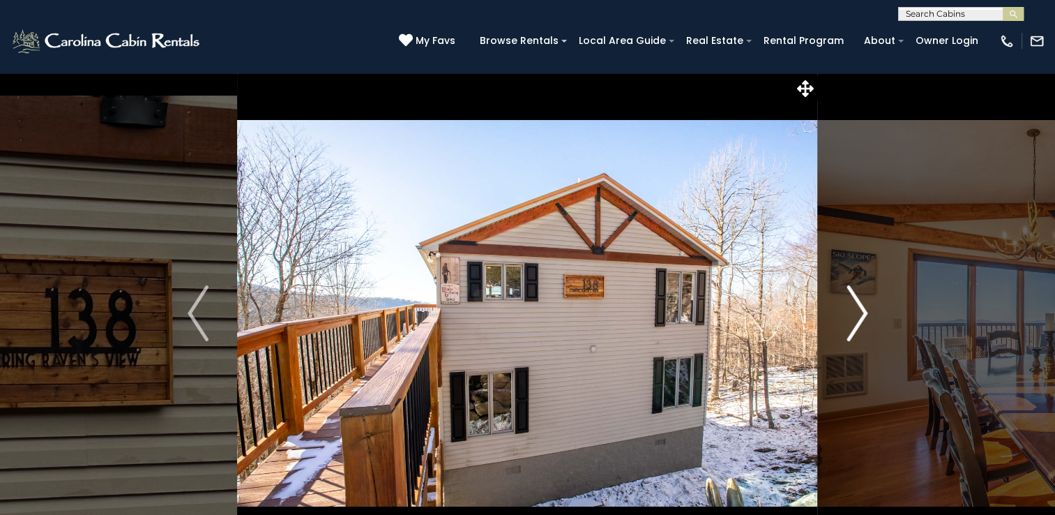
click at [861, 314] on img "Next" at bounding box center [857, 313] width 21 height 56
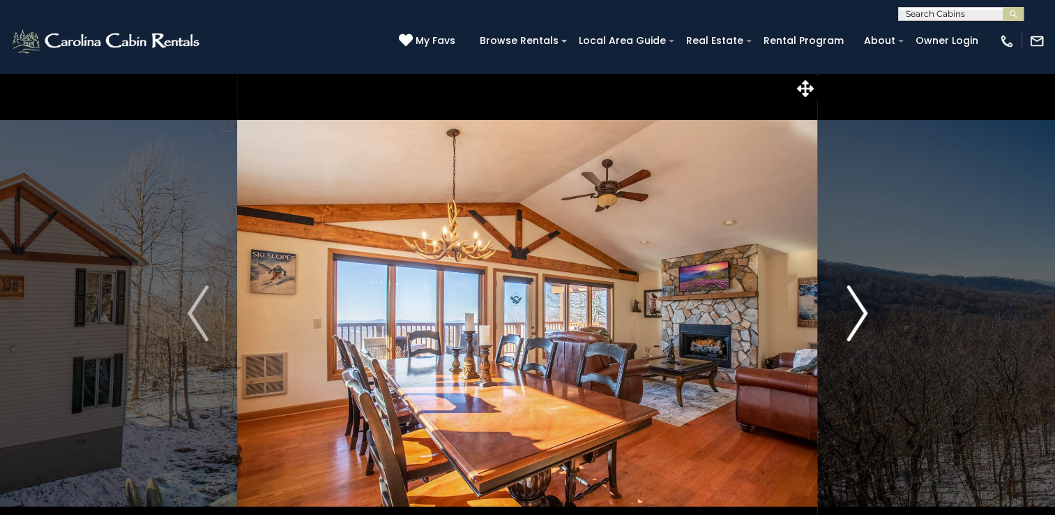
click at [861, 314] on img "Next" at bounding box center [857, 313] width 21 height 56
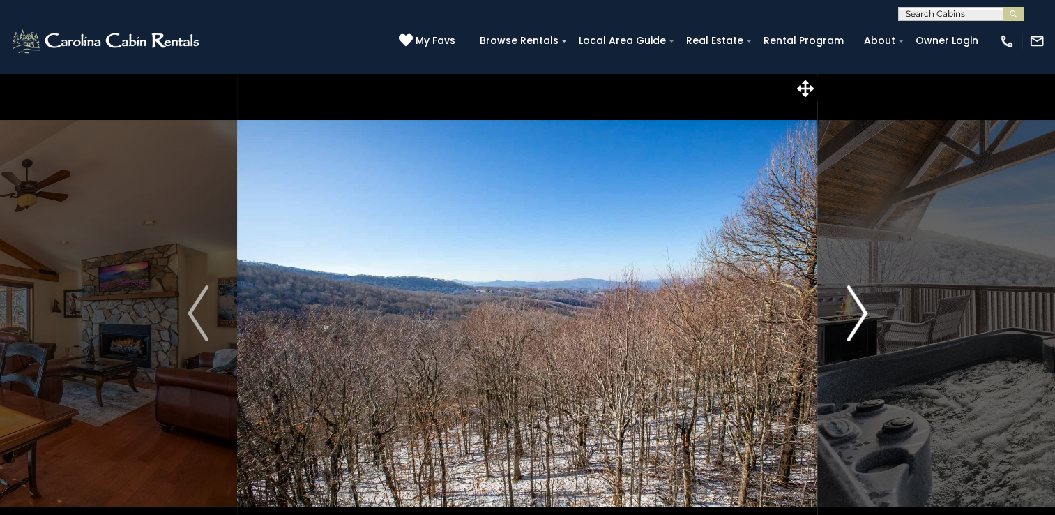
click at [861, 314] on img "Next" at bounding box center [857, 313] width 21 height 56
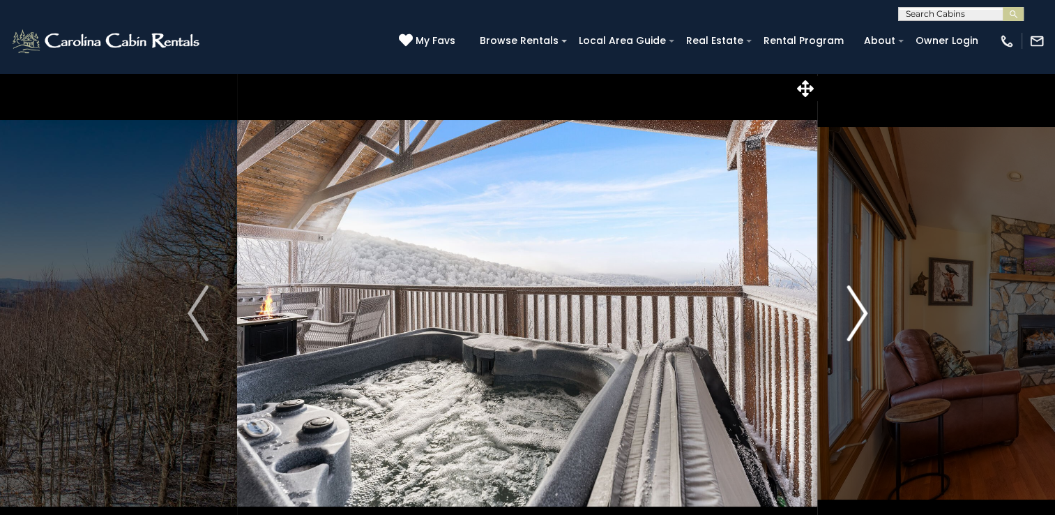
click at [861, 314] on img "Next" at bounding box center [857, 313] width 21 height 56
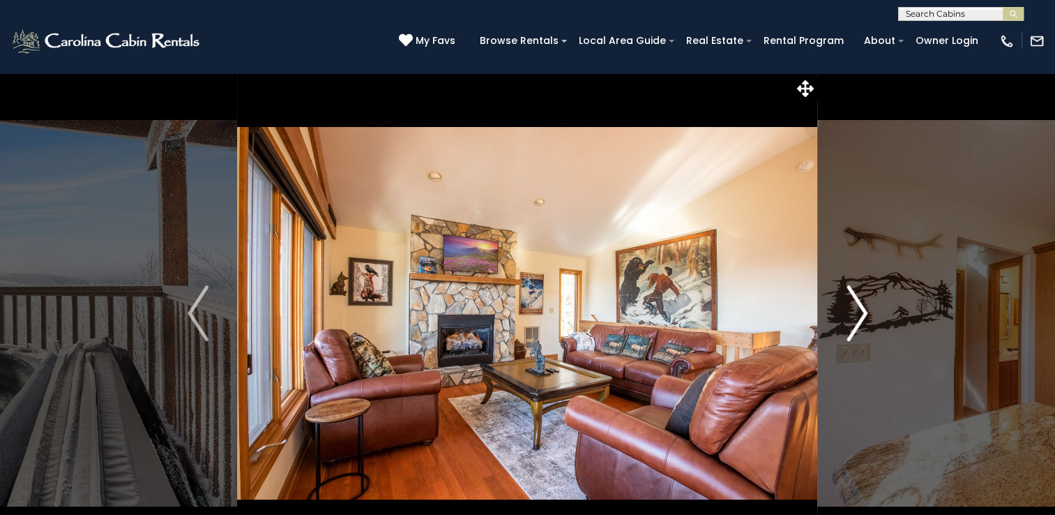
click at [857, 314] on img "Next" at bounding box center [857, 313] width 21 height 56
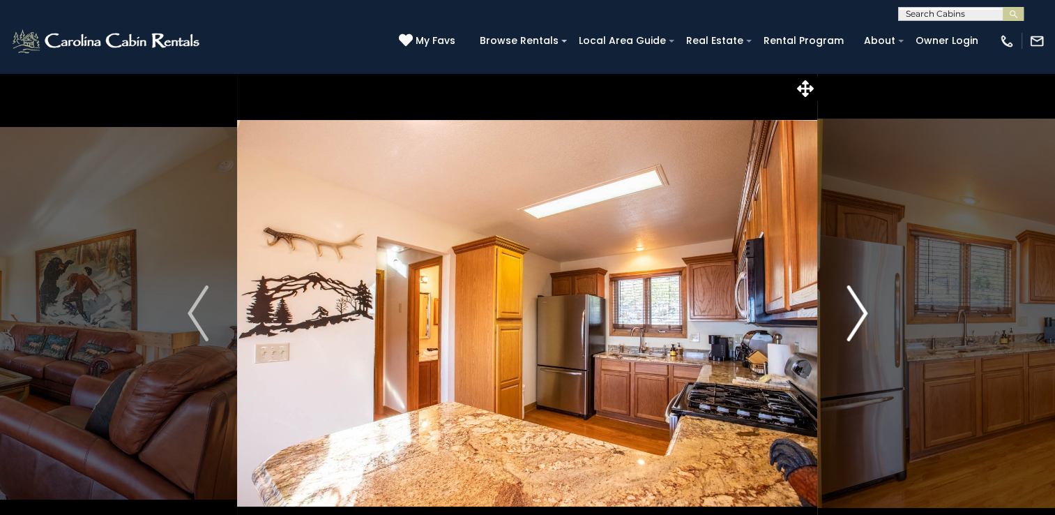
click at [857, 314] on img "Next" at bounding box center [857, 313] width 21 height 56
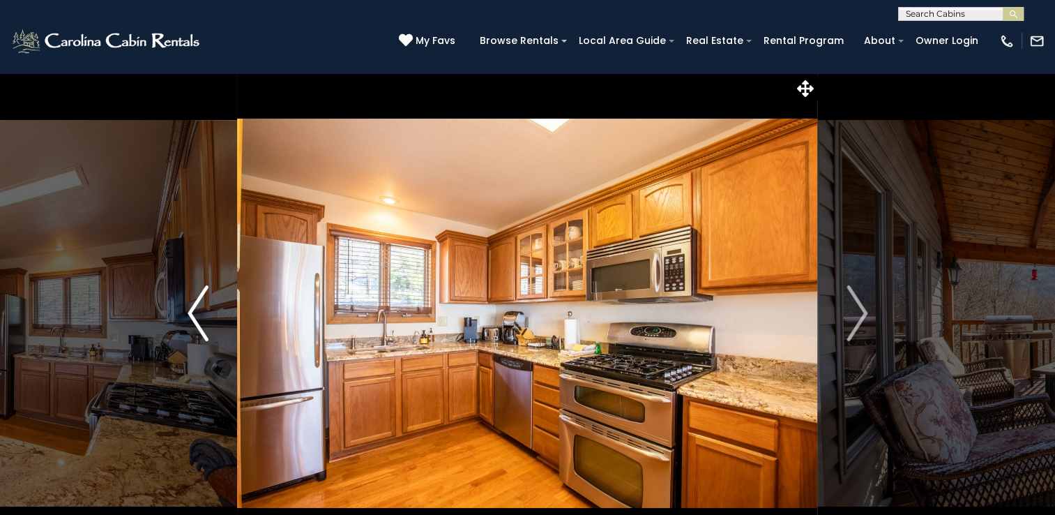
click at [193, 318] on img "Previous" at bounding box center [198, 313] width 21 height 56
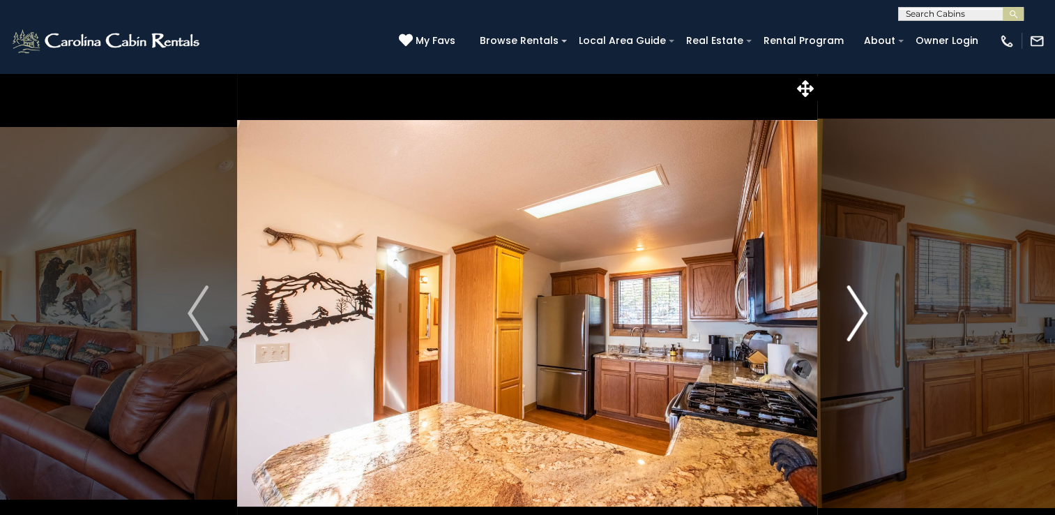
click at [859, 315] on img "Next" at bounding box center [857, 313] width 21 height 56
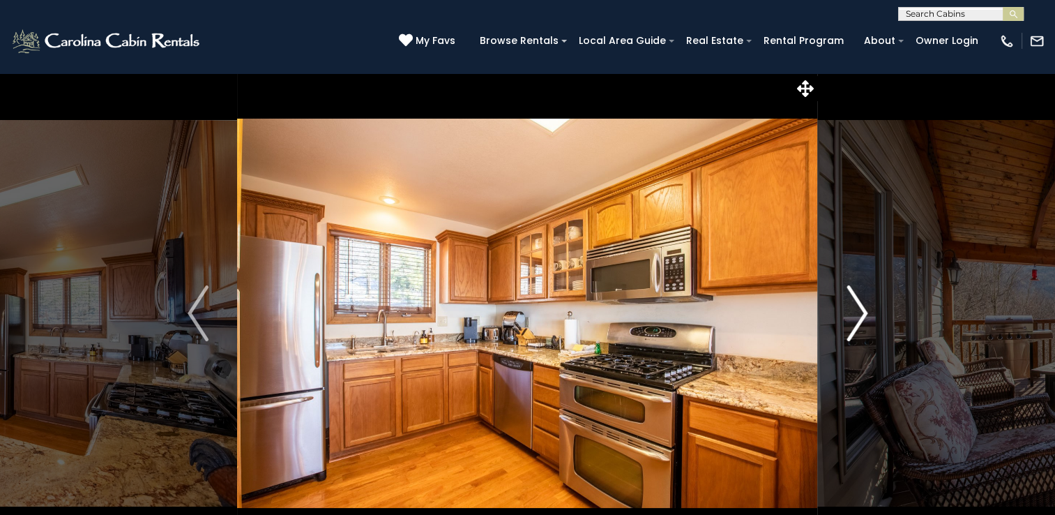
click at [859, 317] on img "Next" at bounding box center [857, 313] width 21 height 56
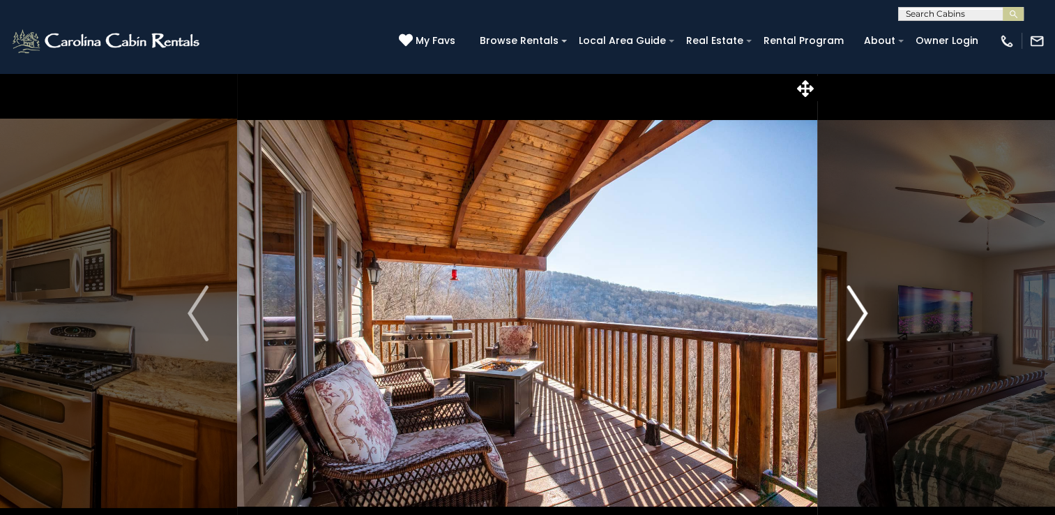
click at [859, 317] on img "Next" at bounding box center [857, 313] width 21 height 56
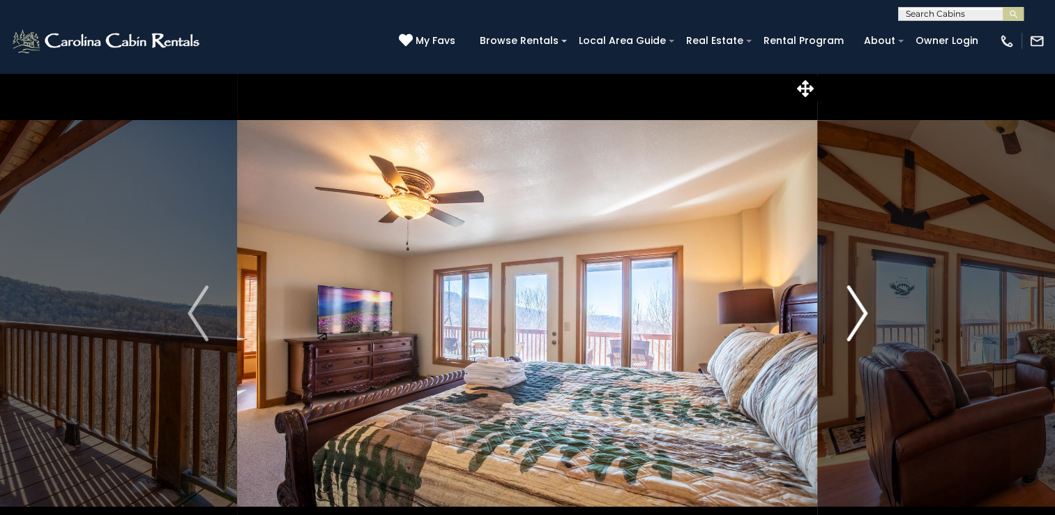
click at [859, 317] on img "Next" at bounding box center [857, 313] width 21 height 56
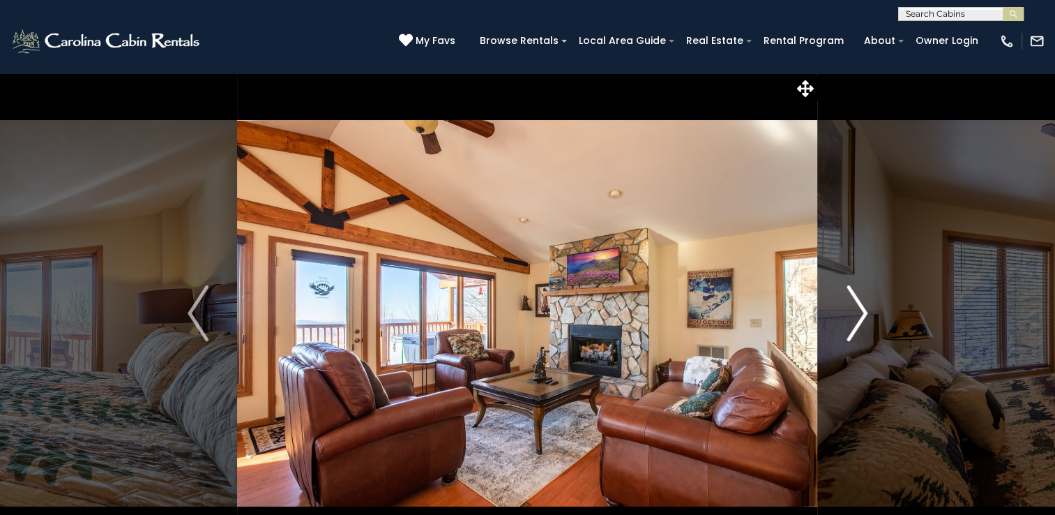
click at [859, 317] on img "Next" at bounding box center [857, 313] width 21 height 56
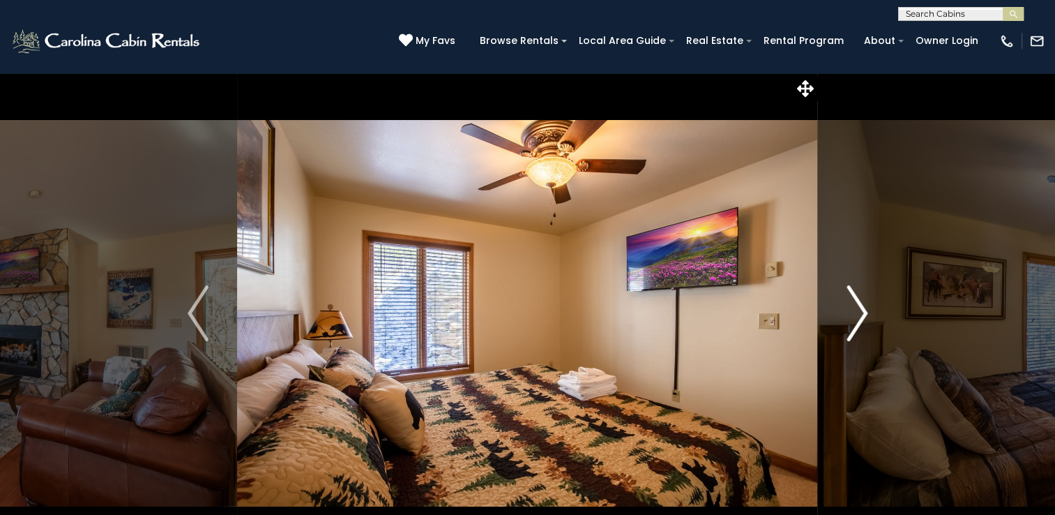
click at [859, 317] on img "Next" at bounding box center [857, 313] width 21 height 56
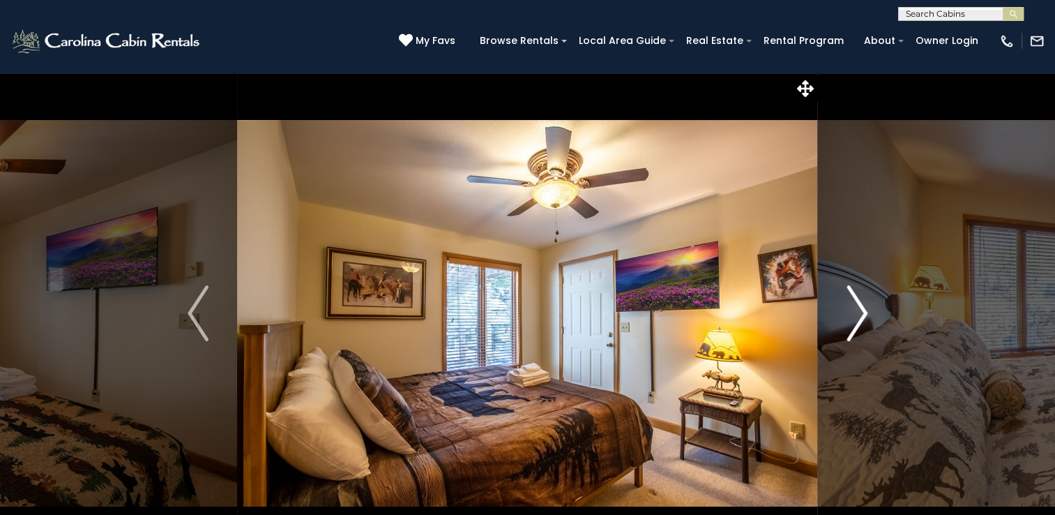
click at [859, 317] on img "Next" at bounding box center [857, 313] width 21 height 56
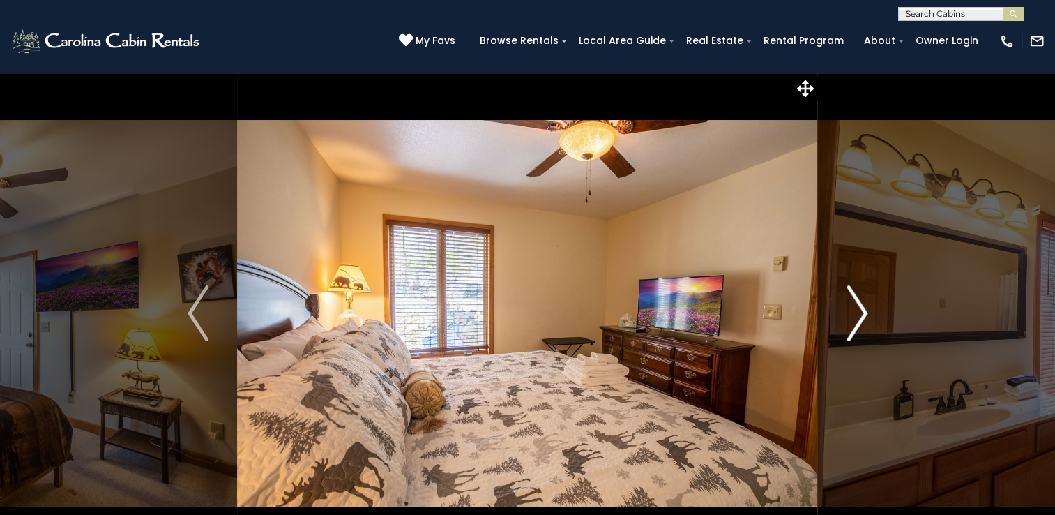
click at [857, 317] on img "Next" at bounding box center [857, 313] width 21 height 56
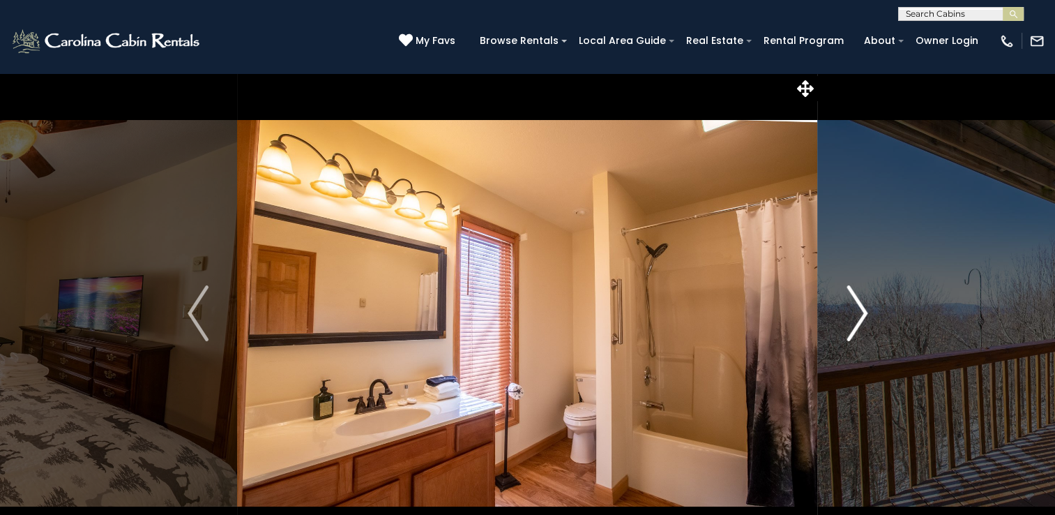
click at [857, 317] on img "Next" at bounding box center [857, 313] width 21 height 56
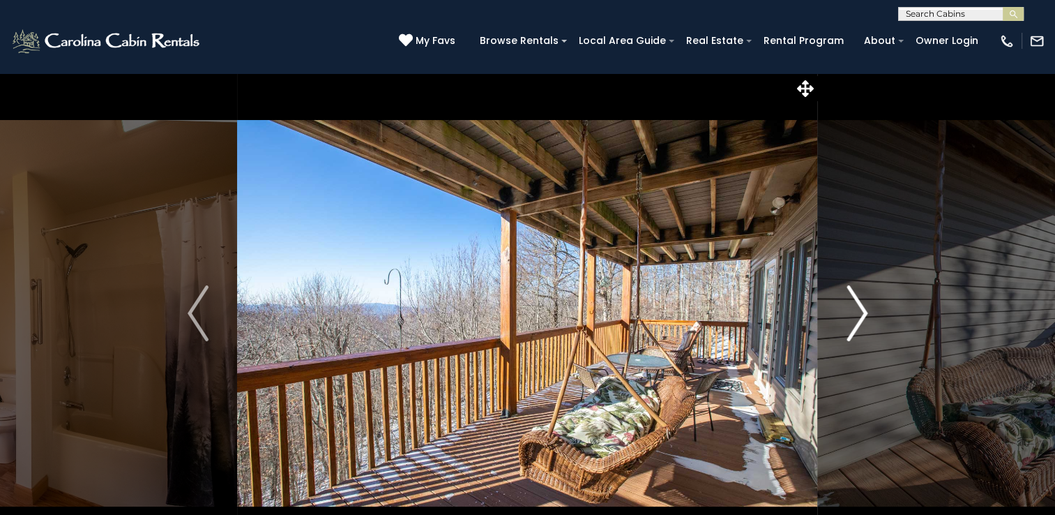
click at [852, 317] on img "Next" at bounding box center [857, 313] width 21 height 56
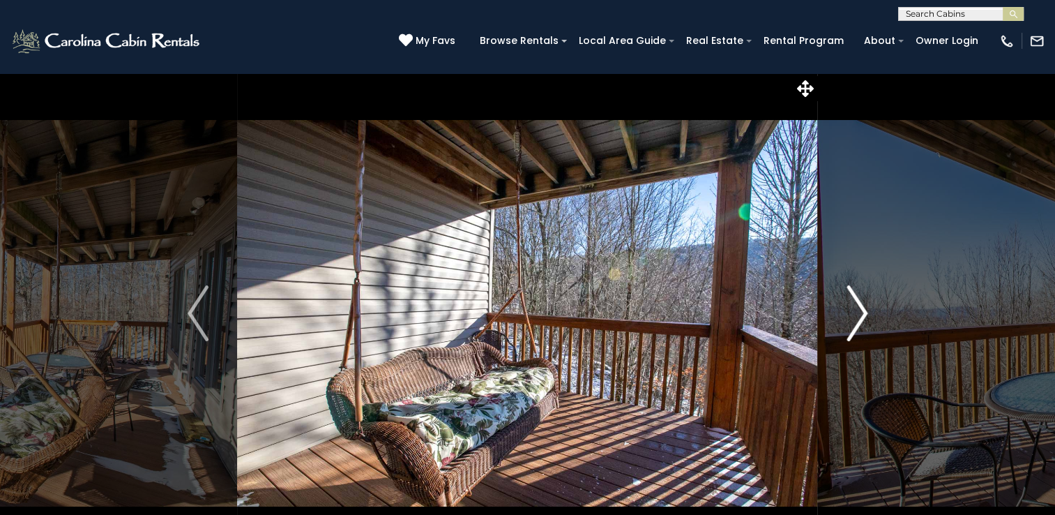
click at [848, 317] on img "Next" at bounding box center [857, 313] width 21 height 56
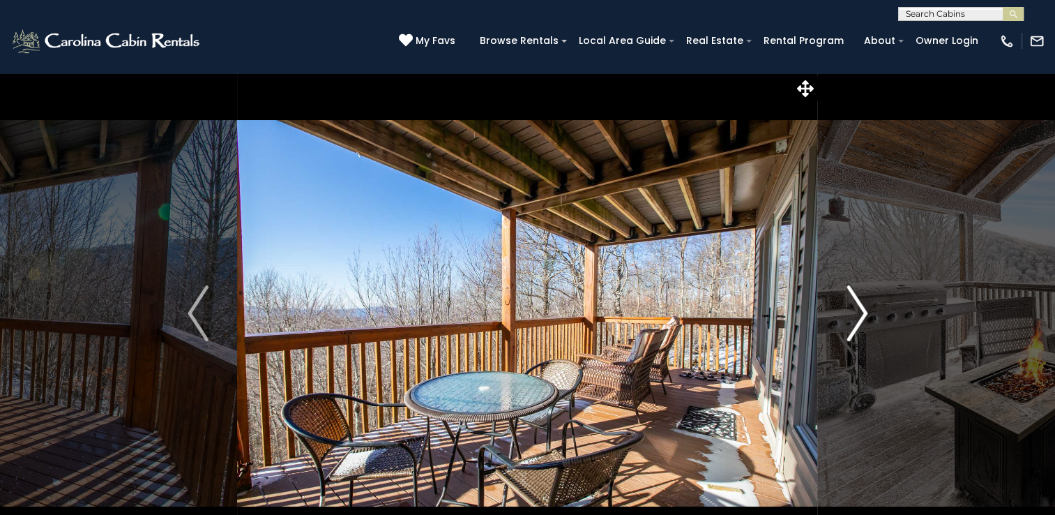
click at [845, 317] on button "Next" at bounding box center [857, 313] width 78 height 481
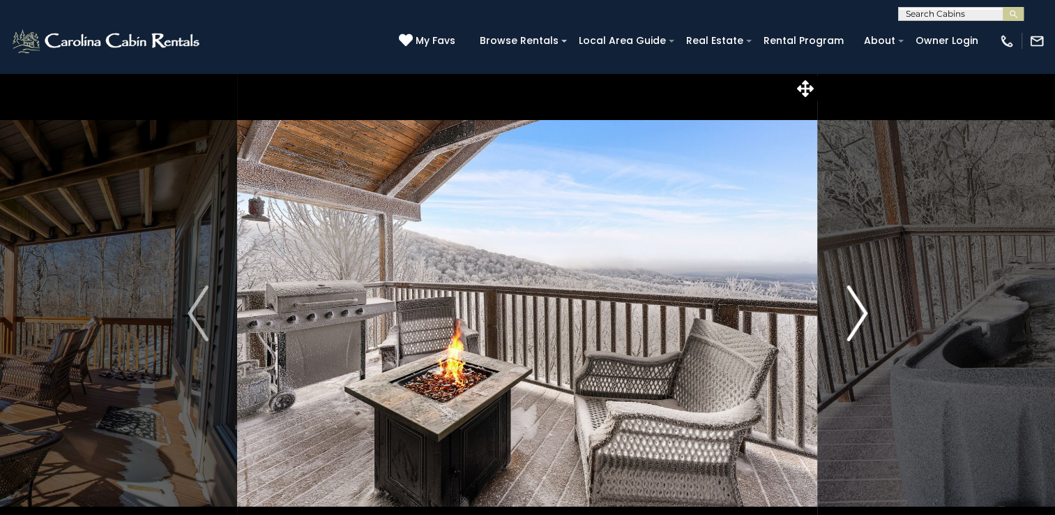
click at [844, 317] on button "Next" at bounding box center [857, 313] width 78 height 481
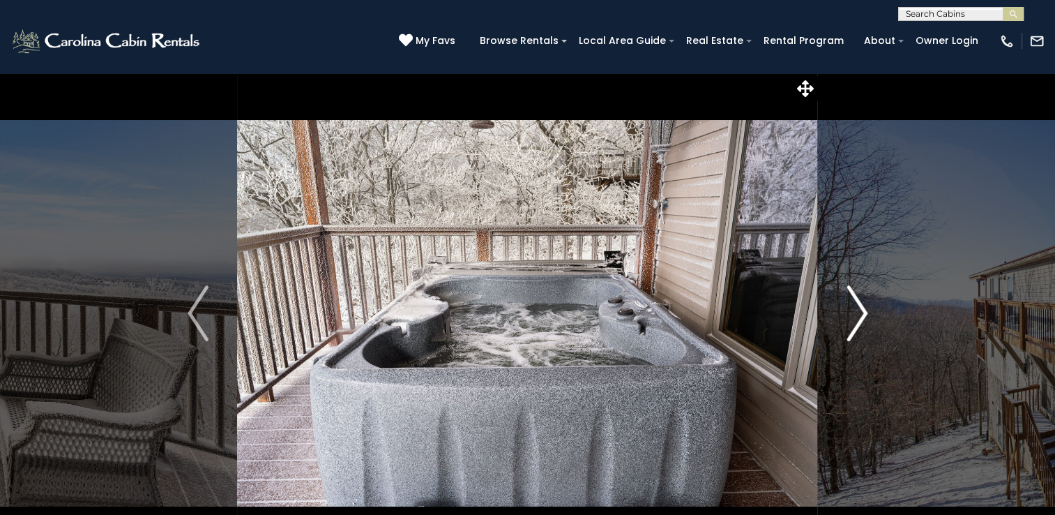
click at [844, 317] on button "Next" at bounding box center [857, 313] width 78 height 481
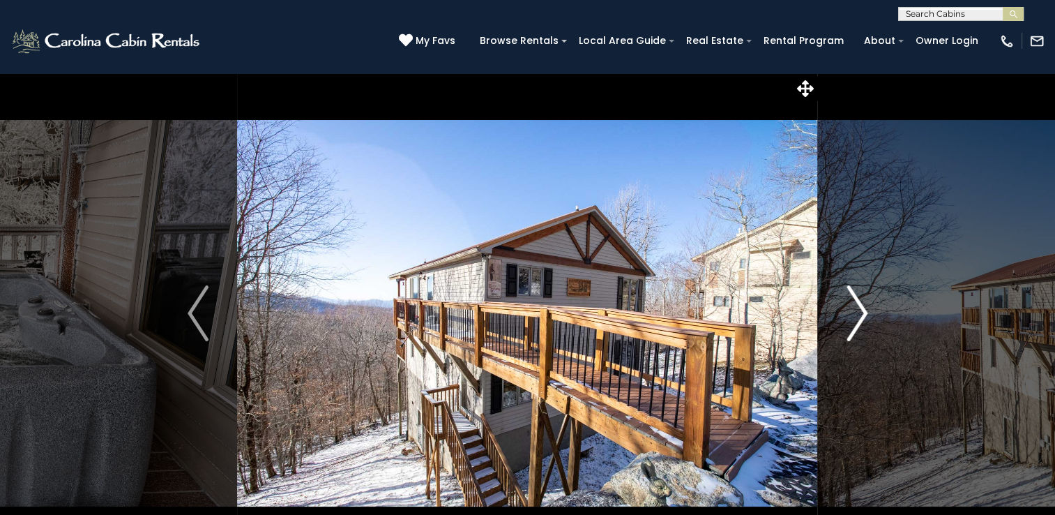
click at [844, 317] on button "Next" at bounding box center [857, 313] width 78 height 481
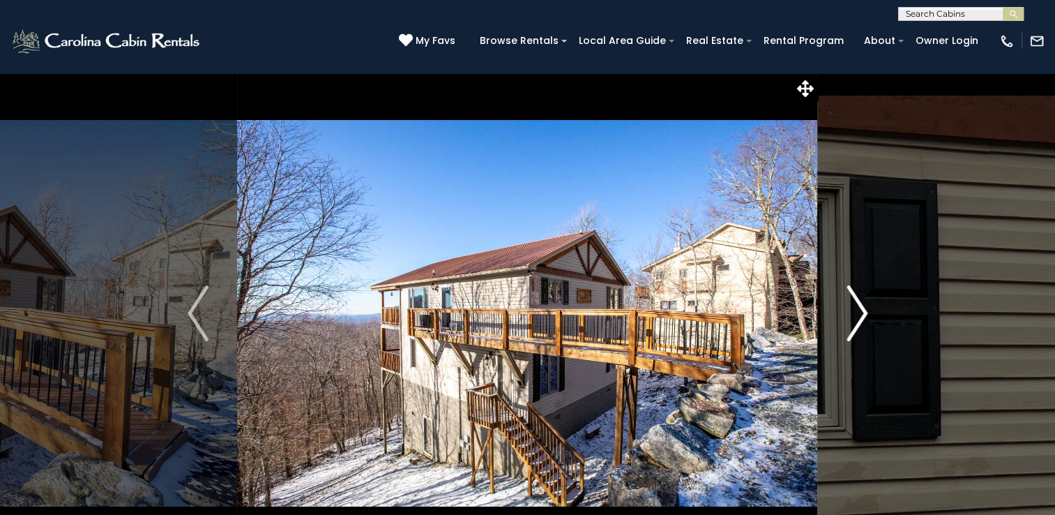
click at [844, 317] on button "Next" at bounding box center [857, 313] width 78 height 481
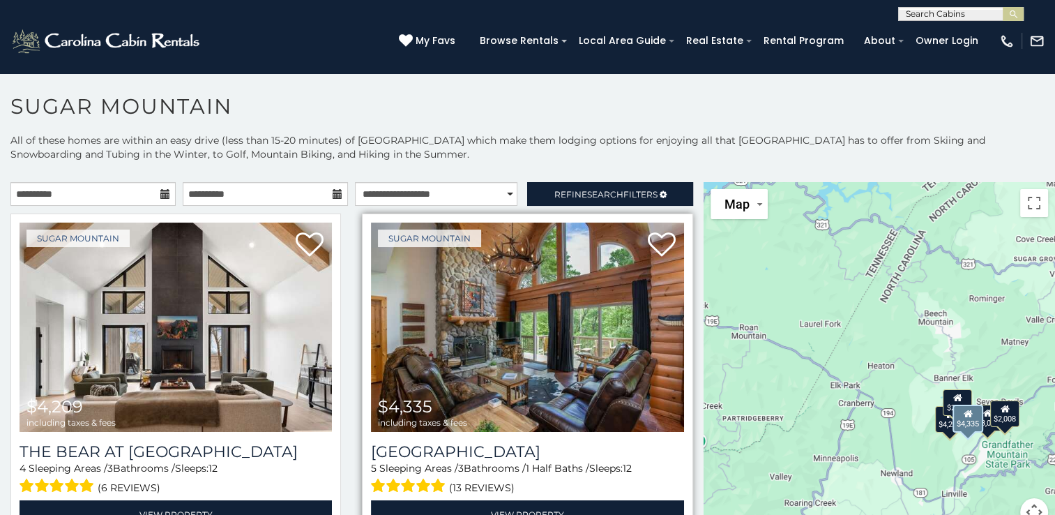
scroll to position [7, 0]
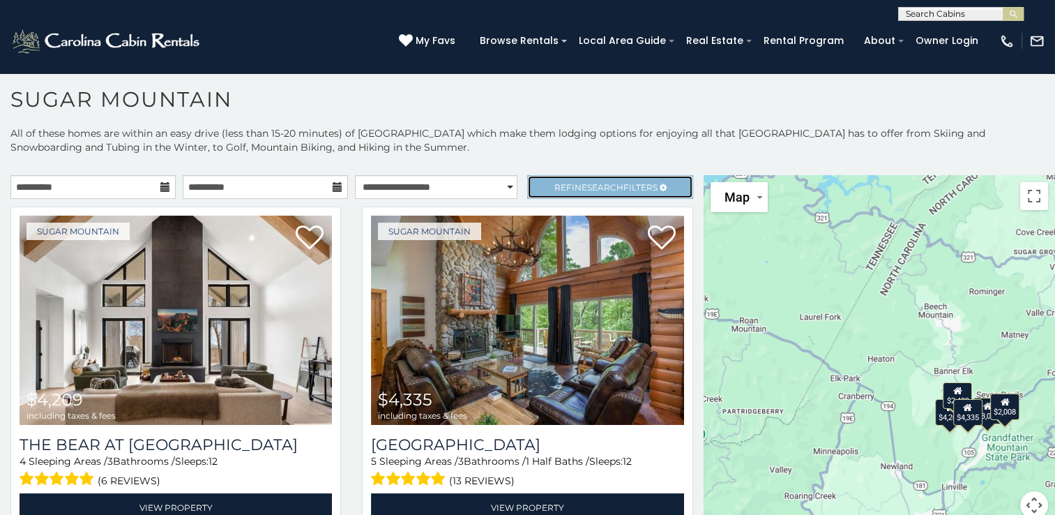
click at [587, 184] on span "Search" at bounding box center [605, 187] width 36 height 10
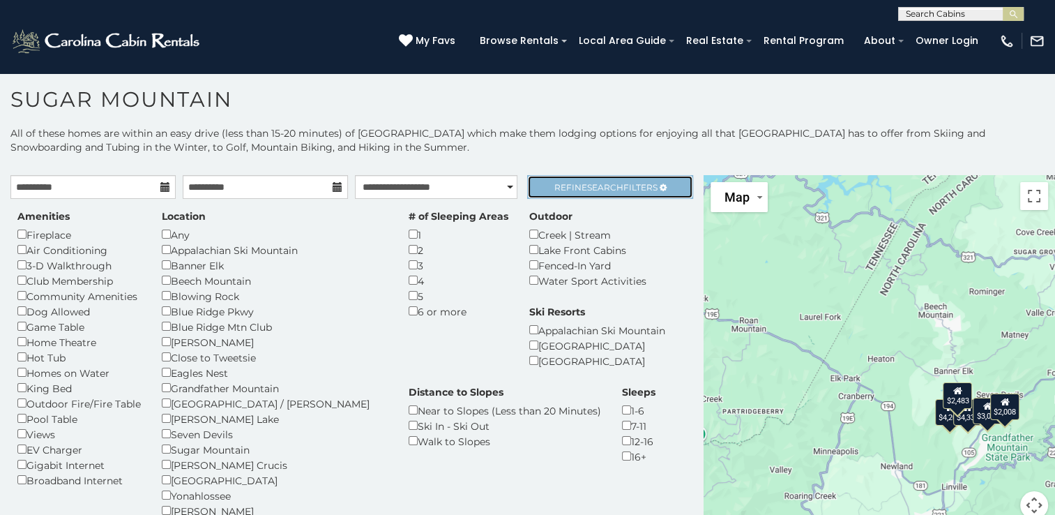
click at [596, 182] on span "Search" at bounding box center [605, 187] width 36 height 10
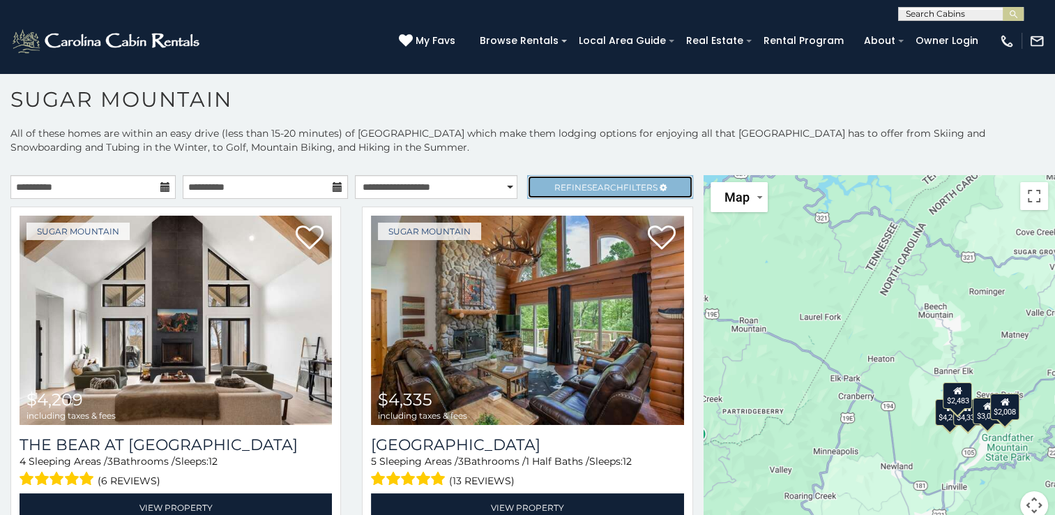
click at [596, 183] on span "Search" at bounding box center [605, 187] width 36 height 10
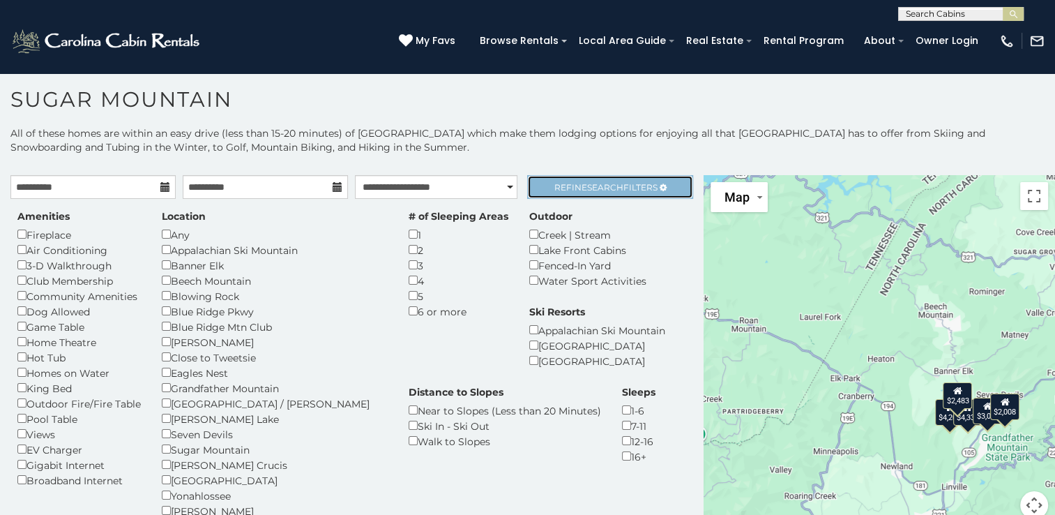
click at [596, 183] on span "Search" at bounding box center [605, 187] width 36 height 10
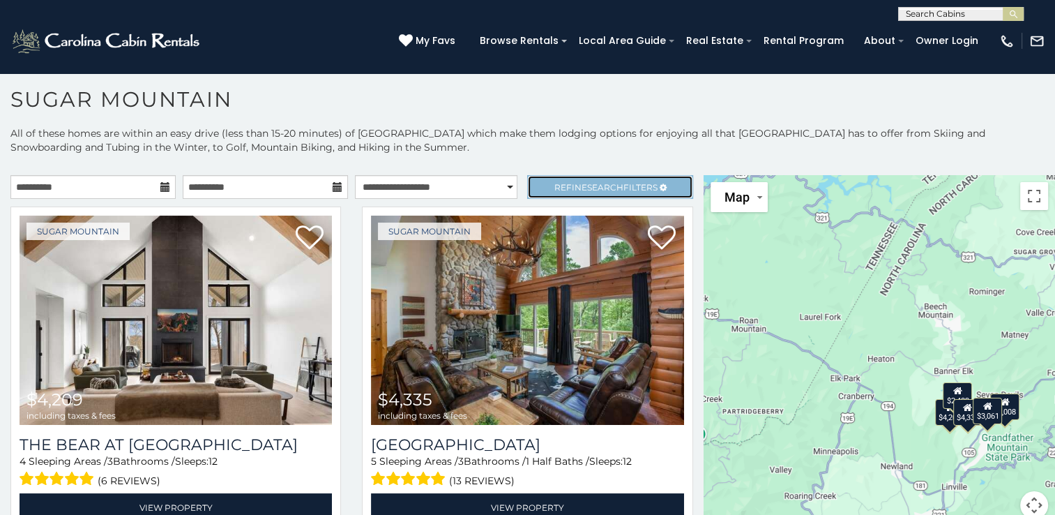
click at [598, 182] on span "Search" at bounding box center [605, 187] width 36 height 10
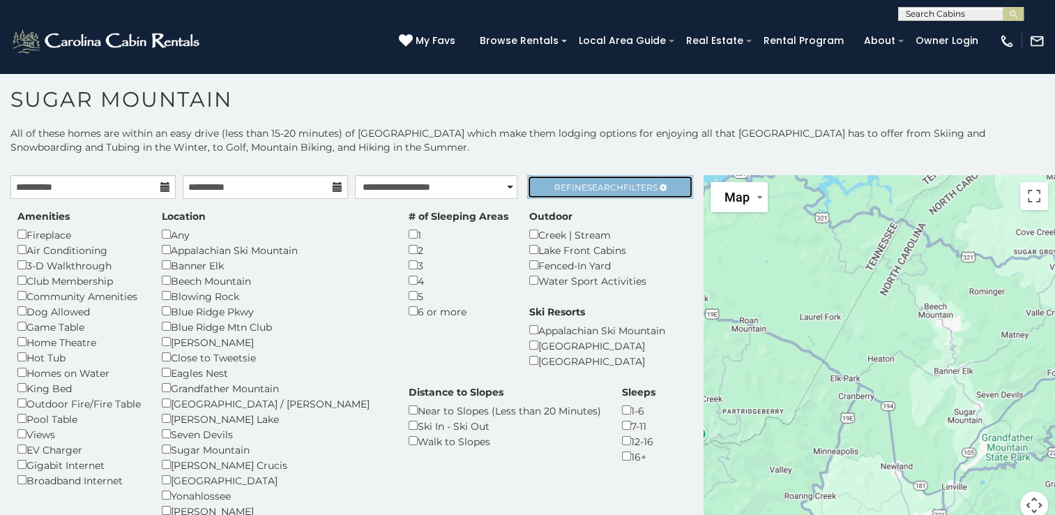
click at [566, 185] on span "Refine Search Filters" at bounding box center [606, 187] width 103 height 10
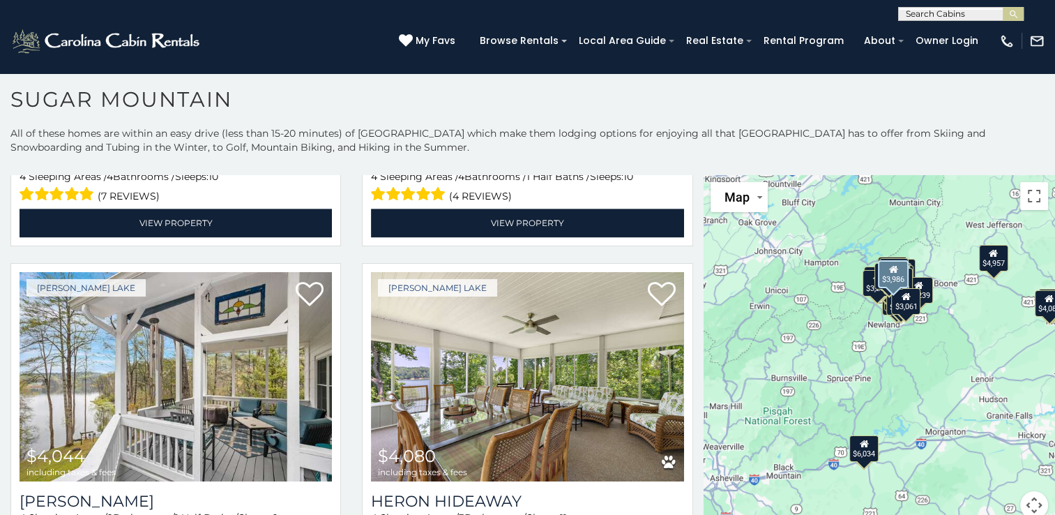
scroll to position [2093, 0]
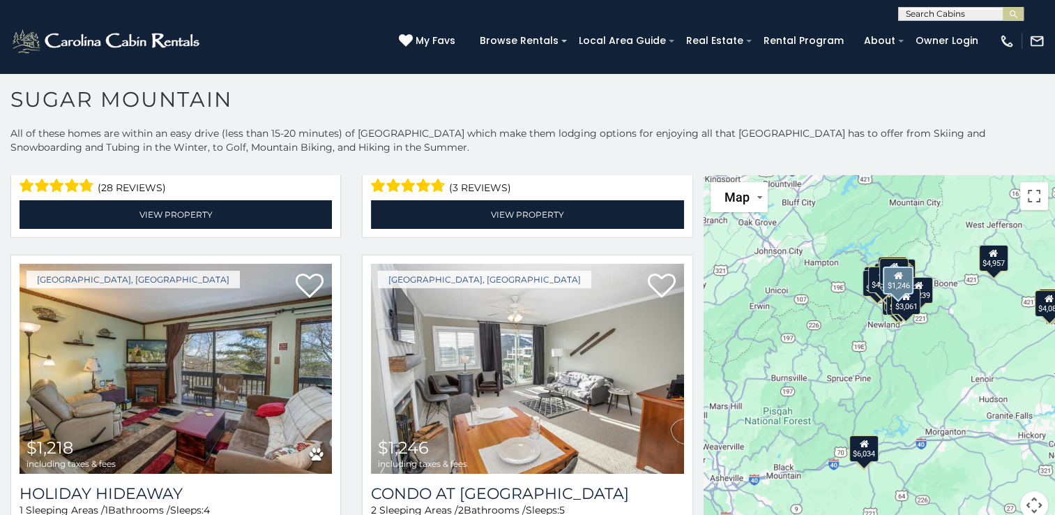
scroll to position [40, 0]
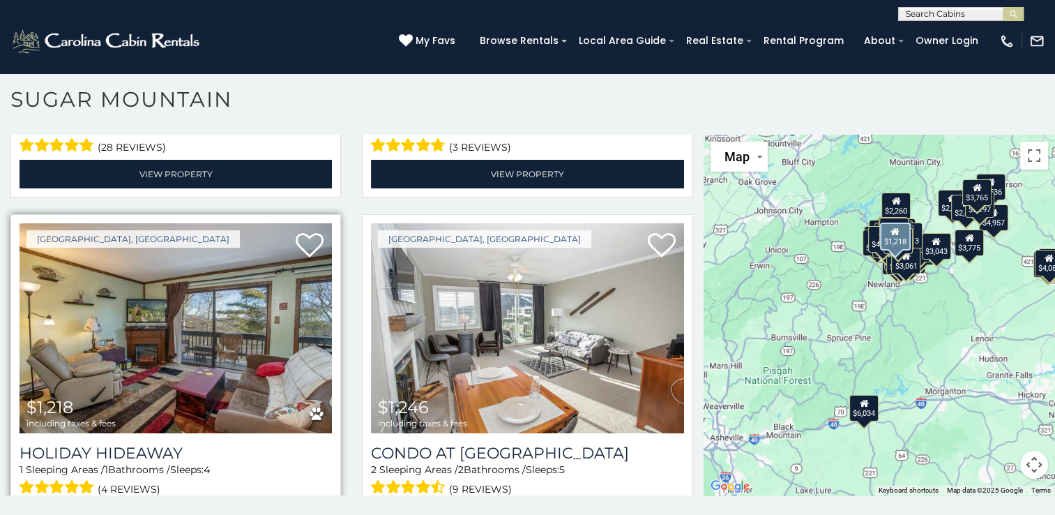
click at [259, 502] on link "View Property" at bounding box center [176, 516] width 312 height 29
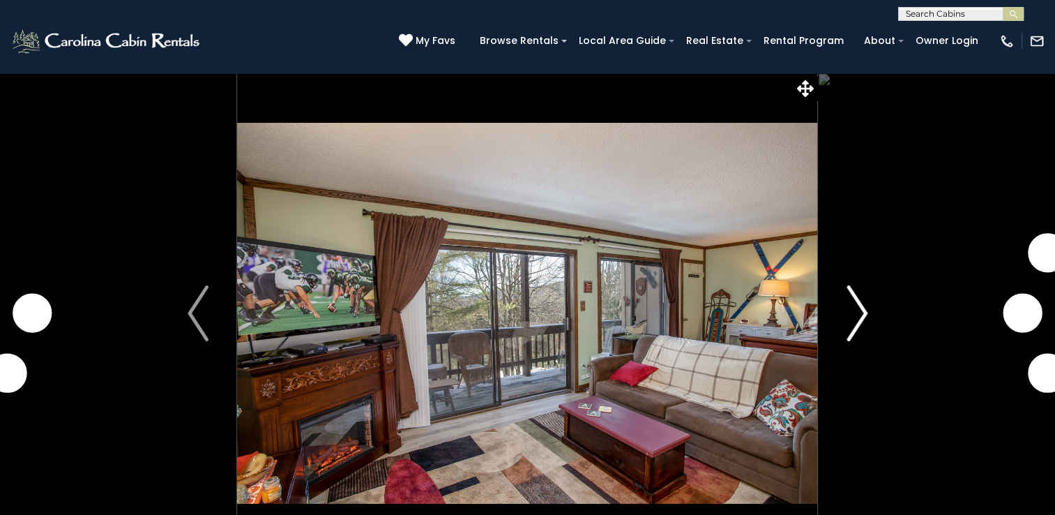
click at [862, 310] on img "Next" at bounding box center [857, 313] width 21 height 56
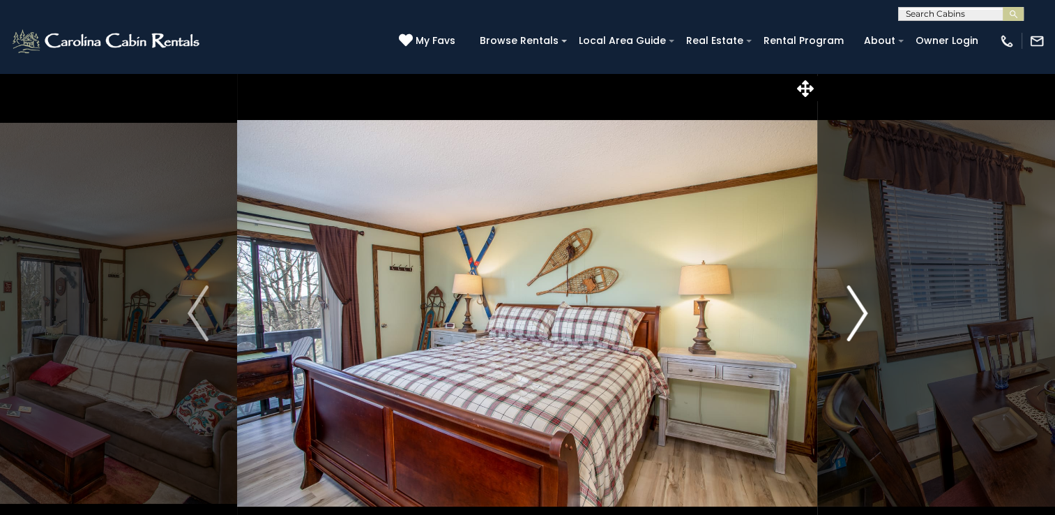
click at [862, 310] on img "Next" at bounding box center [857, 313] width 21 height 56
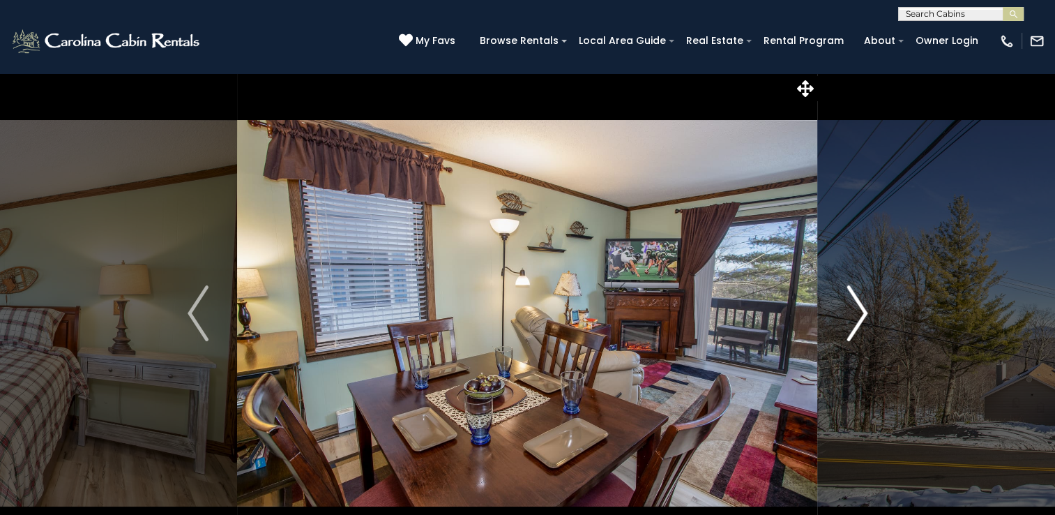
click at [860, 310] on img "Next" at bounding box center [857, 313] width 21 height 56
